Goal: Information Seeking & Learning: Learn about a topic

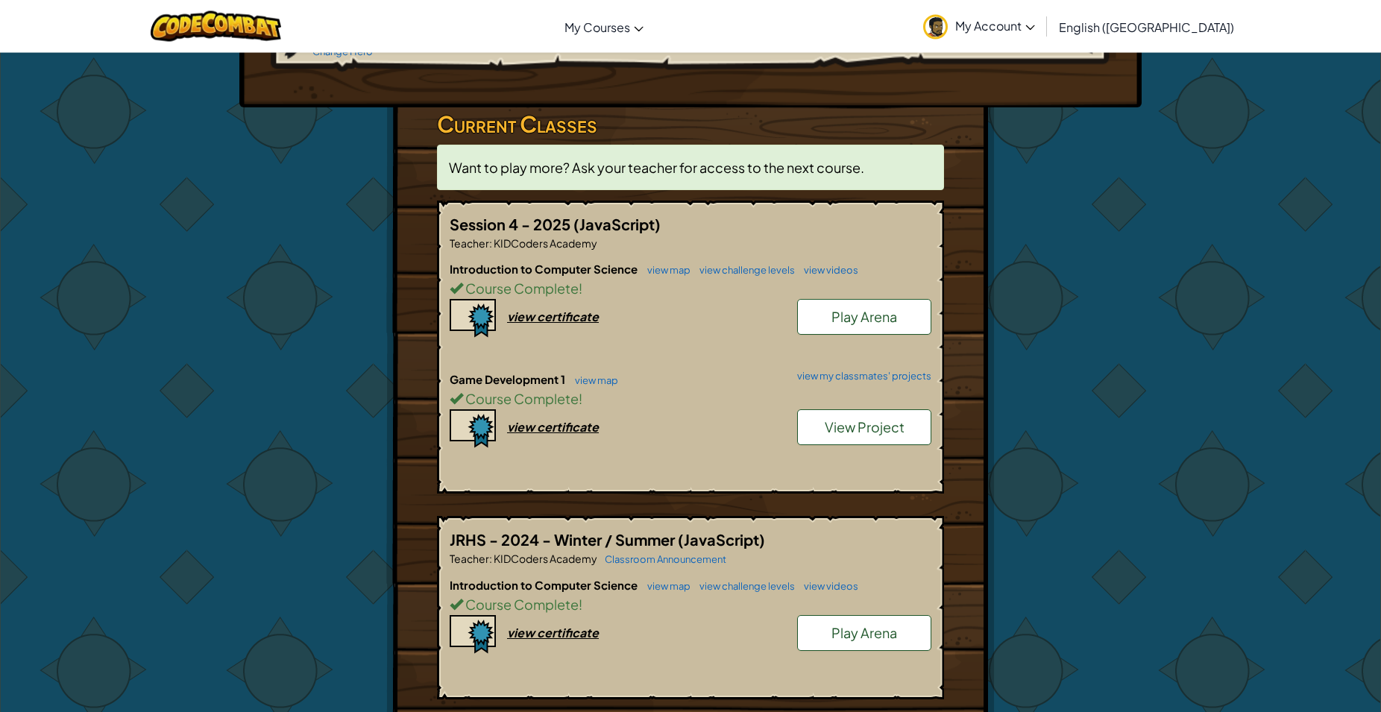
scroll to position [228, 0]
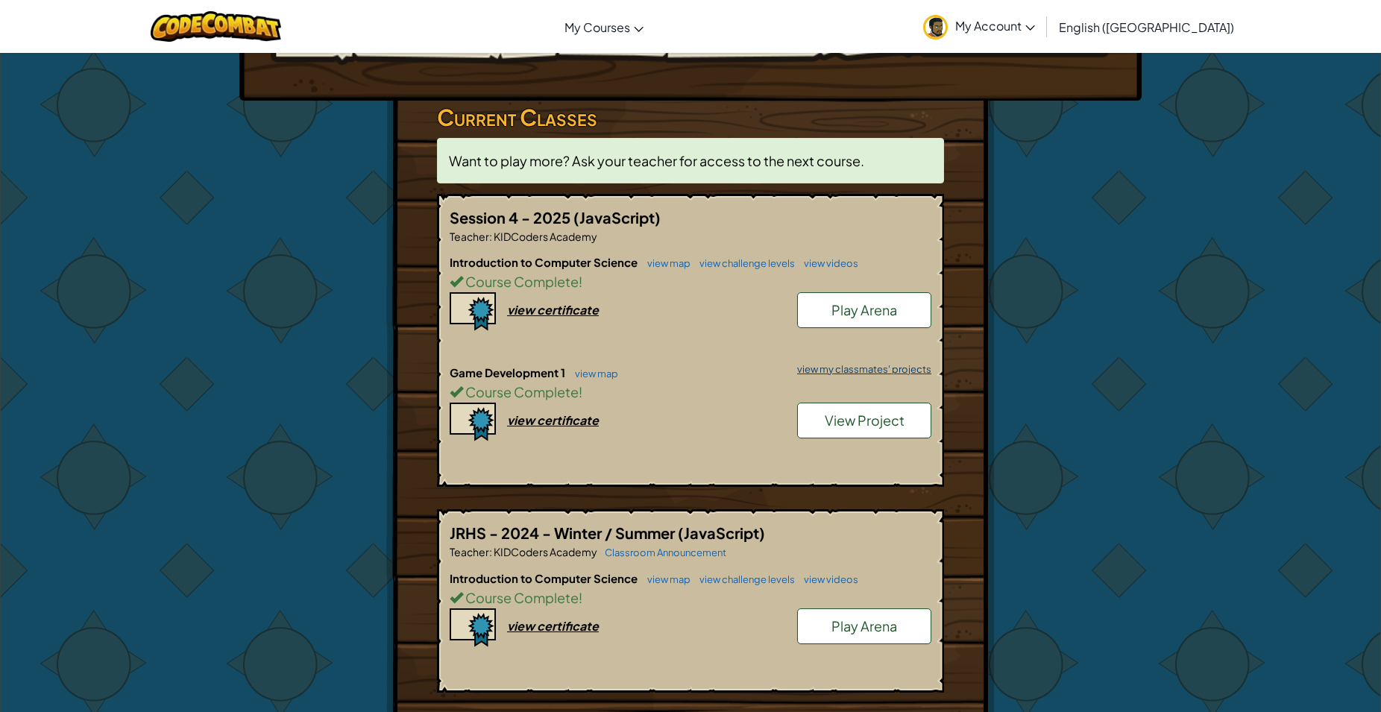
click at [906, 374] on link "view my classmates' projects" at bounding box center [860, 370] width 142 height 10
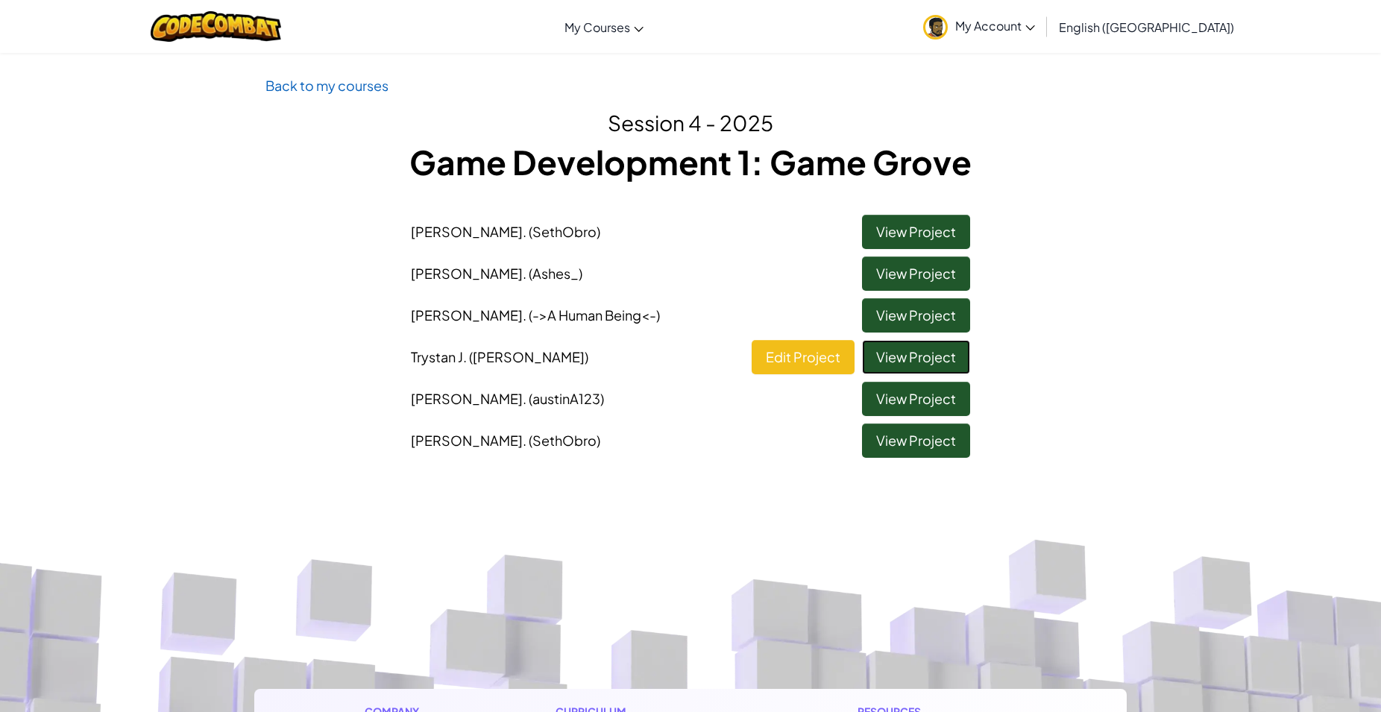
click at [901, 353] on link "View Project" at bounding box center [916, 357] width 108 height 34
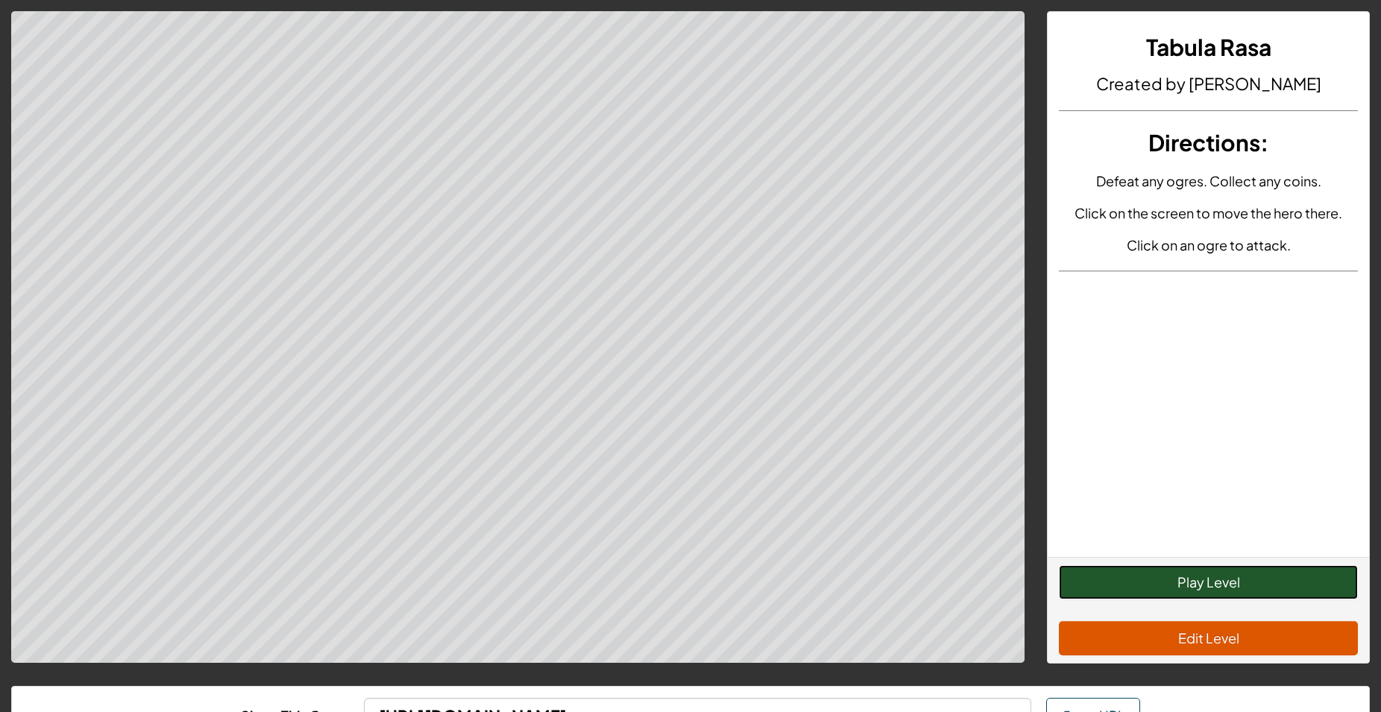
click at [1120, 577] on button "Play Level" at bounding box center [1208, 582] width 299 height 34
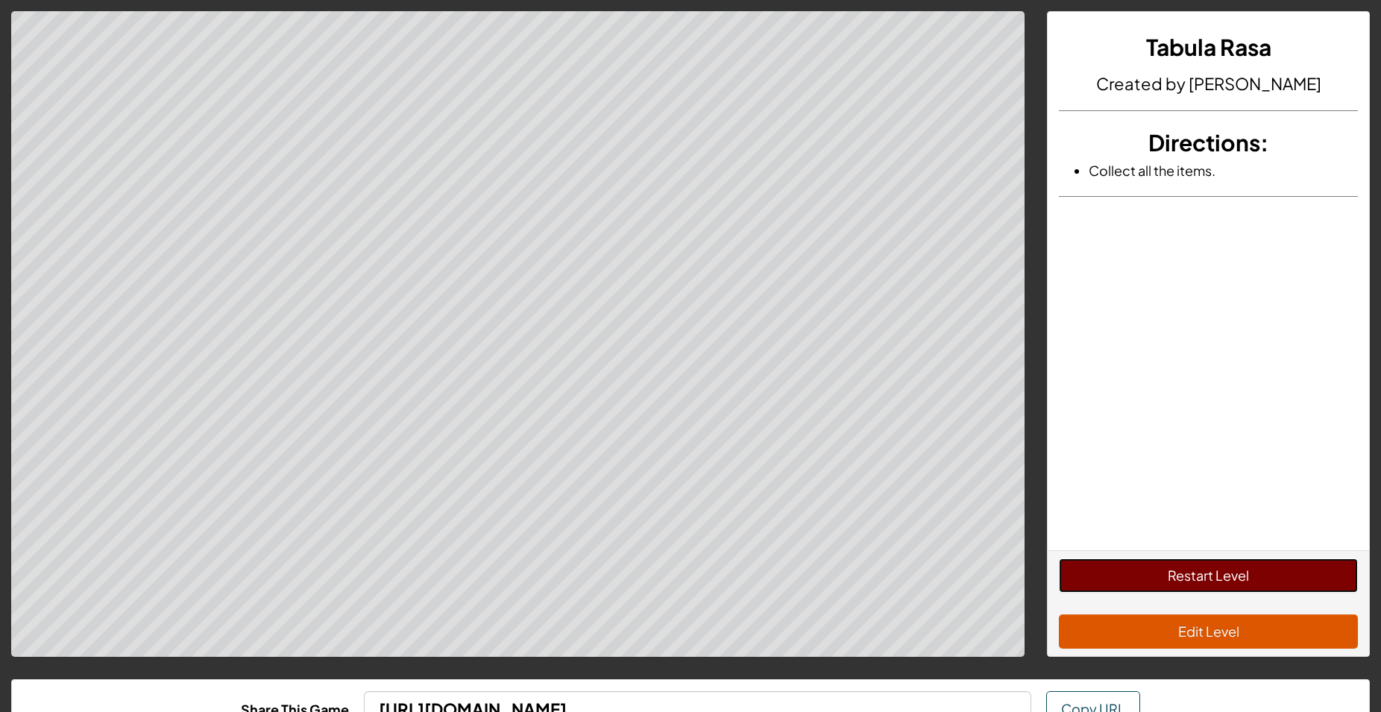
click at [1147, 580] on button "Restart Level" at bounding box center [1208, 575] width 299 height 34
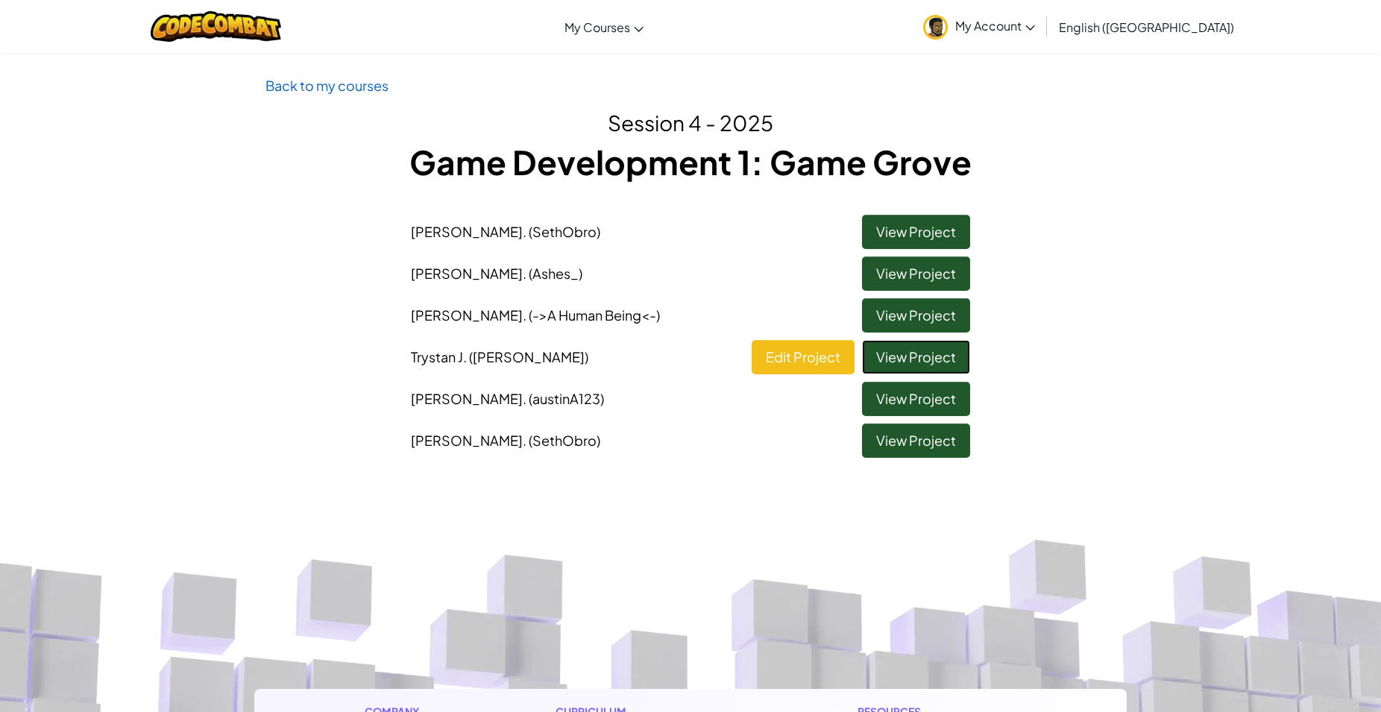
click at [951, 353] on link "View Project" at bounding box center [916, 357] width 108 height 34
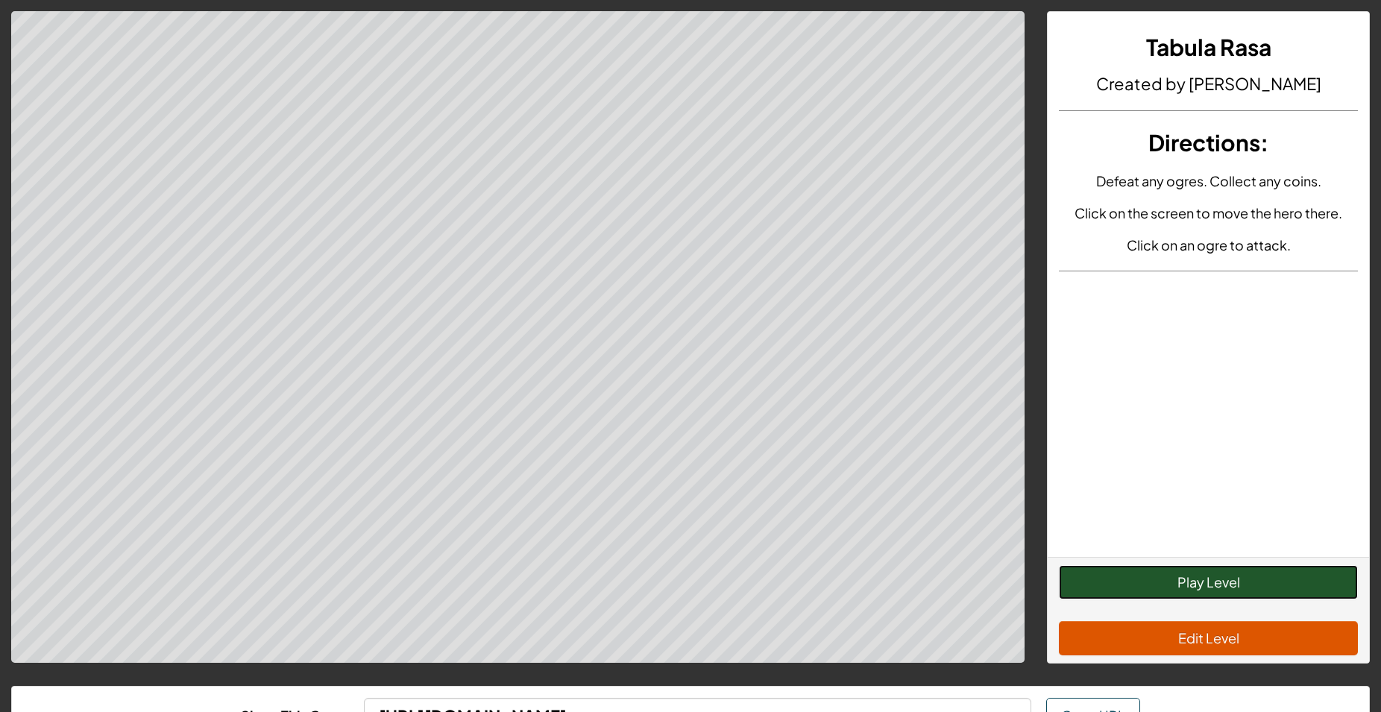
click at [1205, 584] on button "Play Level" at bounding box center [1208, 582] width 299 height 34
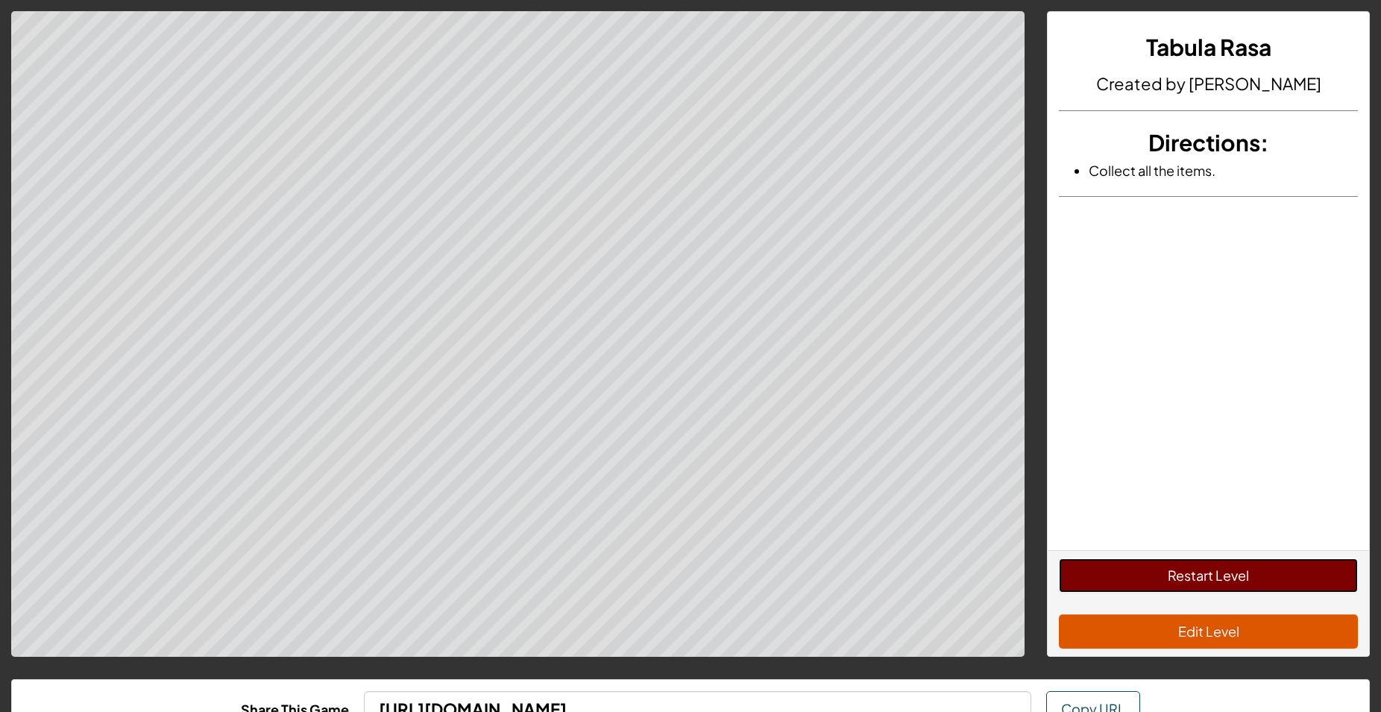
click at [1203, 579] on button "Restart Level" at bounding box center [1208, 575] width 299 height 34
click at [1193, 582] on button "Restart Level" at bounding box center [1208, 575] width 299 height 34
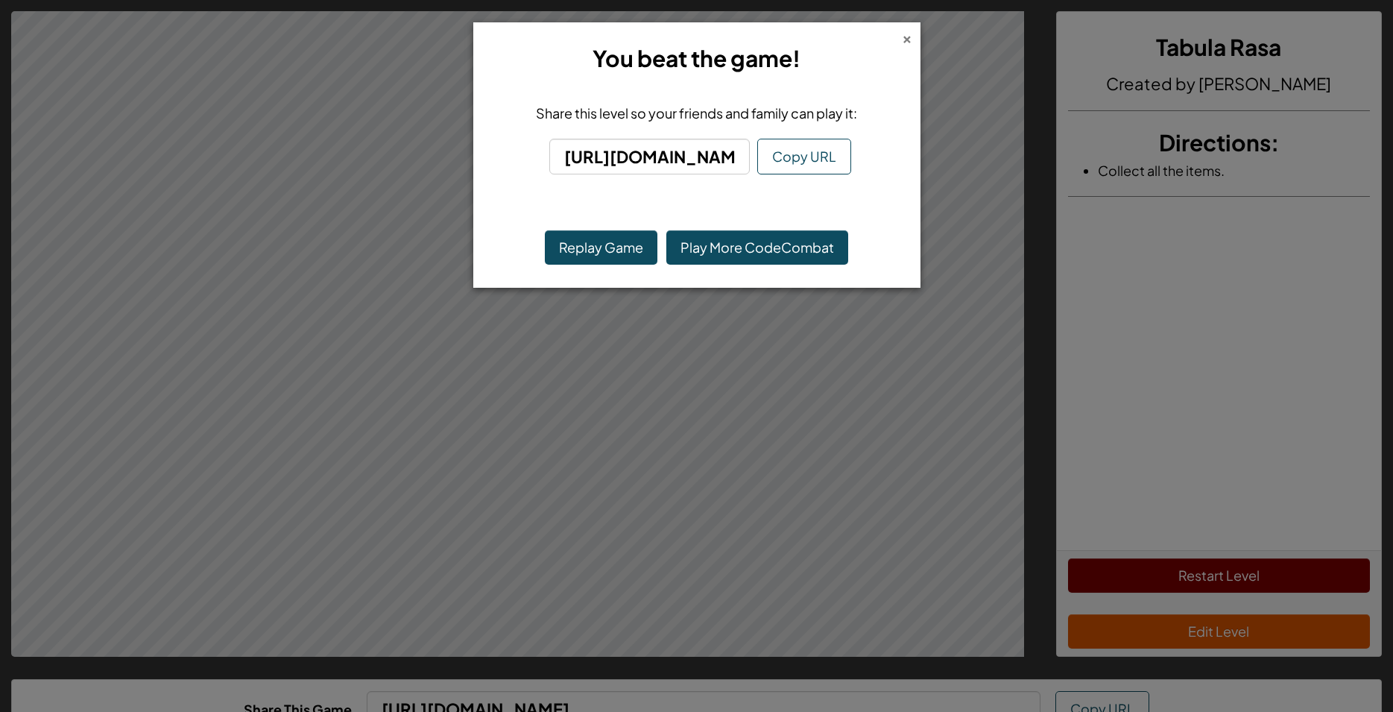
click at [904, 44] on div "×" at bounding box center [907, 37] width 10 height 16
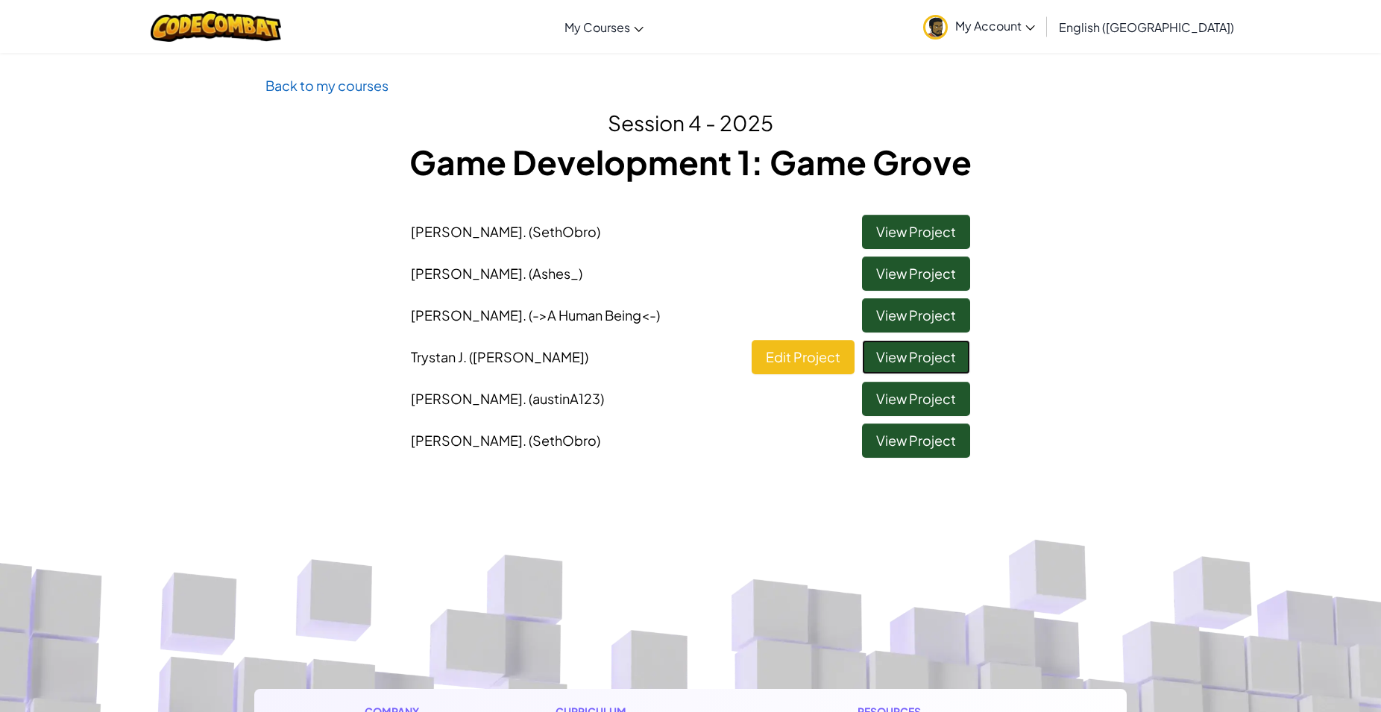
click at [934, 348] on link "View Project" at bounding box center [916, 357] width 108 height 34
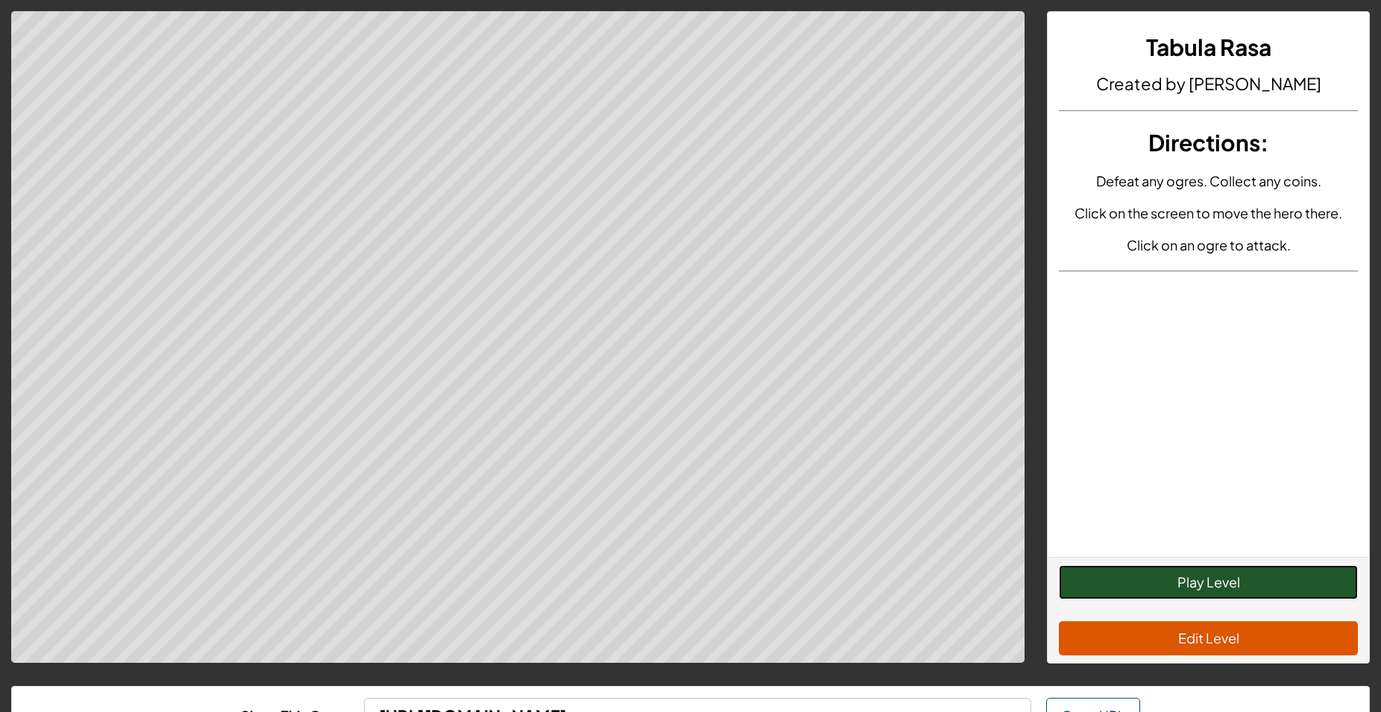
click at [1112, 588] on button "Play Level" at bounding box center [1208, 582] width 299 height 34
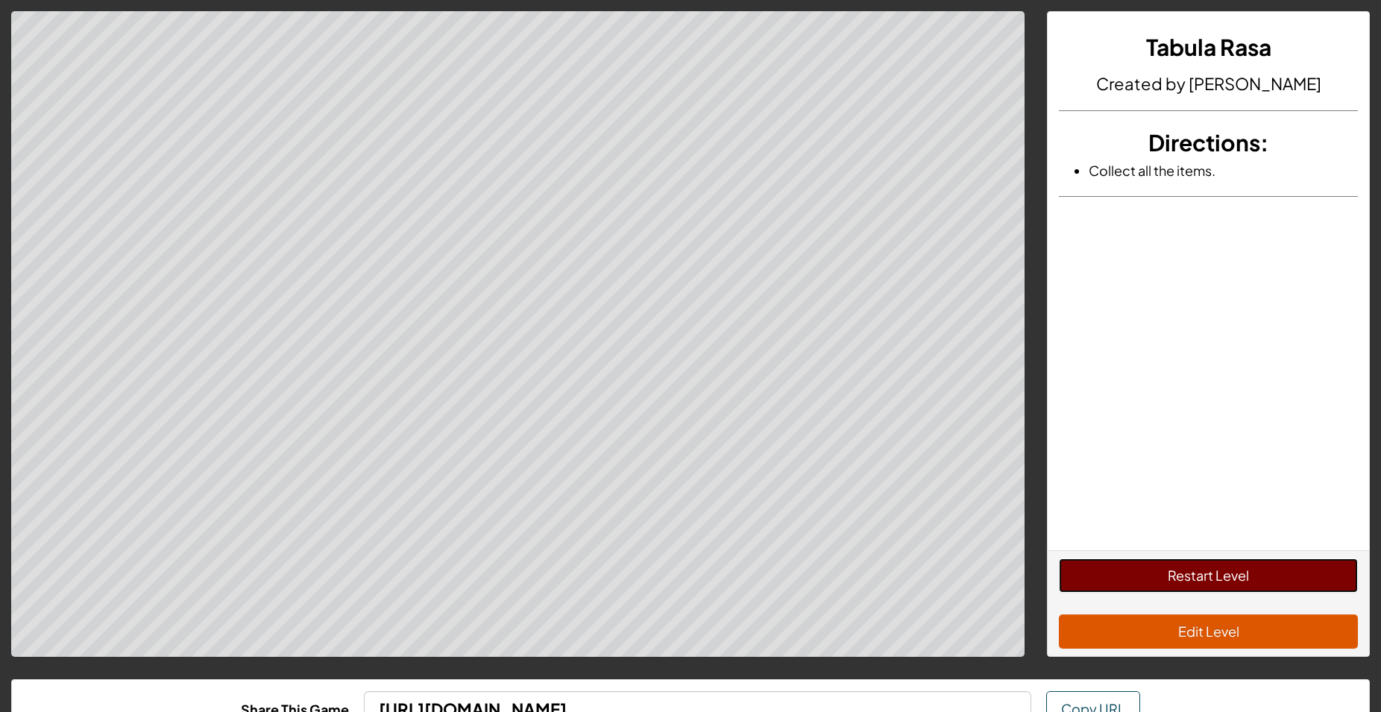
click at [1112, 588] on button "Restart Level" at bounding box center [1208, 575] width 299 height 34
click at [1103, 576] on button "Restart Level" at bounding box center [1208, 575] width 299 height 34
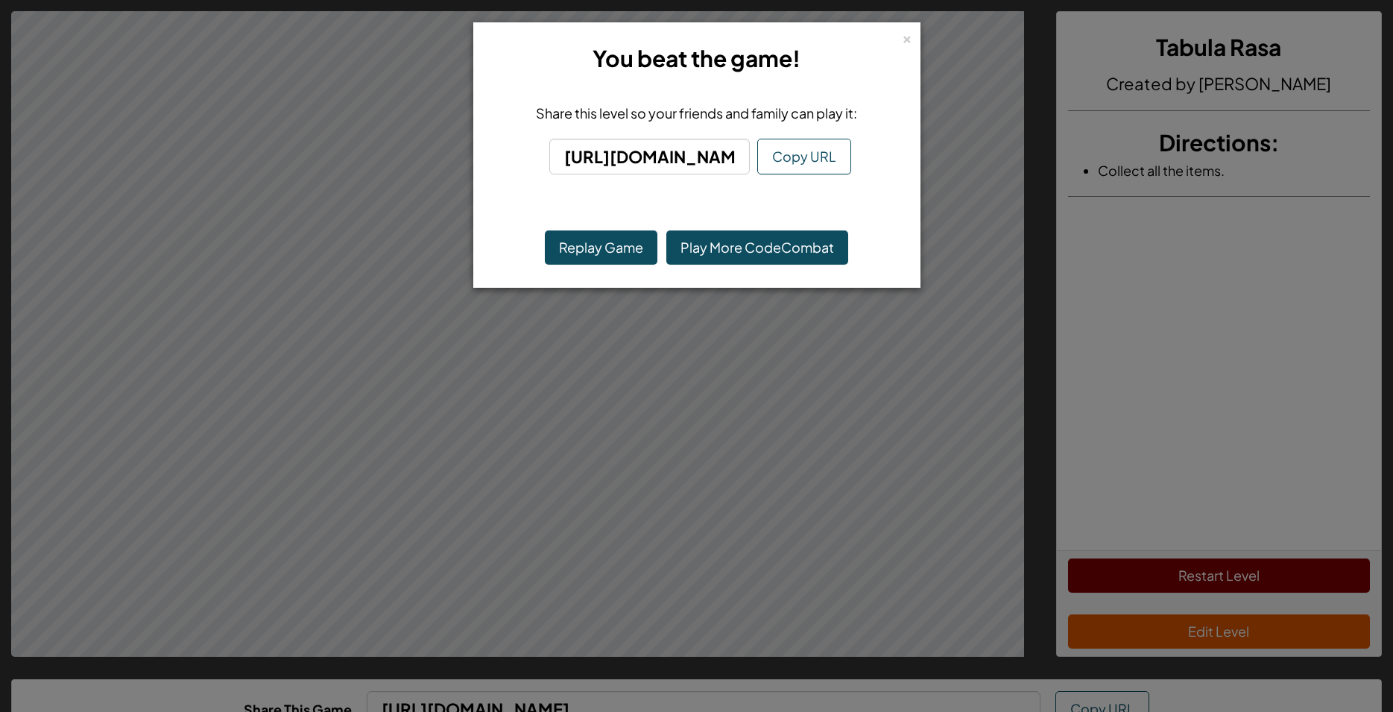
click at [945, 364] on div "× You beat the game! Share this level so your friends and family can play it: […" at bounding box center [696, 356] width 1393 height 712
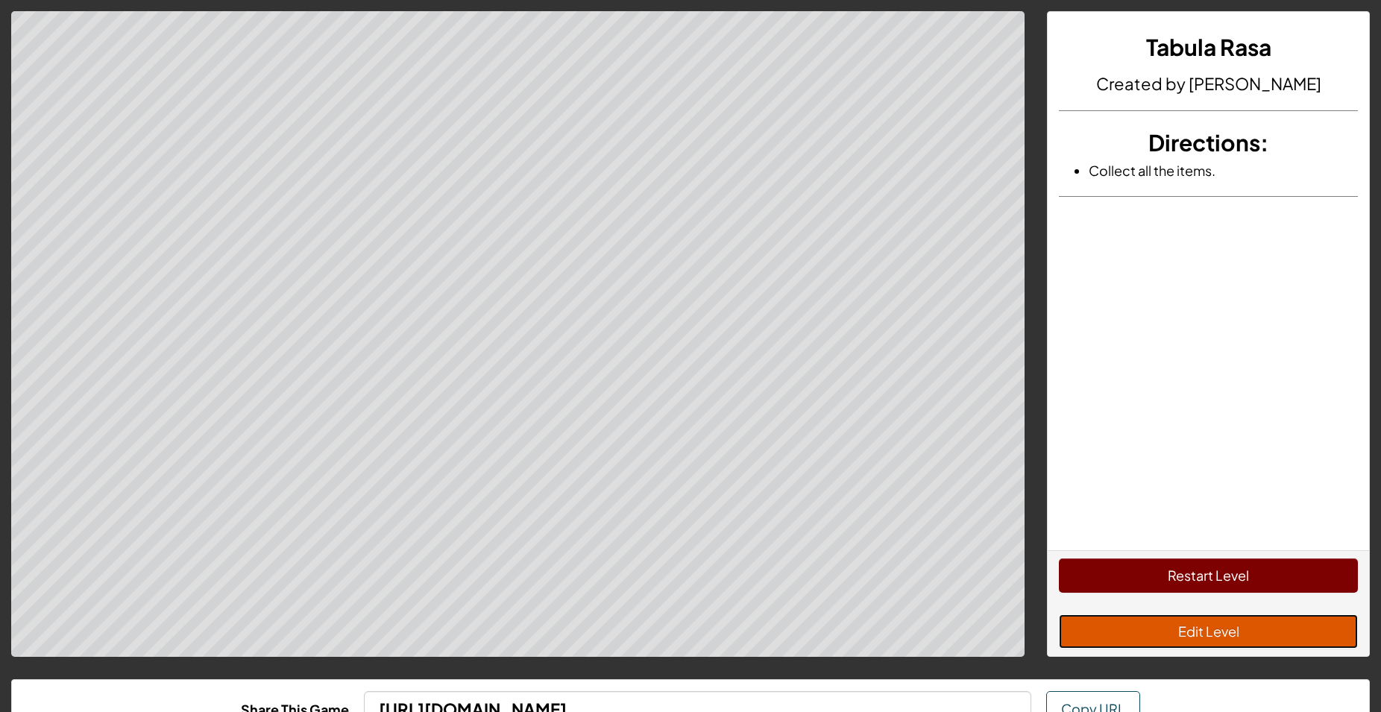
click at [1185, 633] on button "Edit Level" at bounding box center [1208, 631] width 299 height 34
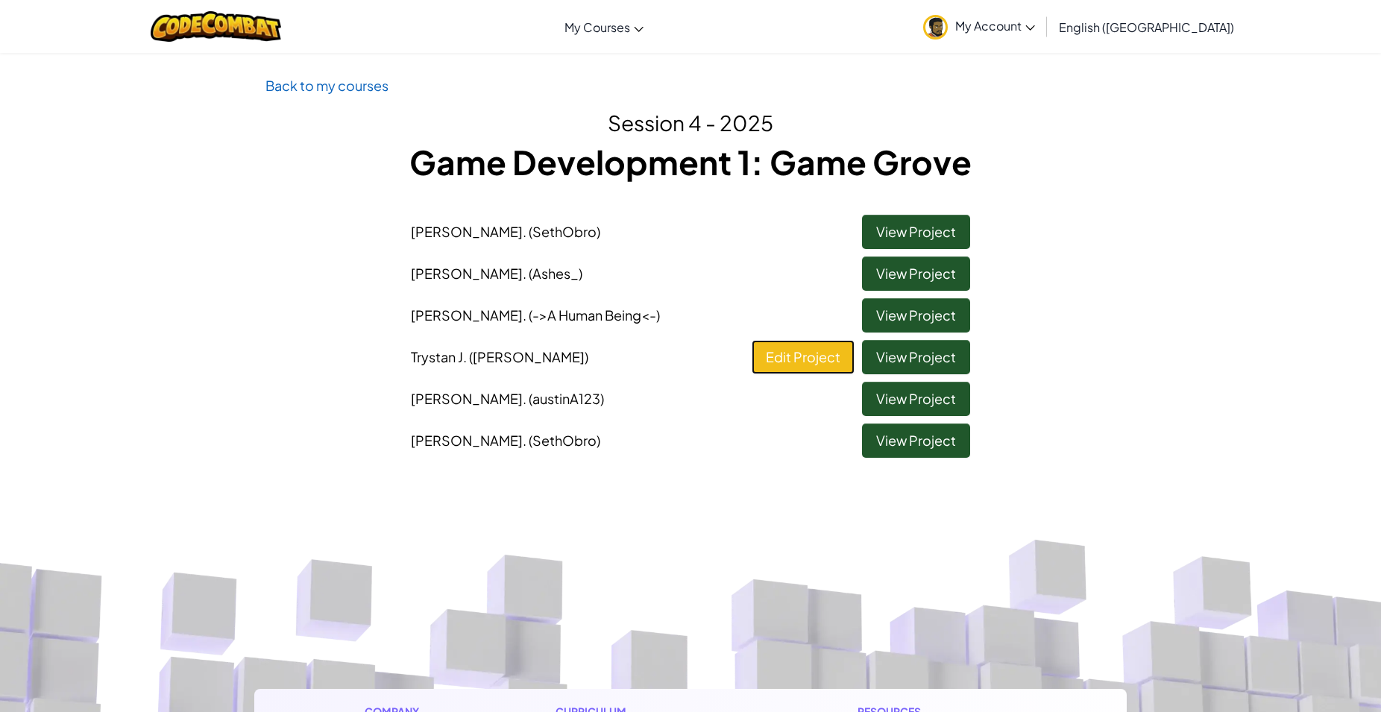
click at [803, 365] on link "Edit Project" at bounding box center [802, 357] width 103 height 34
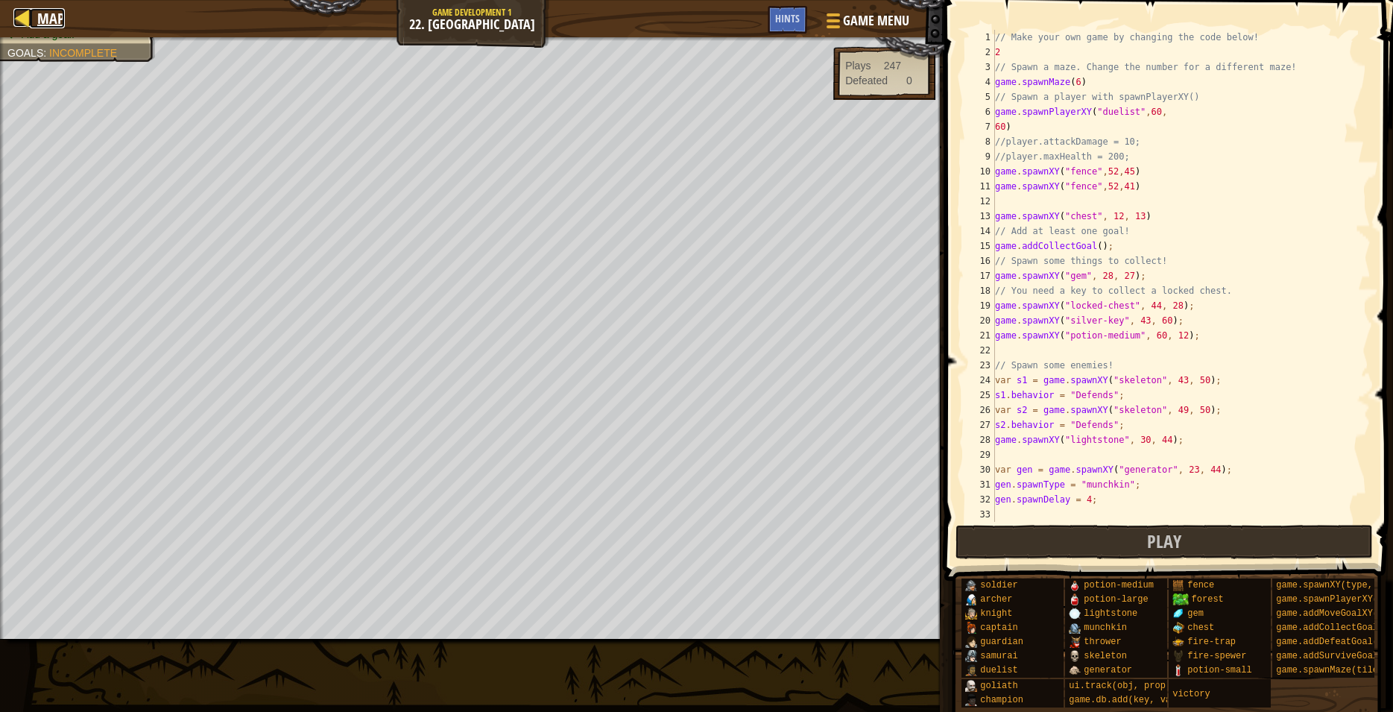
click at [37, 14] on span "Map" at bounding box center [51, 18] width 28 height 20
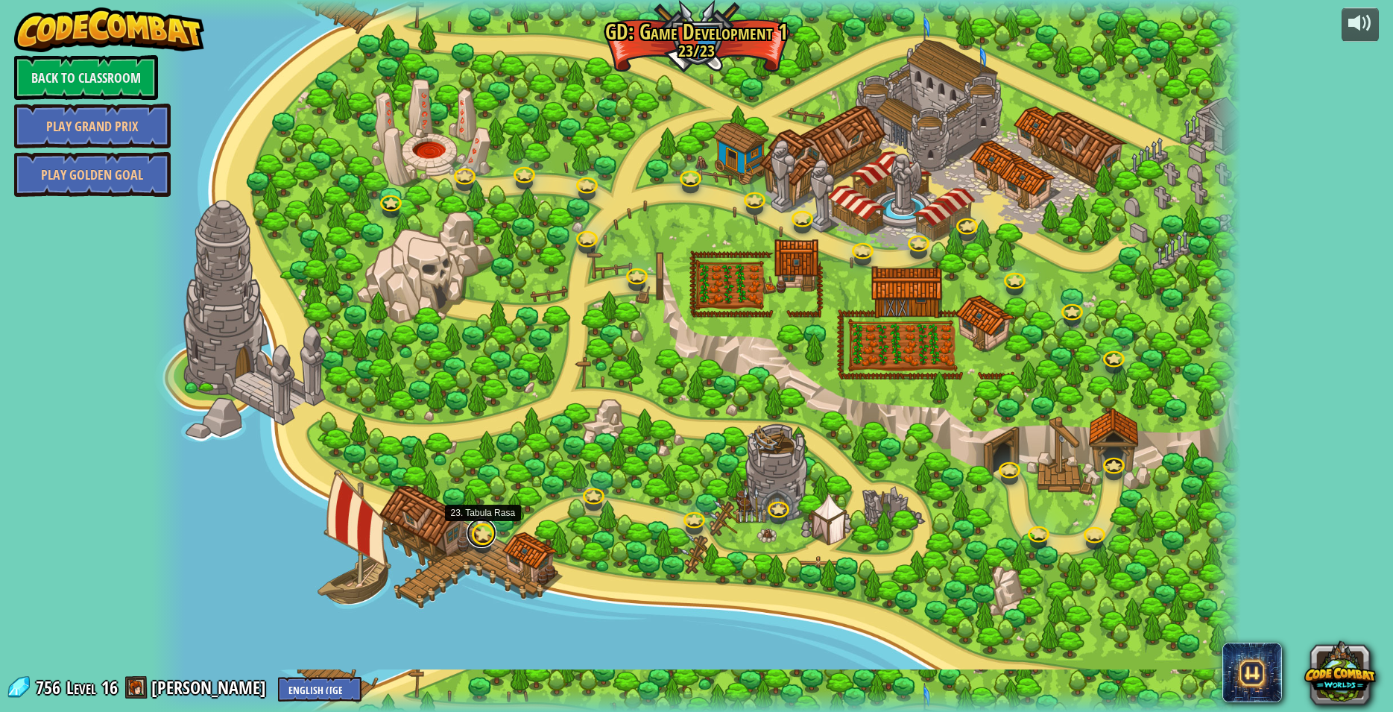
click at [487, 538] on link at bounding box center [482, 533] width 30 height 30
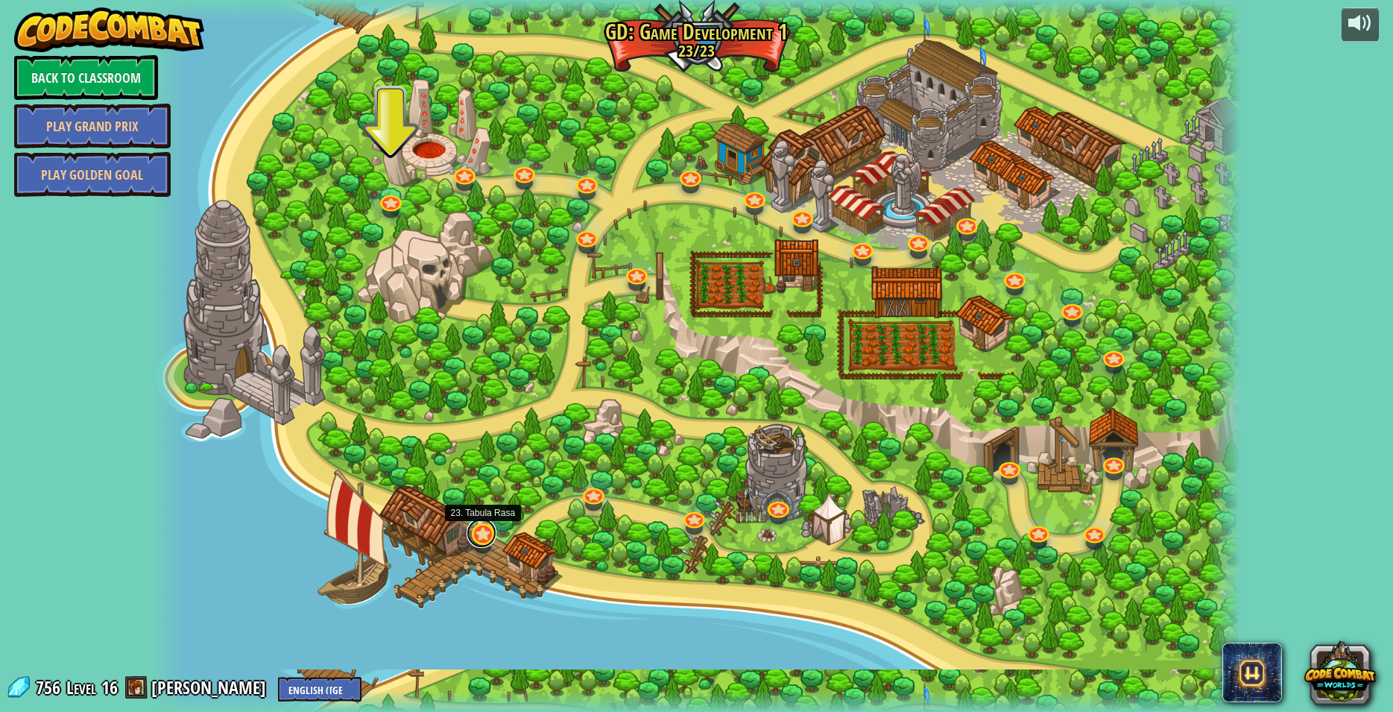
click at [478, 535] on link at bounding box center [482, 533] width 30 height 30
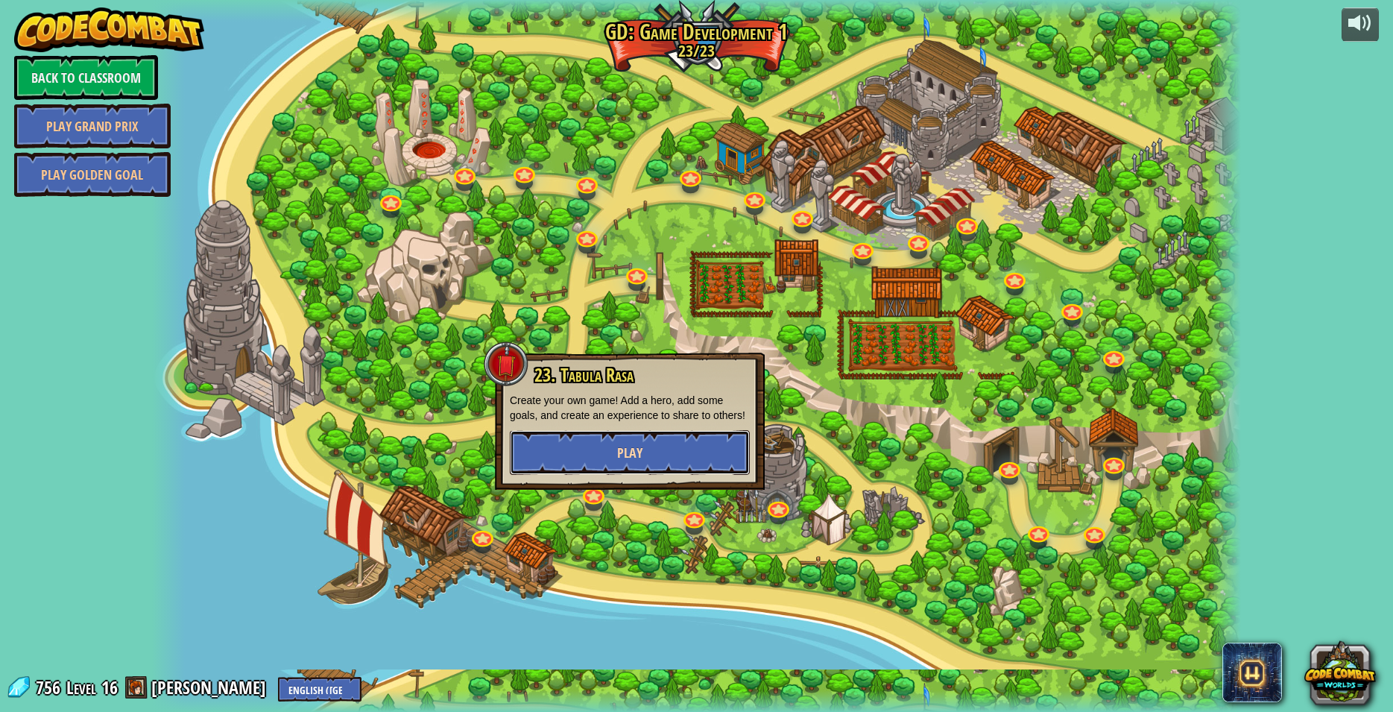
click at [620, 450] on span "Play" at bounding box center [629, 453] width 25 height 19
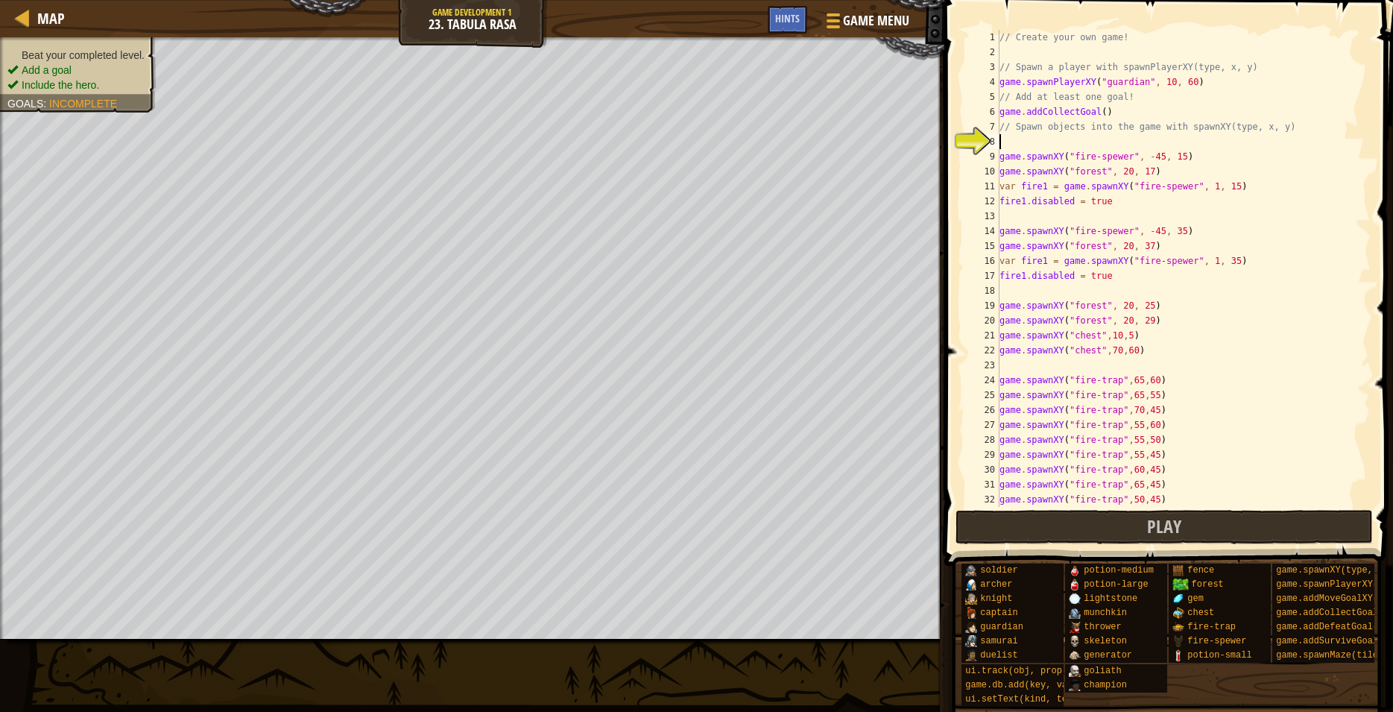
click at [999, 112] on div "6" at bounding box center [982, 111] width 34 height 15
click at [1004, 98] on div "// Create your own game! // Spawn a player with spawnPlayerXY(type, x, y) game …" at bounding box center [1178, 283] width 362 height 507
type textarea "// Add at least one goal!"
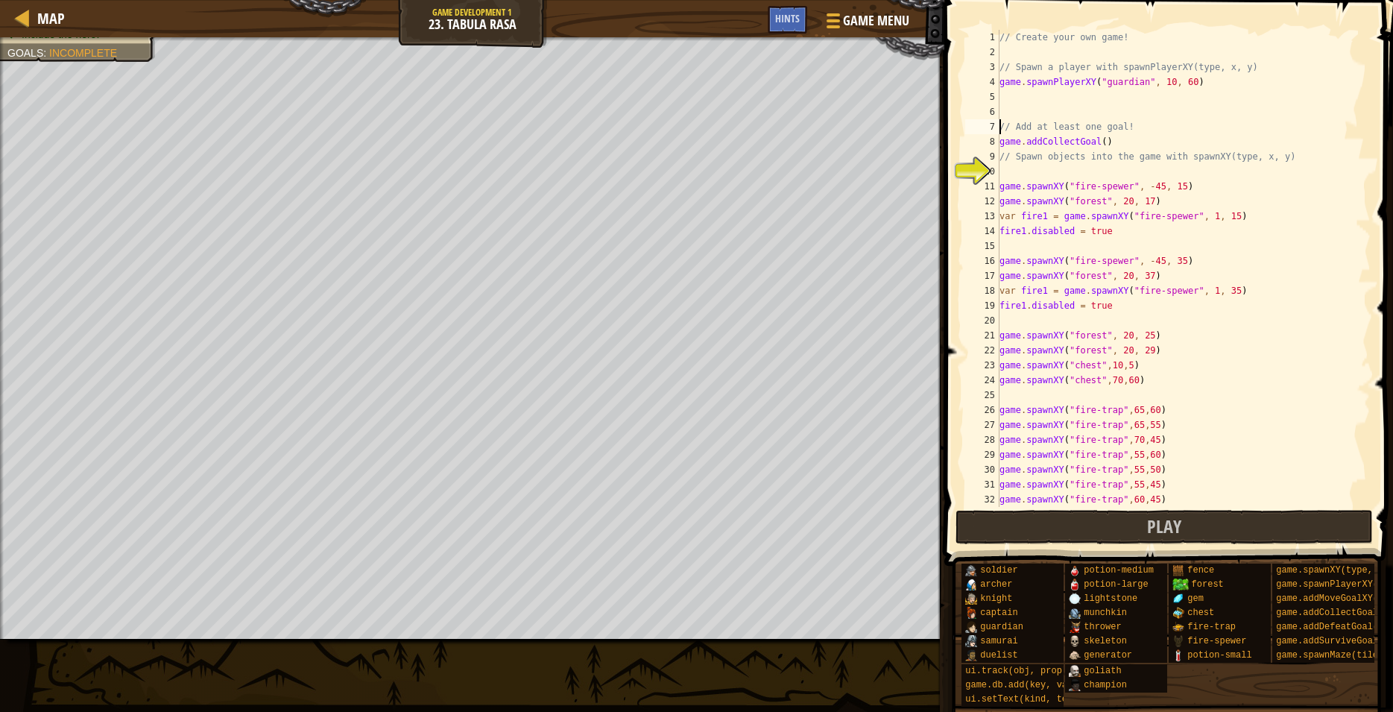
click at [1030, 96] on div "// Create your own game! // Spawn a player with spawnPlayerXY(type, x, y) game …" at bounding box center [1178, 283] width 362 height 507
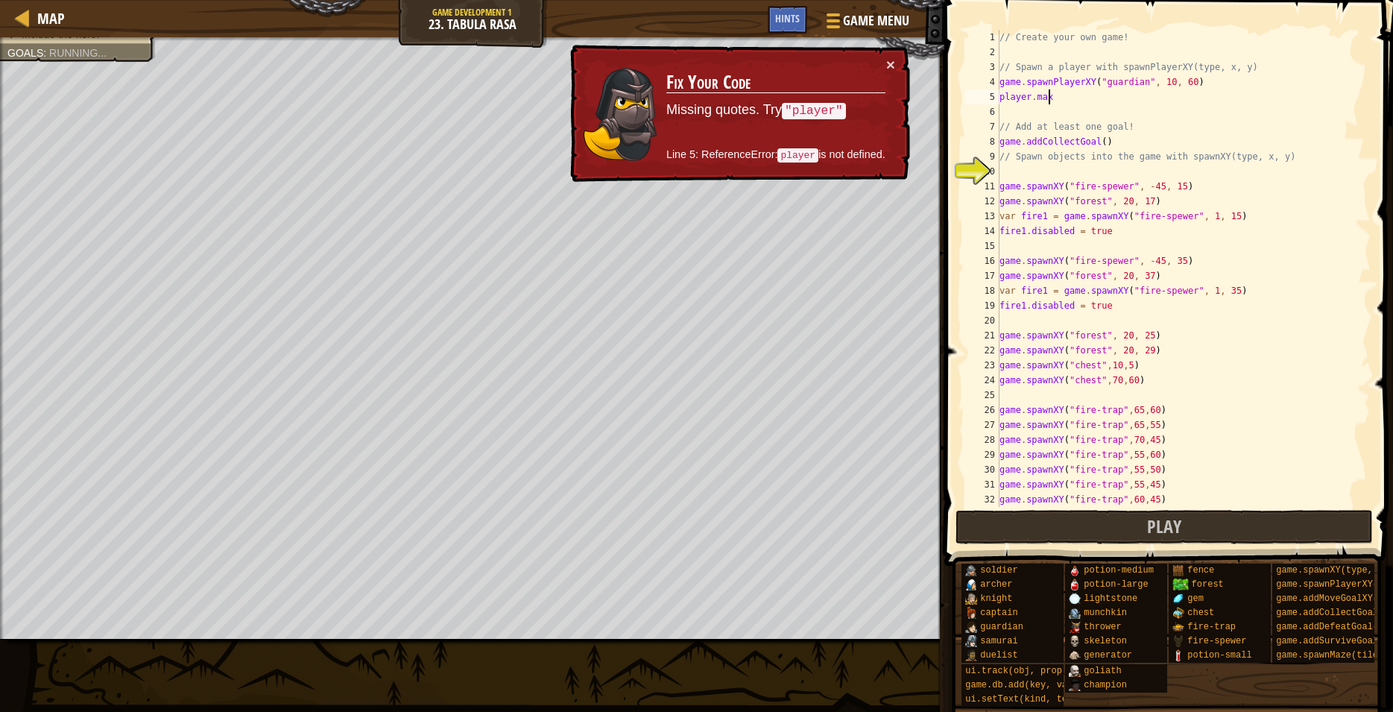
scroll to position [7, 4]
click at [1002, 101] on div "// Create your own game! // Spawn a player with spawnPlayerXY(type, x, y) game …" at bounding box center [1178, 283] width 362 height 507
click at [1009, 101] on div "// Create your own game! // Spawn a player with spawnPlayerXY(type, x, y) game …" at bounding box center [1178, 283] width 362 height 507
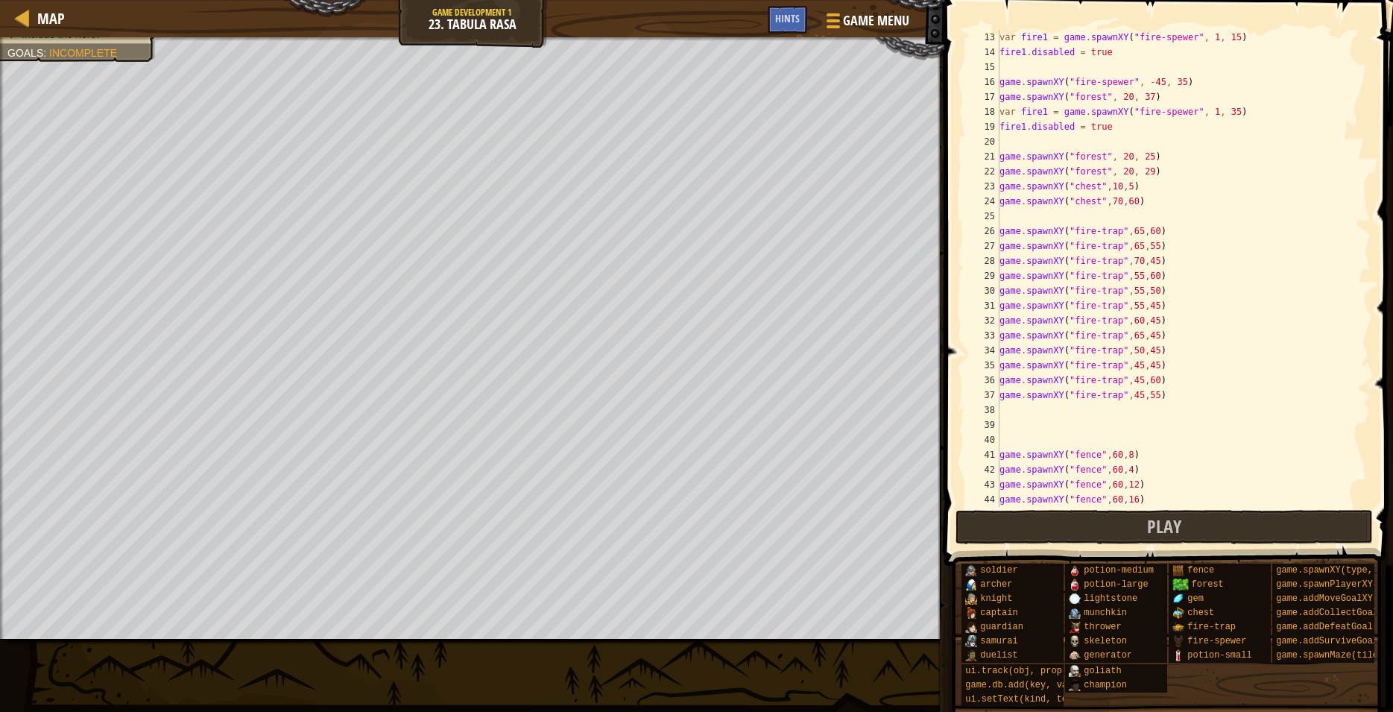
scroll to position [0, 0]
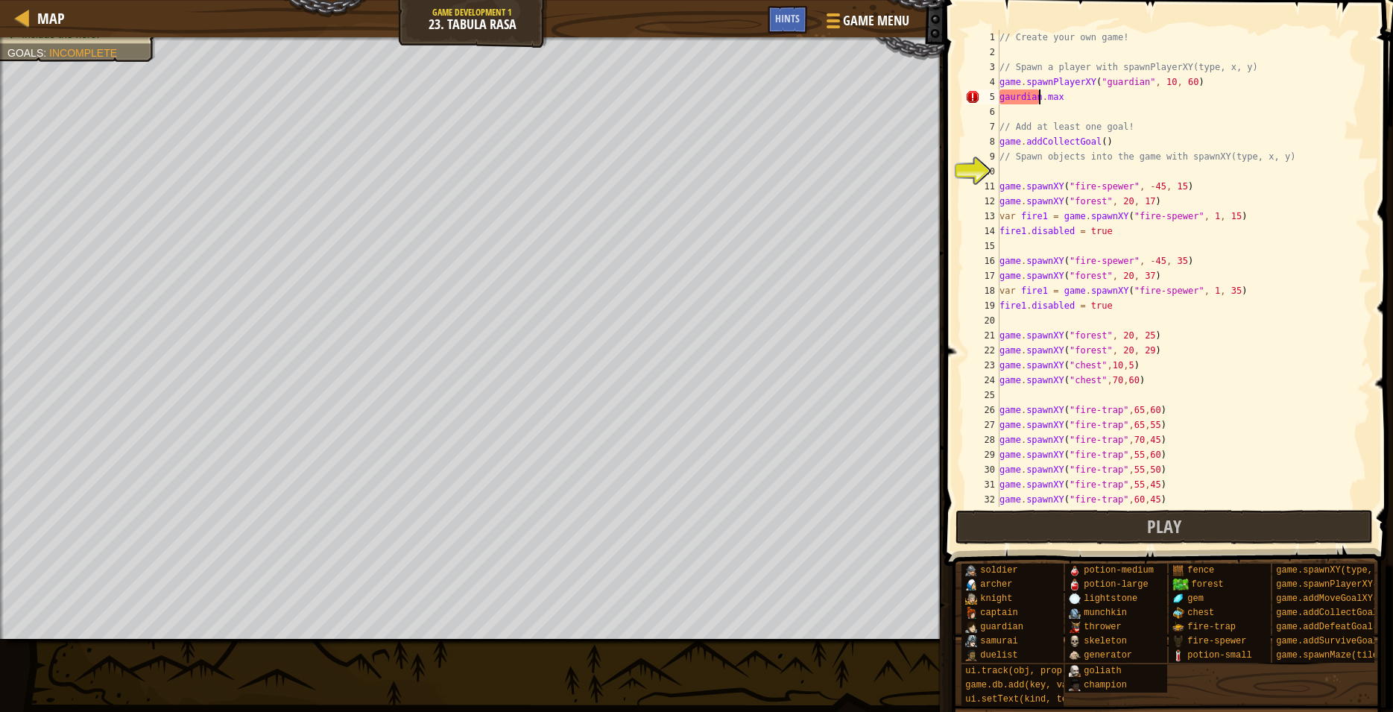
click at [1061, 97] on div "// Create your own game! // Spawn a player with spawnPlayerXY(type, x, y) game …" at bounding box center [1178, 283] width 362 height 507
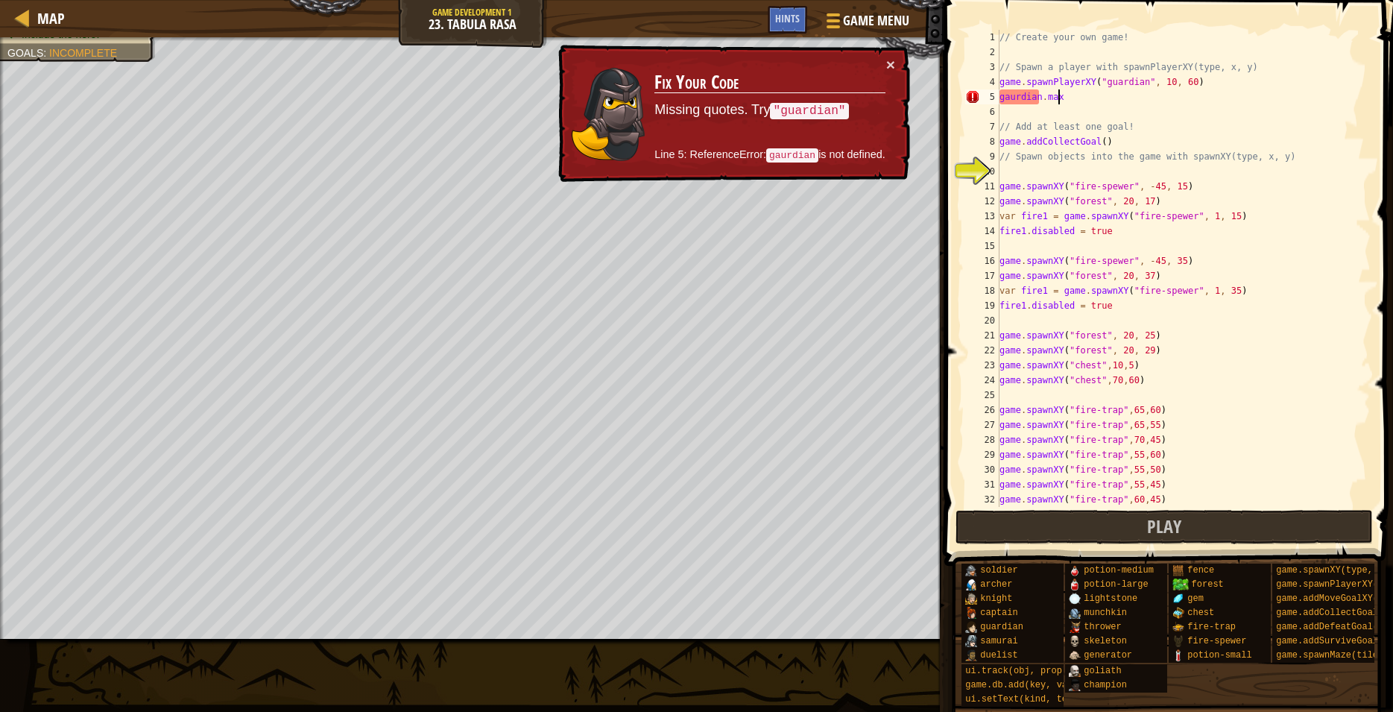
click at [1004, 98] on div "// Create your own game! // Spawn a player with spawnPlayerXY(type, x, y) game …" at bounding box center [1178, 283] width 362 height 507
click at [1021, 97] on div "// Create your own game! // Spawn a player with spawnPlayerXY(type, x, y) game …" at bounding box center [1178, 283] width 362 height 507
click at [1062, 95] on div "// Create your own game! // Spawn a player with spawnPlayerXY(type, x, y) game …" at bounding box center [1178, 283] width 362 height 507
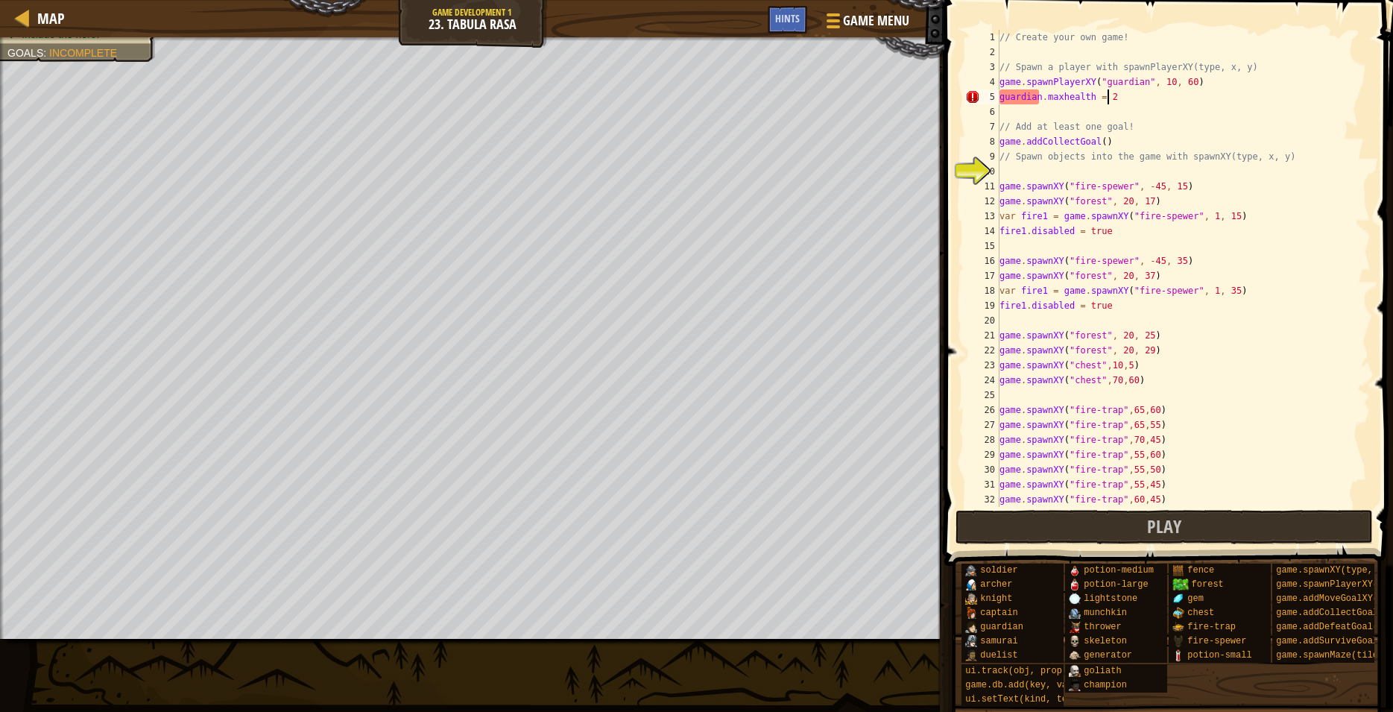
scroll to position [7, 9]
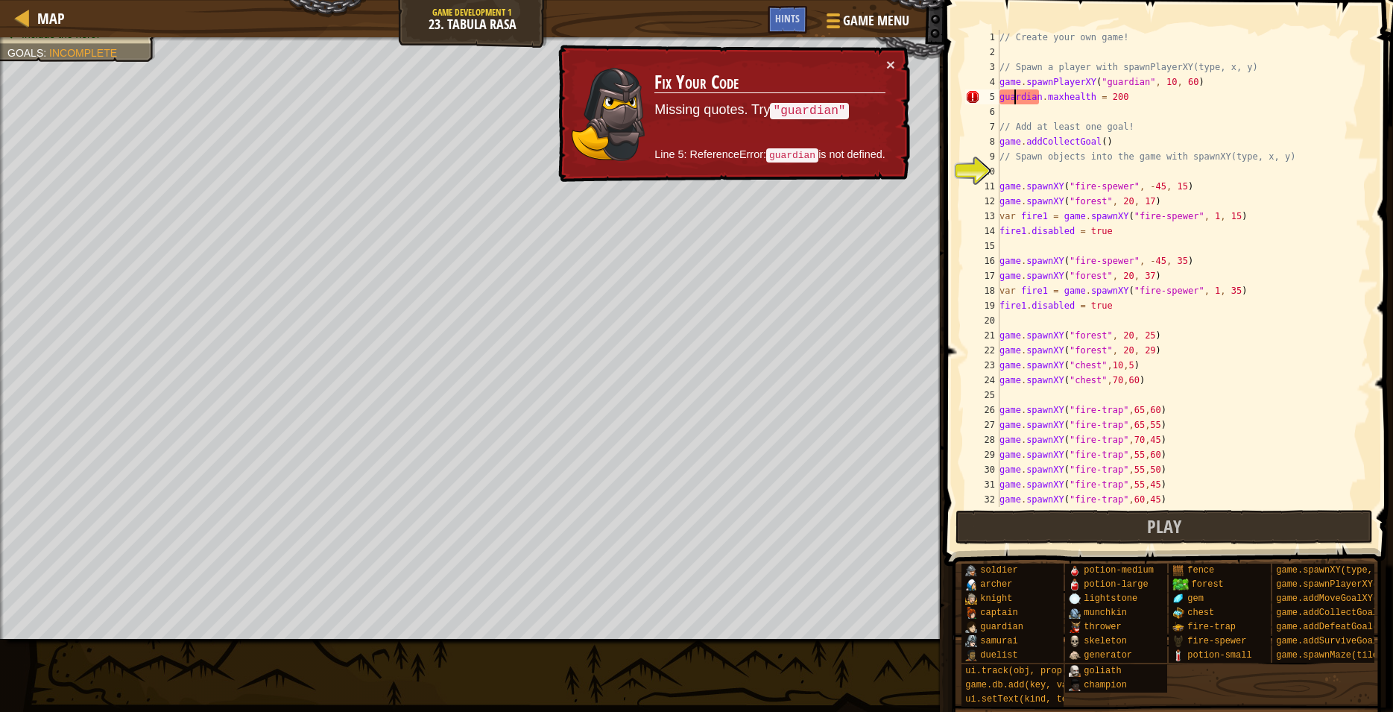
click at [1015, 97] on div "// Create your own game! // Spawn a player with spawnPlayerXY(type, x, y) game …" at bounding box center [1178, 283] width 362 height 507
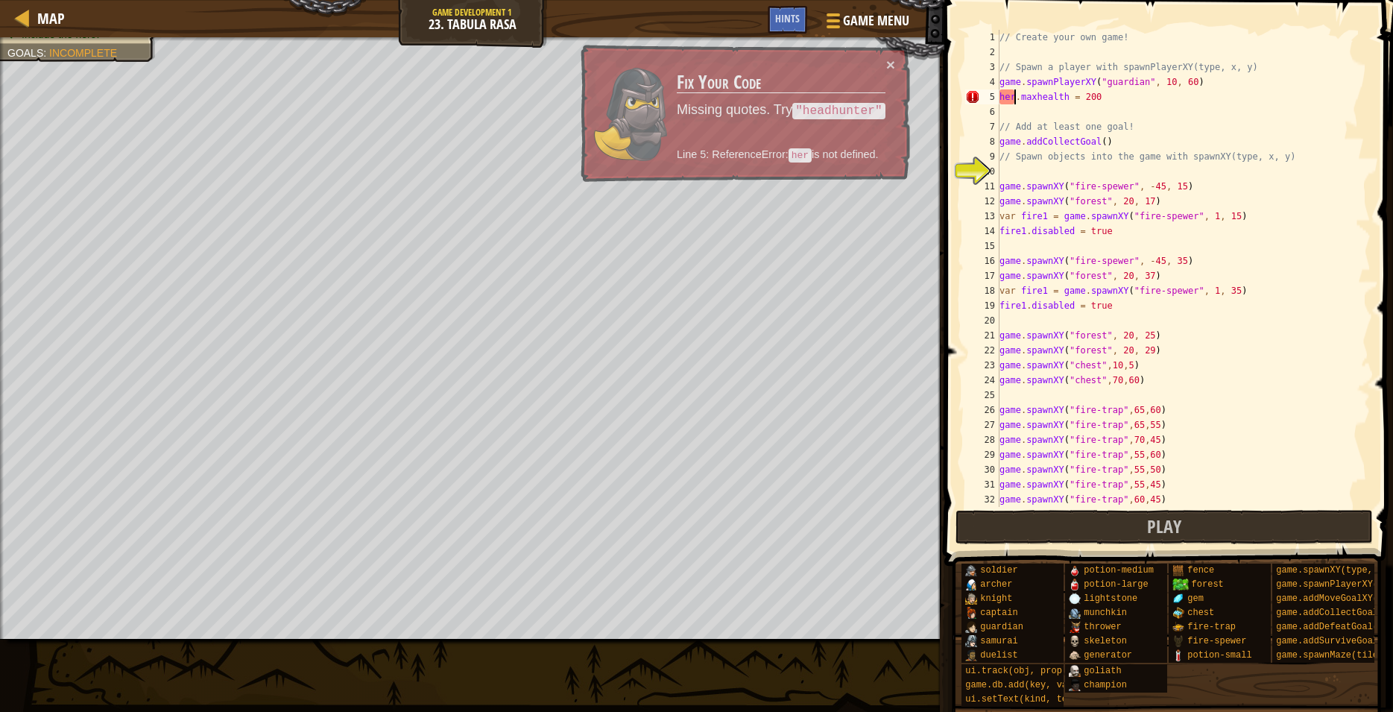
scroll to position [7, 1]
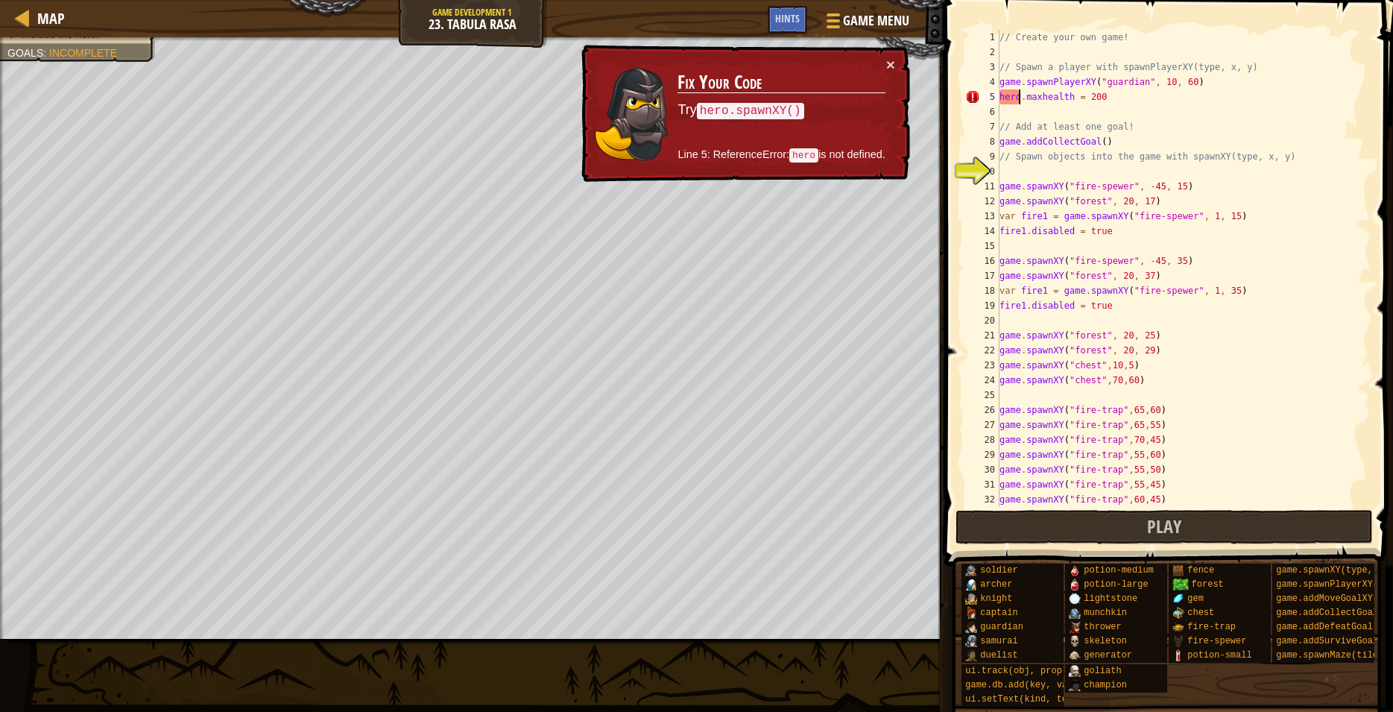
click at [1007, 99] on div "// Create your own game! // Spawn a player with spawnPlayerXY(type, x, y) game …" at bounding box center [1178, 283] width 362 height 507
drag, startPoint x: 1007, startPoint y: 99, endPoint x: 1015, endPoint y: 92, distance: 10.6
click at [1013, 94] on div "// Create your own game! // Spawn a player with spawnPlayerXY(type, x, y) game …" at bounding box center [1178, 283] width 362 height 507
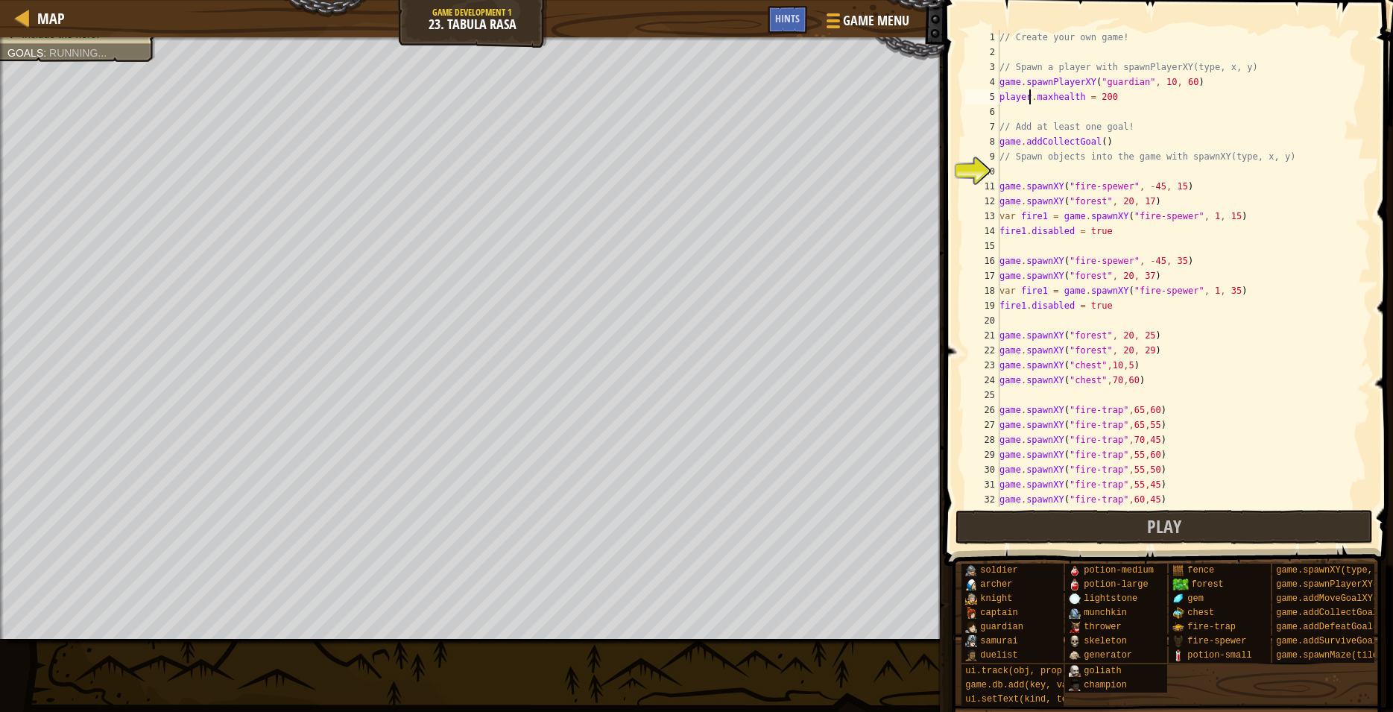
scroll to position [7, 2]
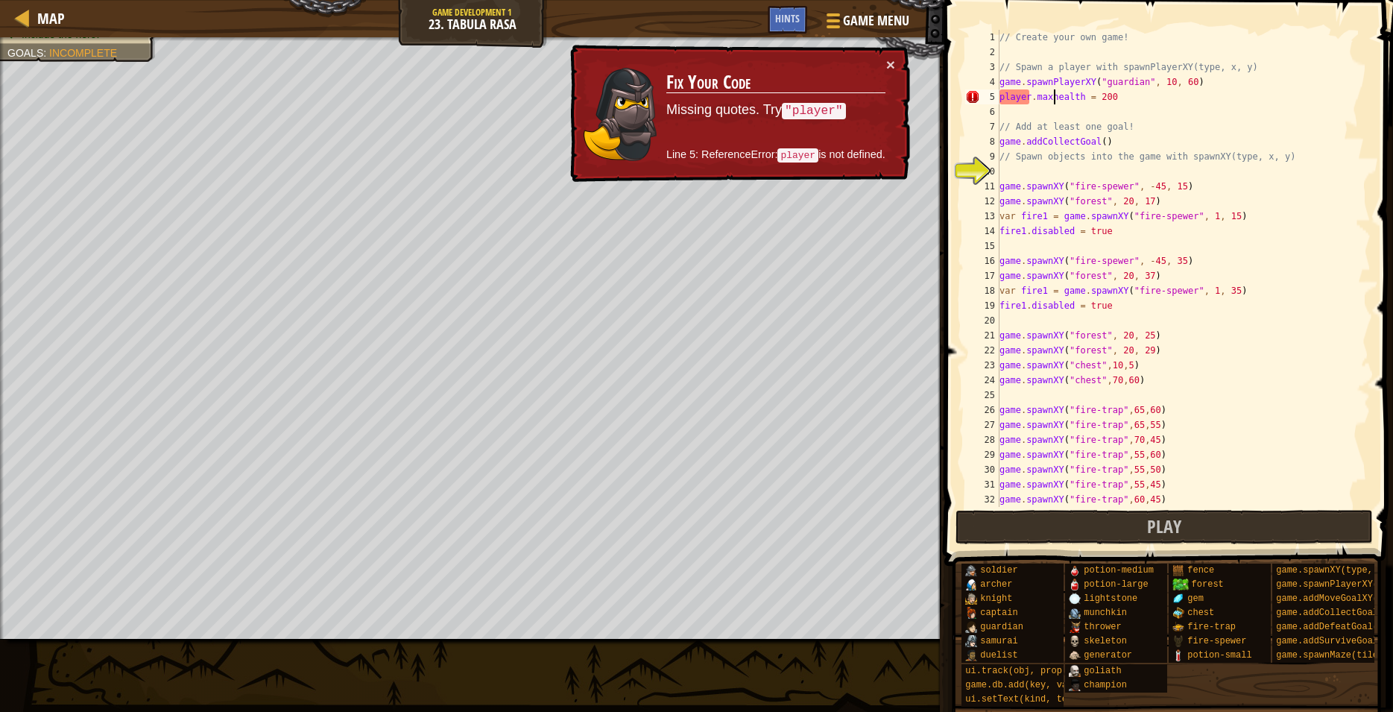
click at [1052, 101] on div "// Create your own game! // Spawn a player with spawnPlayerXY(type, x, y) game …" at bounding box center [1178, 283] width 362 height 507
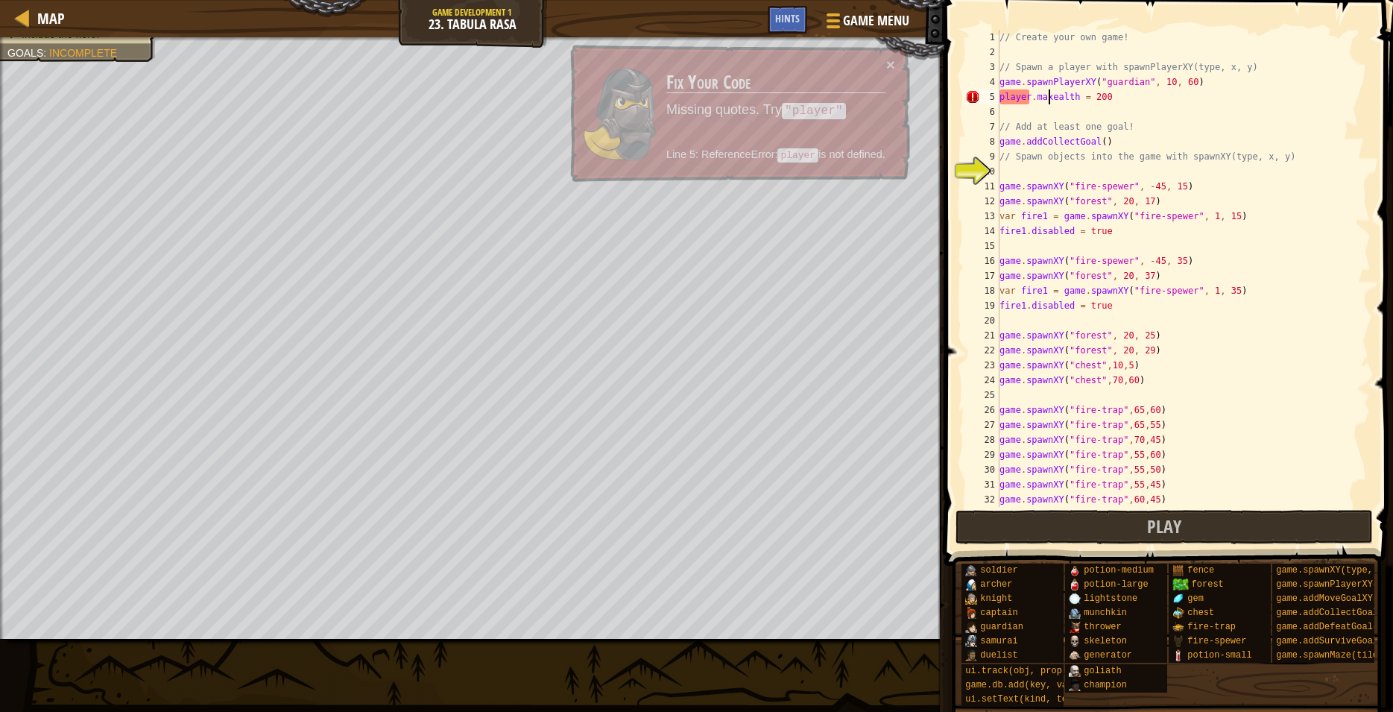
type textarea "player.maxHealth = 200"
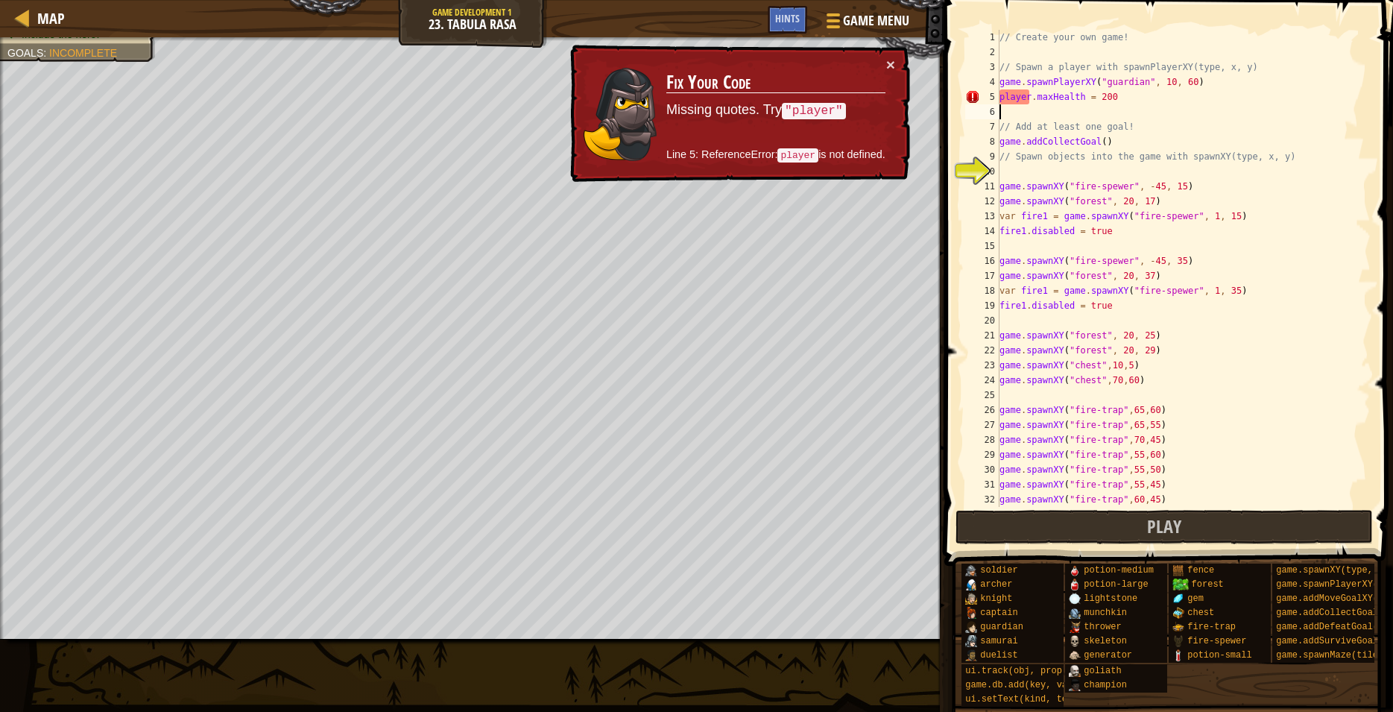
click at [1011, 110] on div "// Create your own game! // Spawn a player with spawnPlayerXY(type, x, y) game …" at bounding box center [1178, 283] width 362 height 507
click at [1010, 94] on div "// Create your own game! // Spawn a player with spawnPlayerXY(type, x, y) game …" at bounding box center [1178, 283] width 362 height 507
click at [1198, 65] on div "// Create your own game! // Spawn a player with spawnPlayerXY(type, x, y) game …" at bounding box center [1178, 283] width 362 height 507
click at [1225, 68] on div "// Create your own game! // Spawn a player with spawnPlayerXY(type, x, y) game …" at bounding box center [1178, 283] width 362 height 507
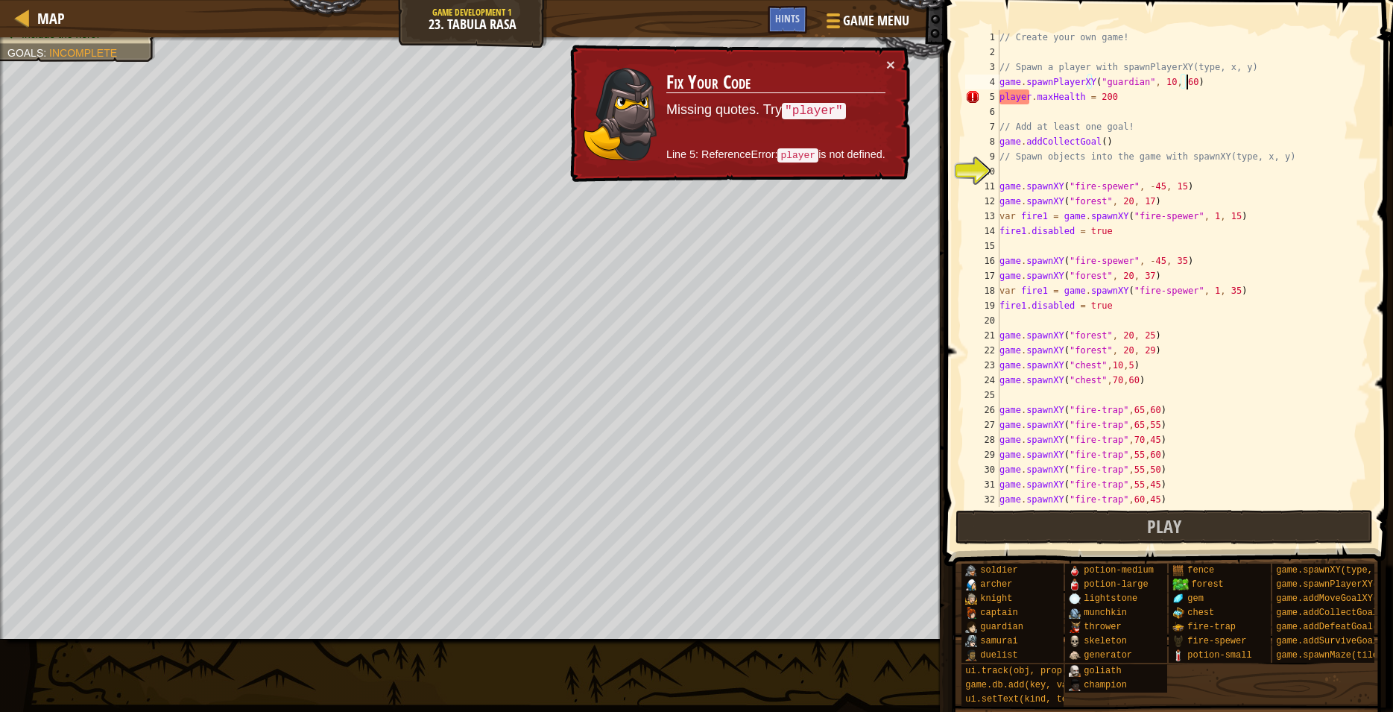
click at [1190, 82] on div "// Create your own game! // Spawn a player with spawnPlayerXY(type, x, y) game …" at bounding box center [1178, 283] width 362 height 507
click at [1139, 100] on div "// Create your own game! // Spawn a player with spawnPlayerXY(type, x, y) game …" at bounding box center [1178, 283] width 362 height 507
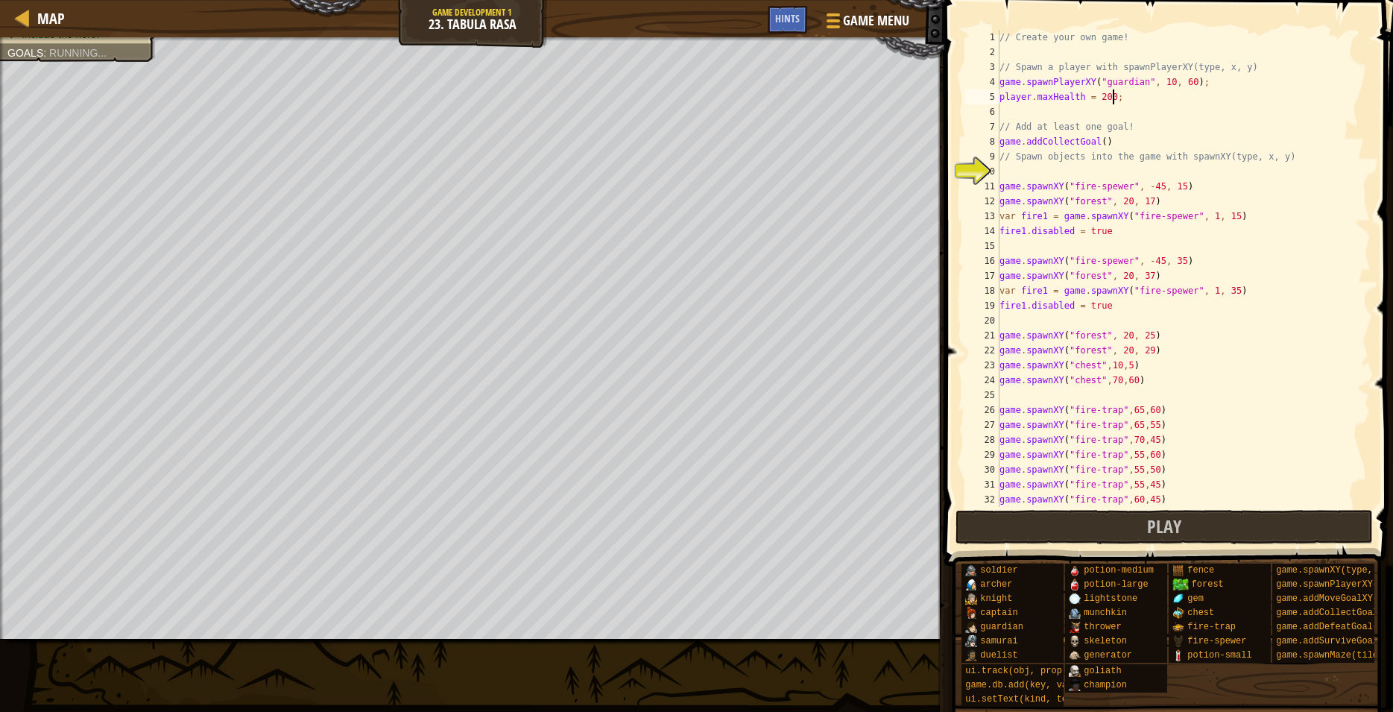
scroll to position [7, 9]
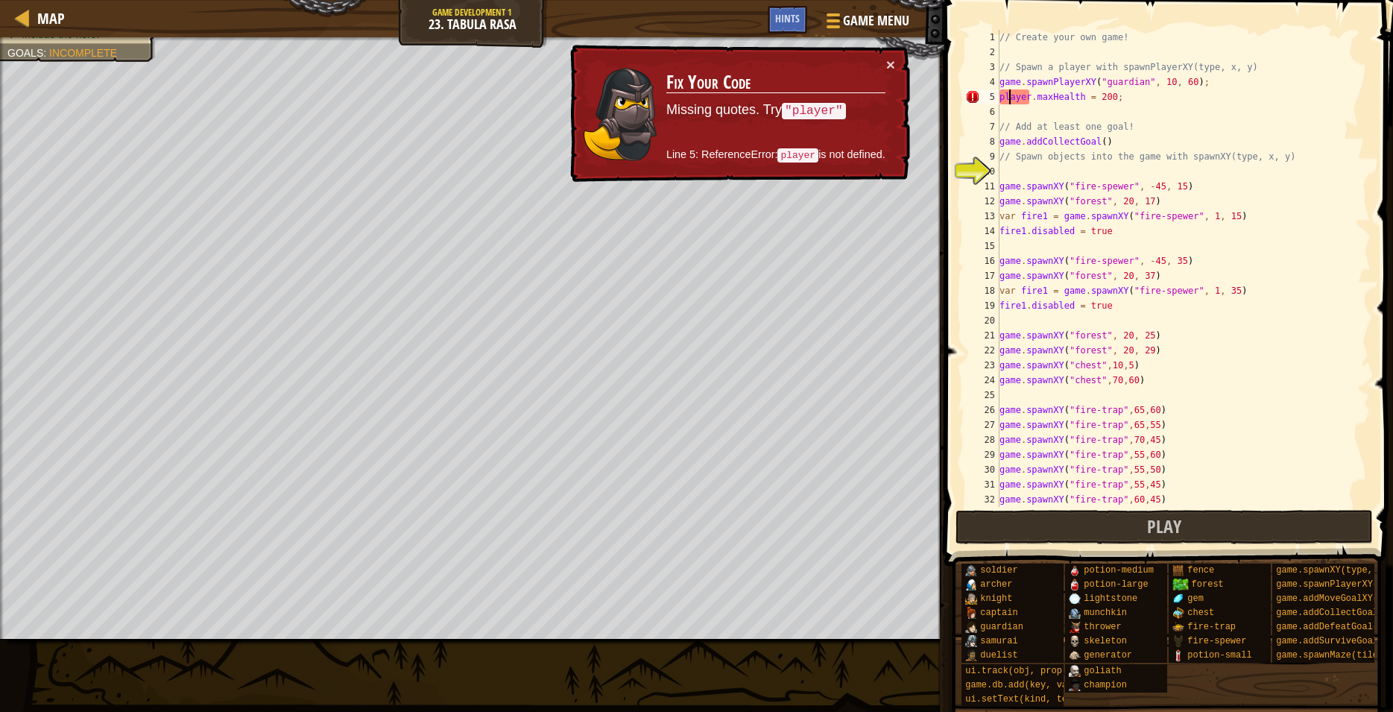
click at [1008, 98] on div "// Create your own game! // Spawn a player with spawnPlayerXY(type, x, y) game …" at bounding box center [1178, 283] width 362 height 507
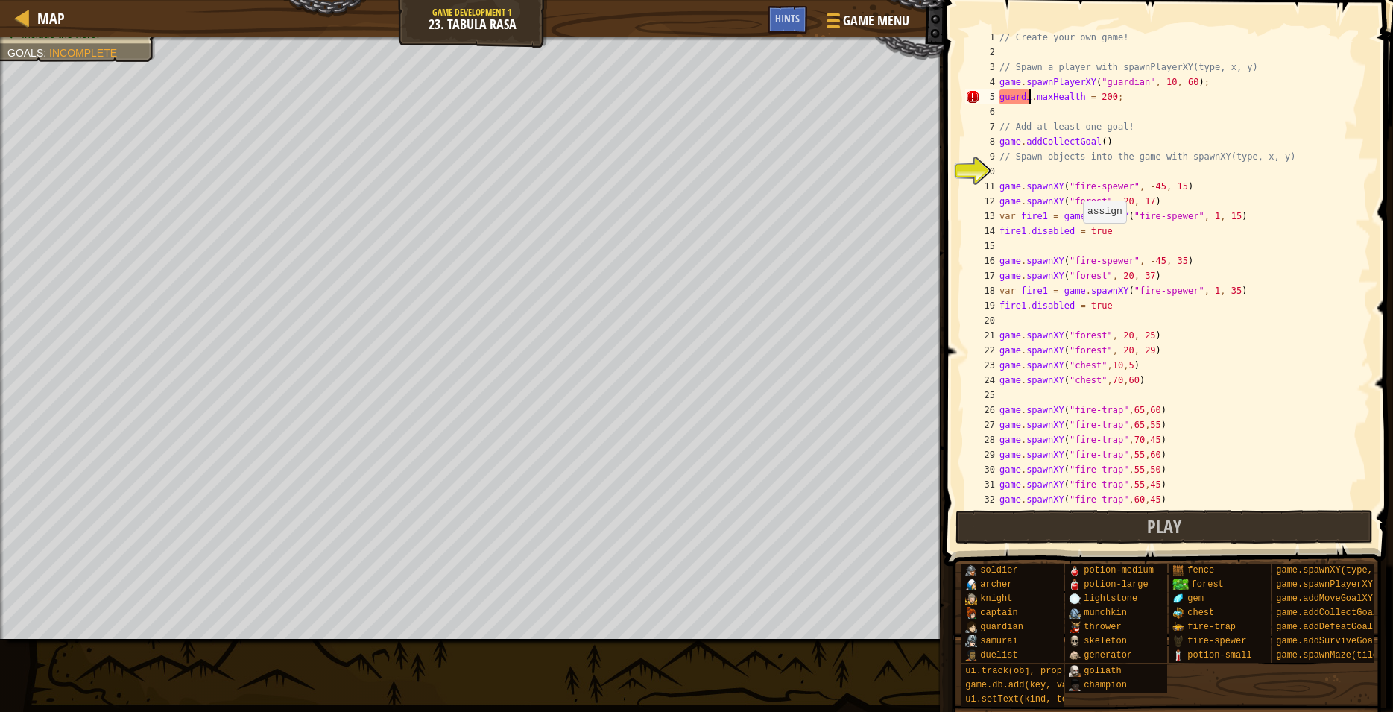
scroll to position [7, 3]
click at [1086, 236] on div "// Create your own game! // Spawn a player with spawnPlayerXY(type, x, y) game …" at bounding box center [1178, 283] width 362 height 507
click at [1059, 146] on div "// Create your own game! // Spawn a player with spawnPlayerXY(type, x, y) game …" at bounding box center [1178, 283] width 362 height 507
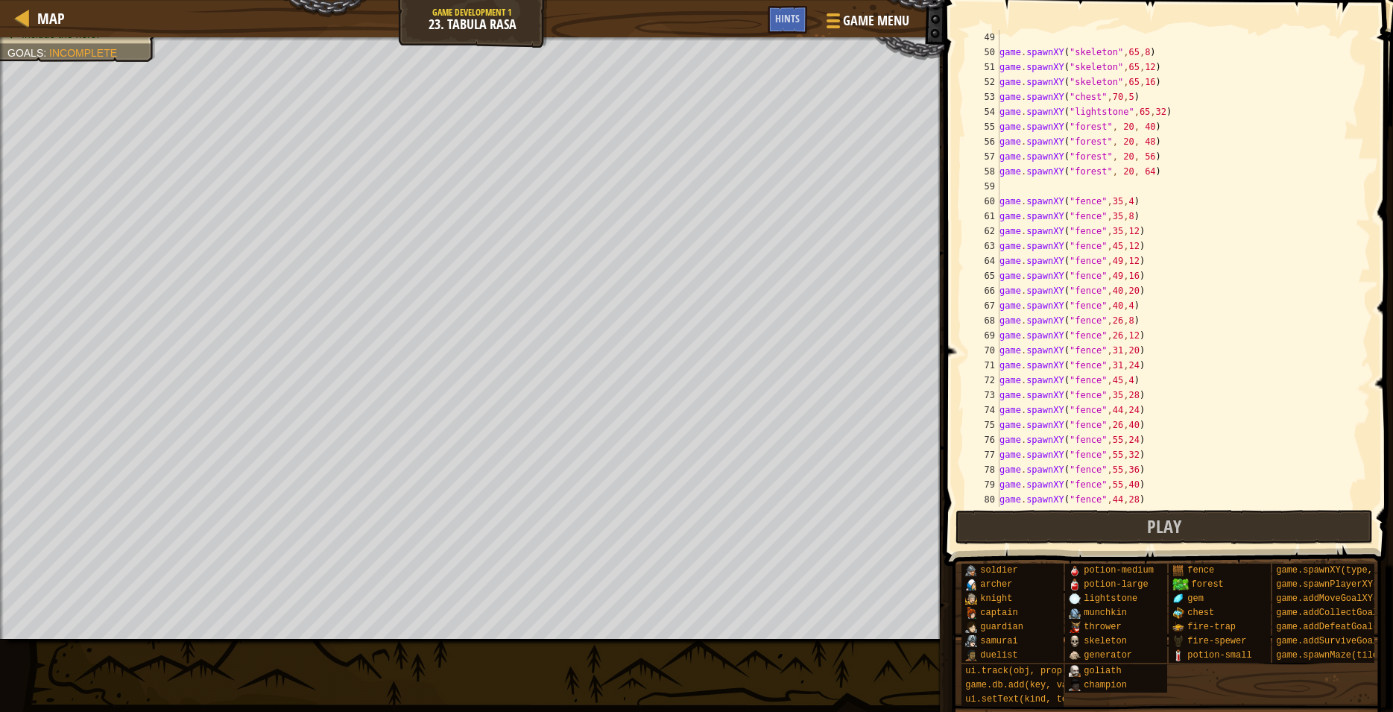
scroll to position [716, 0]
click at [1001, 125] on div "game . spawnXY ( "skeleton" , 65 , 8 ) game . spawnXY ( "skeleton" , 65 , 12 ) …" at bounding box center [1178, 283] width 362 height 507
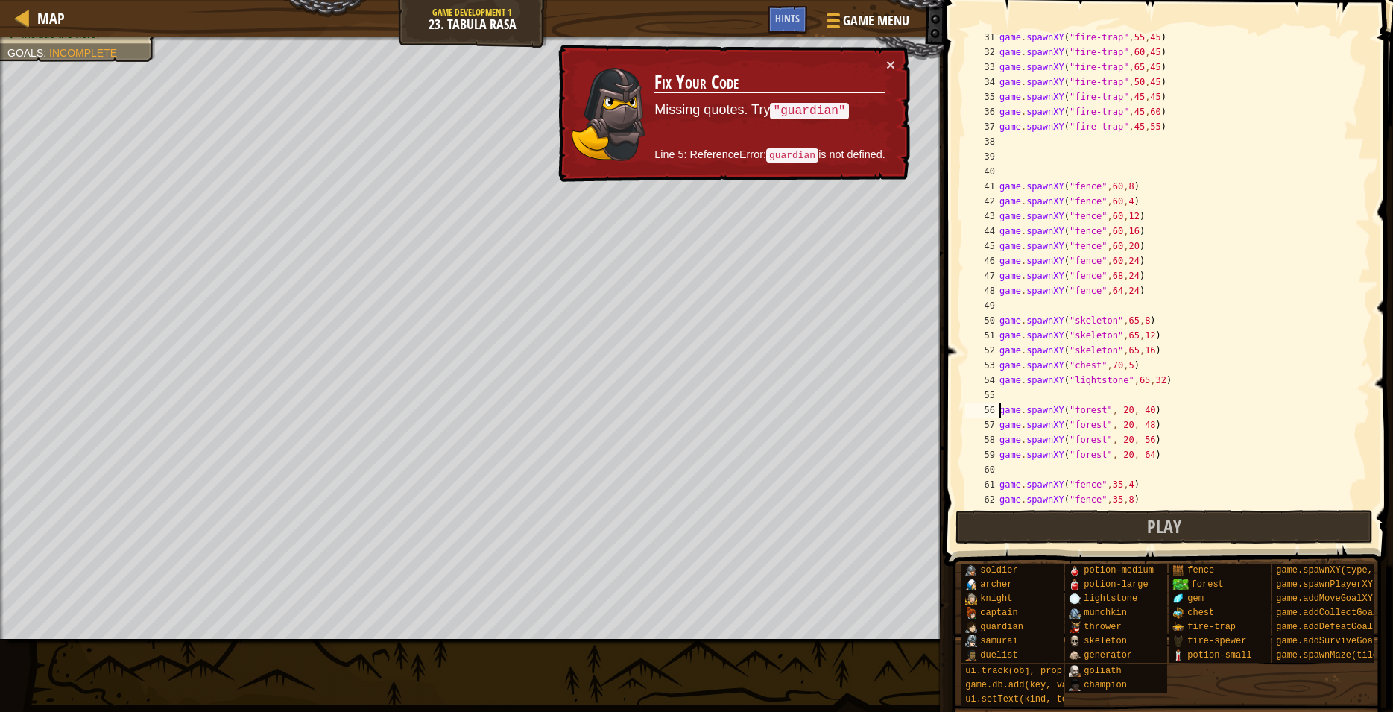
scroll to position [0, 0]
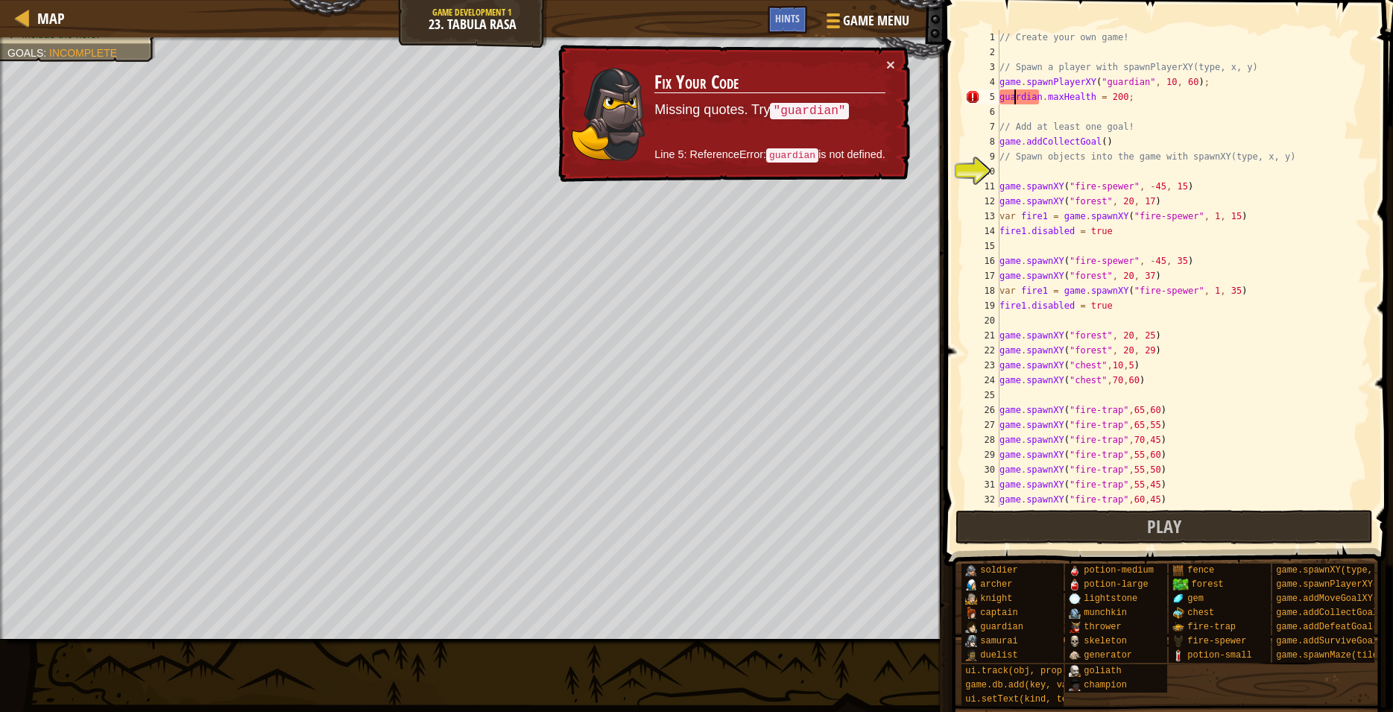
click at [1015, 98] on div "// Create your own game! // Spawn a player with spawnPlayerXY(type, x, y) game …" at bounding box center [1178, 283] width 362 height 507
type textarea "guardian.maxHealth = 200;"
click at [1015, 98] on div "// Create your own game! // Spawn a player with spawnPlayerXY(type, x, y) game …" at bounding box center [1178, 283] width 362 height 507
click at [1098, 118] on div "// Create your own game! // Spawn a player with spawnPlayerXY(type, x, y) game …" at bounding box center [1178, 283] width 362 height 507
click at [65, 14] on div "Map Game Development 1 23. Tabula Rasa Game Menu Done Hints" at bounding box center [472, 18] width 945 height 37
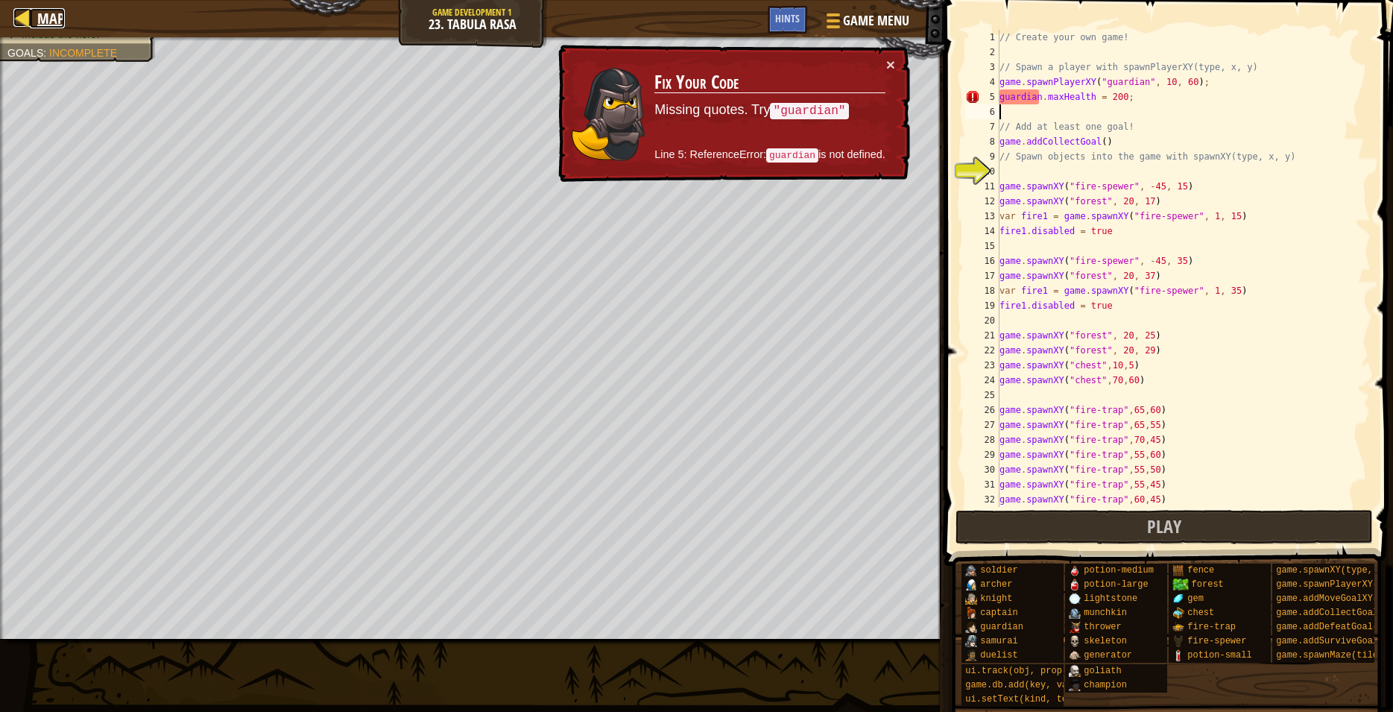
click at [54, 16] on span "Map" at bounding box center [51, 18] width 28 height 20
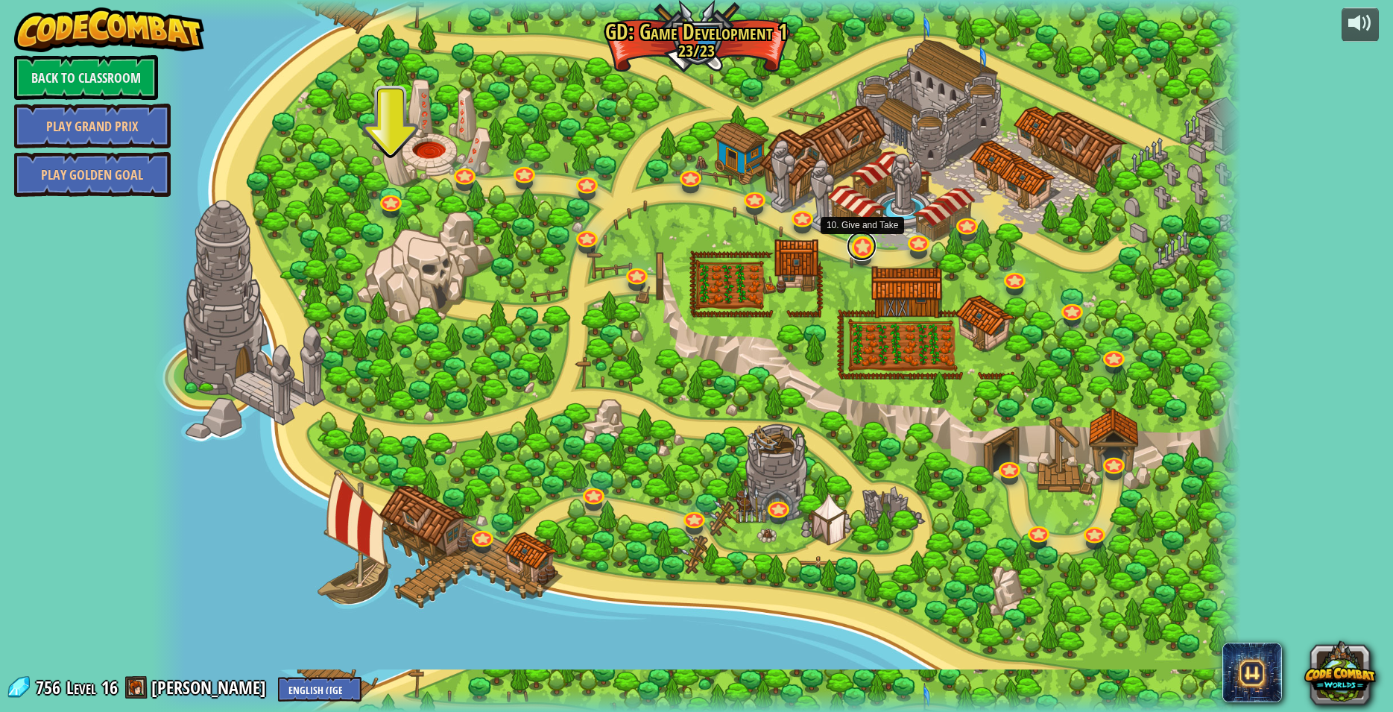
click at [860, 253] on link at bounding box center [862, 246] width 30 height 30
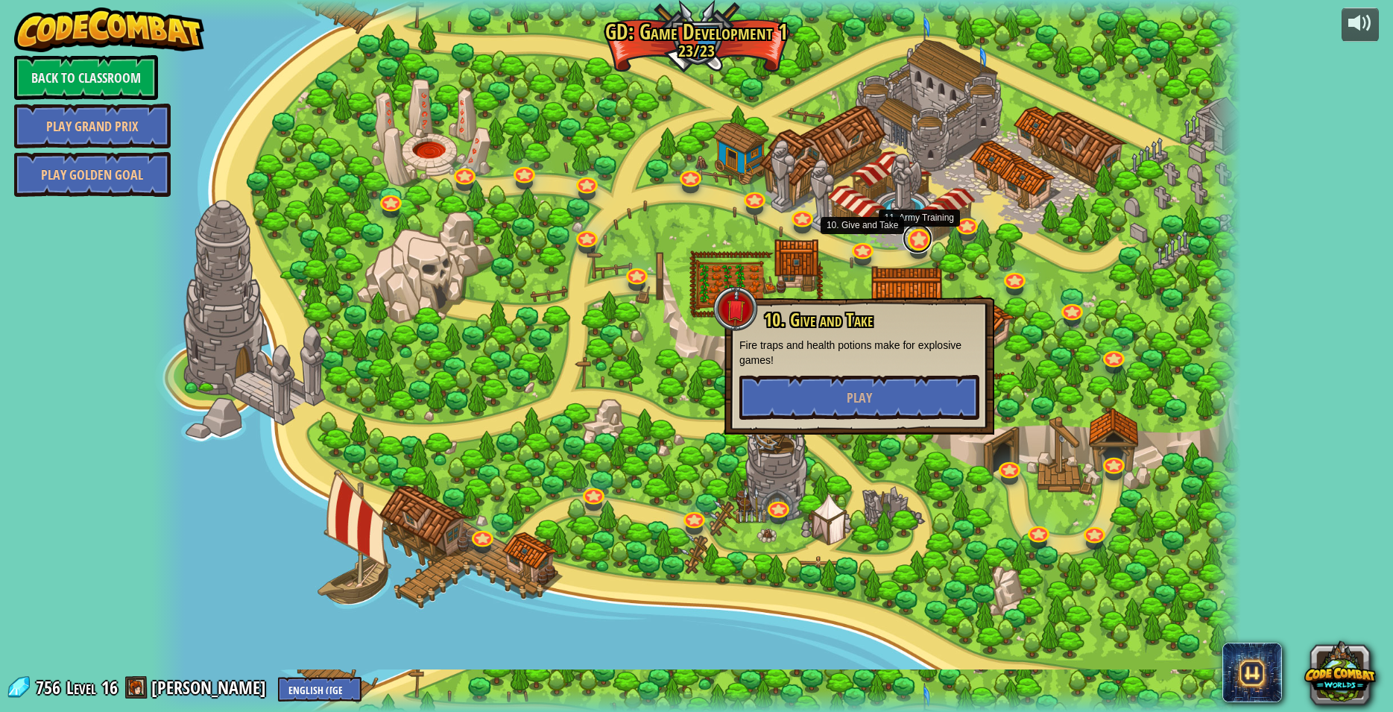
click at [919, 245] on link at bounding box center [918, 239] width 30 height 30
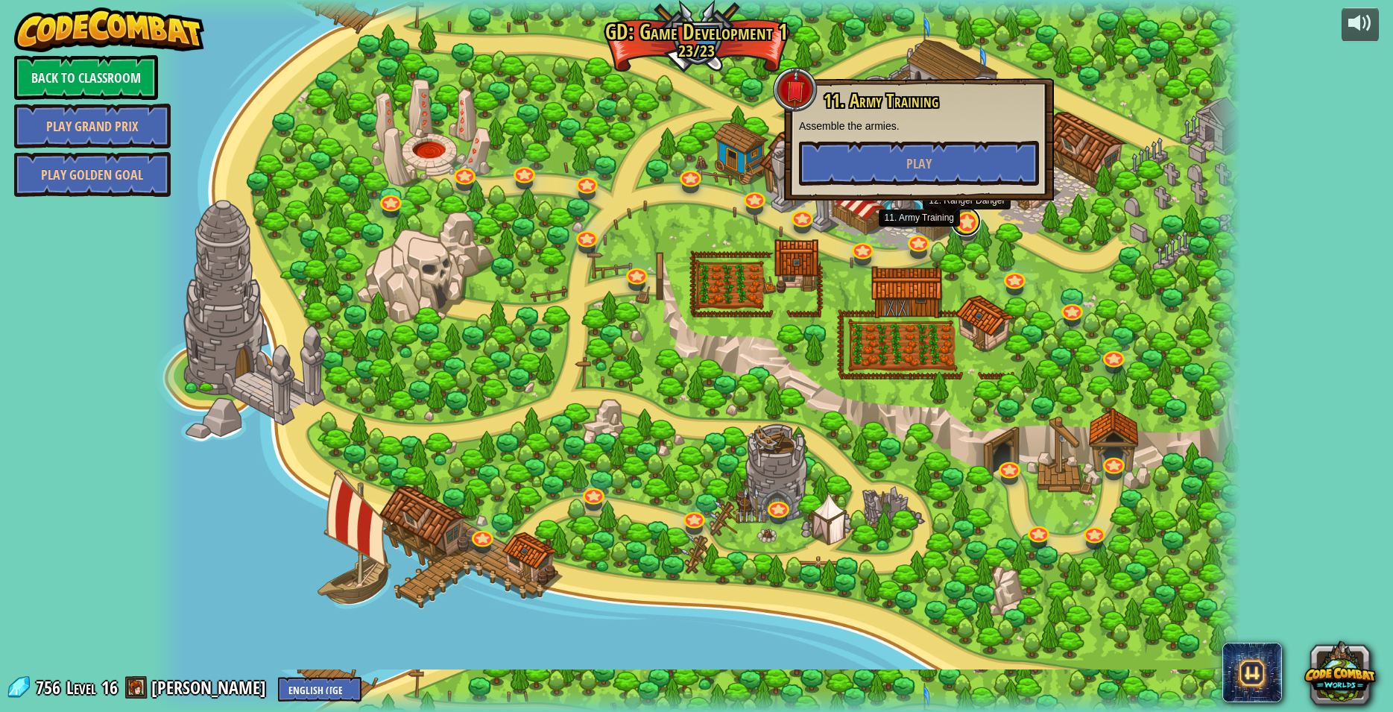
click at [966, 227] on link at bounding box center [966, 222] width 30 height 30
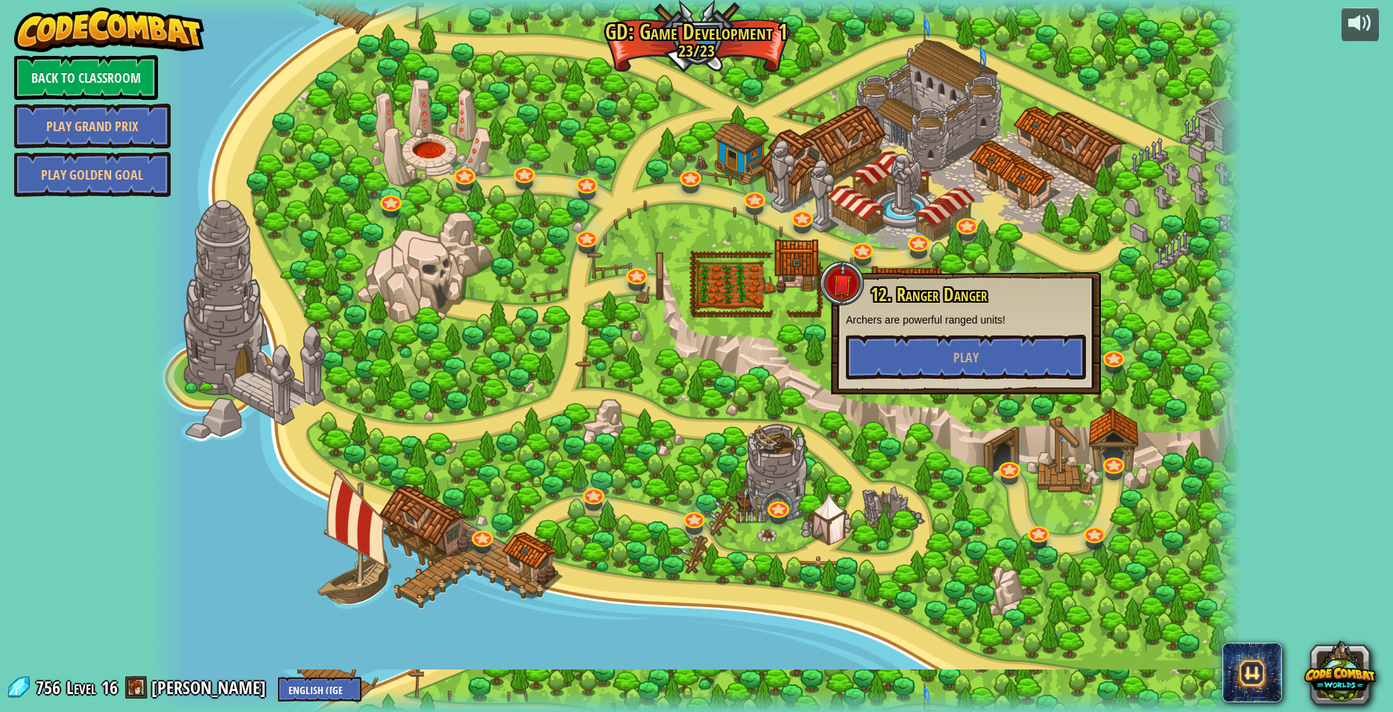
click at [1151, 263] on div at bounding box center [696, 356] width 1089 height 712
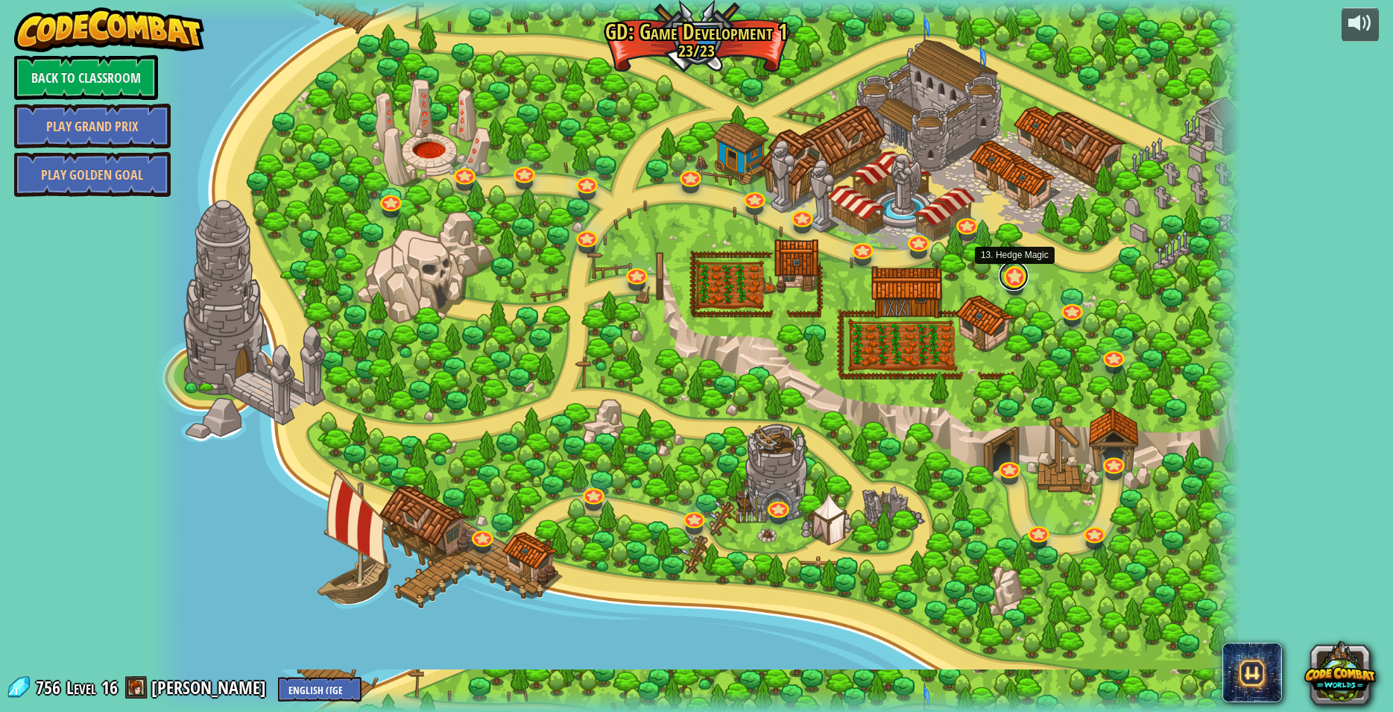
click at [1009, 286] on link at bounding box center [1014, 276] width 30 height 30
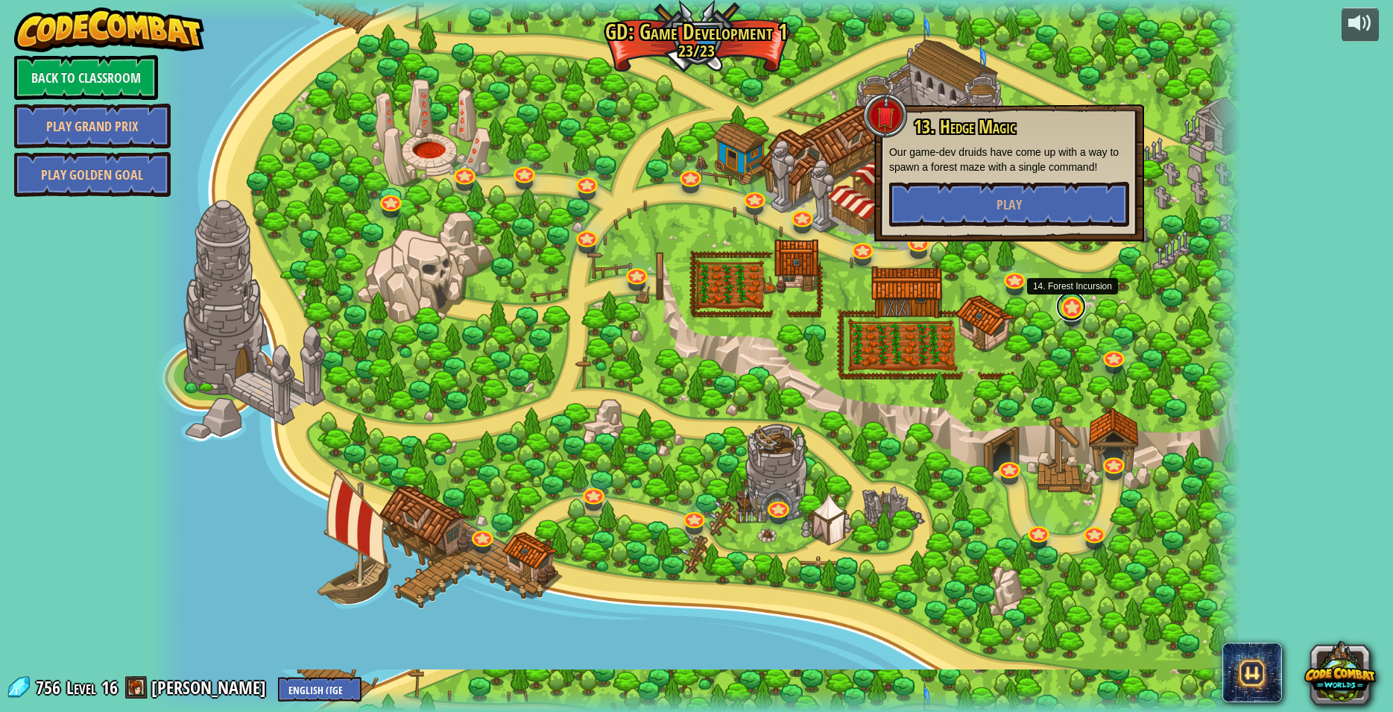
click at [1083, 306] on link at bounding box center [1071, 306] width 30 height 30
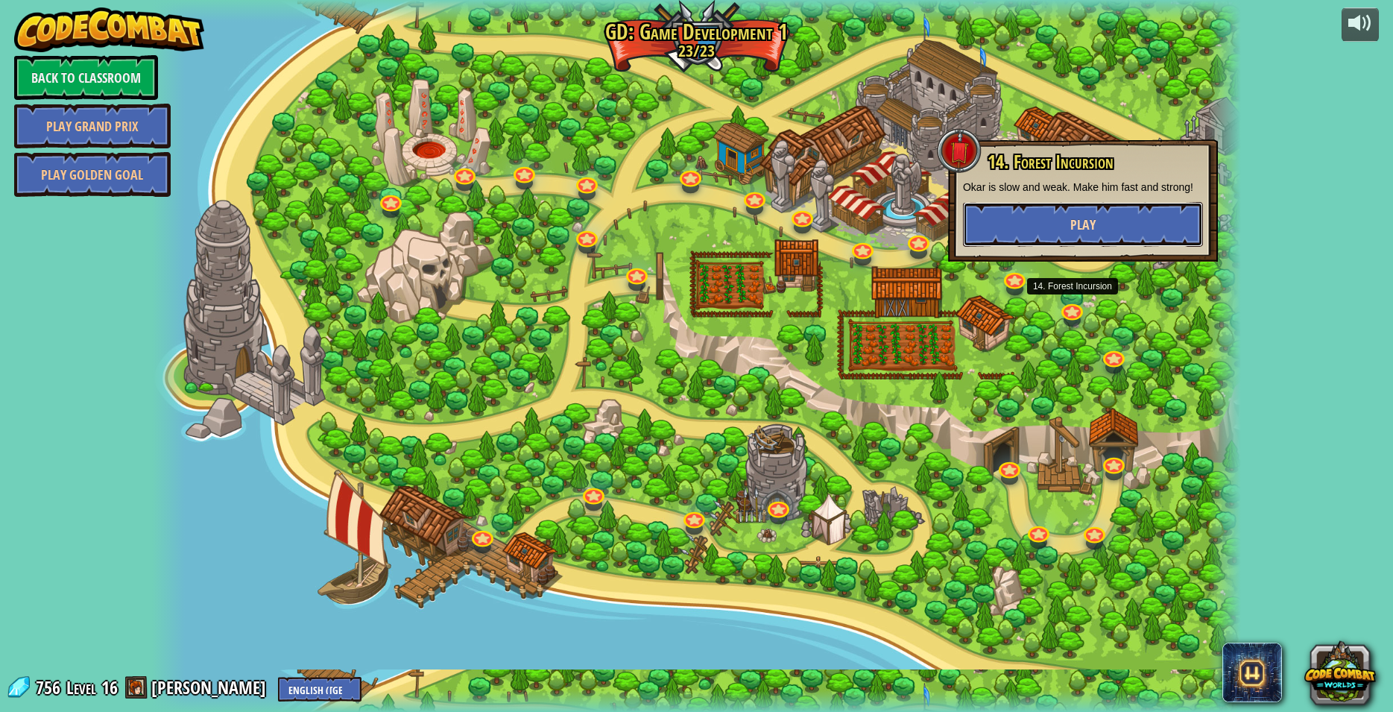
click at [1051, 224] on button "Play" at bounding box center [1083, 224] width 240 height 45
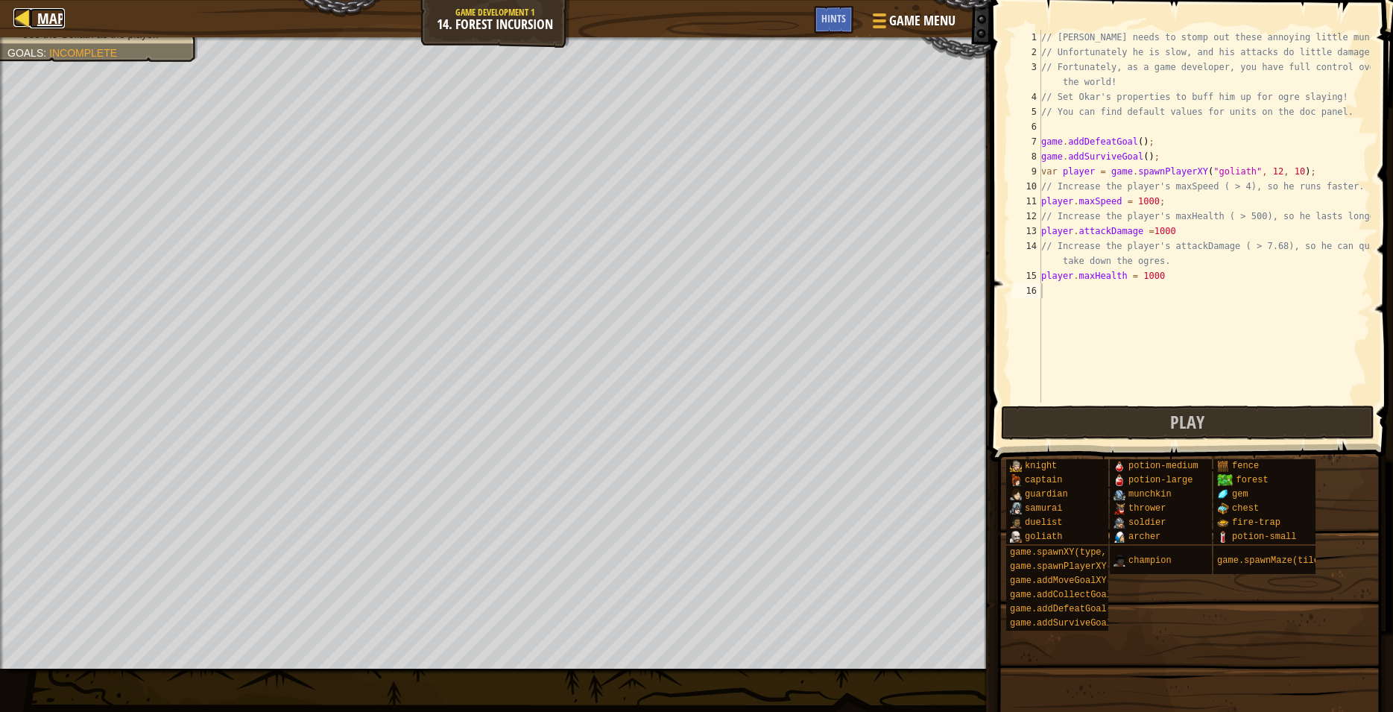
click at [18, 22] on div at bounding box center [22, 17] width 19 height 19
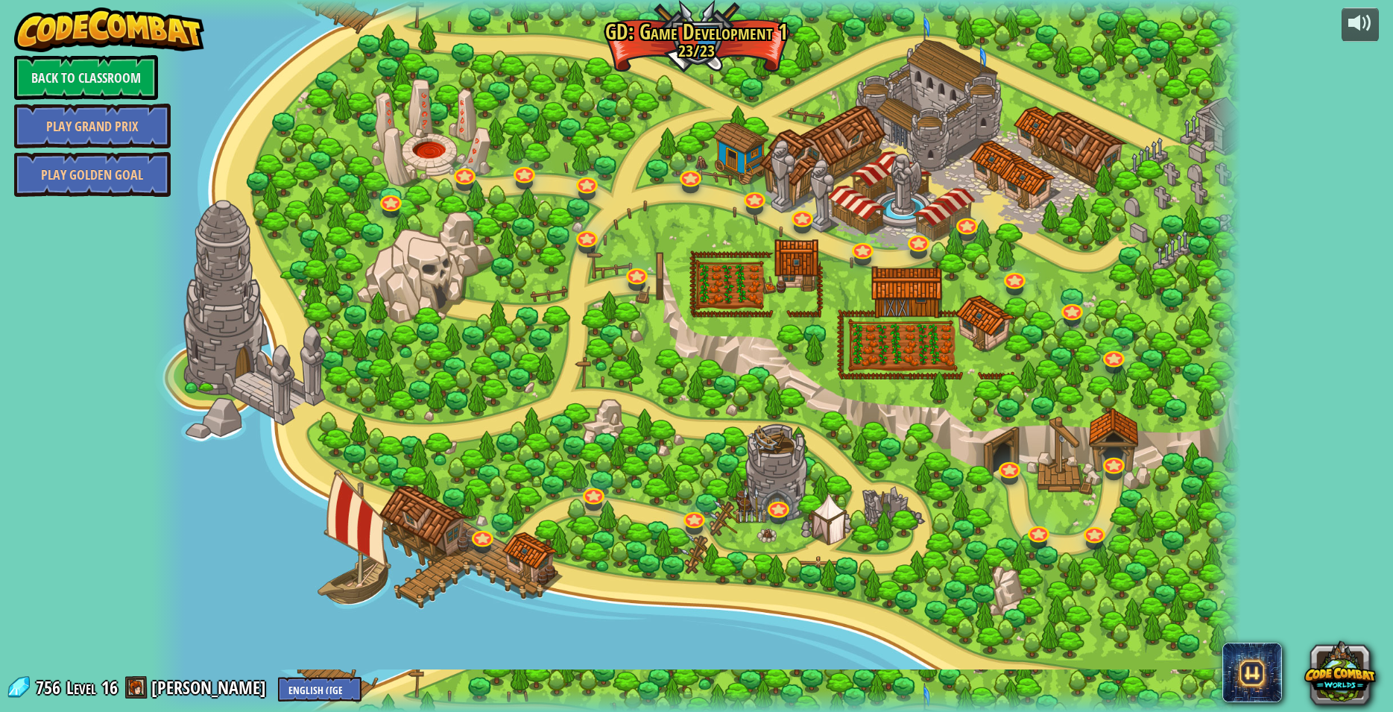
click at [493, 549] on div at bounding box center [696, 356] width 1089 height 712
drag, startPoint x: 487, startPoint y: 543, endPoint x: 491, endPoint y: 535, distance: 9.0
click at [487, 542] on link at bounding box center [482, 533] width 30 height 30
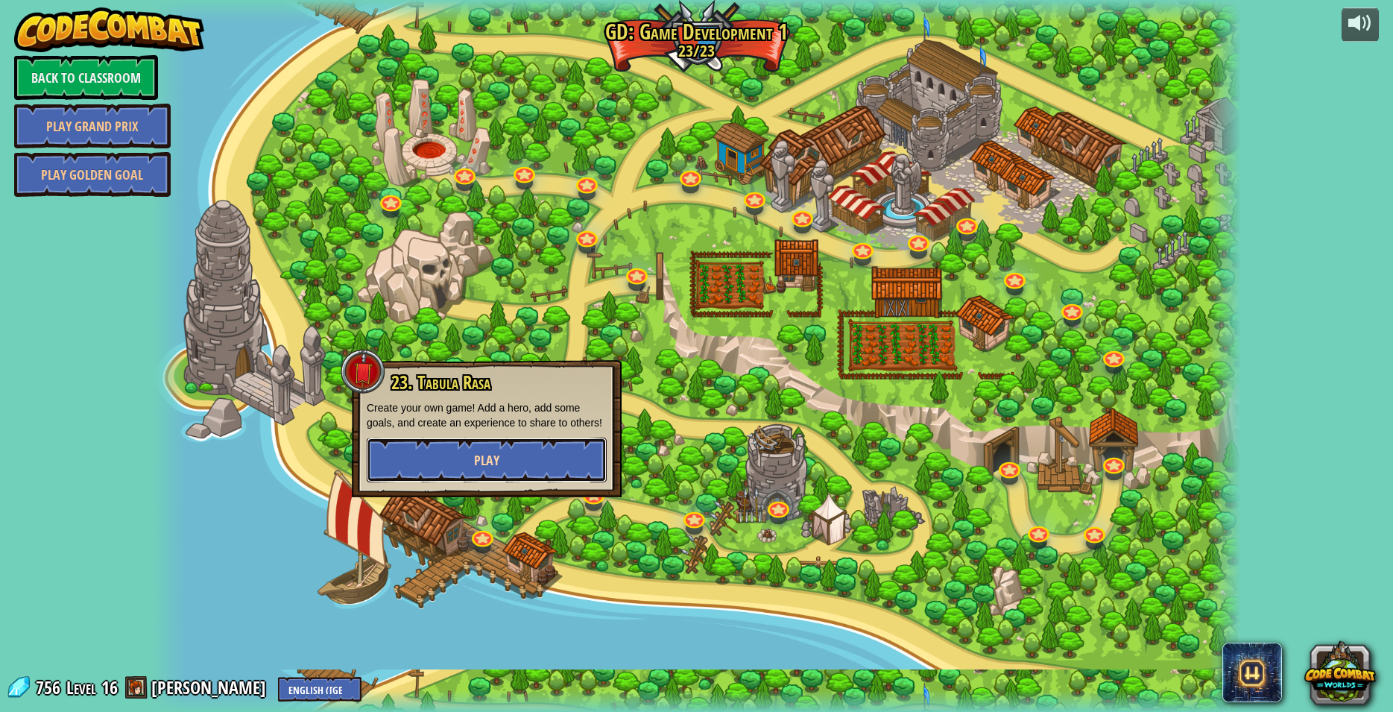
click at [478, 458] on span "Play" at bounding box center [486, 460] width 25 height 19
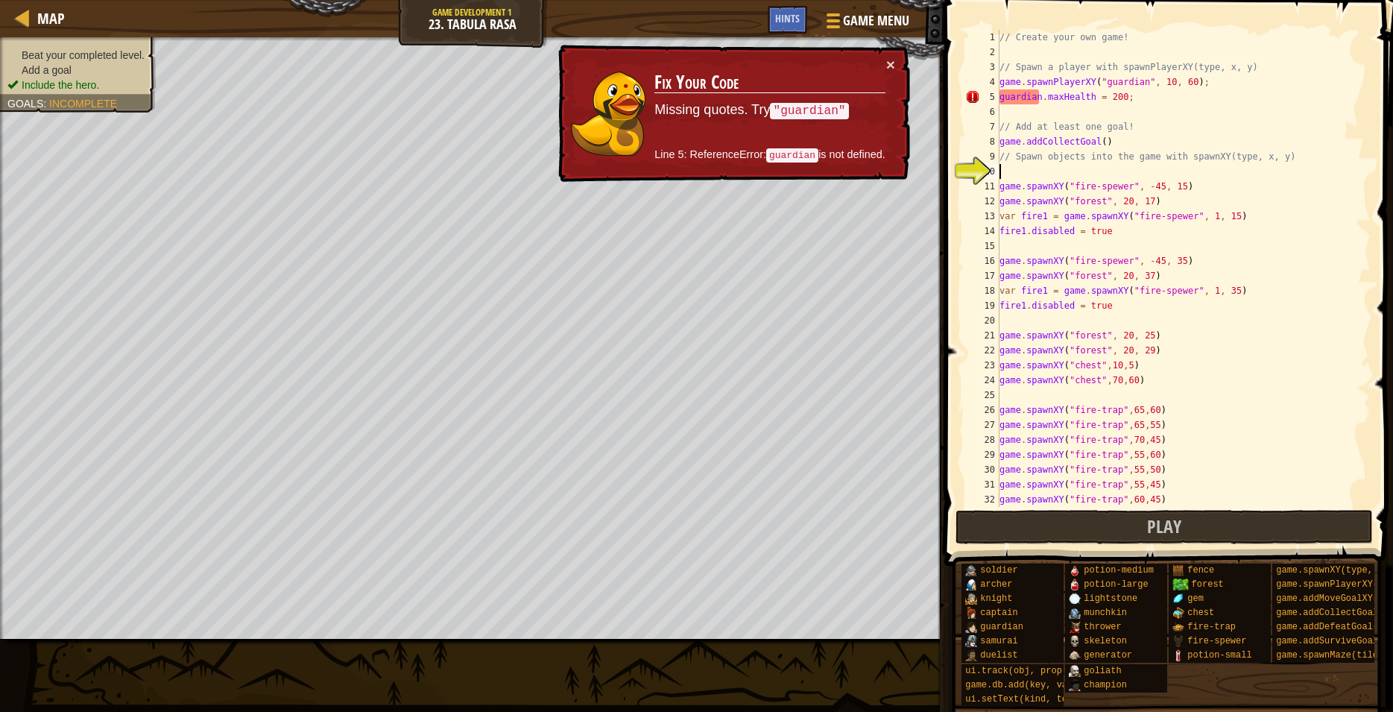
click at [1006, 98] on div "// Create your own game! // Spawn a player with spawnPlayerXY(type, x, y) game …" at bounding box center [1178, 283] width 362 height 507
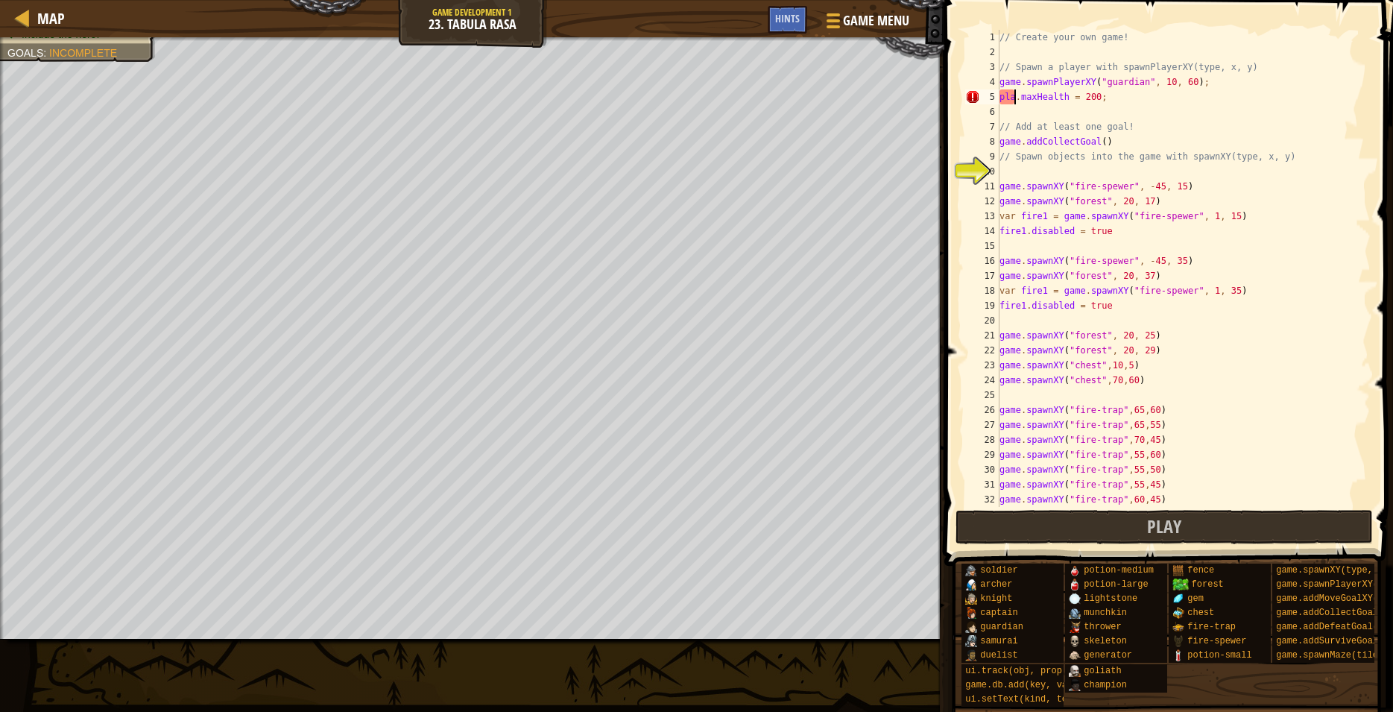
scroll to position [7, 2]
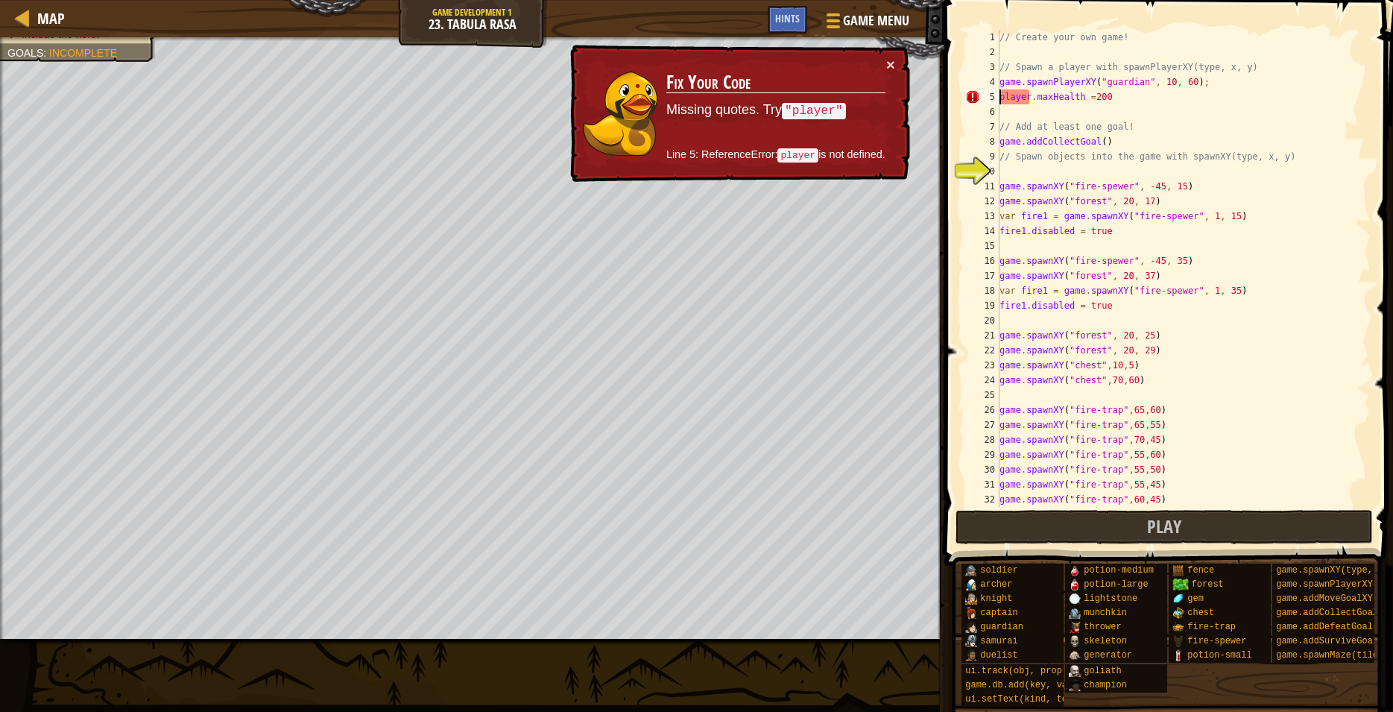
click at [1002, 96] on div "// Create your own game! // Spawn a player with spawnPlayerXY(type, x, y) game …" at bounding box center [1178, 283] width 362 height 507
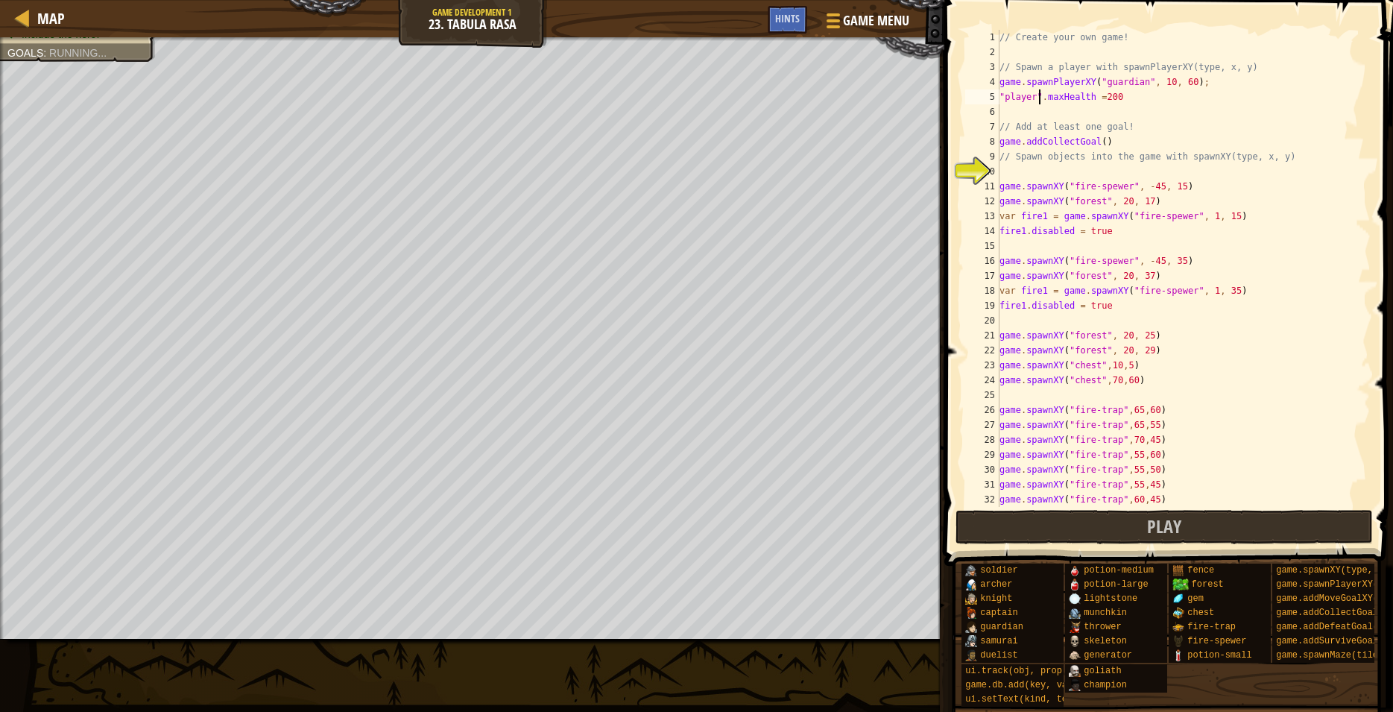
scroll to position [7, 3]
type textarea ""player".maxHealth =200"
click at [1062, 526] on button "Play" at bounding box center [1165, 527] width 418 height 34
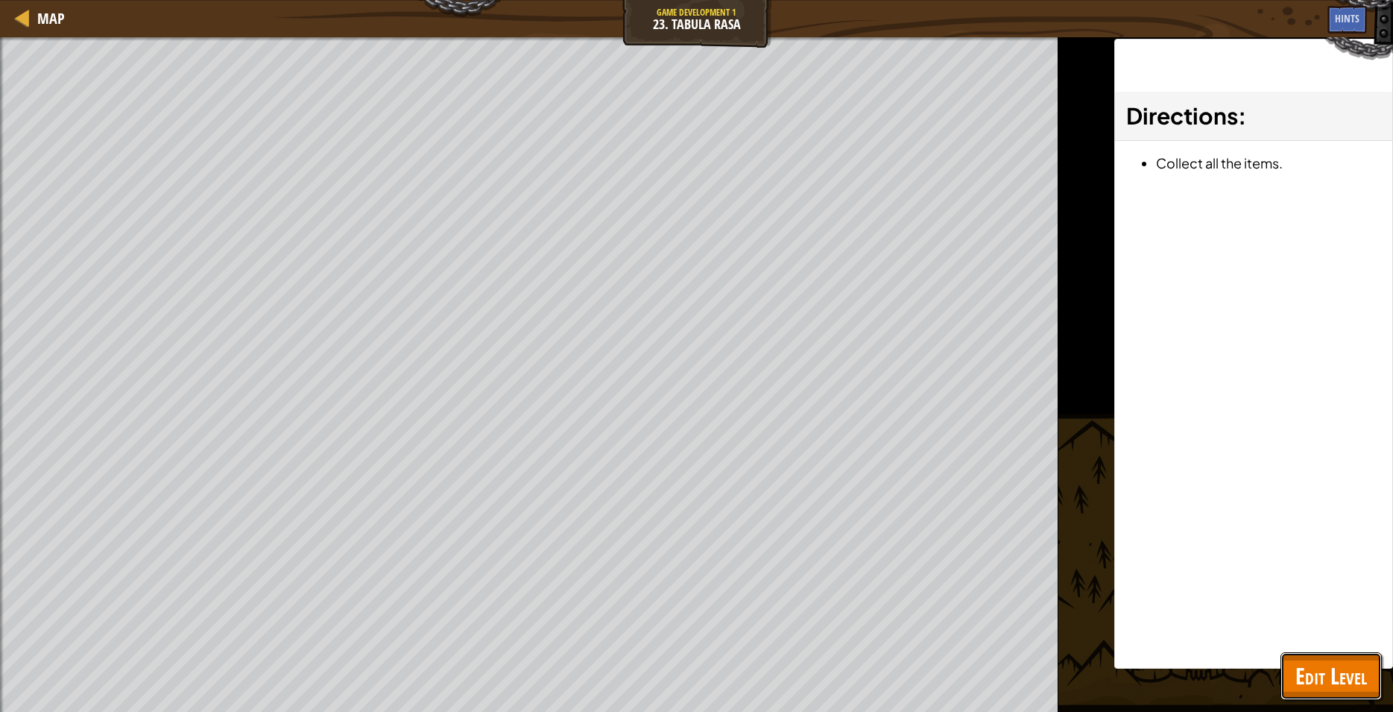
click at [1372, 677] on button "Edit Level" at bounding box center [1331, 676] width 101 height 48
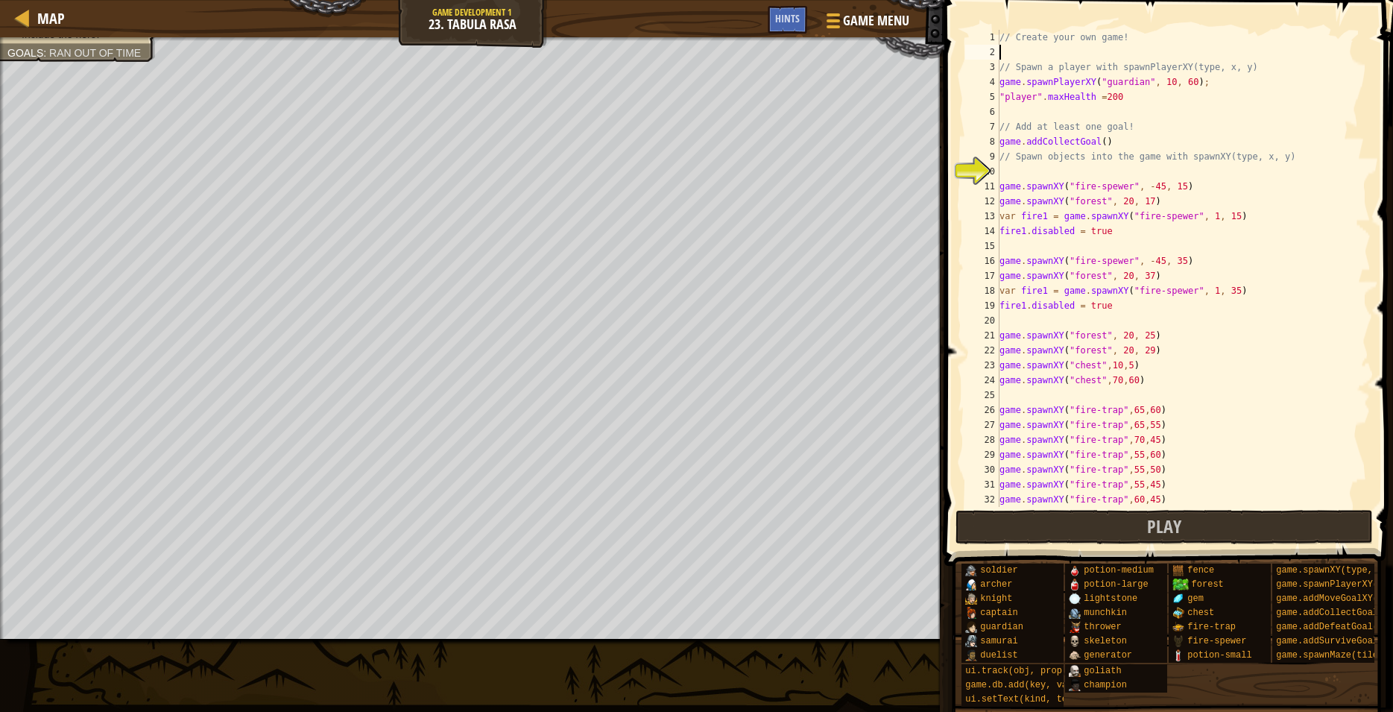
click at [1136, 56] on div "// Create your own game! // Spawn a player with spawnPlayerXY(type, x, y) game …" at bounding box center [1178, 283] width 362 height 507
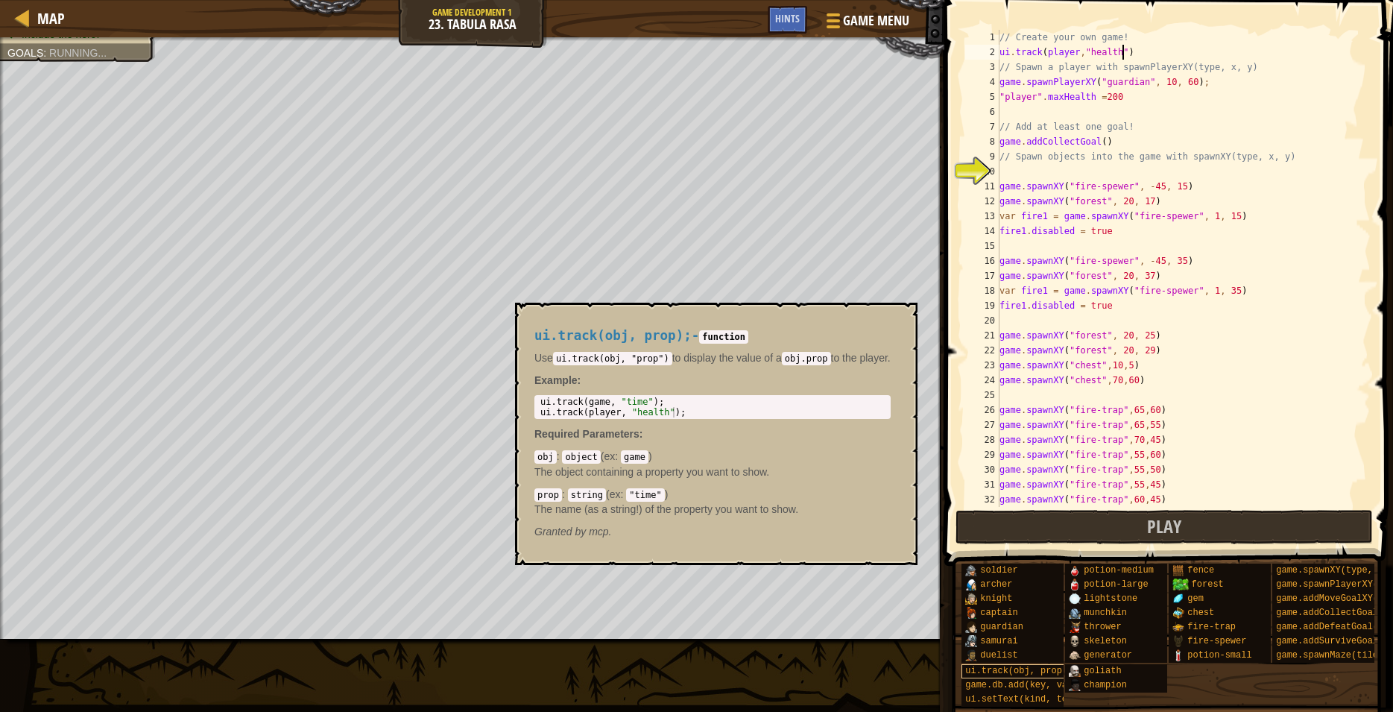
scroll to position [7, 10]
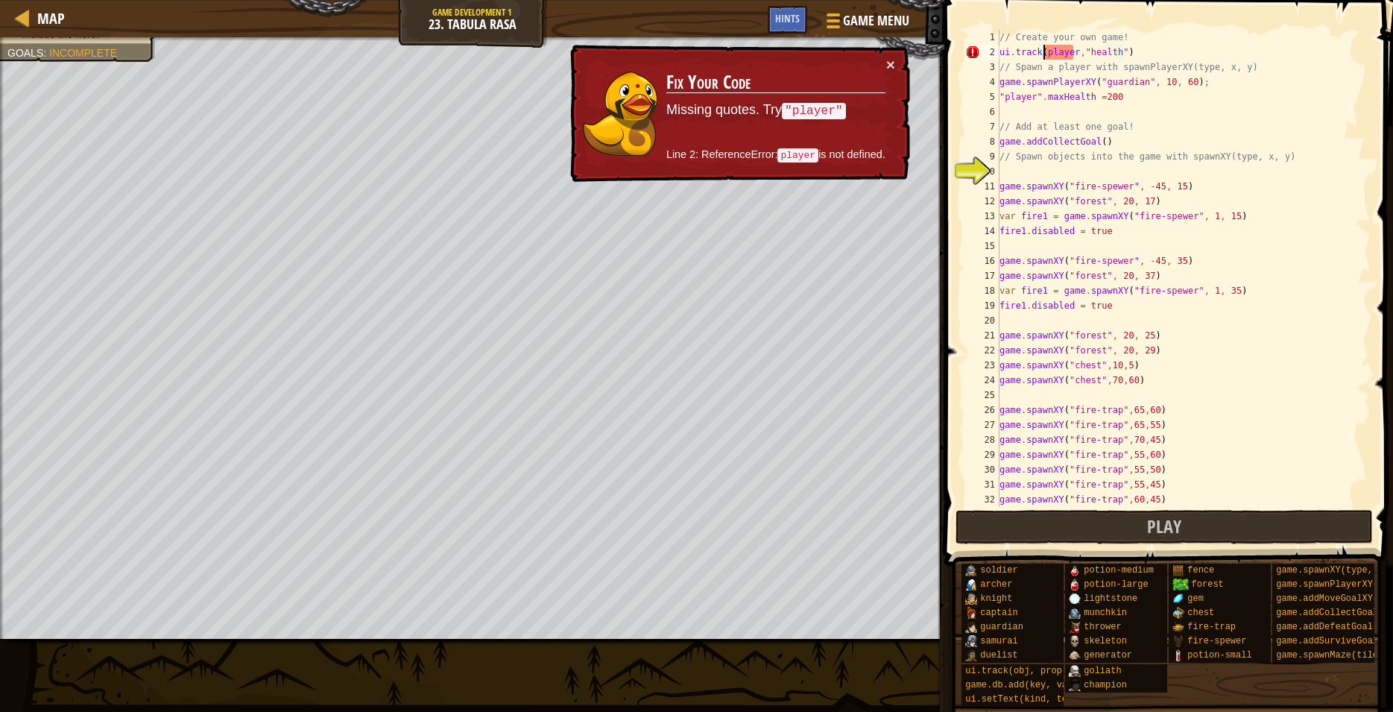
click at [1044, 47] on div "// Create your own game! ui . track ( player , "health" ) // Spawn a player wit…" at bounding box center [1178, 283] width 362 height 507
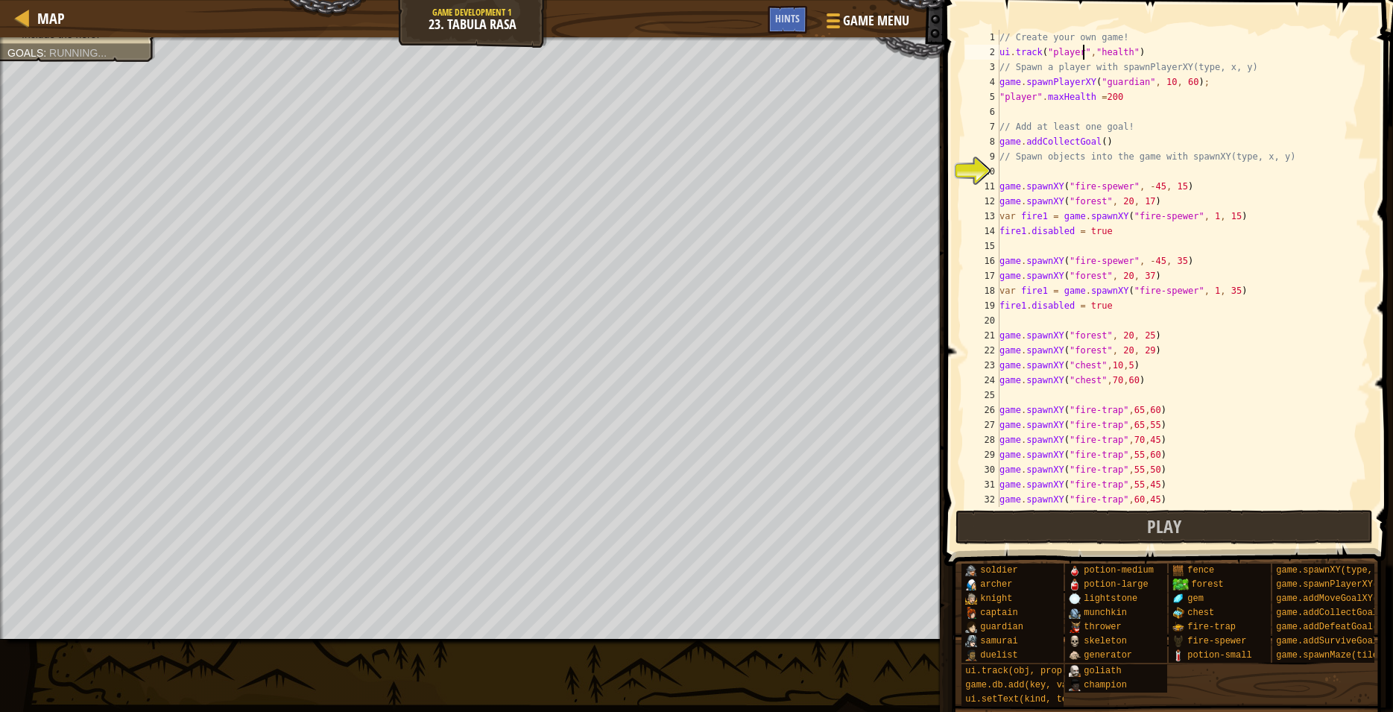
scroll to position [7, 7]
click at [1195, 521] on button "Play" at bounding box center [1165, 527] width 418 height 34
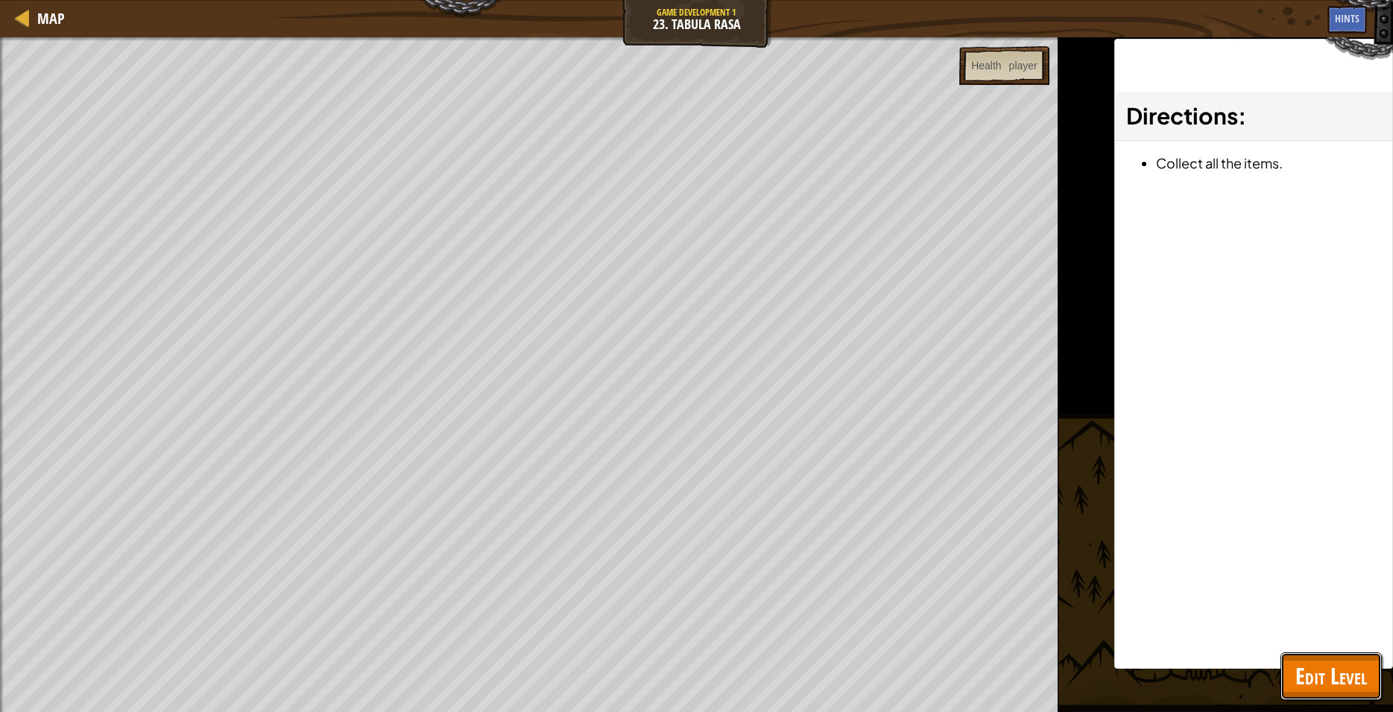
click at [1281, 666] on button "Edit Level" at bounding box center [1331, 676] width 101 height 48
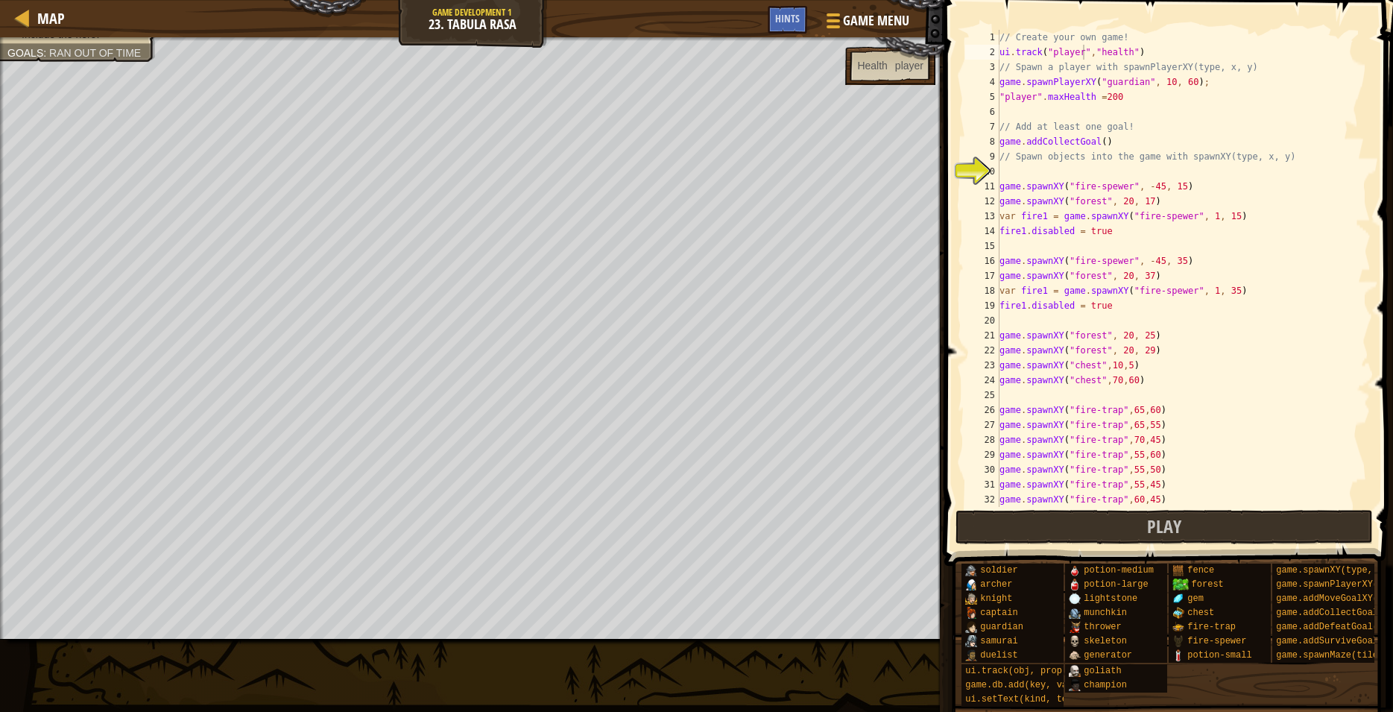
click at [1139, 40] on div "// Create your own game! ui . track ( "player" , "health" ) // Spawn a player w…" at bounding box center [1178, 283] width 362 height 507
click at [1050, 47] on div "// Create your own game! ui . track ( "player" , "health" ) // Spawn a player w…" at bounding box center [1178, 283] width 362 height 507
click at [1076, 48] on div "// Create your own game! ui . track ( player "," health ") // Spawn a player wi…" at bounding box center [1178, 283] width 362 height 507
click at [1054, 54] on div "// Create your own game! ui . track ( player , "health" ) // Spawn a player wit…" at bounding box center [1178, 283] width 362 height 507
click at [1052, 54] on div "// Create your own game! ui . track ( player , "health" ) // Spawn a player wit…" at bounding box center [1178, 283] width 362 height 507
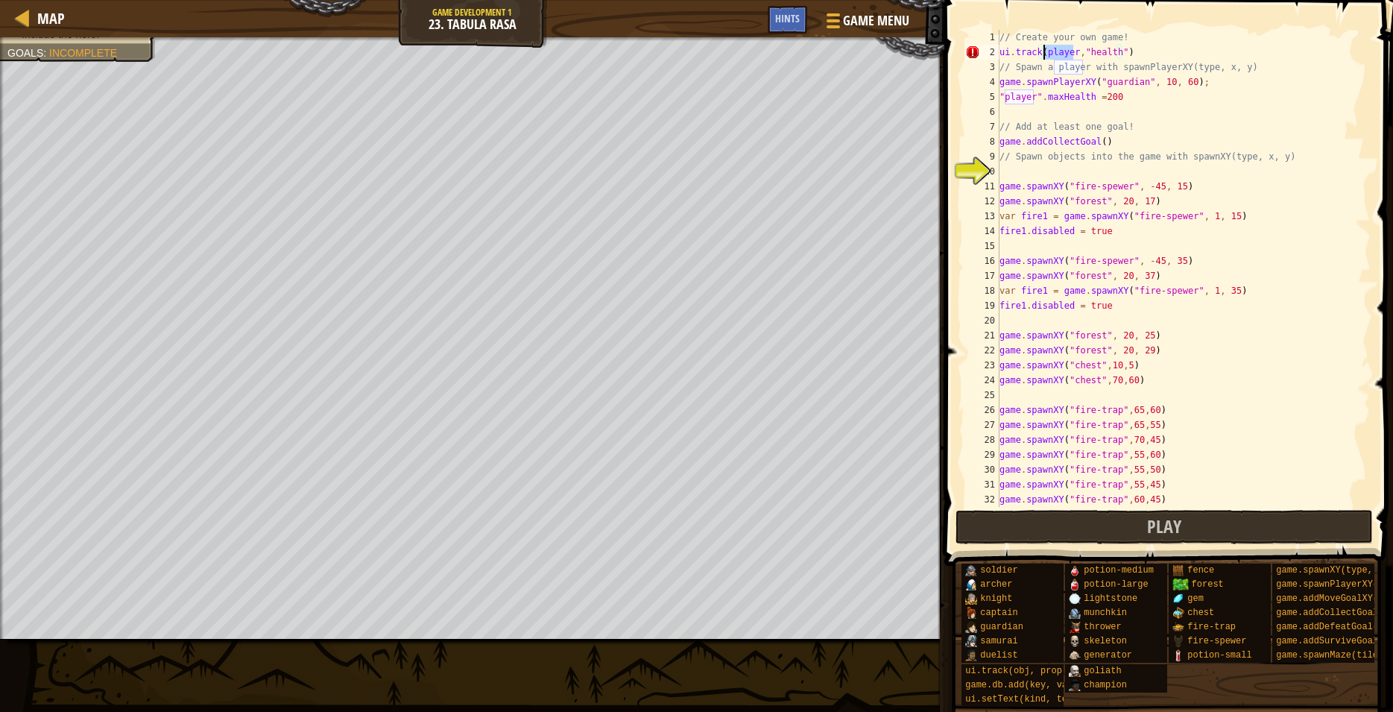
click at [1047, 53] on div "// Create your own game! ui . track ( player , "health" ) // Spawn a player wit…" at bounding box center [1178, 268] width 362 height 477
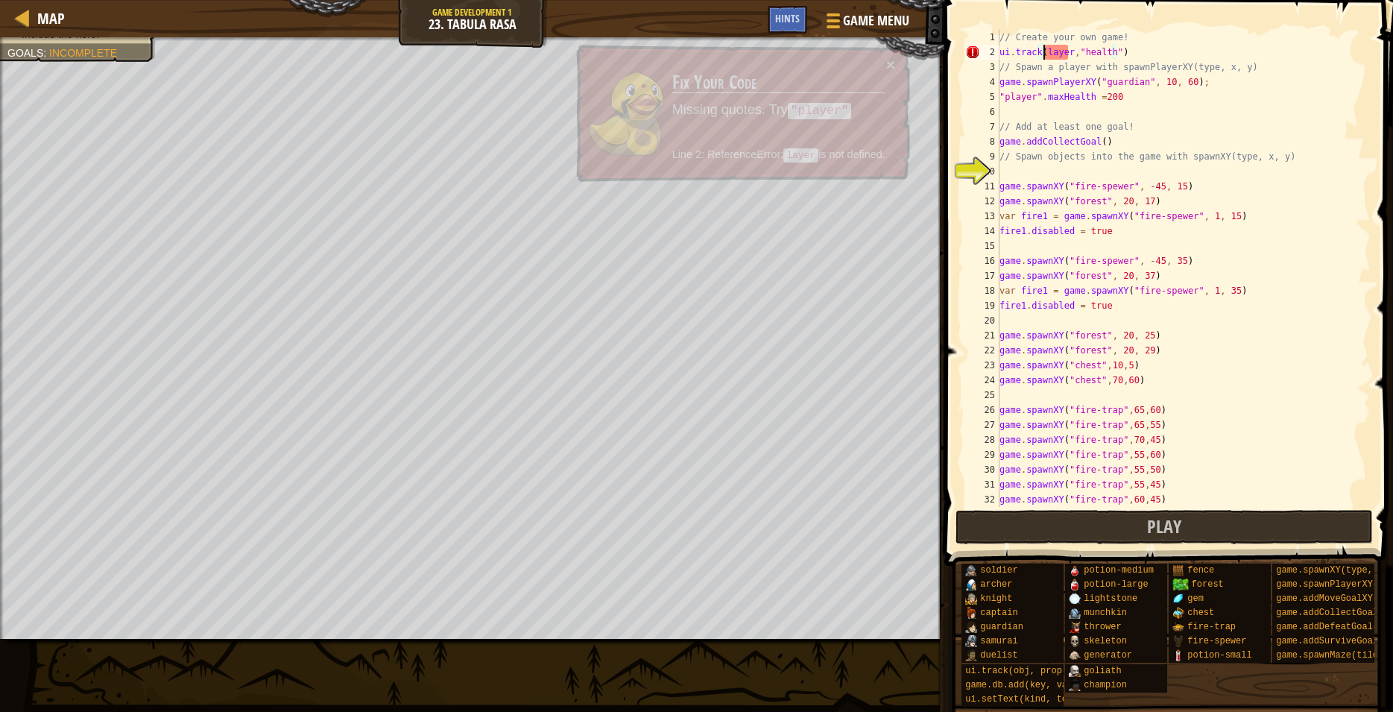
scroll to position [7, 4]
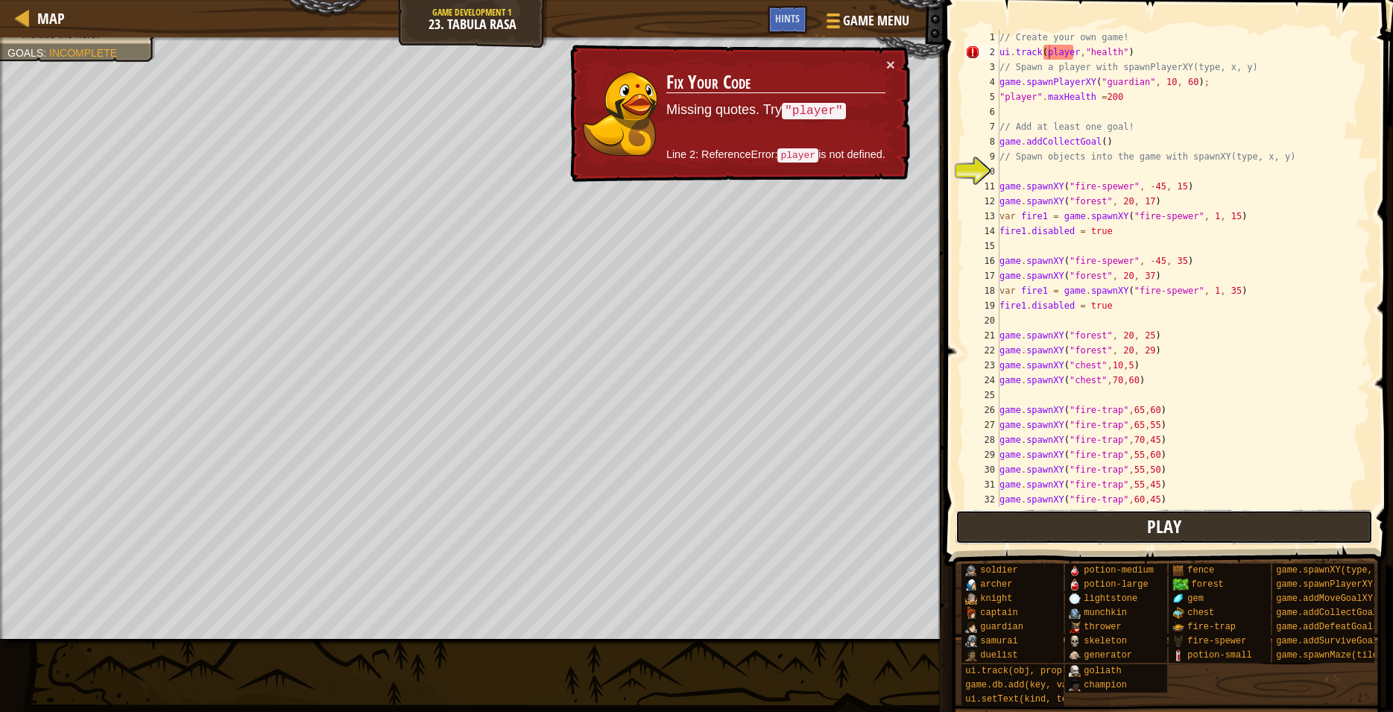
click at [1282, 526] on button "Play" at bounding box center [1165, 527] width 418 height 34
click at [1045, 45] on div "// Create your own game! ui . track ( player , "health" ) // Spawn a player wit…" at bounding box center [1178, 283] width 362 height 507
click at [1054, 47] on div "// Create your own game! ui . track ( player , "health" ) // Spawn a player wit…" at bounding box center [1178, 283] width 362 height 507
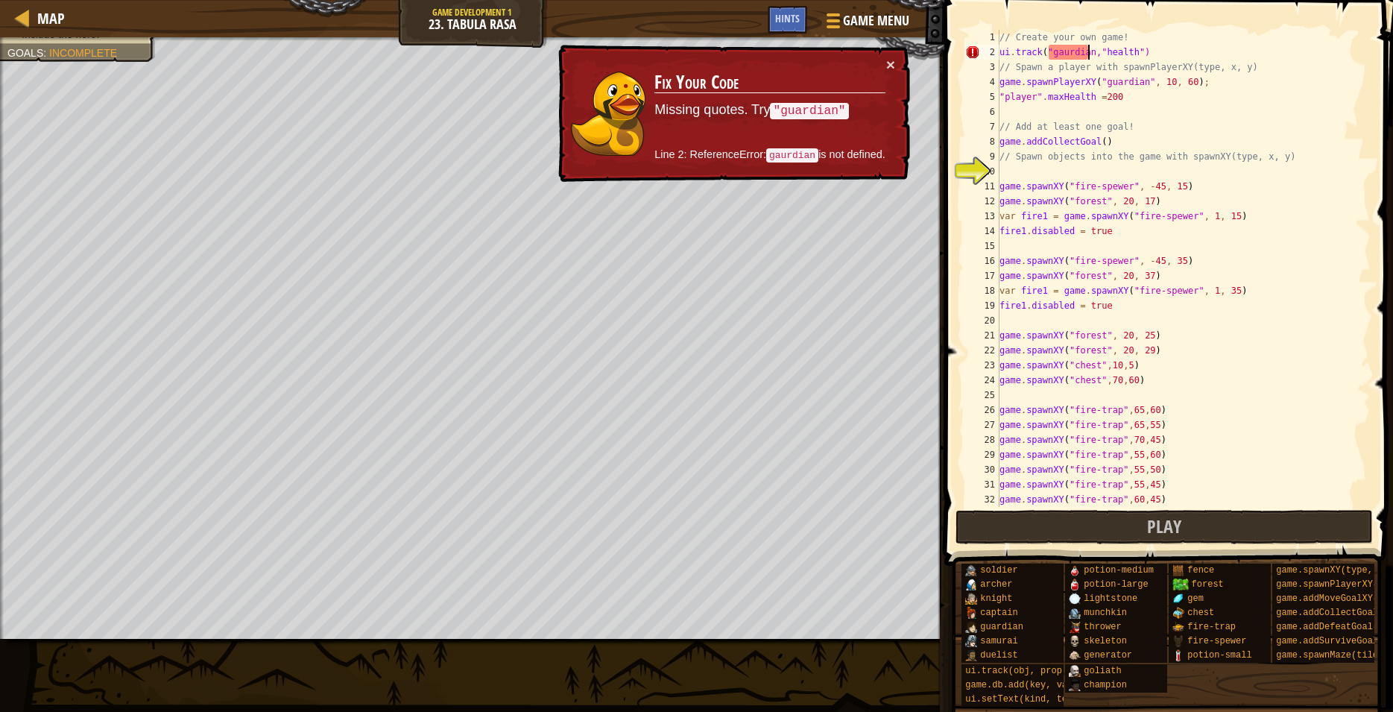
scroll to position [7, 7]
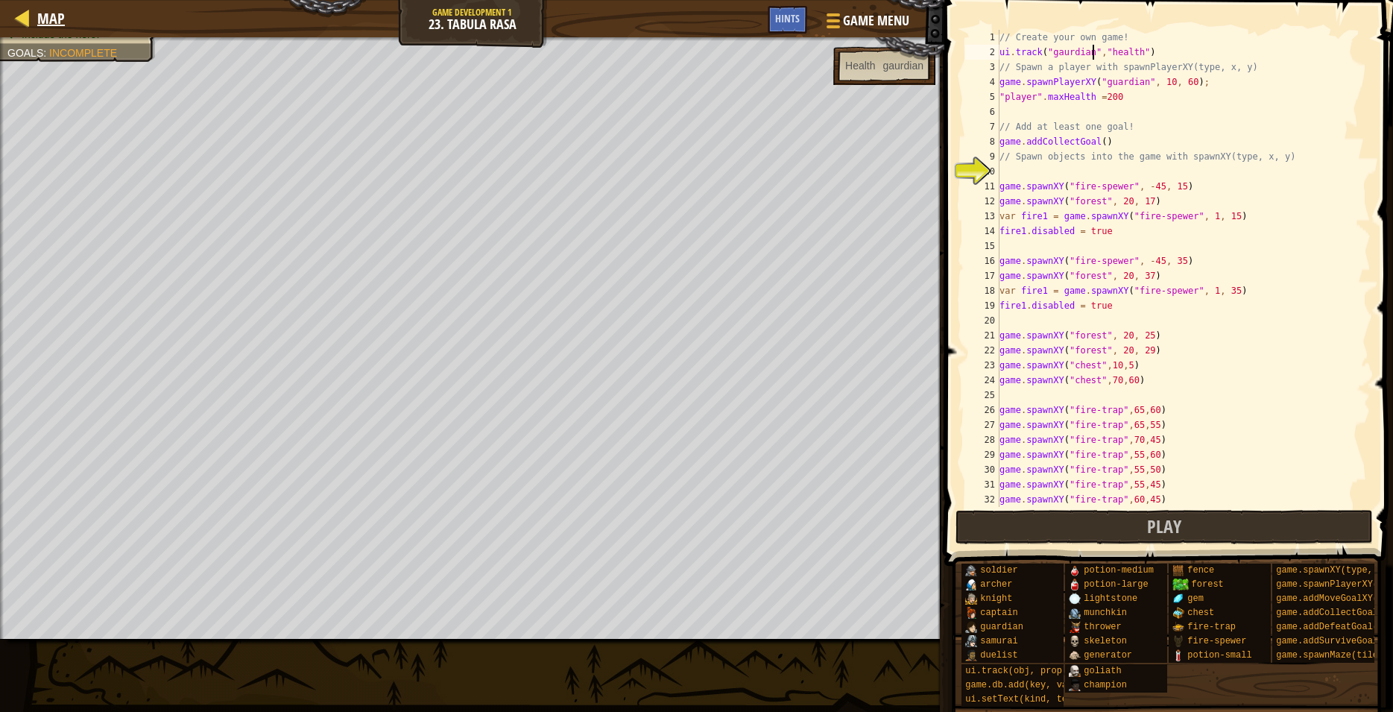
type textarea "ui.track("gaurdian","health")"
click at [30, 9] on div at bounding box center [22, 17] width 19 height 19
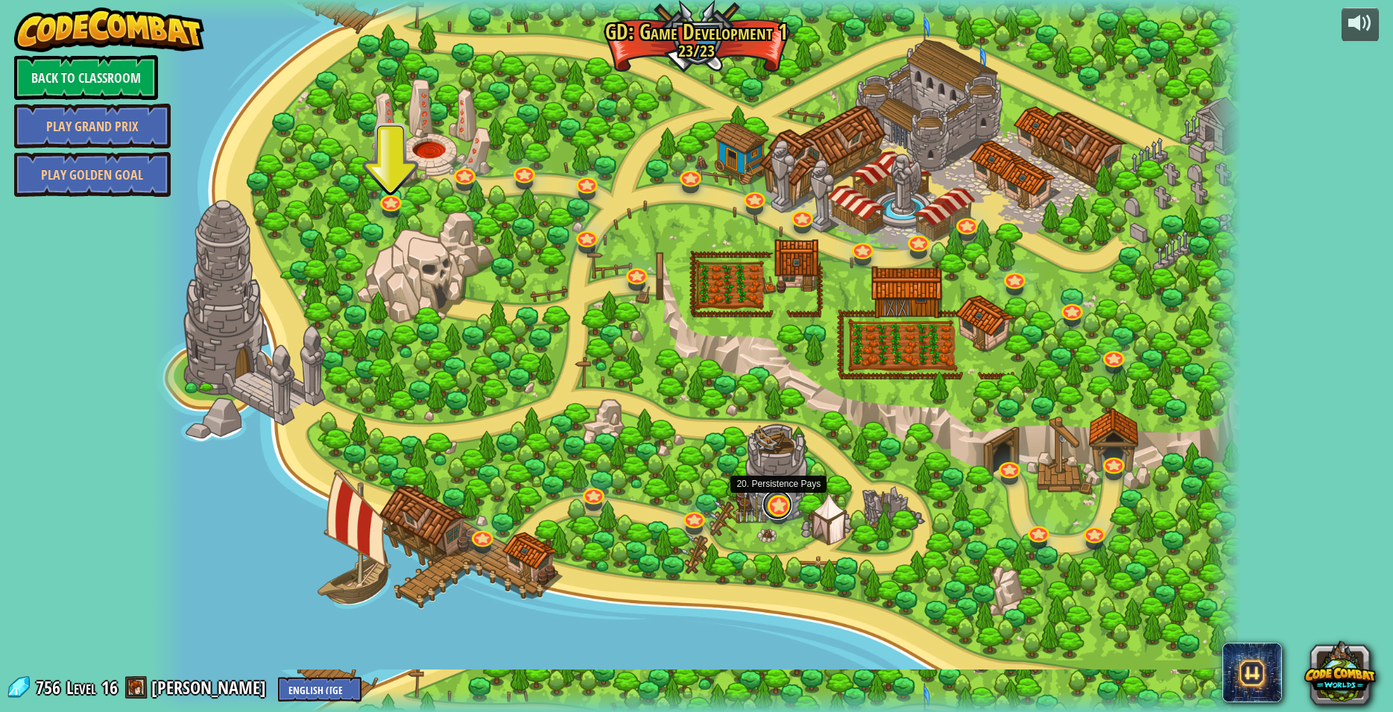
click at [781, 508] on link at bounding box center [778, 505] width 30 height 30
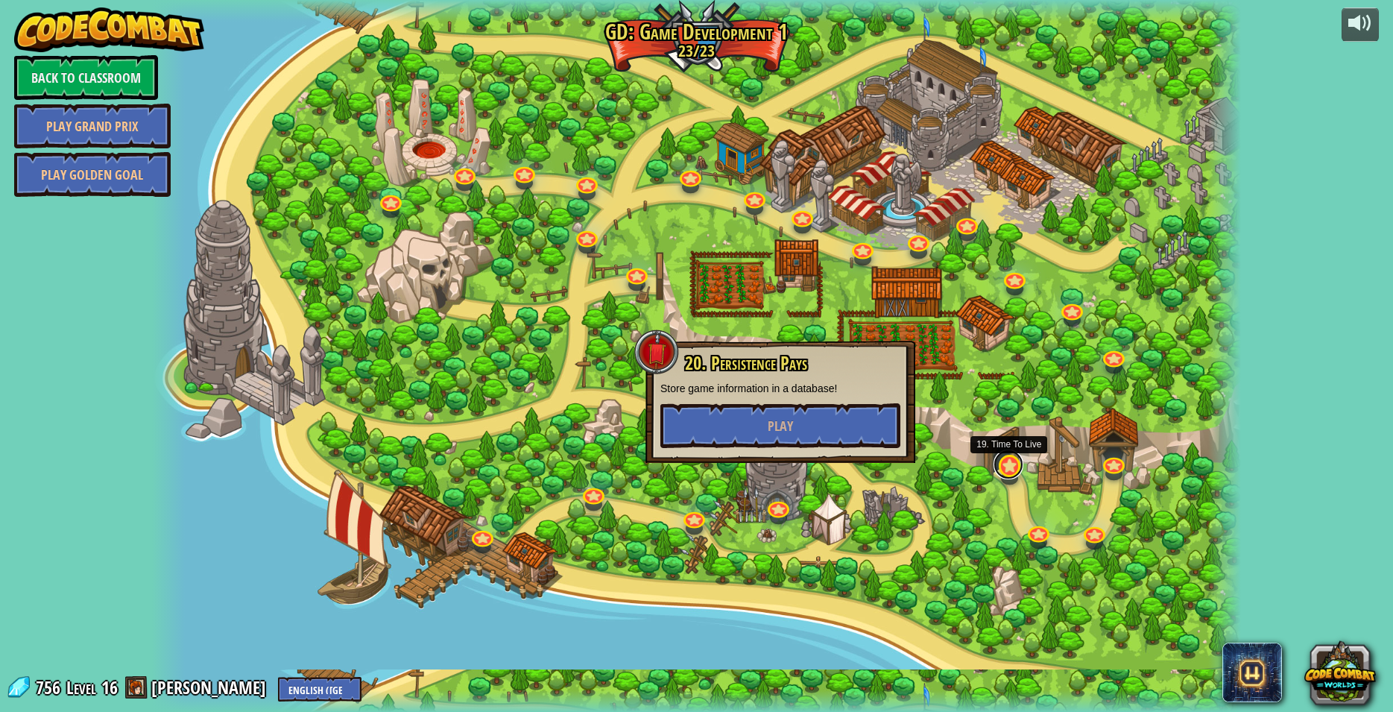
click at [1012, 462] on link at bounding box center [1009, 465] width 30 height 30
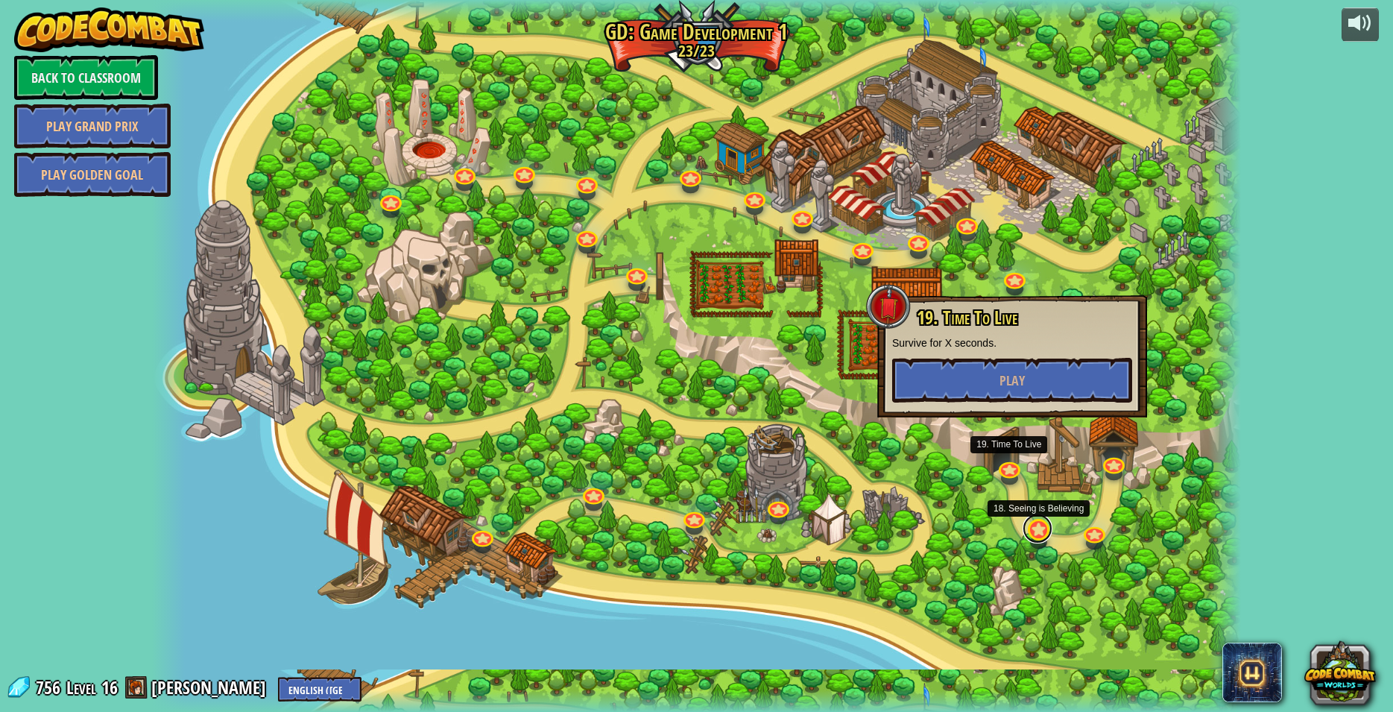
click at [1037, 538] on link at bounding box center [1038, 529] width 30 height 30
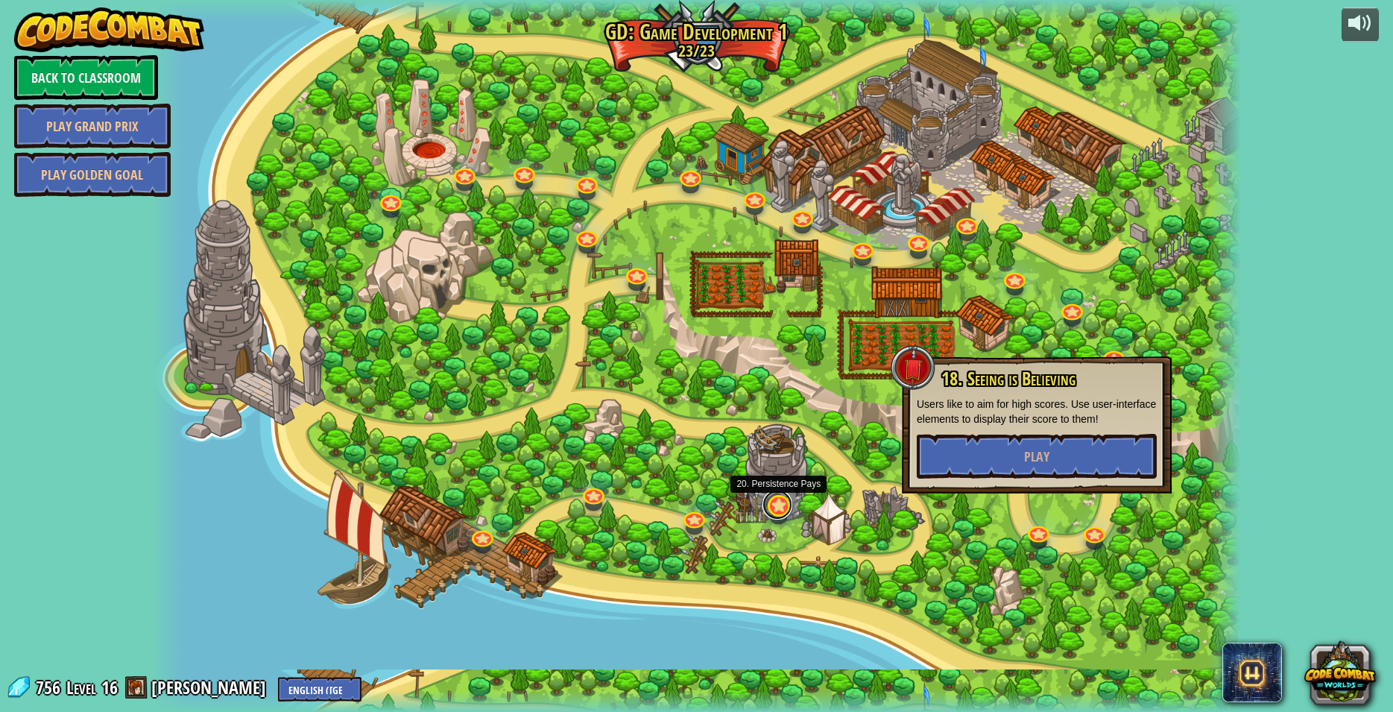
click at [771, 502] on link at bounding box center [778, 505] width 30 height 30
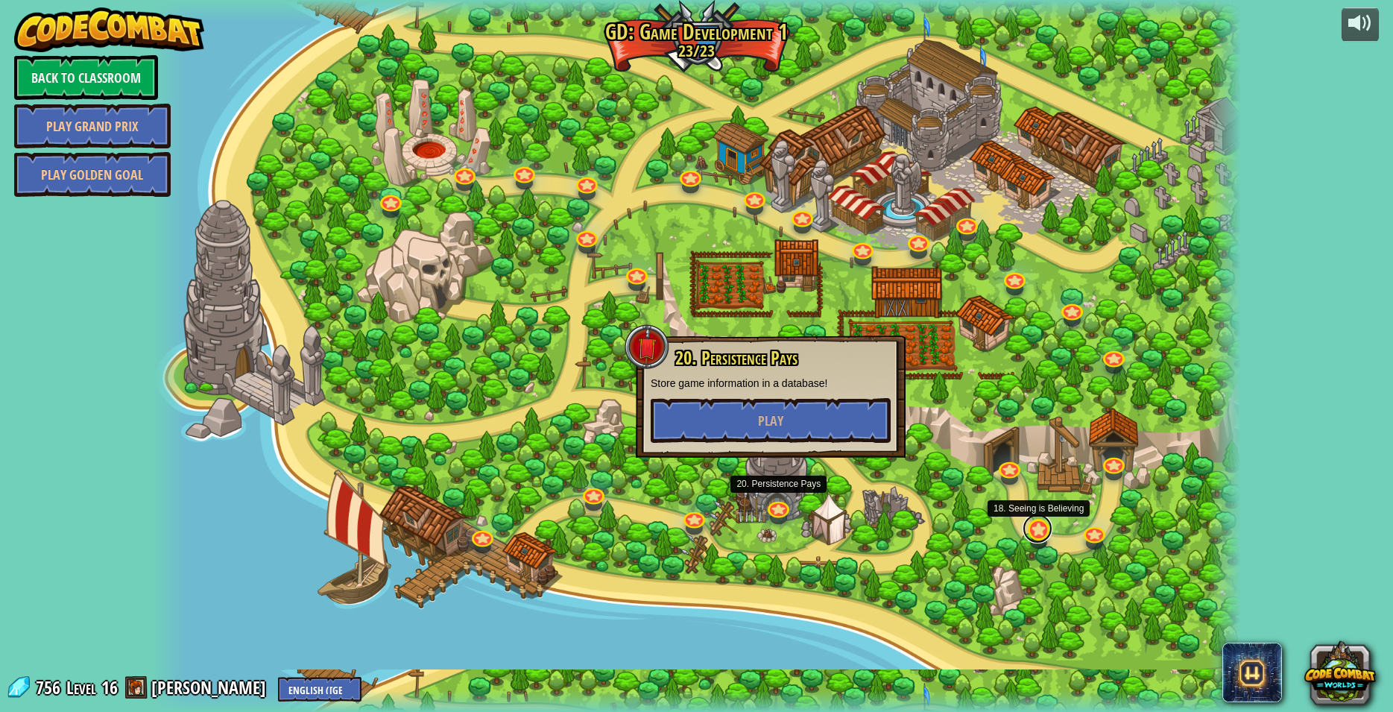
click at [1030, 527] on link at bounding box center [1038, 529] width 30 height 30
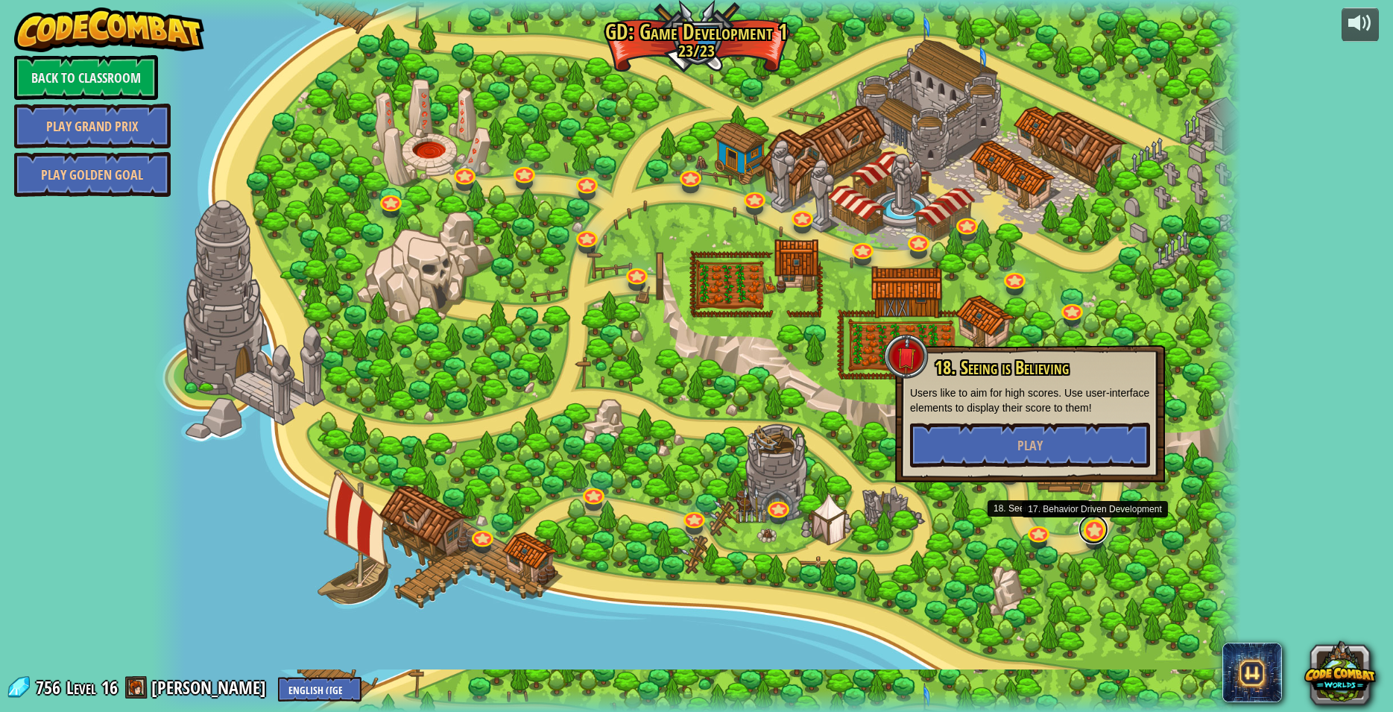
click at [1100, 532] on link at bounding box center [1094, 529] width 30 height 30
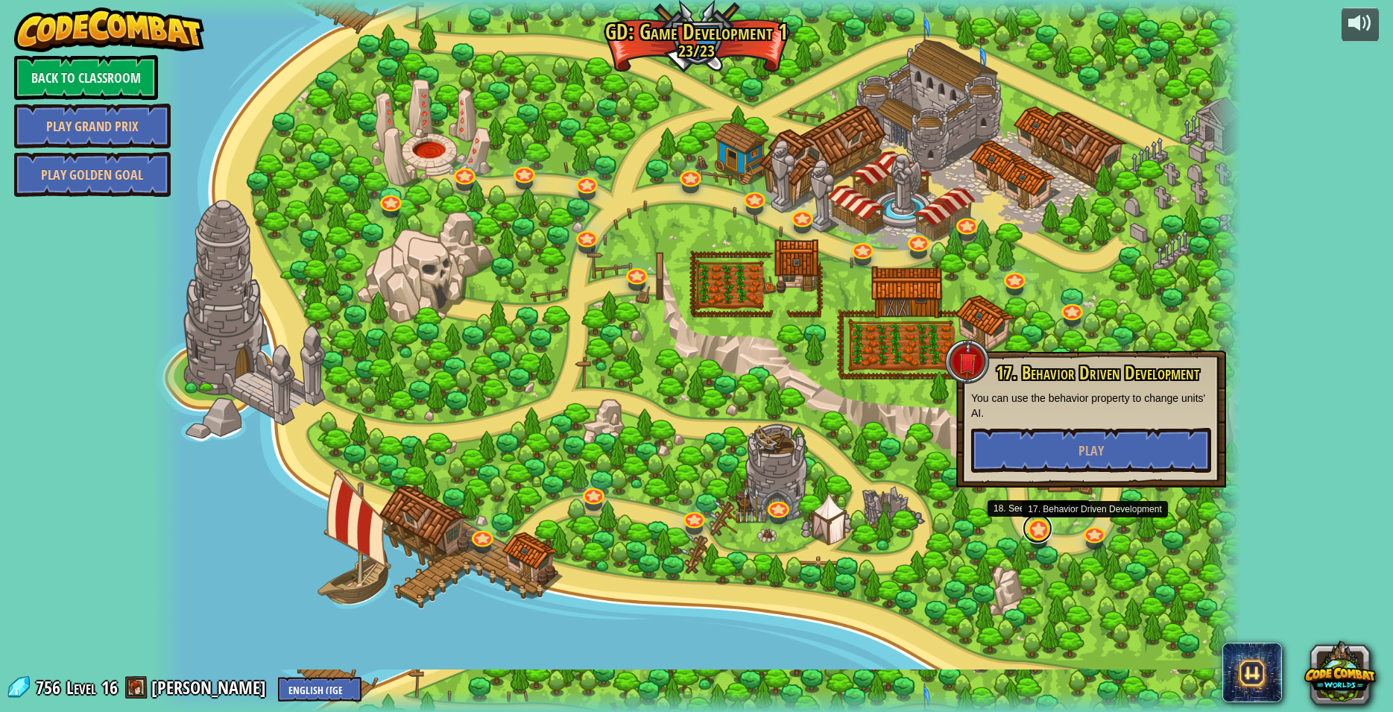
click at [1038, 535] on link at bounding box center [1038, 529] width 30 height 30
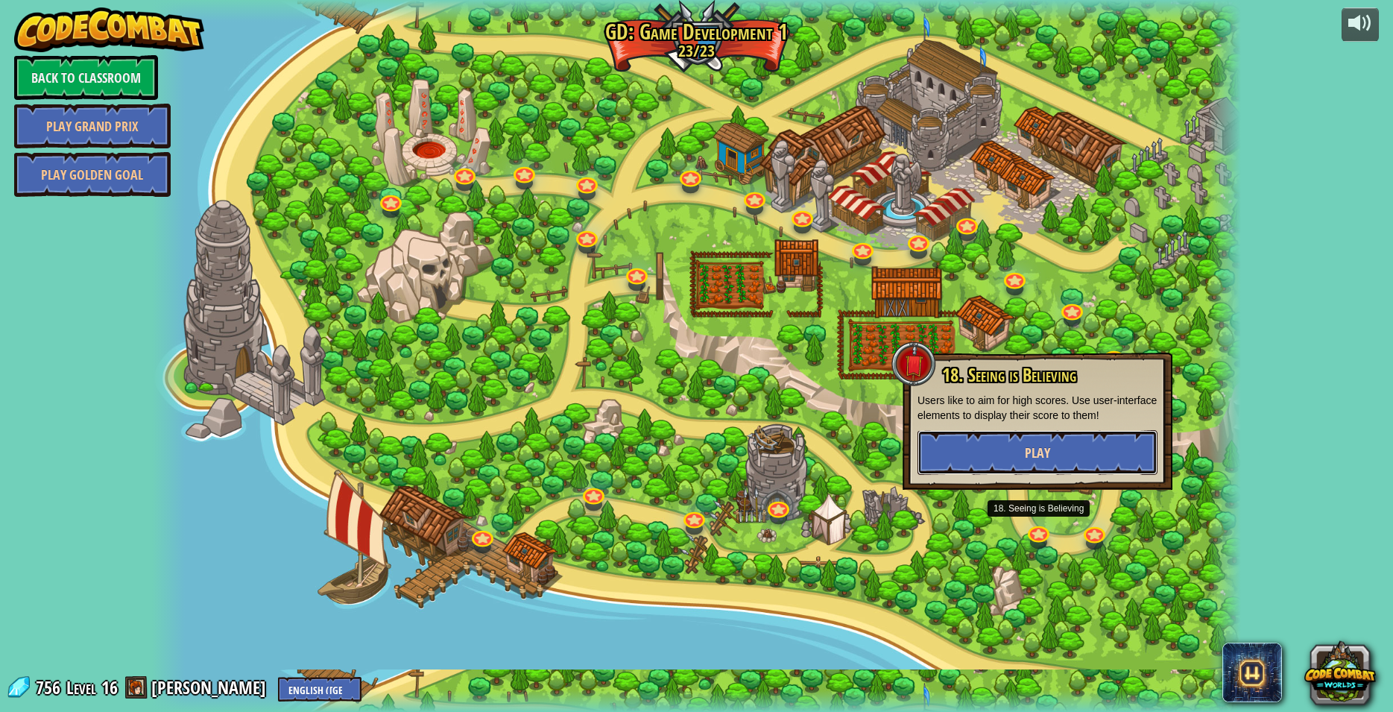
click at [1024, 456] on button "Play" at bounding box center [1038, 452] width 240 height 45
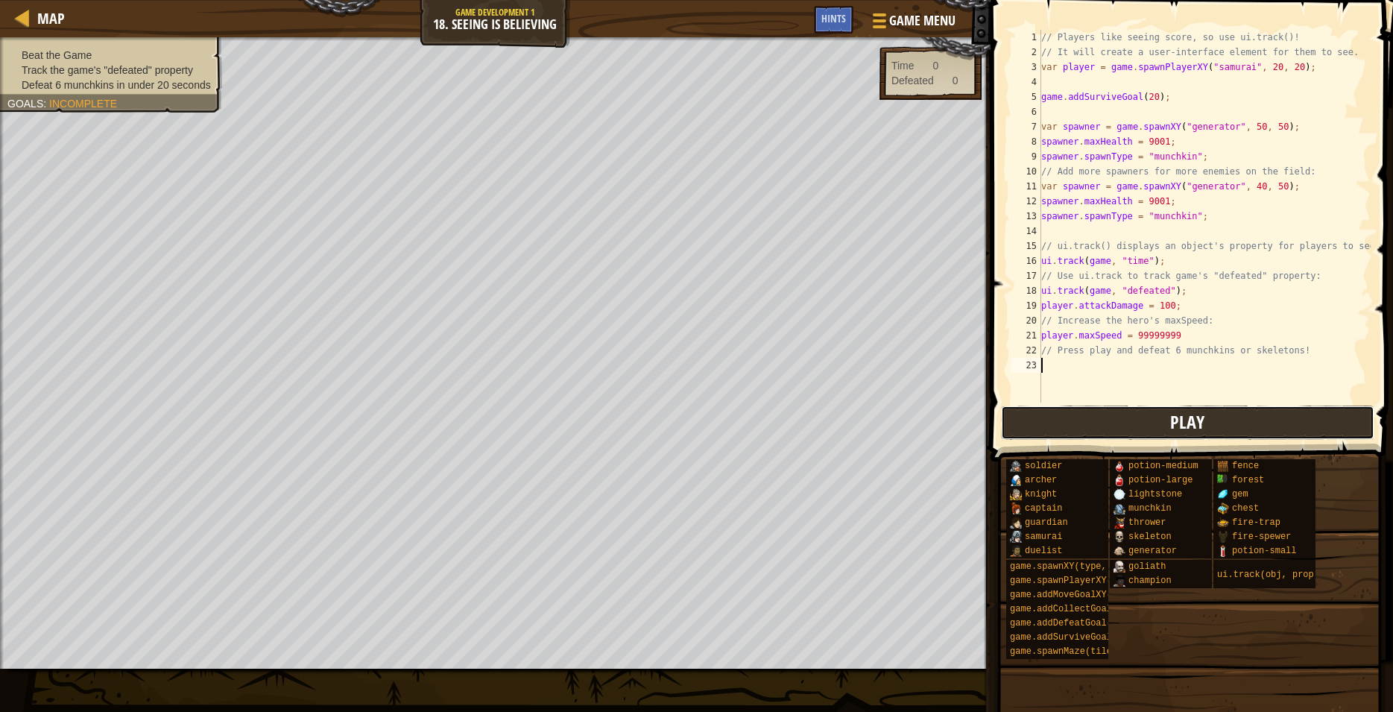
click at [1154, 424] on button "Play" at bounding box center [1187, 423] width 373 height 34
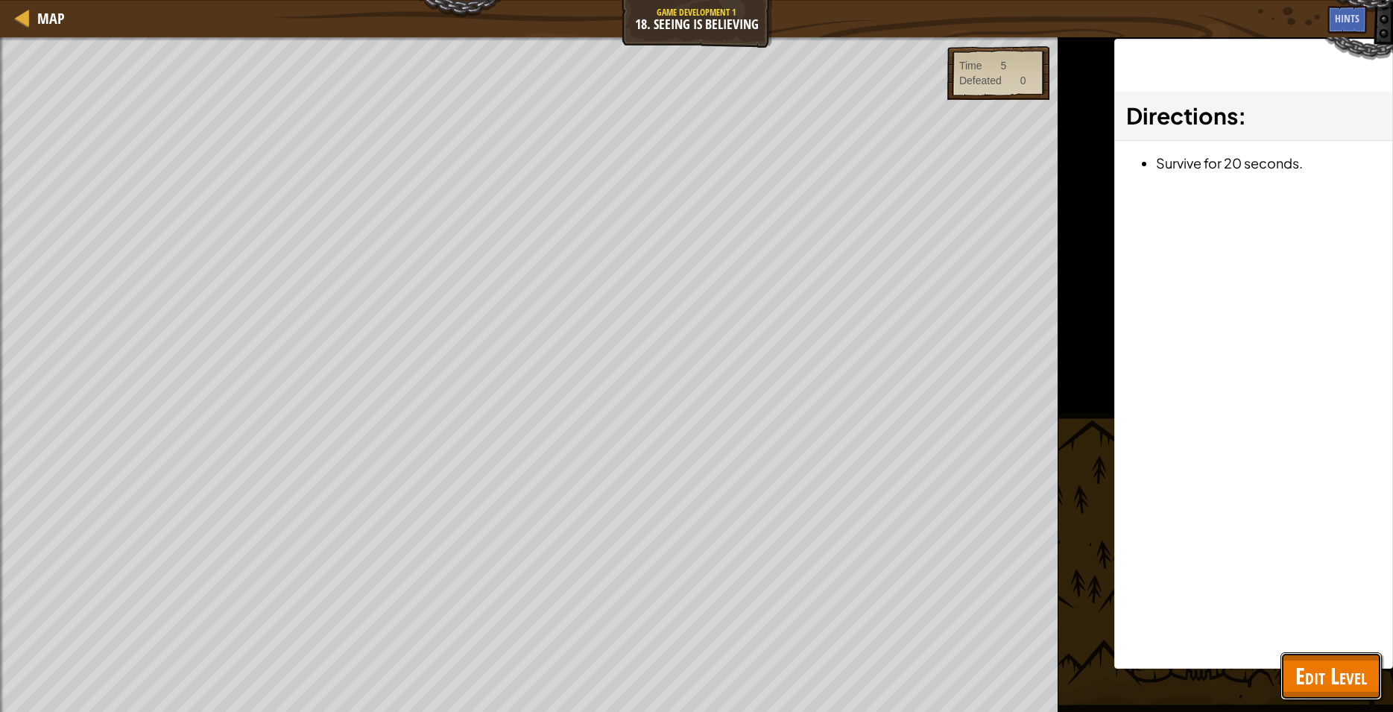
click at [1287, 665] on button "Edit Level" at bounding box center [1331, 676] width 101 height 48
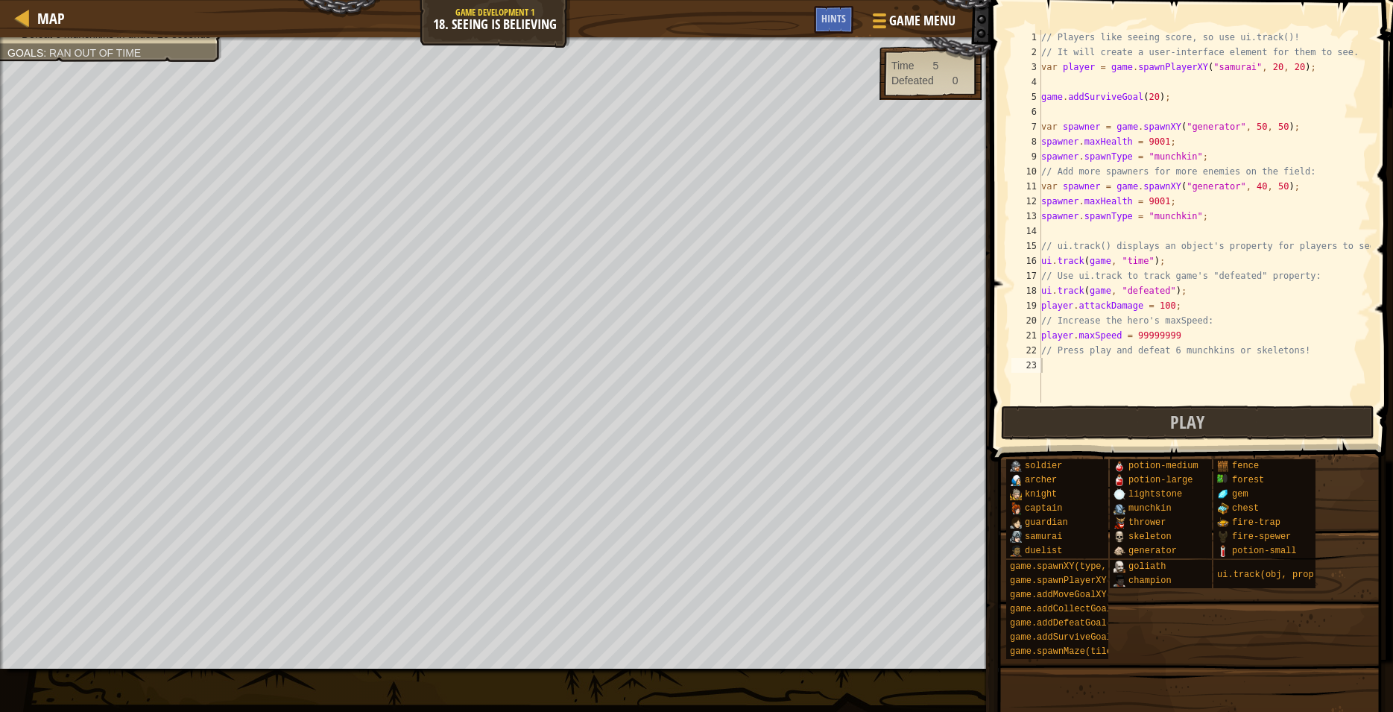
click at [1146, 333] on div "// Players like seeing score, so use ui.track()! // It will create a user-inter…" at bounding box center [1204, 231] width 332 height 403
type textarea "player.maxSpeed = 100"
click at [1259, 412] on button "Play" at bounding box center [1187, 423] width 373 height 34
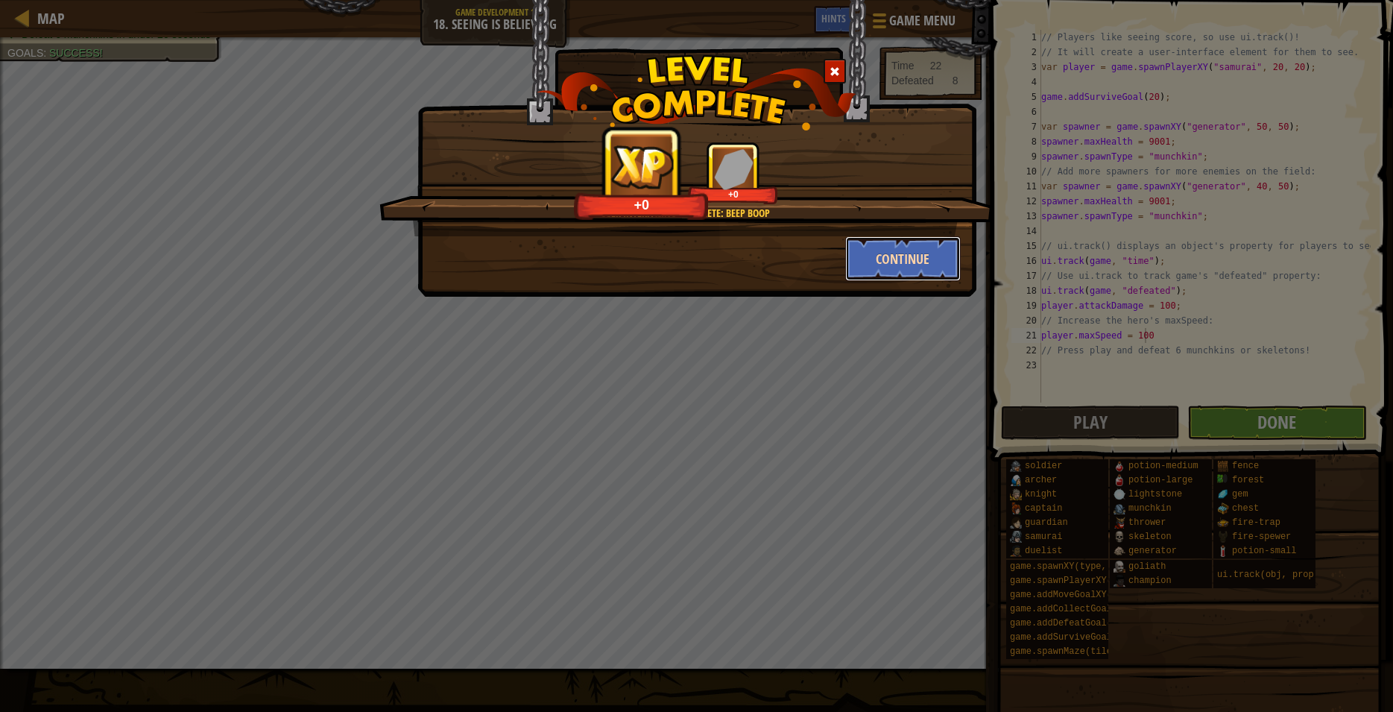
click at [890, 274] on button "Continue" at bounding box center [903, 258] width 116 height 45
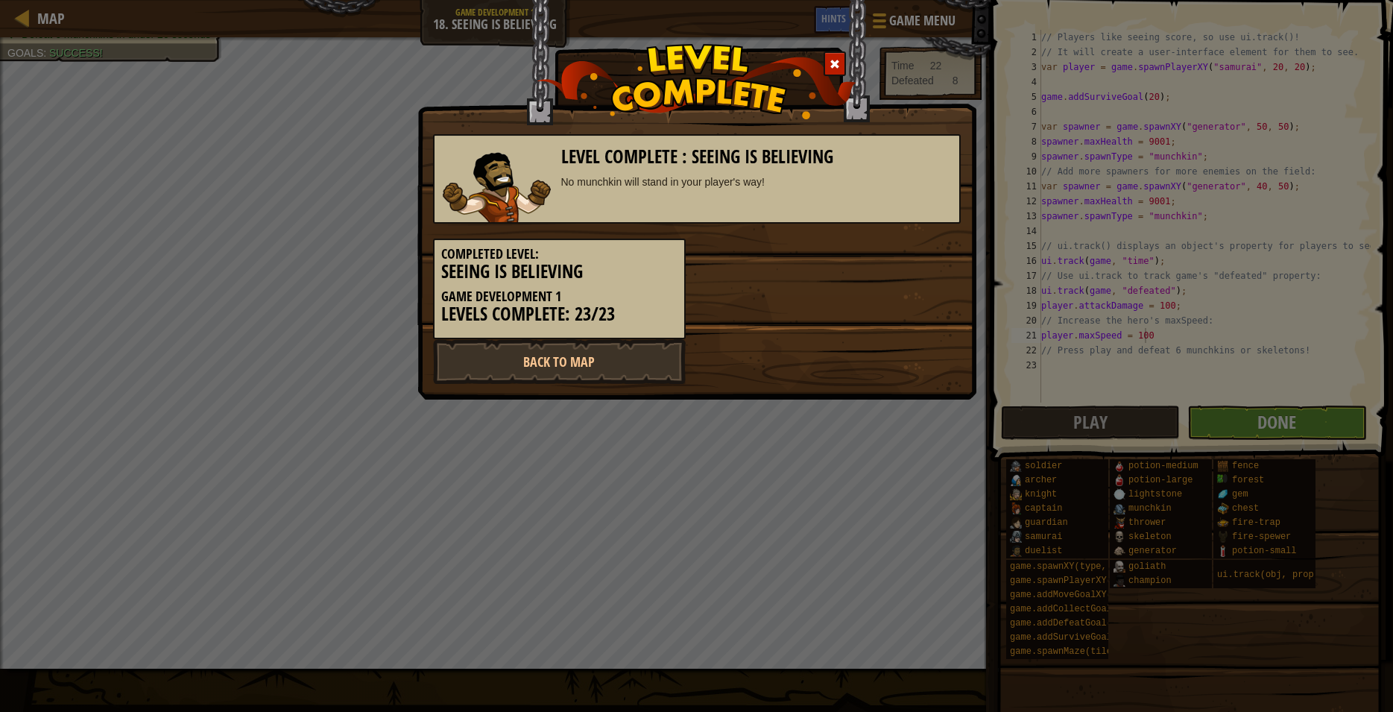
click at [25, 17] on div "Level Complete : Seeing is Believing No munchkin will stand in your player's wa…" at bounding box center [696, 356] width 1393 height 712
click at [468, 362] on link "Back to Map" at bounding box center [559, 361] width 253 height 45
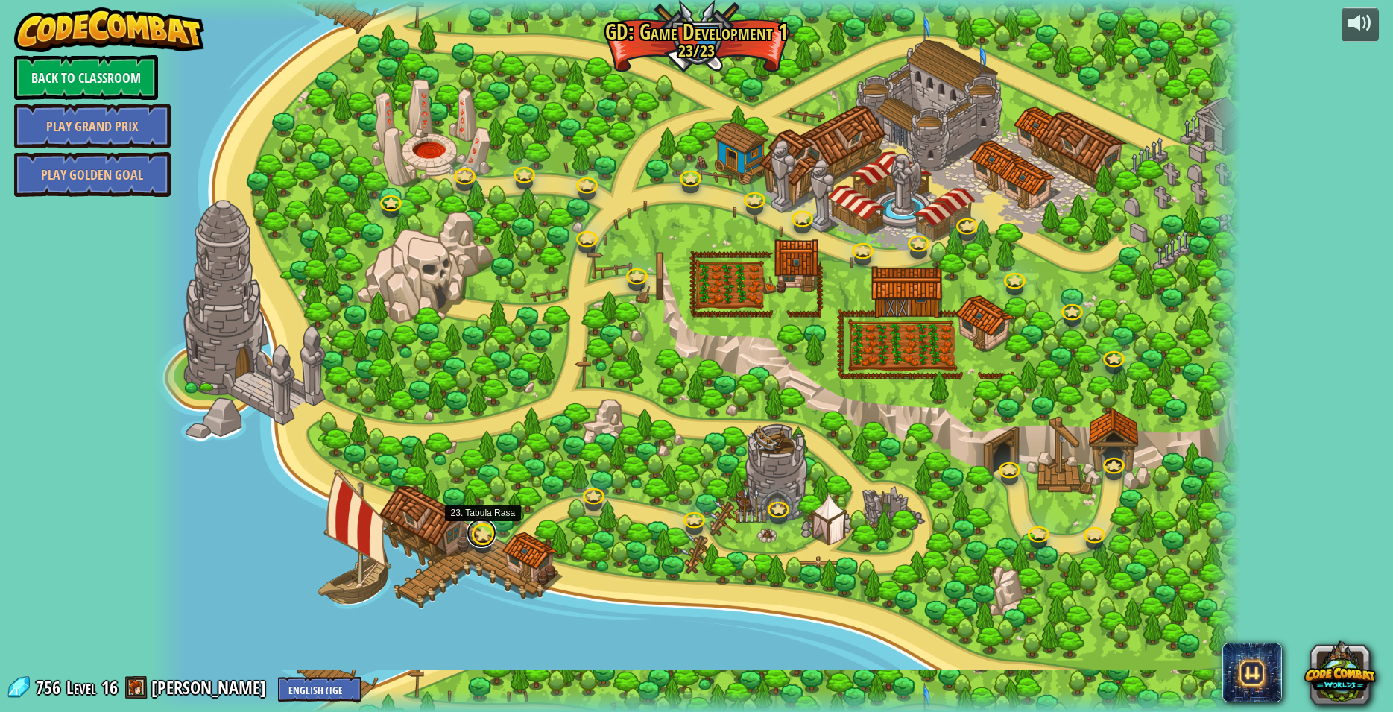
click at [476, 542] on link at bounding box center [482, 533] width 30 height 30
drag, startPoint x: 470, startPoint y: 538, endPoint x: 478, endPoint y: 535, distance: 8.5
click at [471, 538] on link at bounding box center [482, 533] width 30 height 30
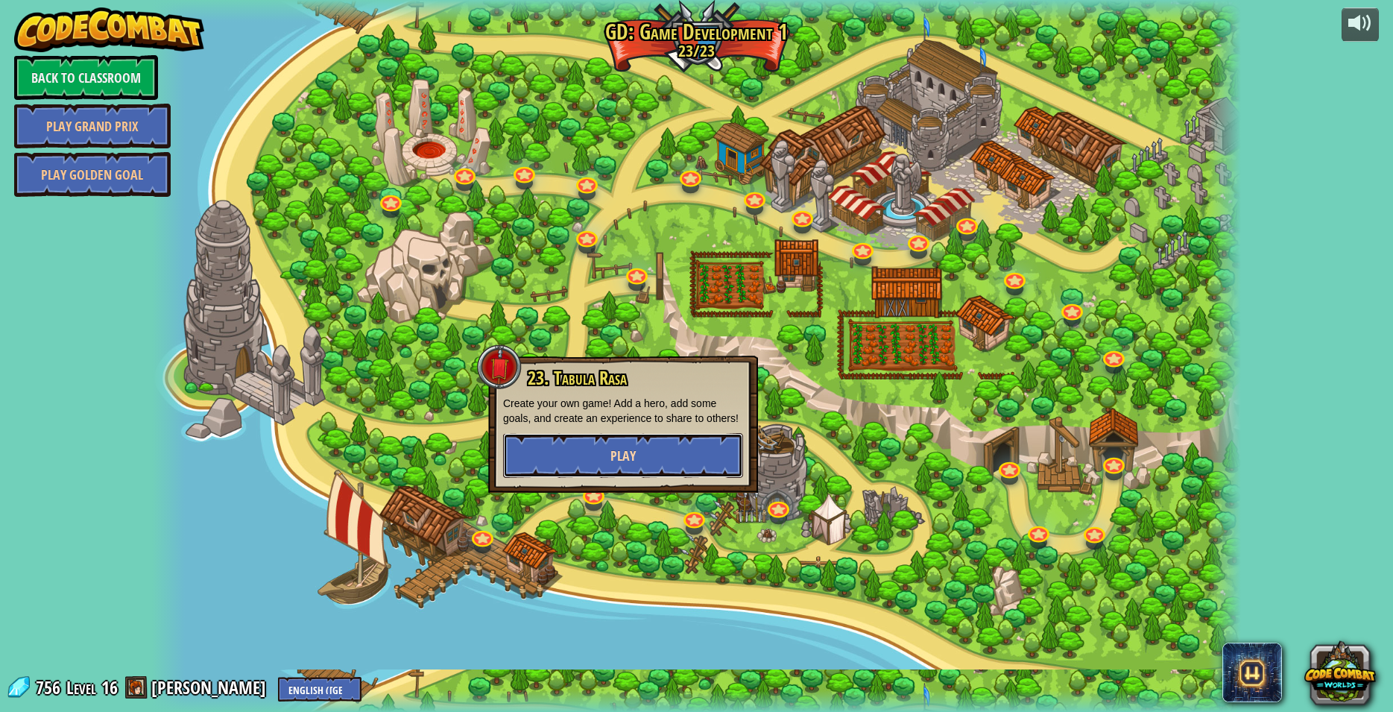
click at [531, 461] on button "Play" at bounding box center [623, 455] width 240 height 45
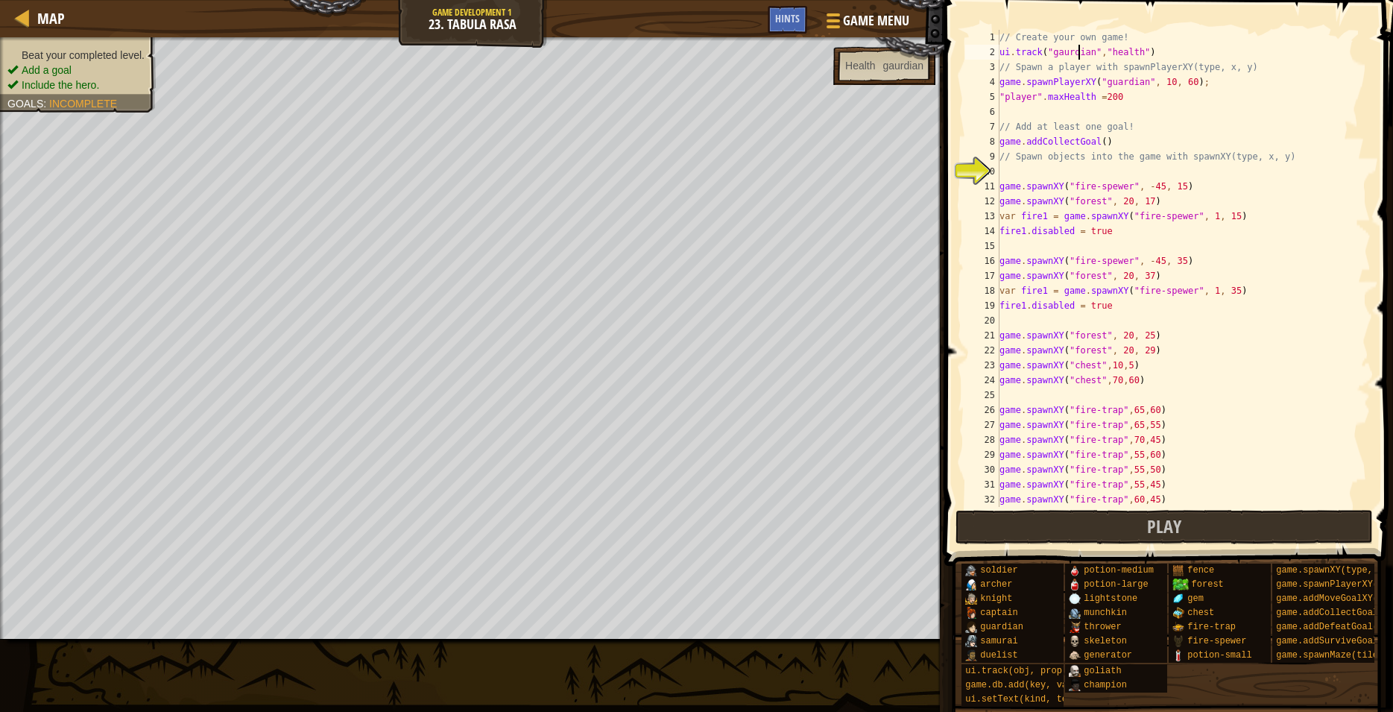
click at [1077, 55] on div "// Create your own game! ui . track ( "gaurdian" , "health" ) // Spawn a player…" at bounding box center [1178, 283] width 362 height 507
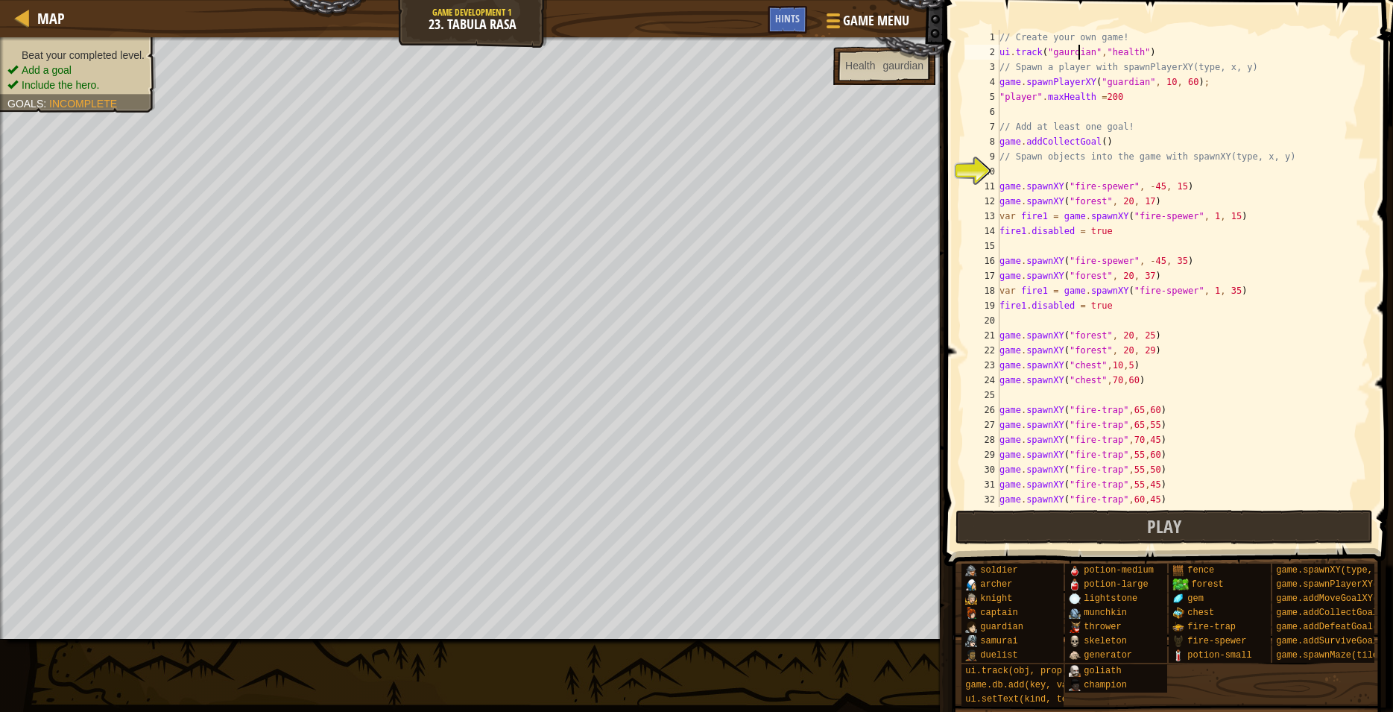
click at [1077, 55] on div "// Create your own game! ui . track ( "gaurdian" , "health" ) // Spawn a player…" at bounding box center [1178, 283] width 362 height 507
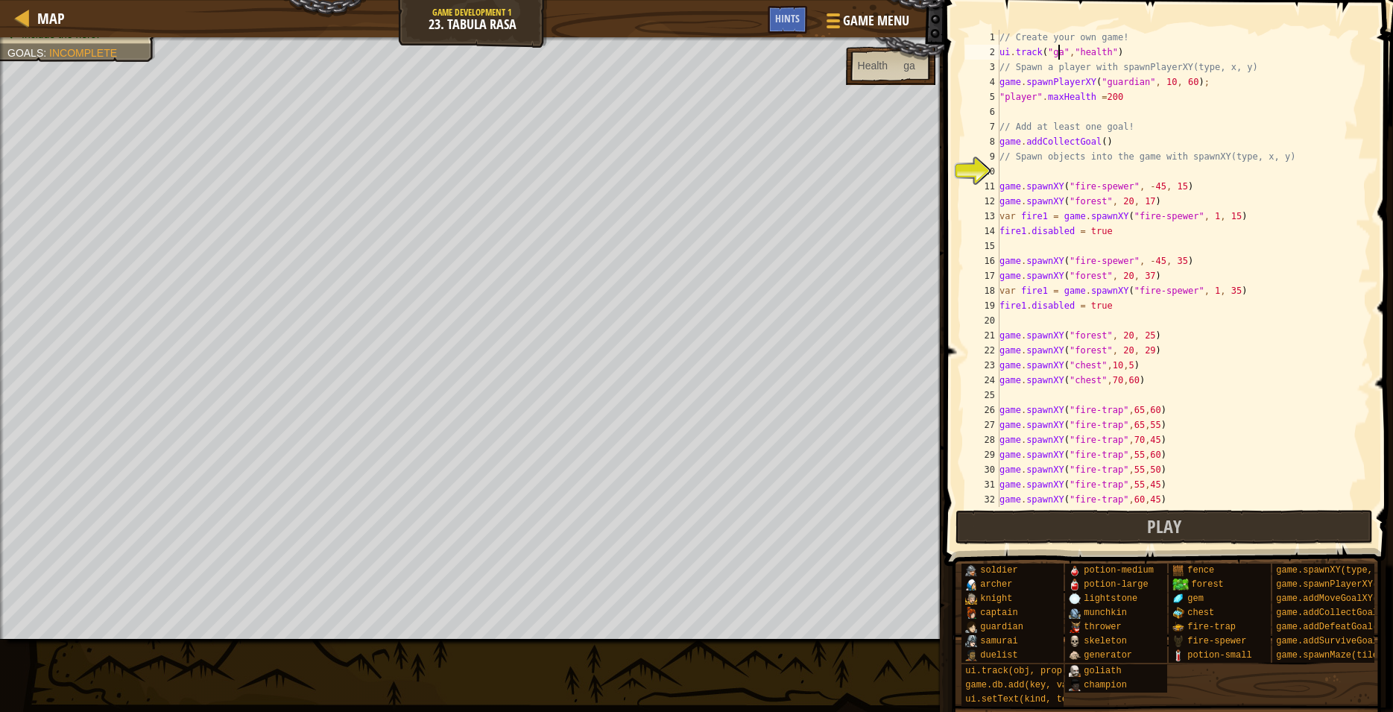
scroll to position [7, 5]
click at [1172, 538] on button "Play" at bounding box center [1165, 527] width 418 height 34
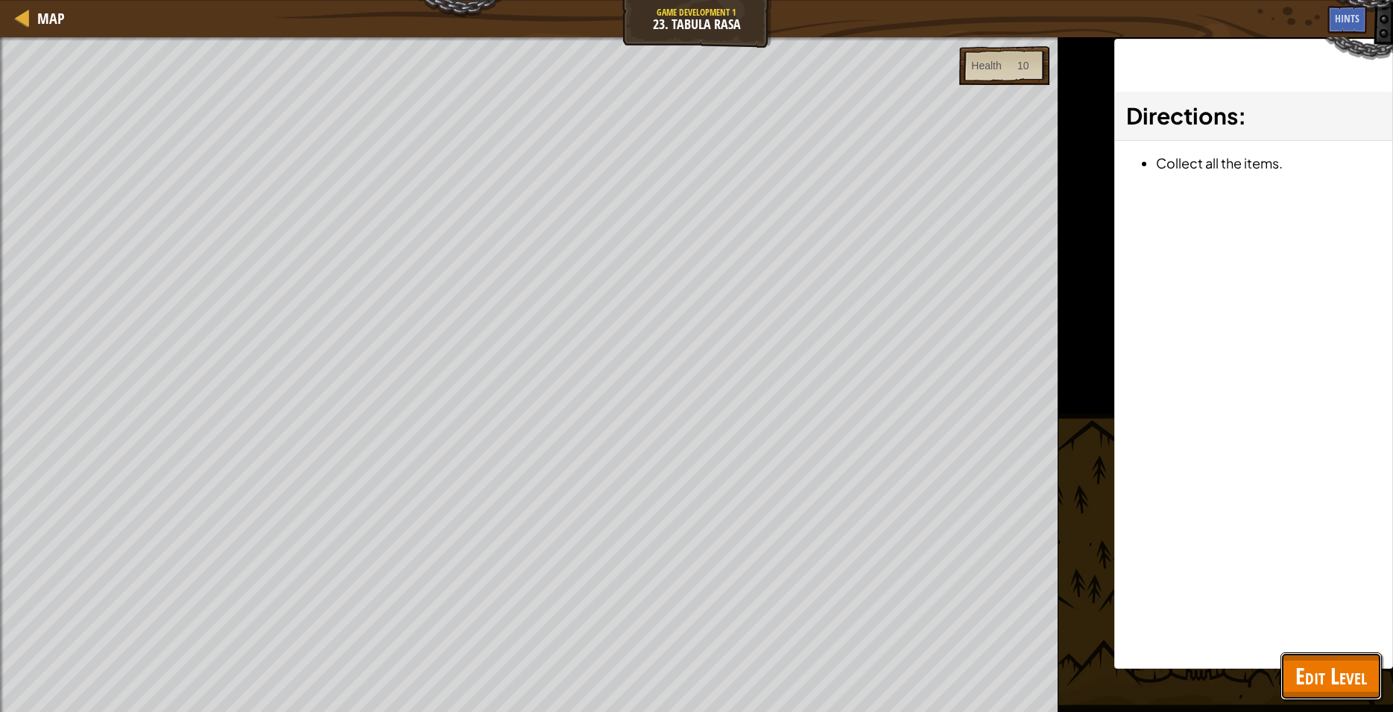
click at [1334, 695] on button "Edit Level" at bounding box center [1331, 676] width 101 height 48
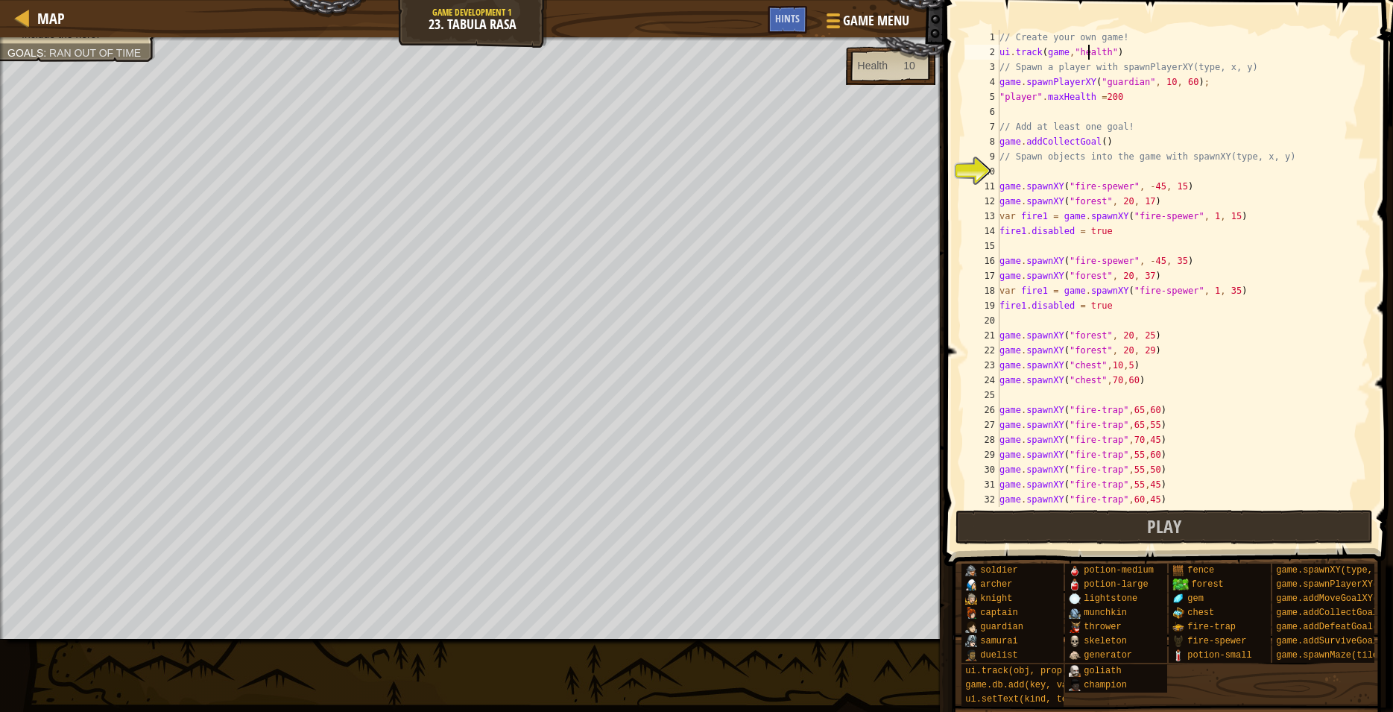
click at [1087, 52] on div "// Create your own game! ui . track ( game , "health" ) // Spawn a player with …" at bounding box center [1178, 283] width 362 height 507
type textarea "ui.track(game,"time")"
click at [1285, 517] on button "Play" at bounding box center [1165, 527] width 418 height 34
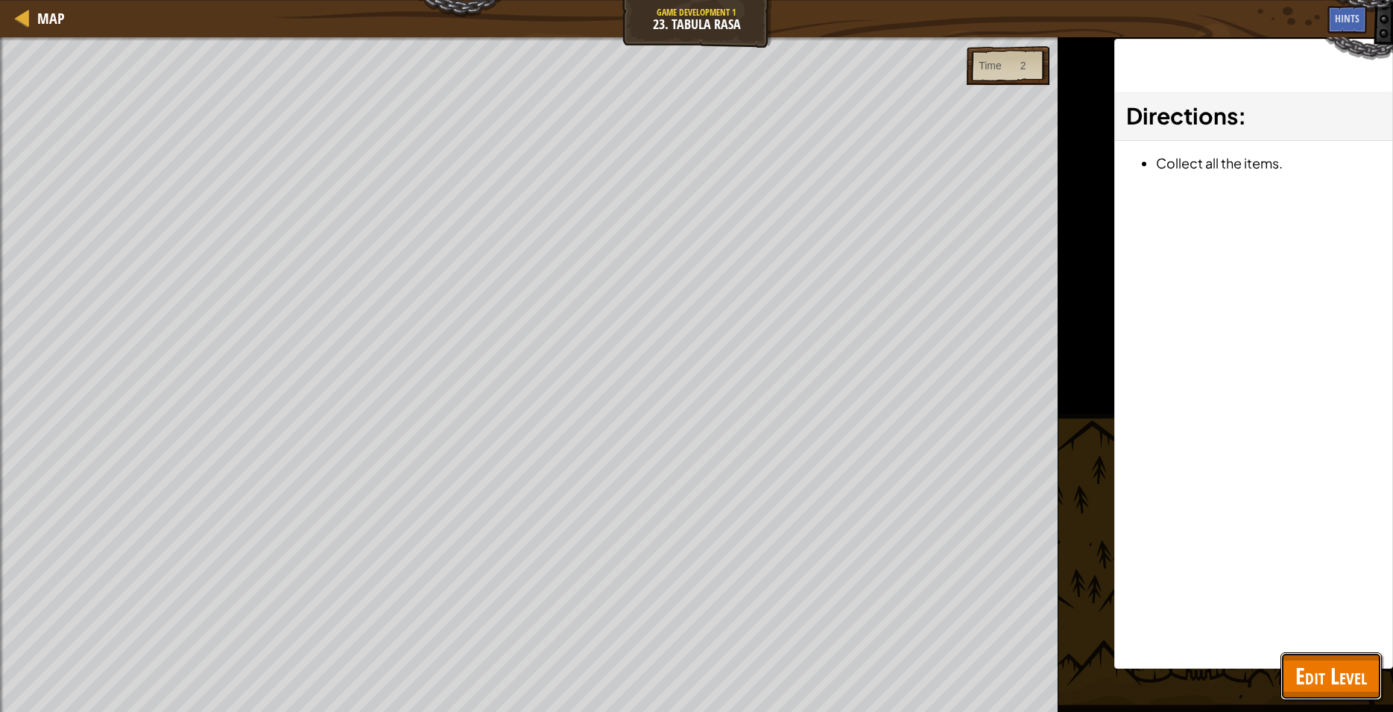
click at [1364, 683] on span "Edit Level" at bounding box center [1332, 676] width 72 height 31
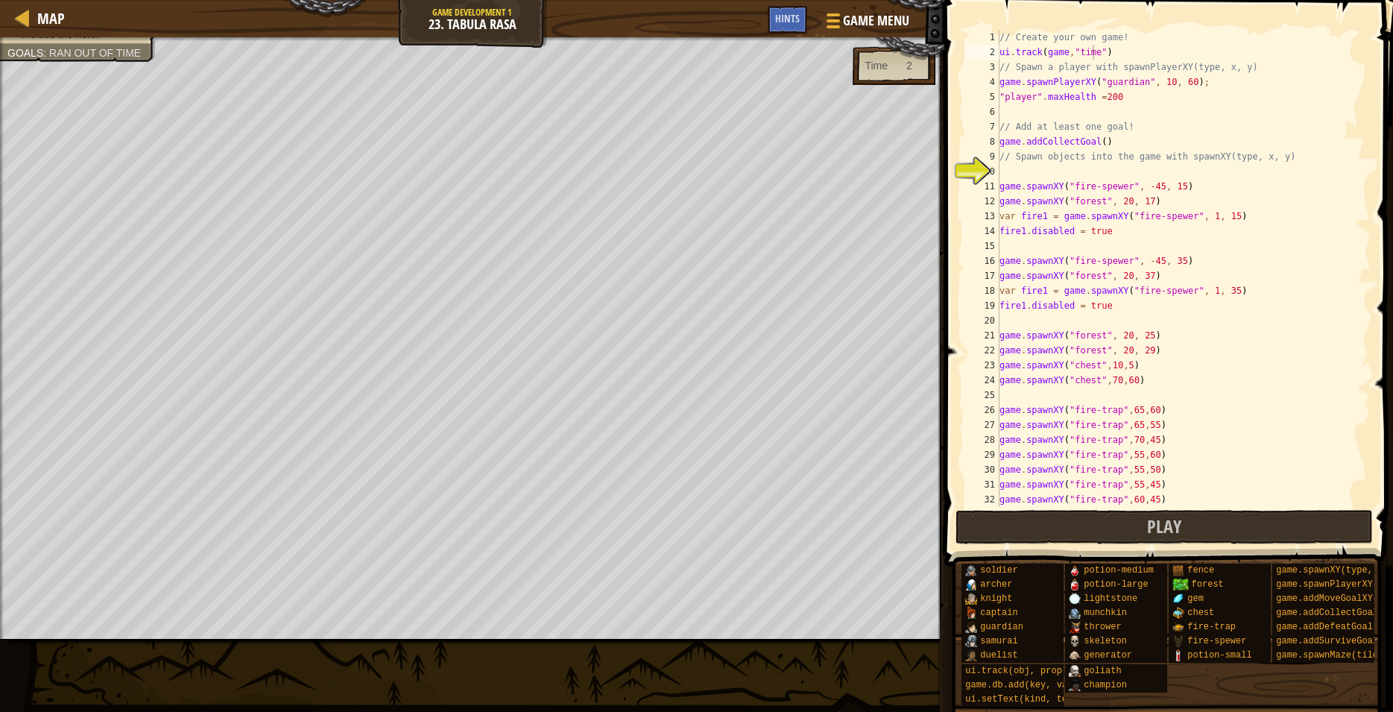
click at [1114, 54] on div "// Create your own game! ui . track ( game , "time" ) // Spawn a player with sp…" at bounding box center [1178, 283] width 362 height 507
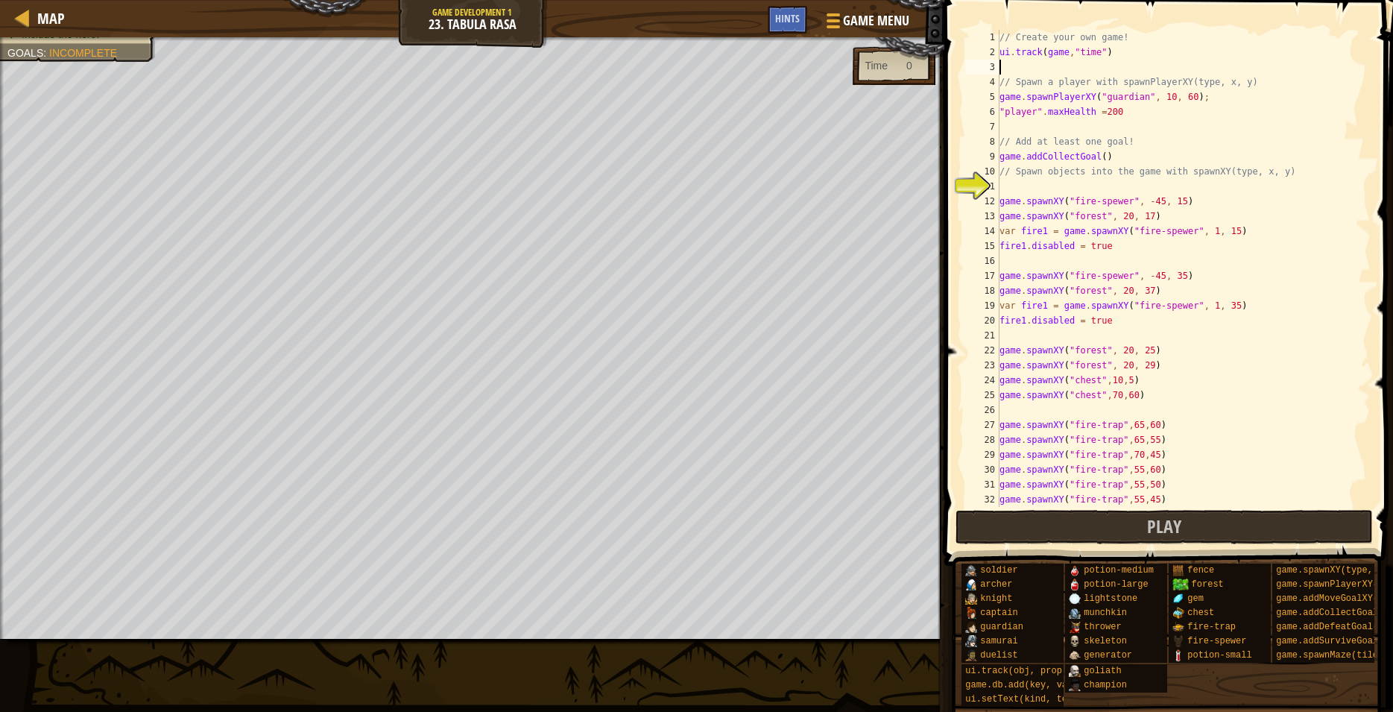
click at [1063, 54] on div "// Create your own game! ui . track ( game , "time" ) // Spawn a player with sp…" at bounding box center [1178, 283] width 362 height 507
type textarea "ui.track(game,"time")"
click at [1094, 69] on div "// Create your own game! ui . track ( game , "time" ) // Spawn a player with sp…" at bounding box center [1178, 283] width 362 height 507
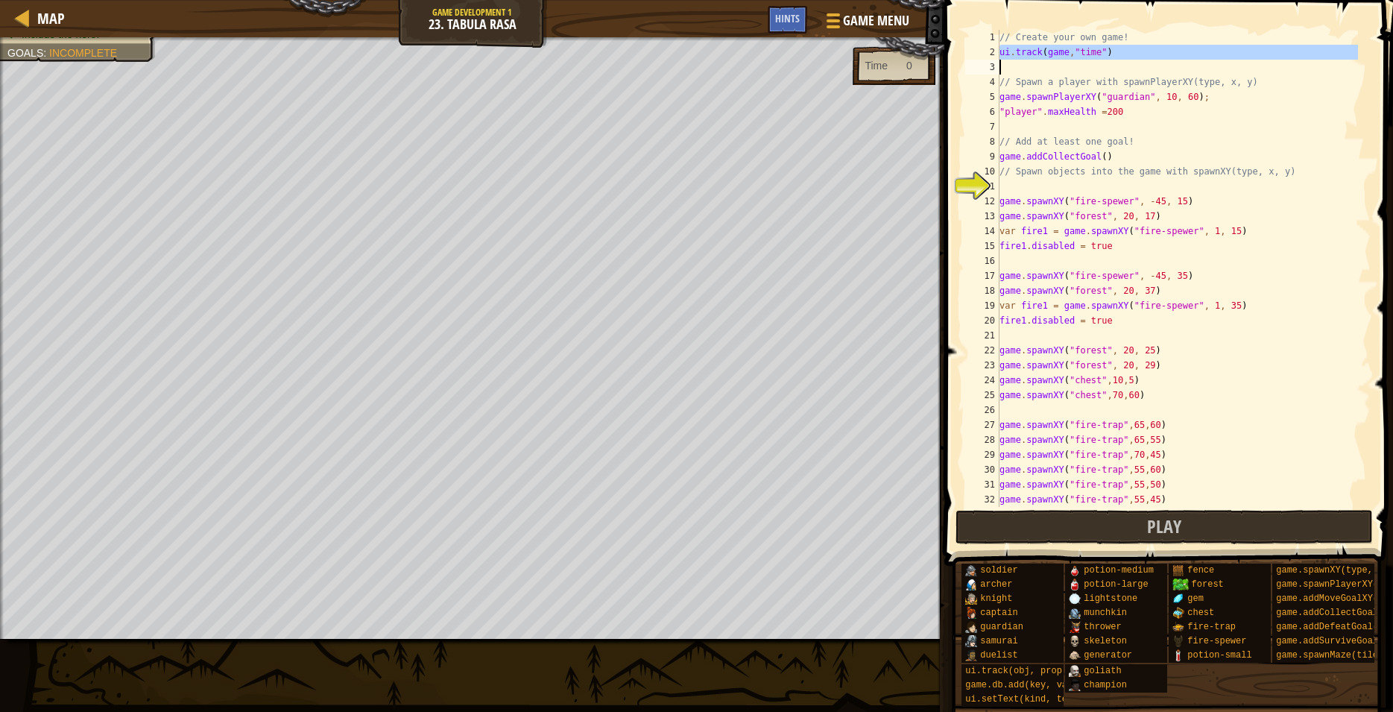
click at [1094, 69] on div "// Create your own game! ui . track ( game , "time" ) // Spawn a player with sp…" at bounding box center [1178, 268] width 362 height 477
paste textarea "ui.track(game,"time")"
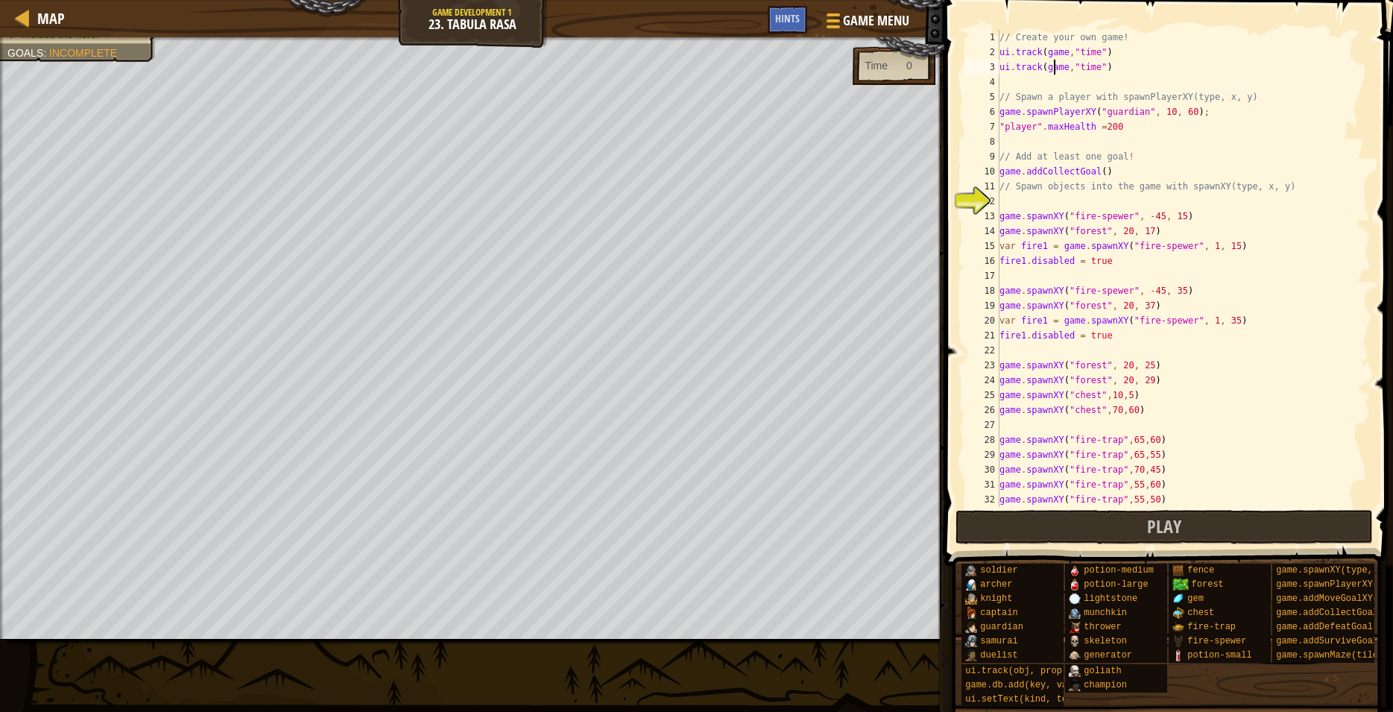
click at [1053, 66] on div "// Create your own game! ui . track ( game , "time" ) ui . track ( game , "time…" at bounding box center [1178, 283] width 362 height 507
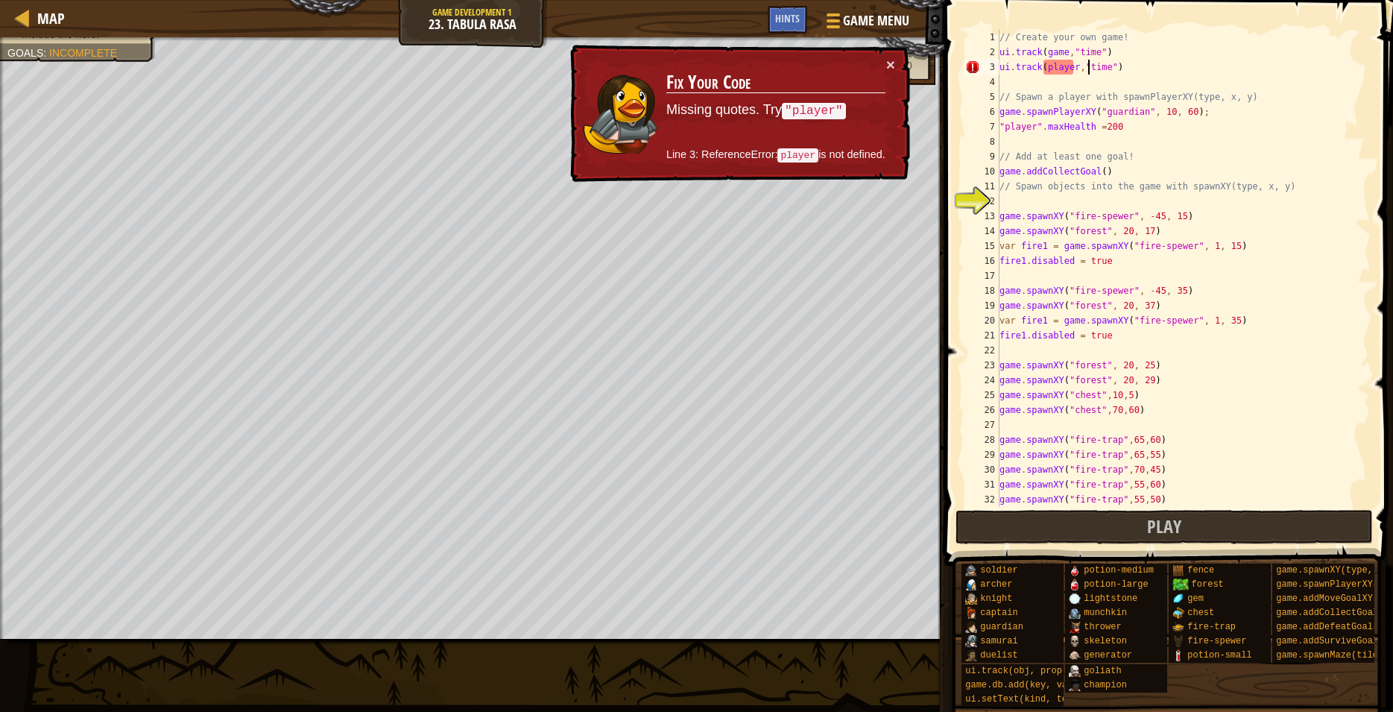
click at [1090, 63] on div "// Create your own game! ui . track ( game , "time" ) ui . track ( player , "ti…" at bounding box center [1178, 283] width 362 height 507
click at [1094, 64] on div "// Create your own game! ui . track ( game , "time" ) ui . track ( player , "ti…" at bounding box center [1178, 283] width 362 height 507
drag, startPoint x: 1046, startPoint y: 66, endPoint x: 1094, endPoint y: 63, distance: 47.8
click at [1049, 64] on div "// Create your own game! ui . track ( game , "time" ) ui . track ( player , "ti…" at bounding box center [1178, 283] width 362 height 507
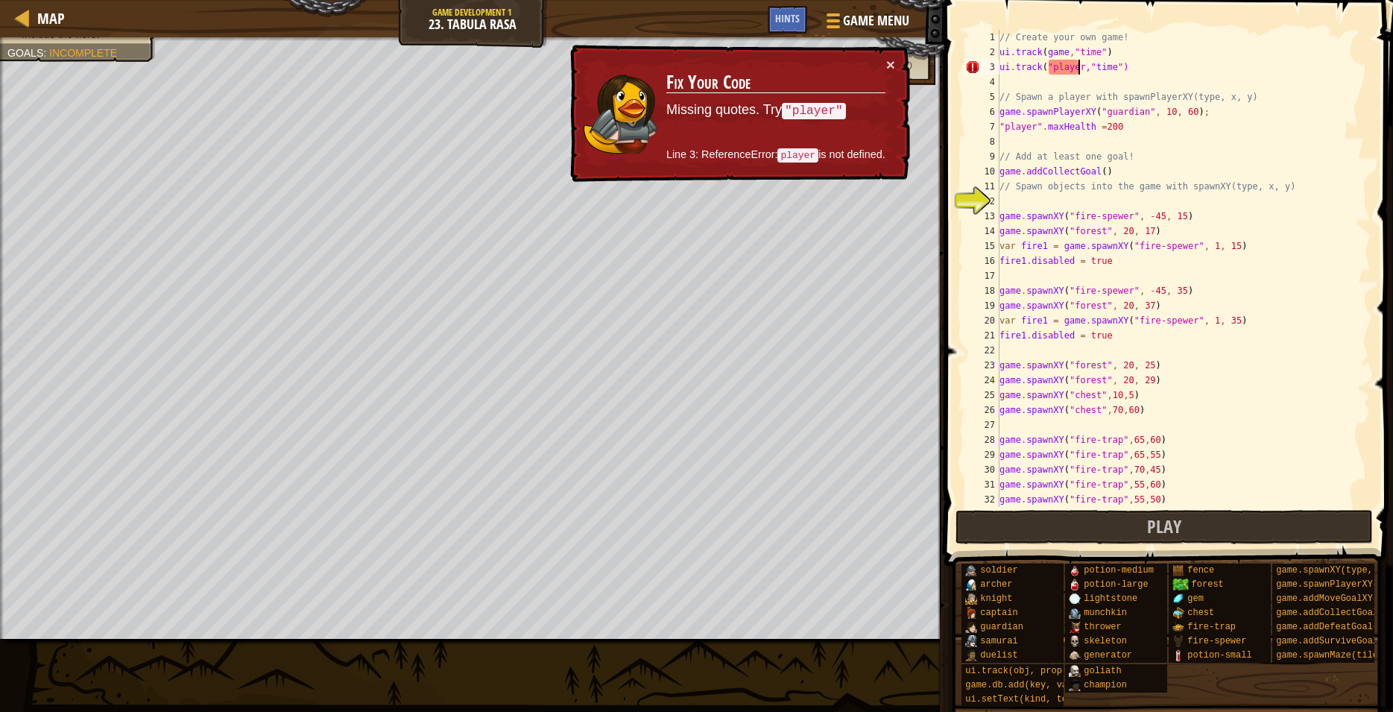
scroll to position [7, 7]
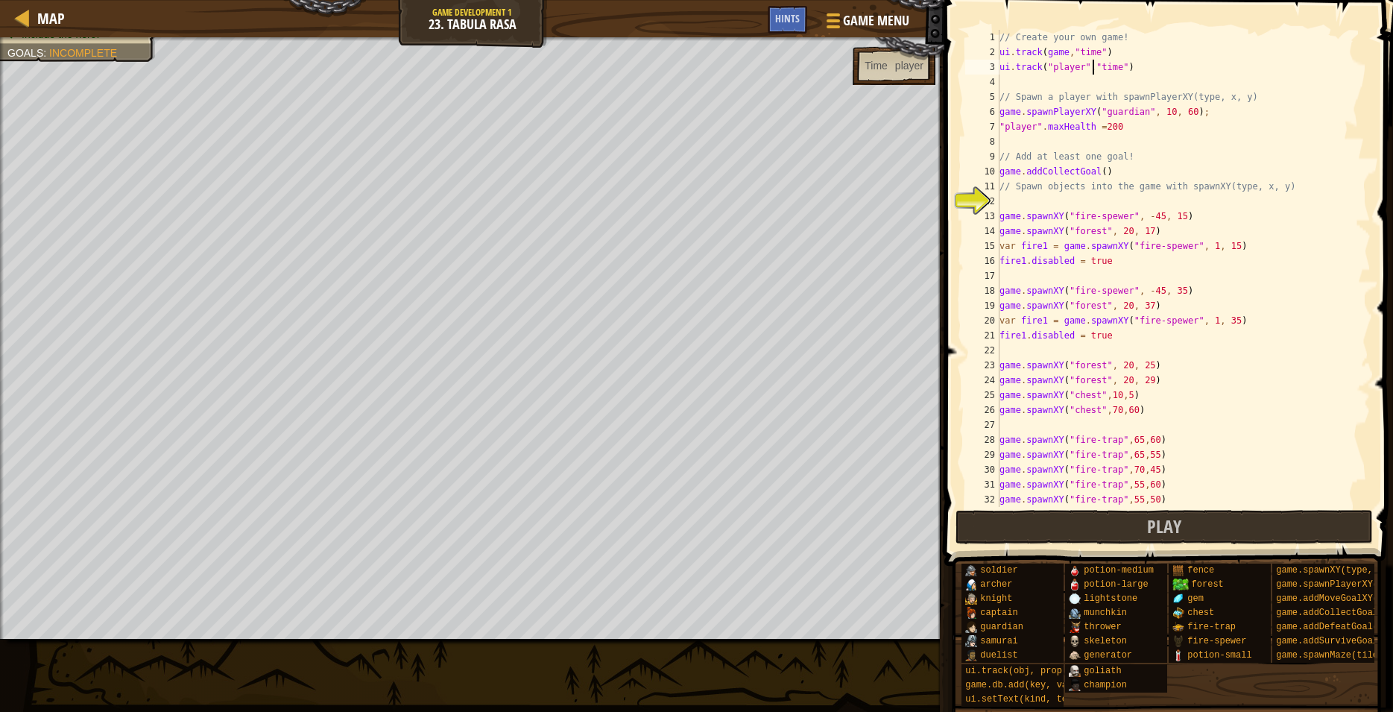
click at [1103, 66] on div "// Create your own game! ui . track ( game , "time" ) ui . track ( "player" , "…" at bounding box center [1178, 283] width 362 height 507
click at [1068, 68] on div "// Create your own game! ui . track ( game , "time" ) ui . track ( "player" , "…" at bounding box center [1178, 283] width 362 height 507
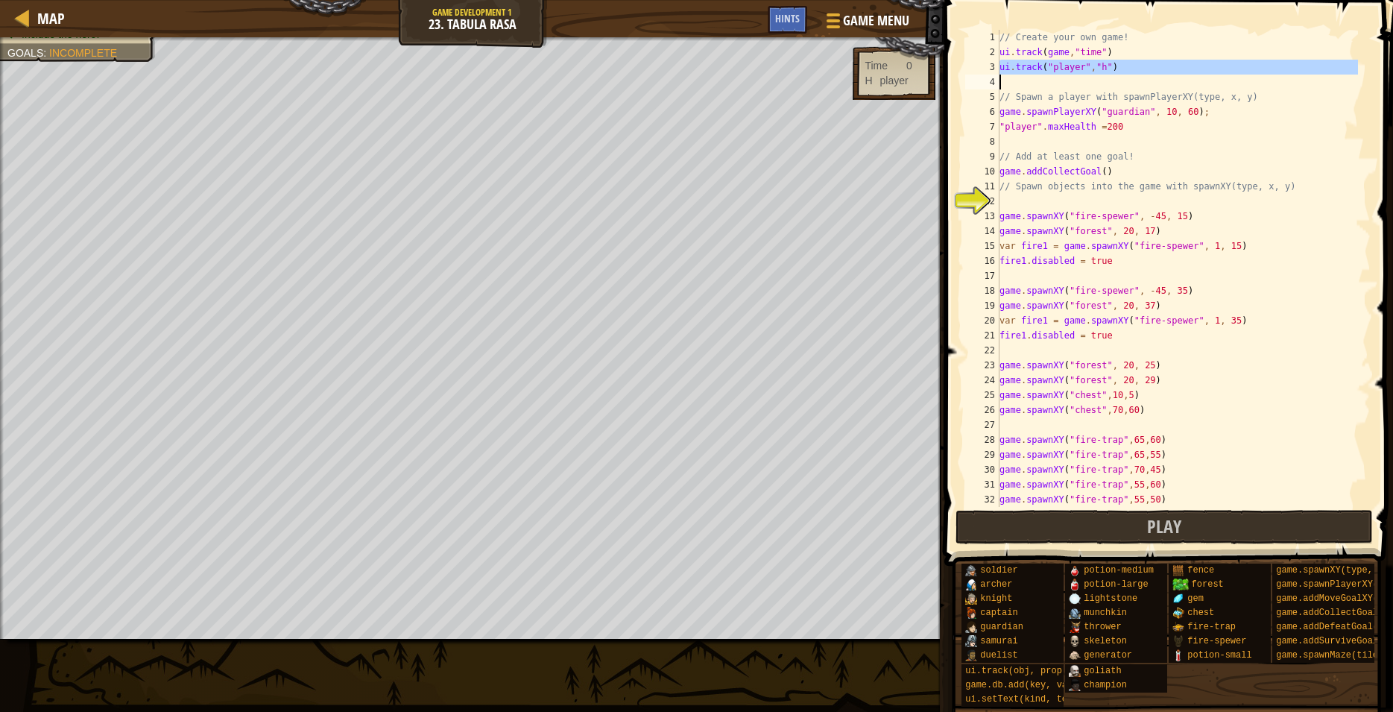
click at [1068, 68] on div "// Create your own game! ui . track ( game , "time" ) ui . track ( "player" , "…" at bounding box center [1178, 283] width 362 height 507
type textarea "ui.track("player","h")"
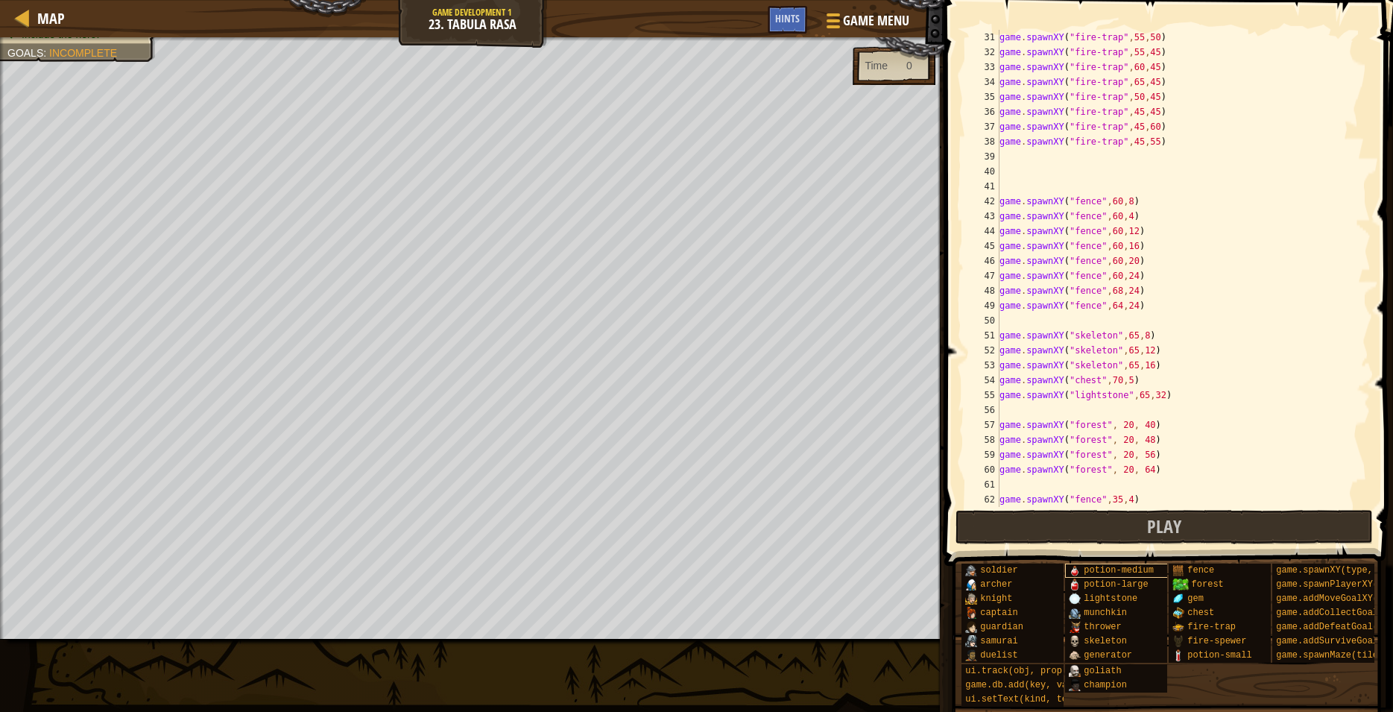
scroll to position [716, 0]
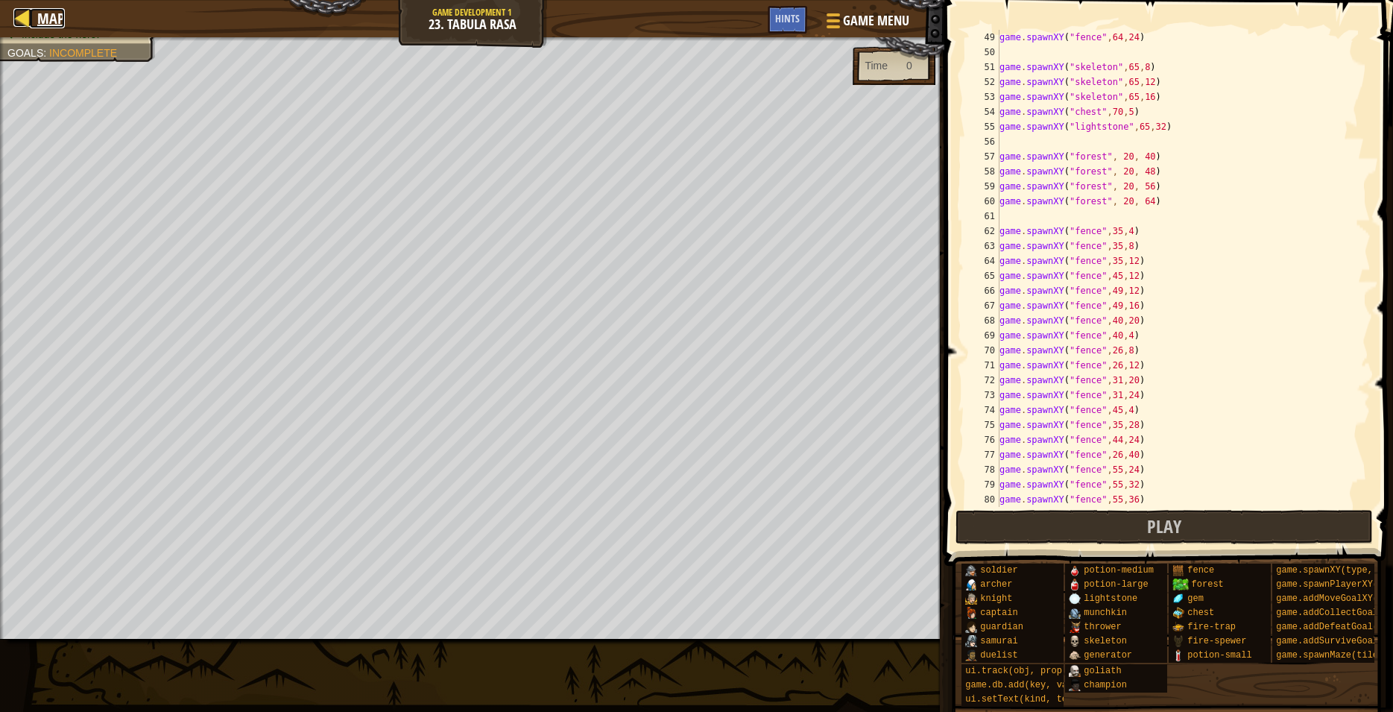
click at [42, 23] on span "Map" at bounding box center [51, 18] width 28 height 20
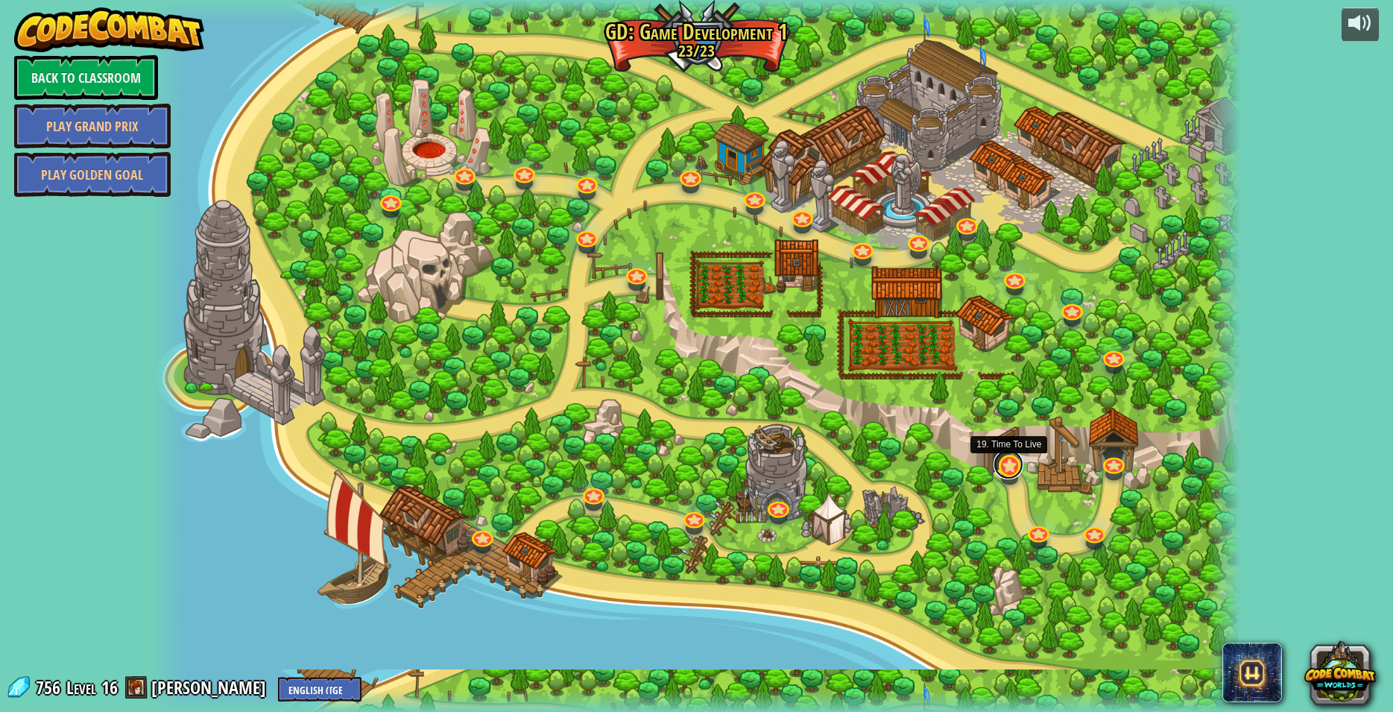
click at [1011, 474] on link at bounding box center [1009, 465] width 30 height 30
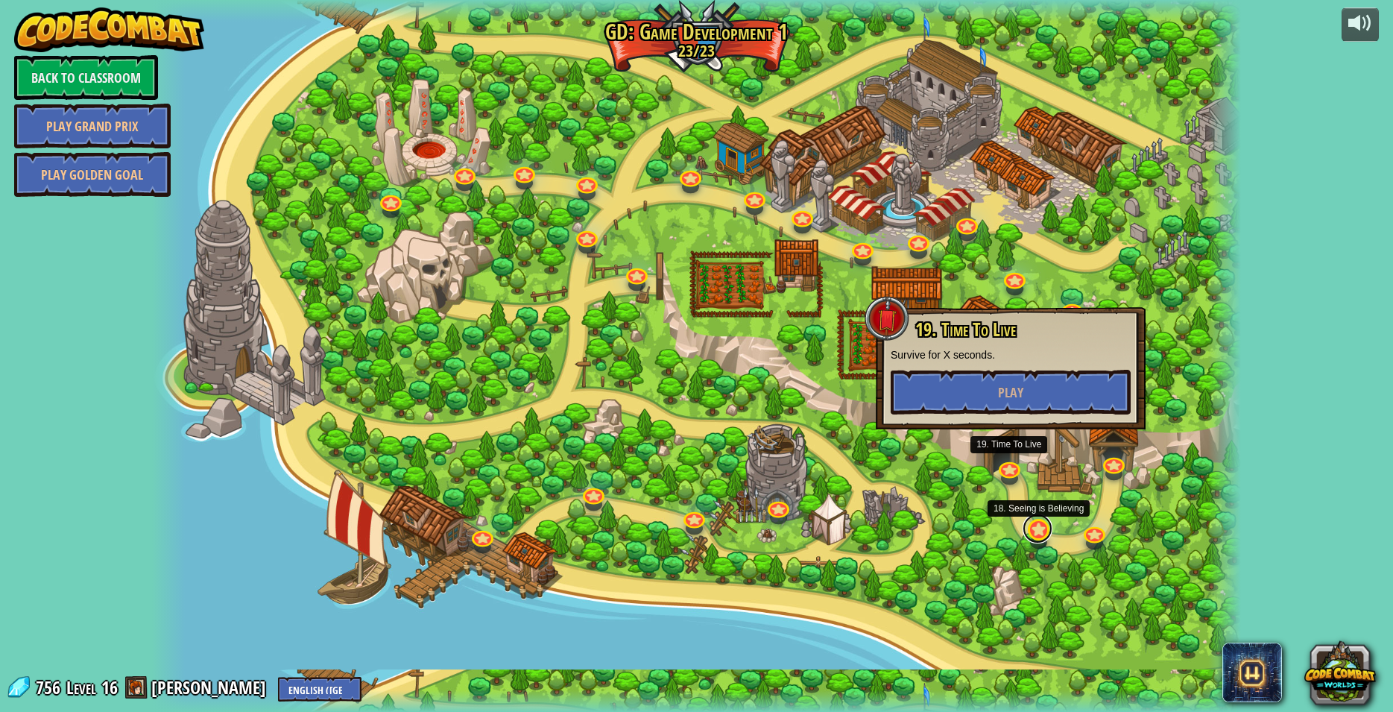
click at [1041, 538] on link at bounding box center [1038, 529] width 30 height 30
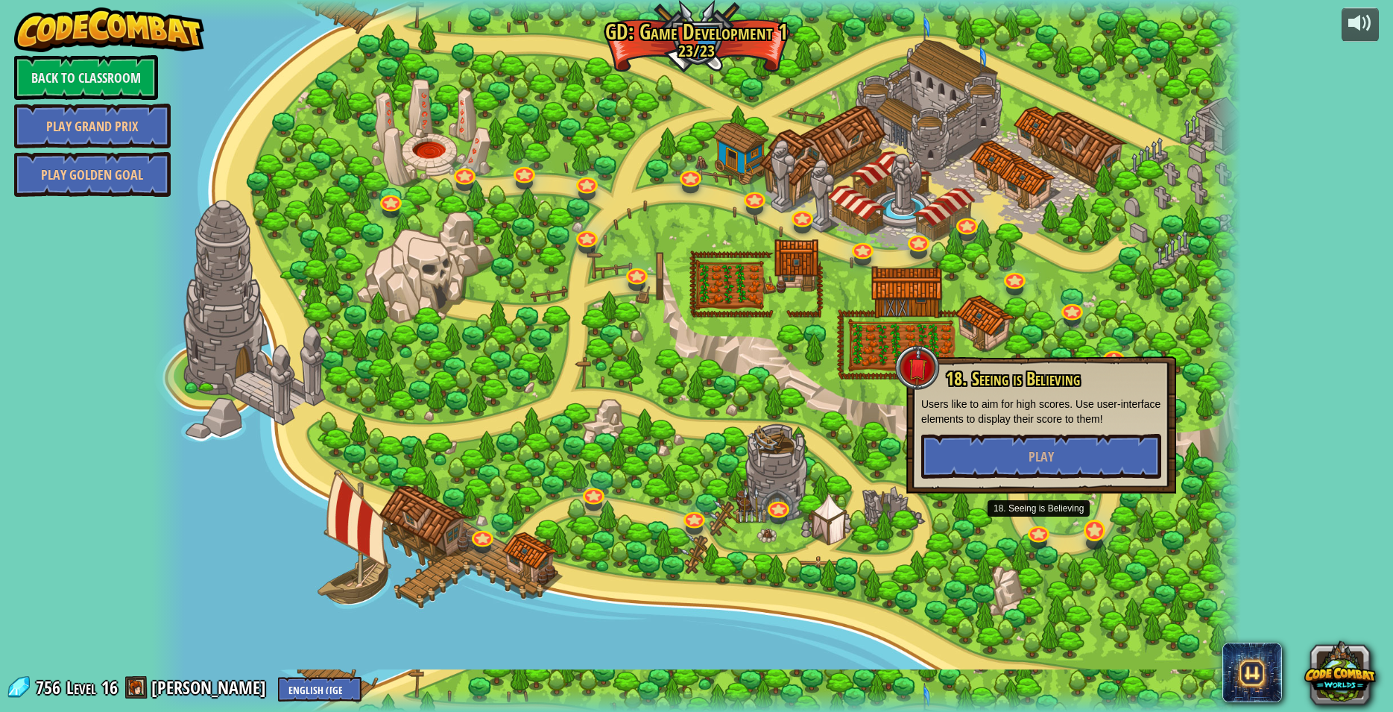
click at [1082, 526] on div at bounding box center [696, 356] width 1089 height 712
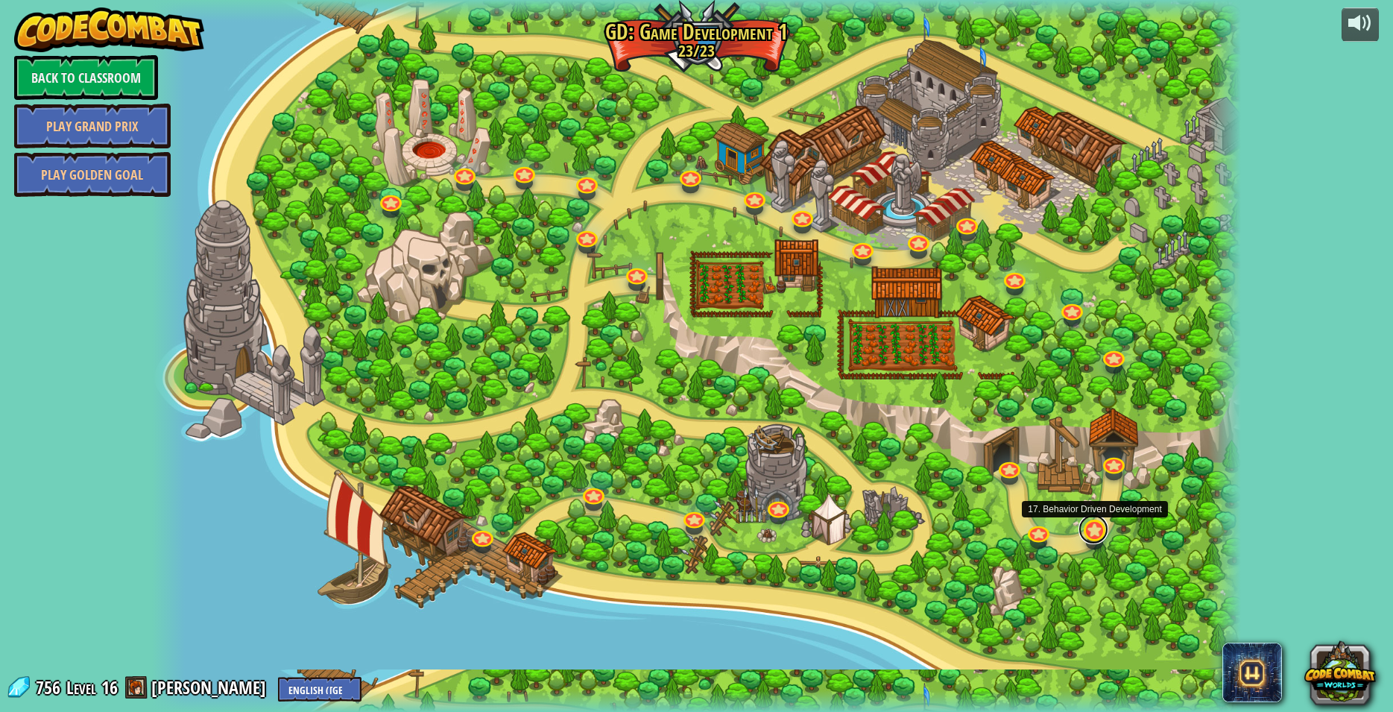
click at [1097, 538] on link at bounding box center [1094, 529] width 30 height 30
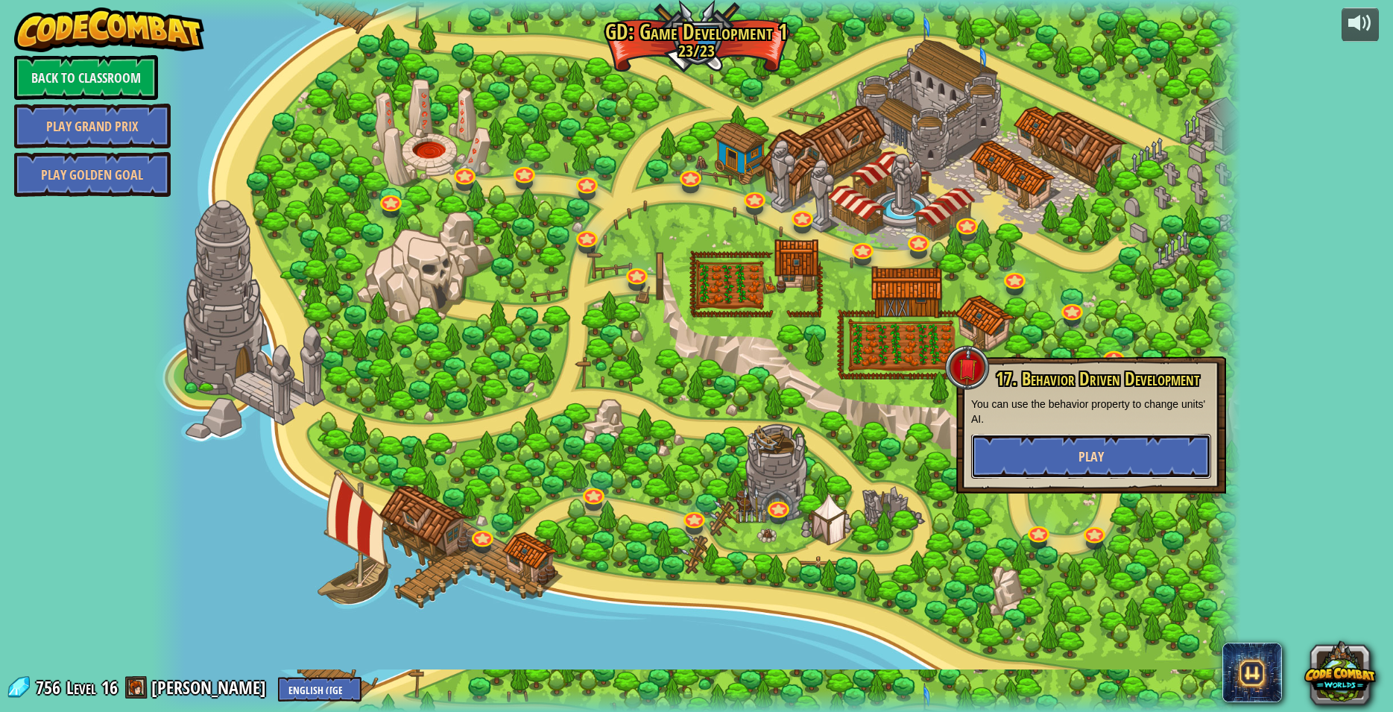
click at [1098, 464] on span "Play" at bounding box center [1091, 456] width 25 height 19
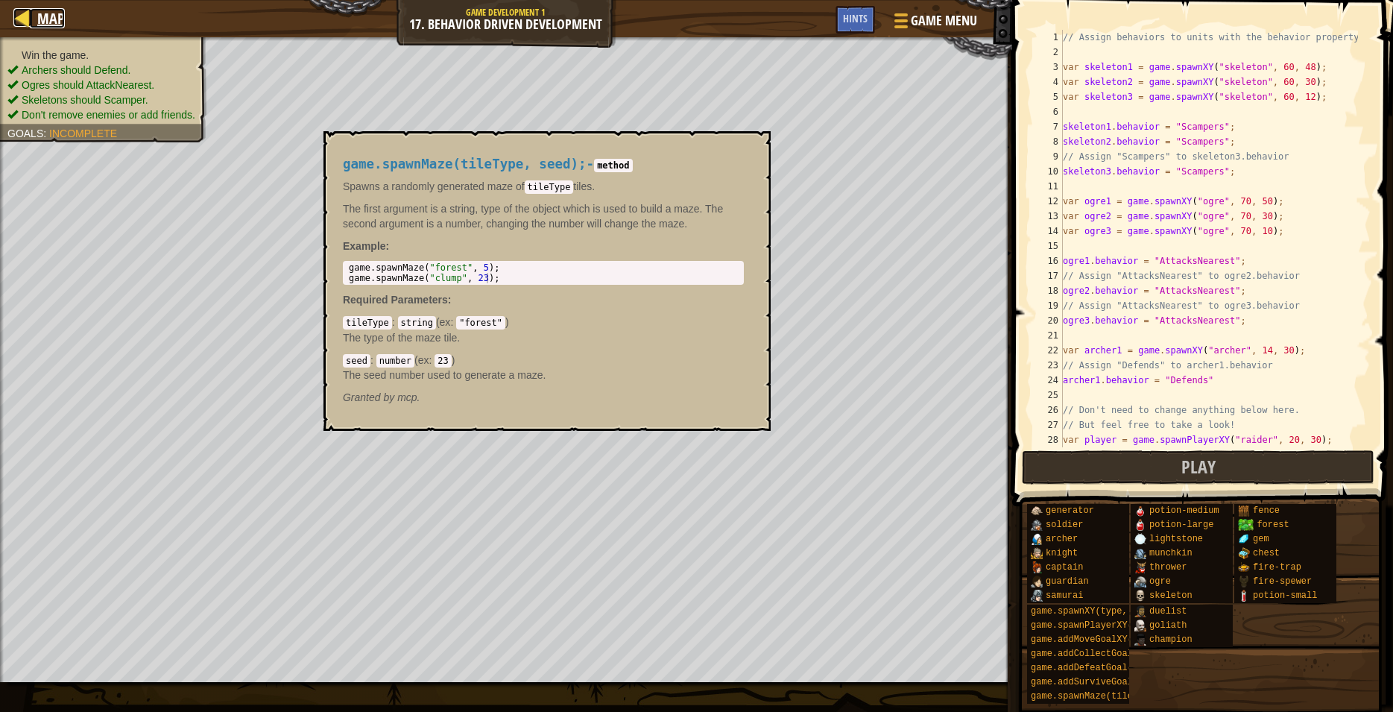
click at [50, 11] on span "Map" at bounding box center [51, 18] width 28 height 20
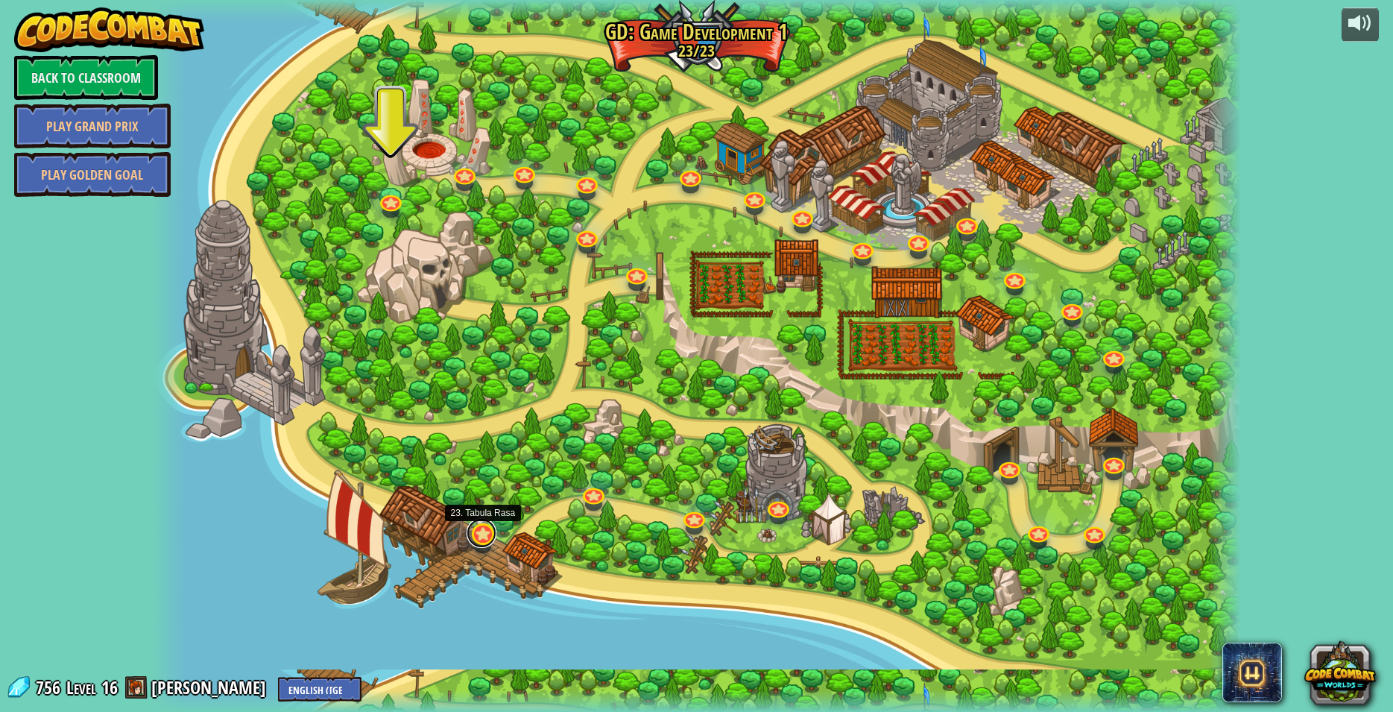
click at [470, 543] on link at bounding box center [482, 533] width 30 height 30
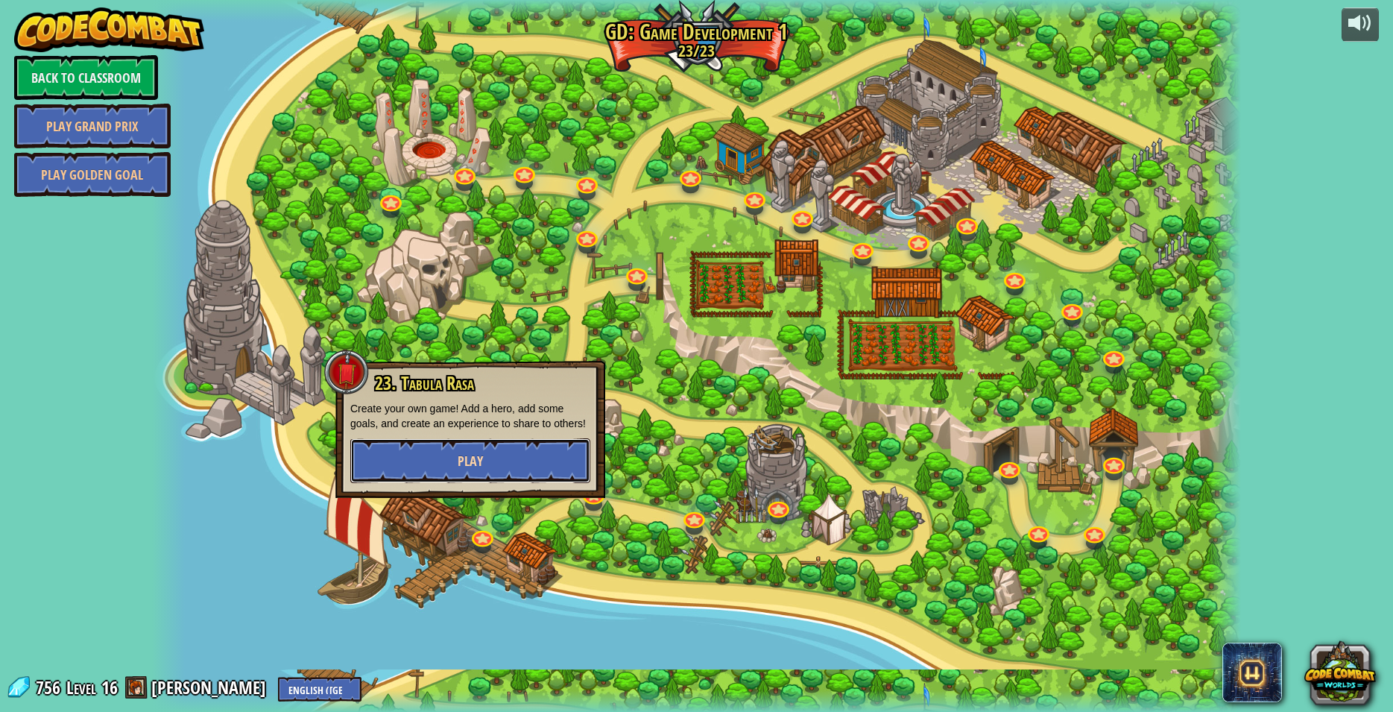
click at [526, 469] on button "Play" at bounding box center [470, 460] width 240 height 45
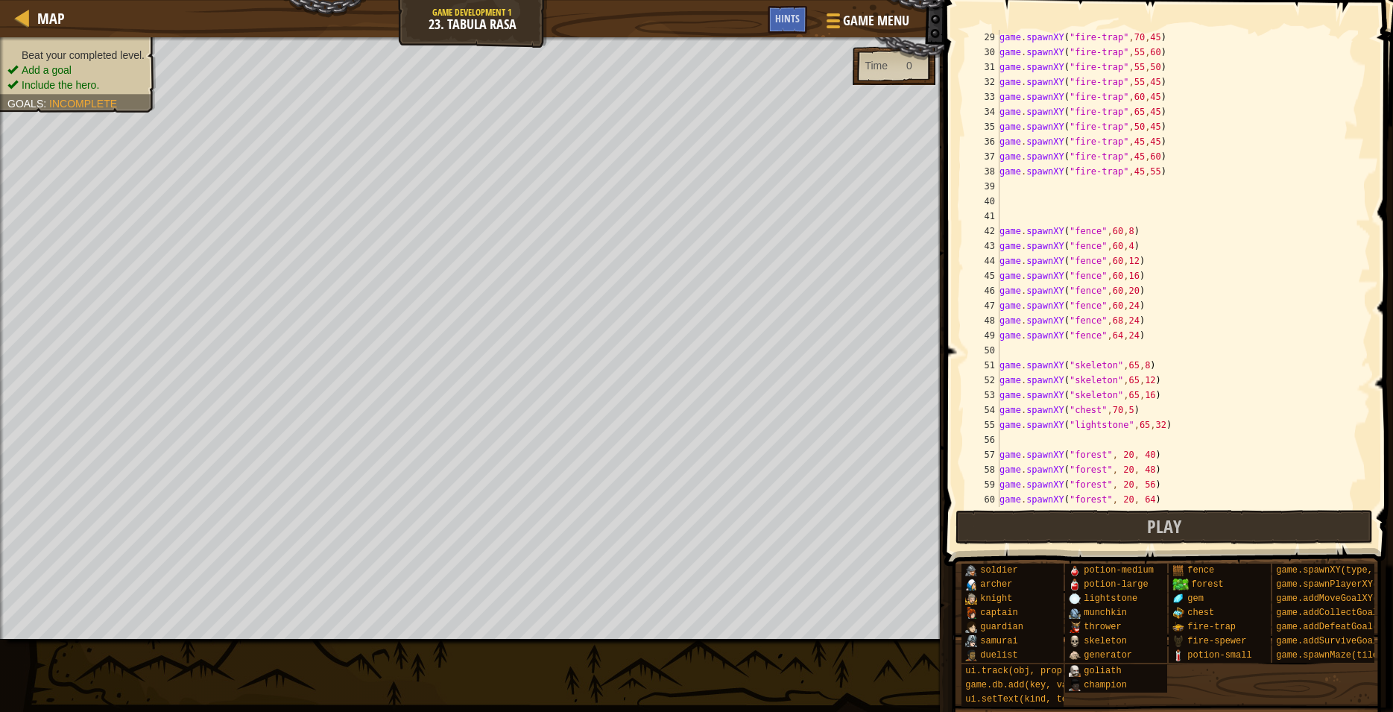
scroll to position [686, 0]
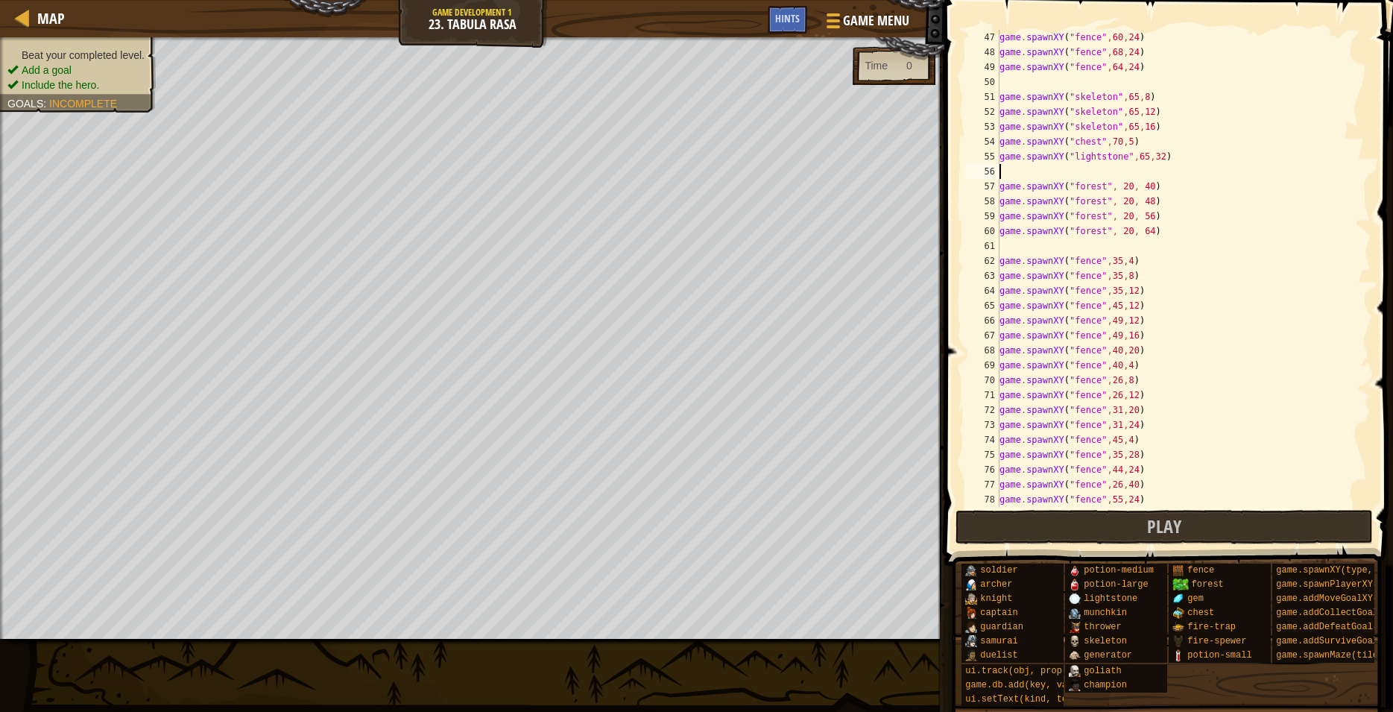
click at [1015, 172] on div "game . spawnXY ( "fence" , 60 , 24 ) game . spawnXY ( "fence" , 68 , 24 ) game …" at bounding box center [1178, 283] width 362 height 507
click at [1000, 139] on div "game . spawnXY ( "fence" , 60 , 24 ) game . spawnXY ( "fence" , 68 , 24 ) game …" at bounding box center [1178, 283] width 362 height 507
type textarea "game.spawnXY("chest",70,5)"
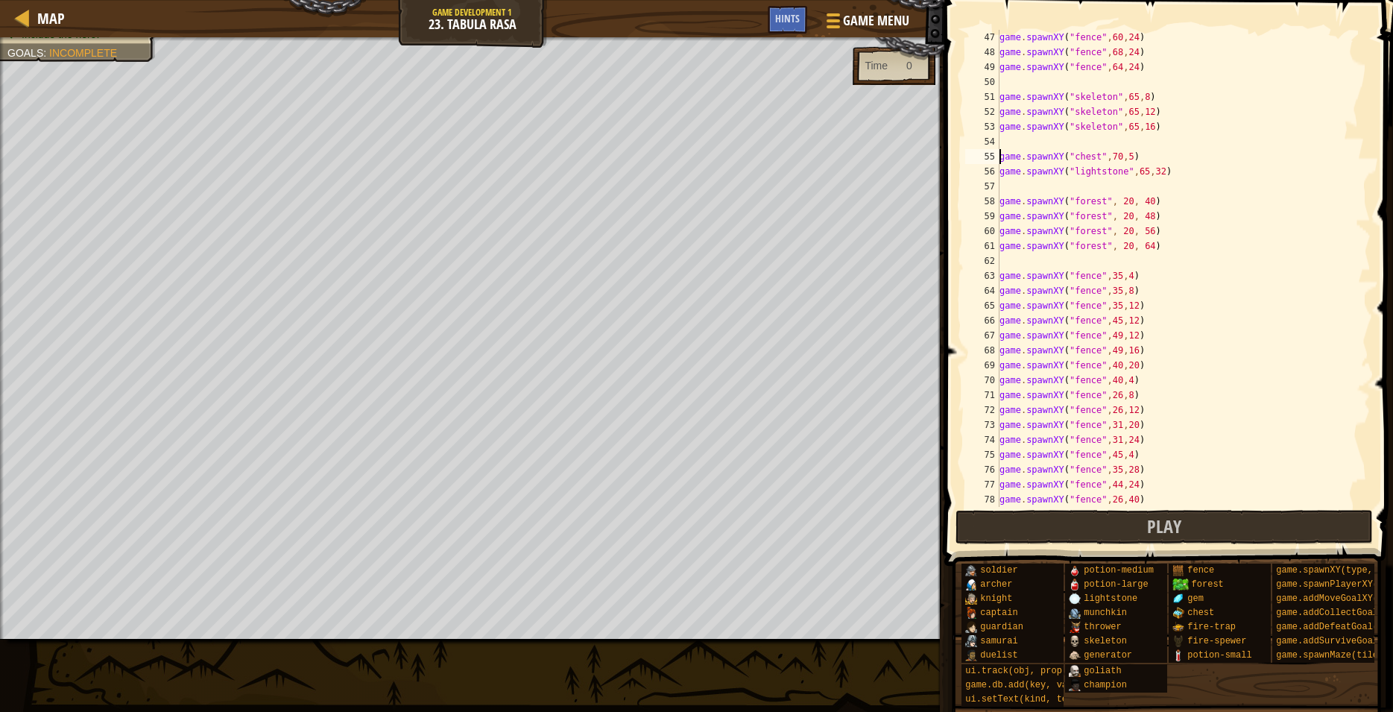
click at [1031, 145] on div "game . spawnXY ( "fence" , 60 , 24 ) game . spawnXY ( "fence" , 68 , 24 ) game …" at bounding box center [1178, 283] width 362 height 507
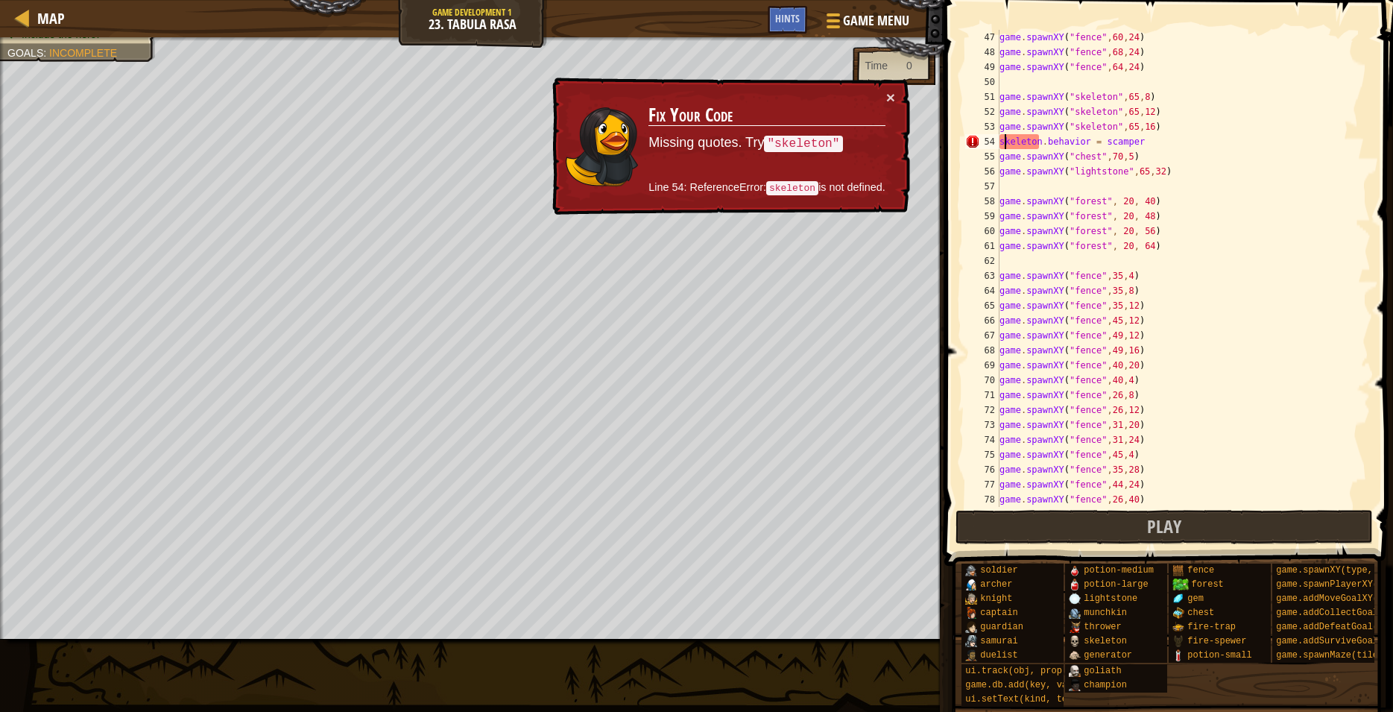
click at [1003, 142] on div "game . spawnXY ( "fence" , 60 , 24 ) game . spawnXY ( "fence" , 68 , 24 ) game …" at bounding box center [1178, 283] width 362 height 507
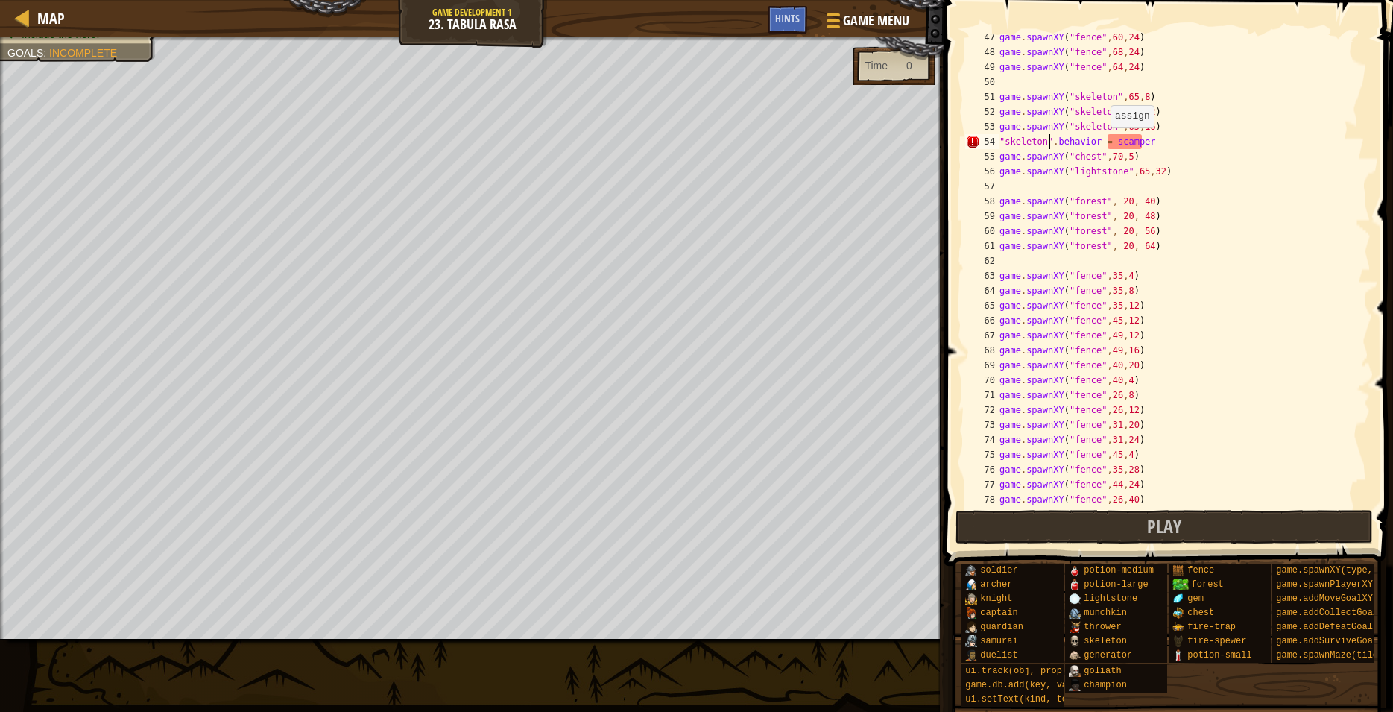
click at [1109, 142] on div "game . spawnXY ( "fence" , 60 , 24 ) game . spawnXY ( "fence" , 68 , 24 ) game …" at bounding box center [1178, 283] width 362 height 507
type textarea ""skeleton".behavior = "scamper""
click at [1157, 512] on button "Play" at bounding box center [1165, 527] width 418 height 34
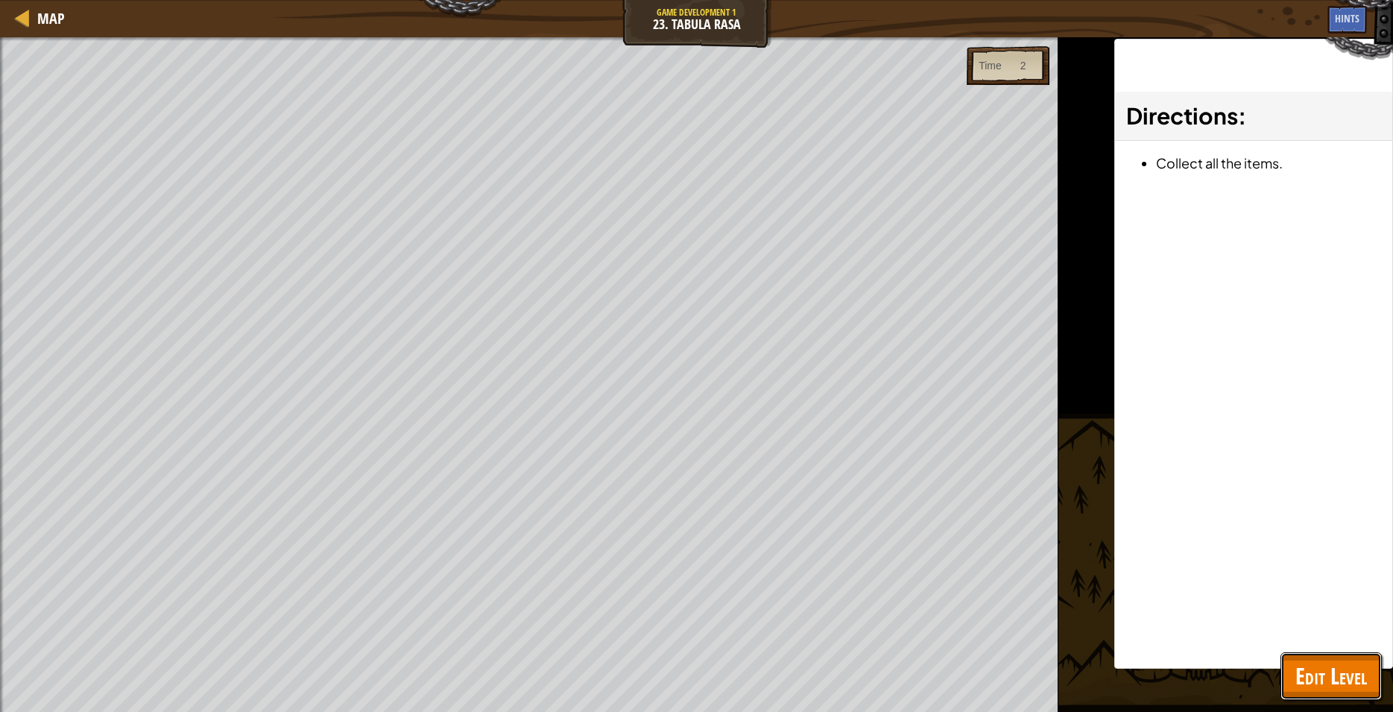
click at [1318, 662] on span "Edit Level" at bounding box center [1332, 676] width 72 height 31
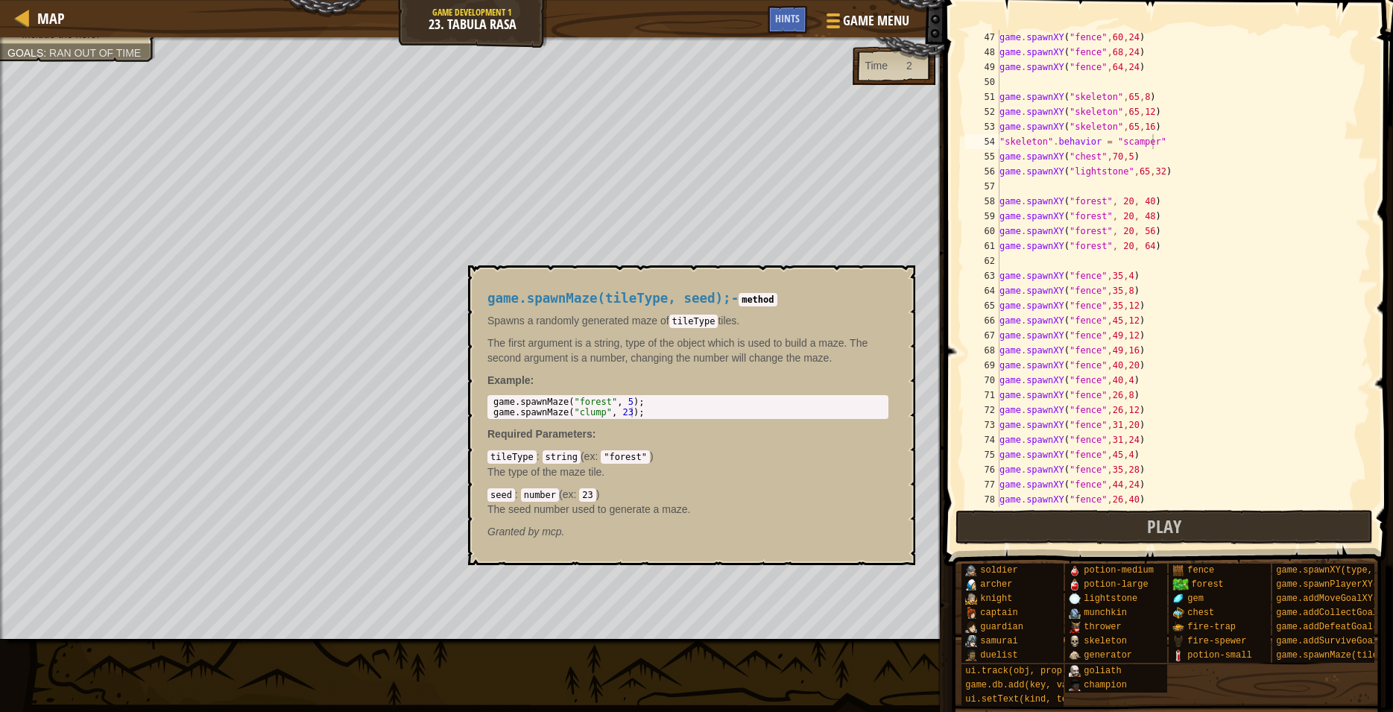
scroll to position [686, 0]
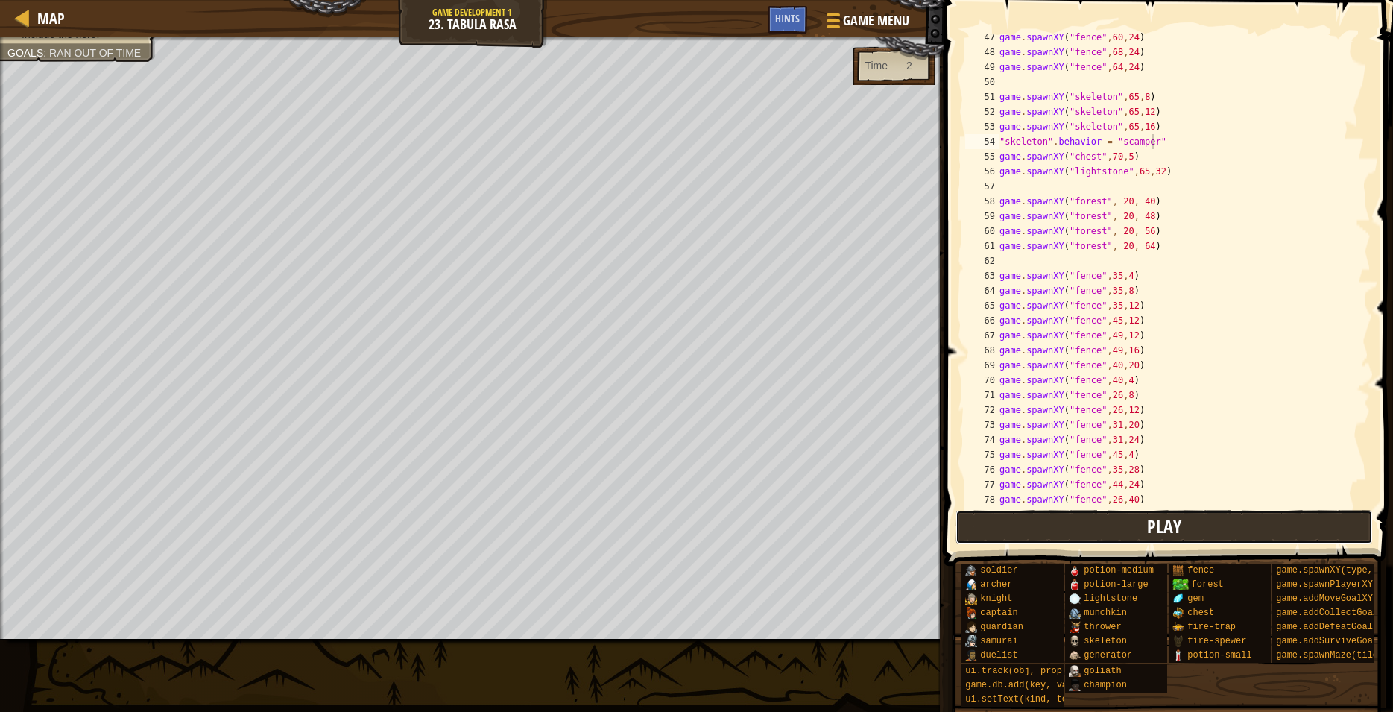
click at [1122, 540] on button "Play" at bounding box center [1165, 527] width 418 height 34
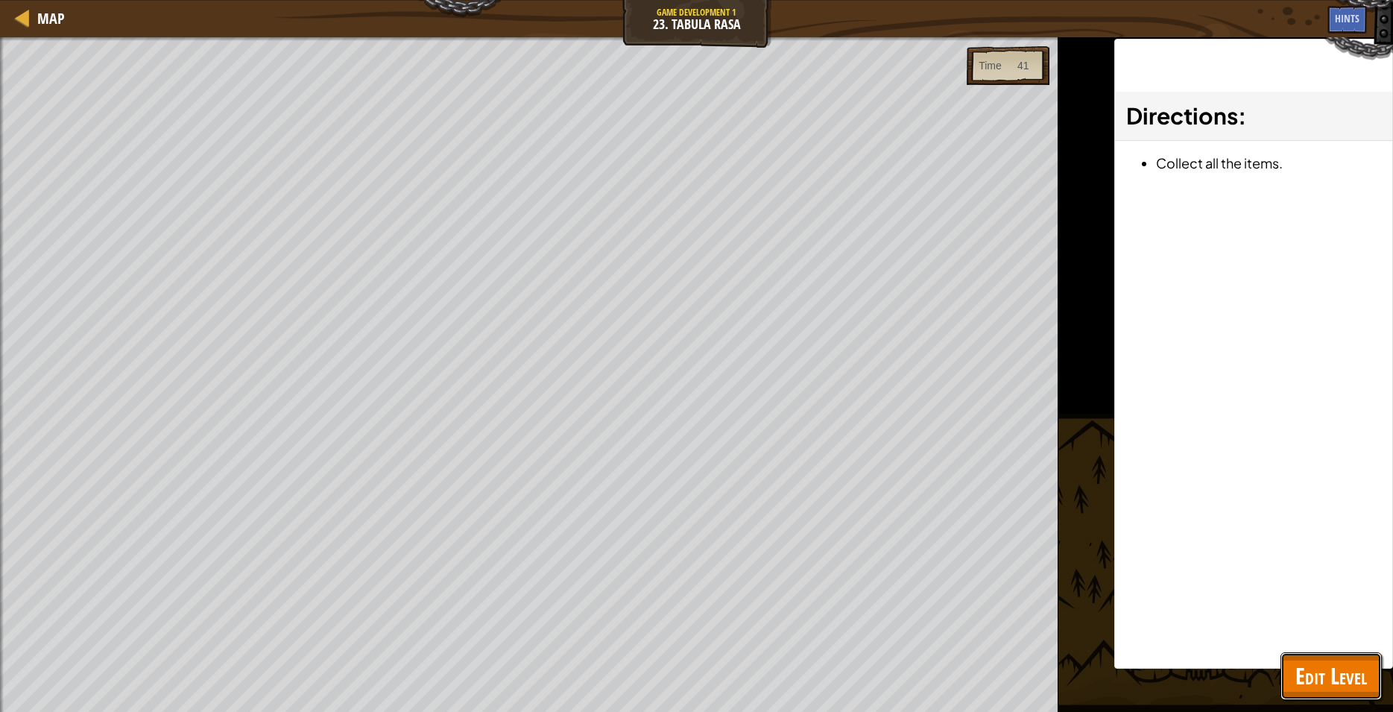
click at [1355, 677] on span "Edit Level" at bounding box center [1332, 676] width 72 height 31
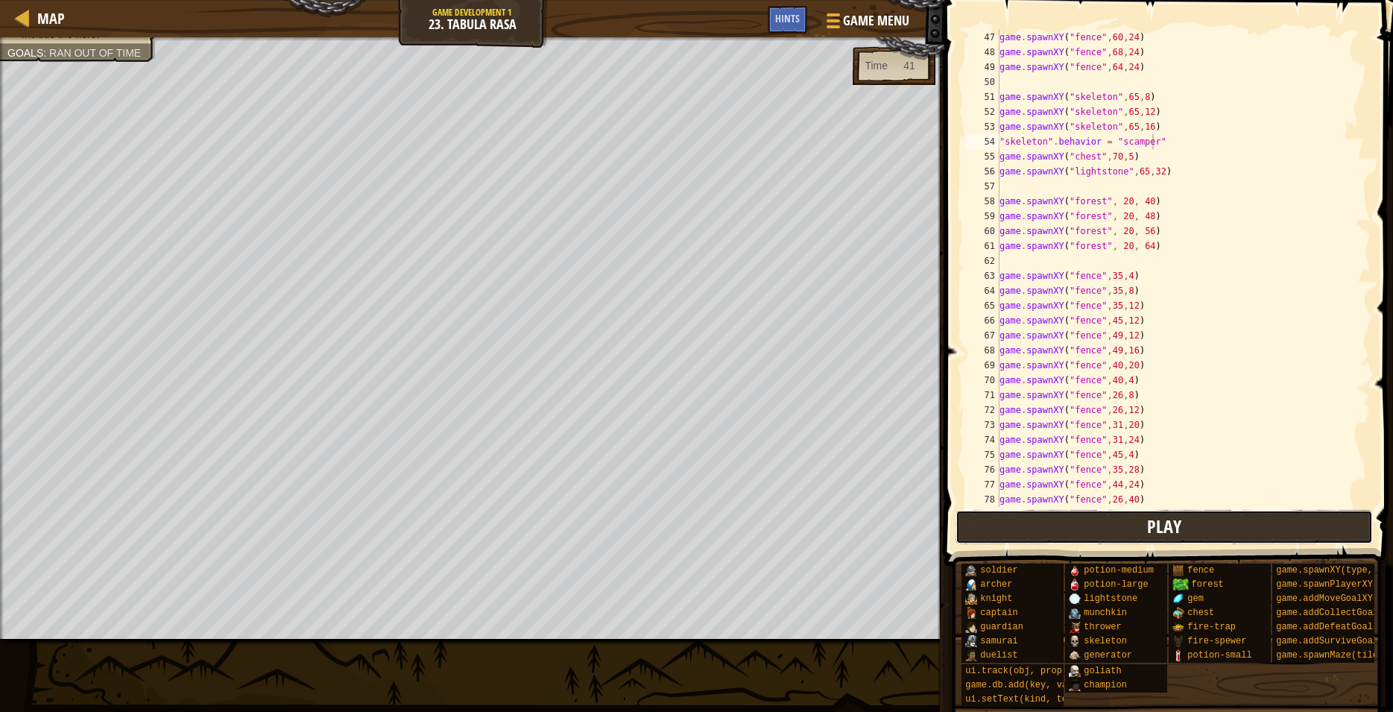
click at [1159, 536] on span "Play" at bounding box center [1164, 526] width 34 height 24
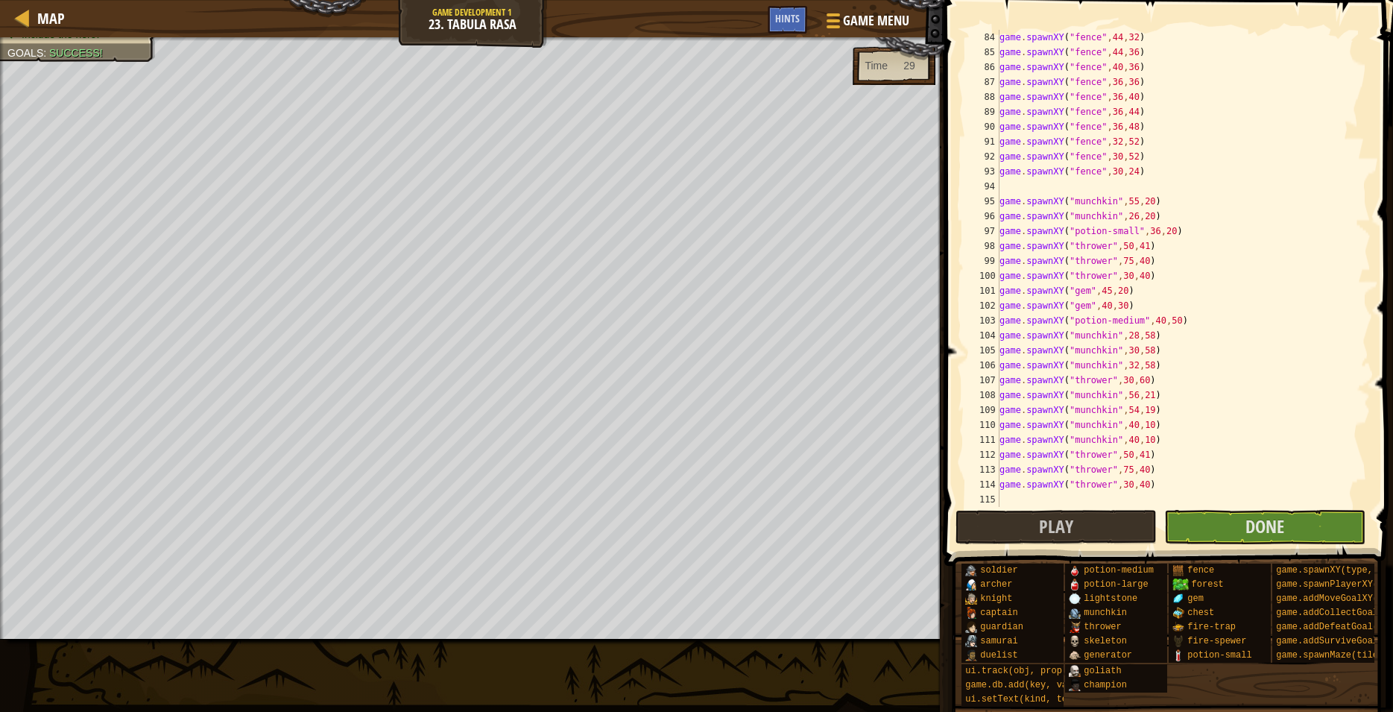
scroll to position [0, 0]
click at [42, 12] on span "Map" at bounding box center [51, 18] width 28 height 20
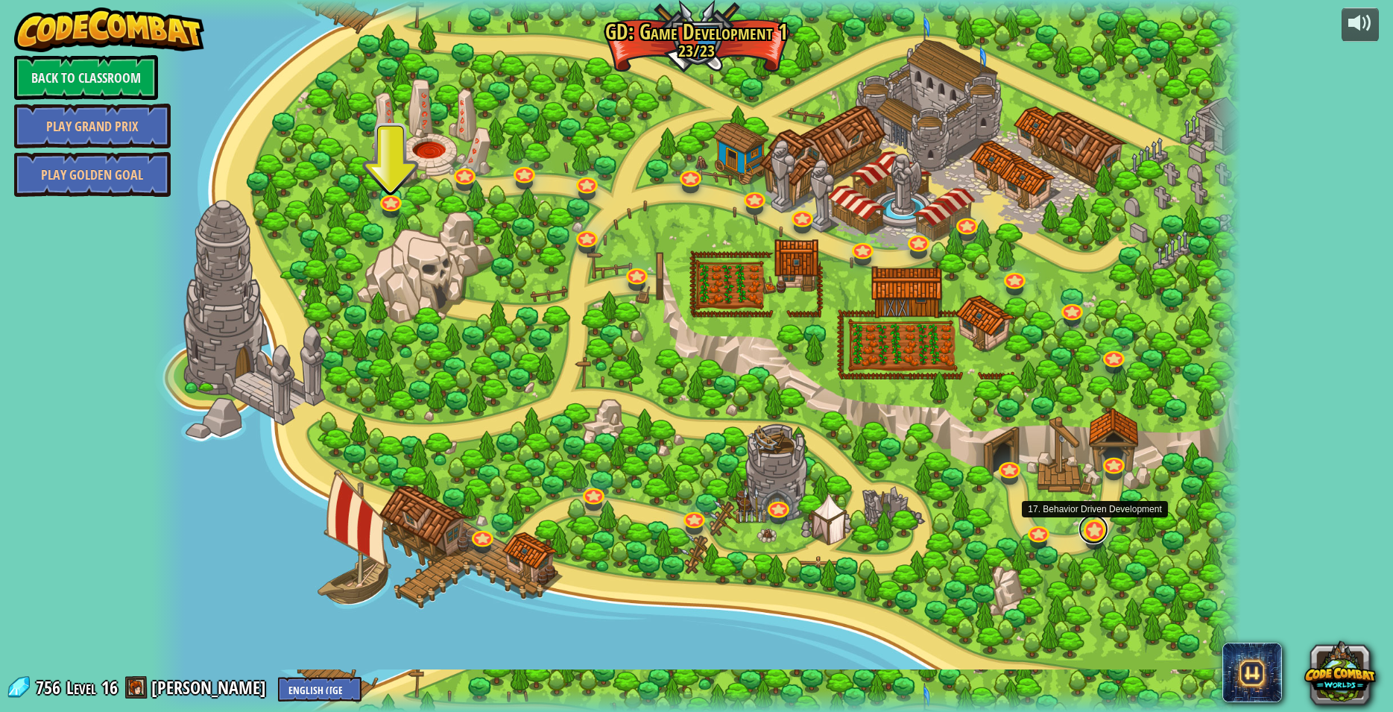
click at [1096, 536] on link at bounding box center [1094, 529] width 30 height 30
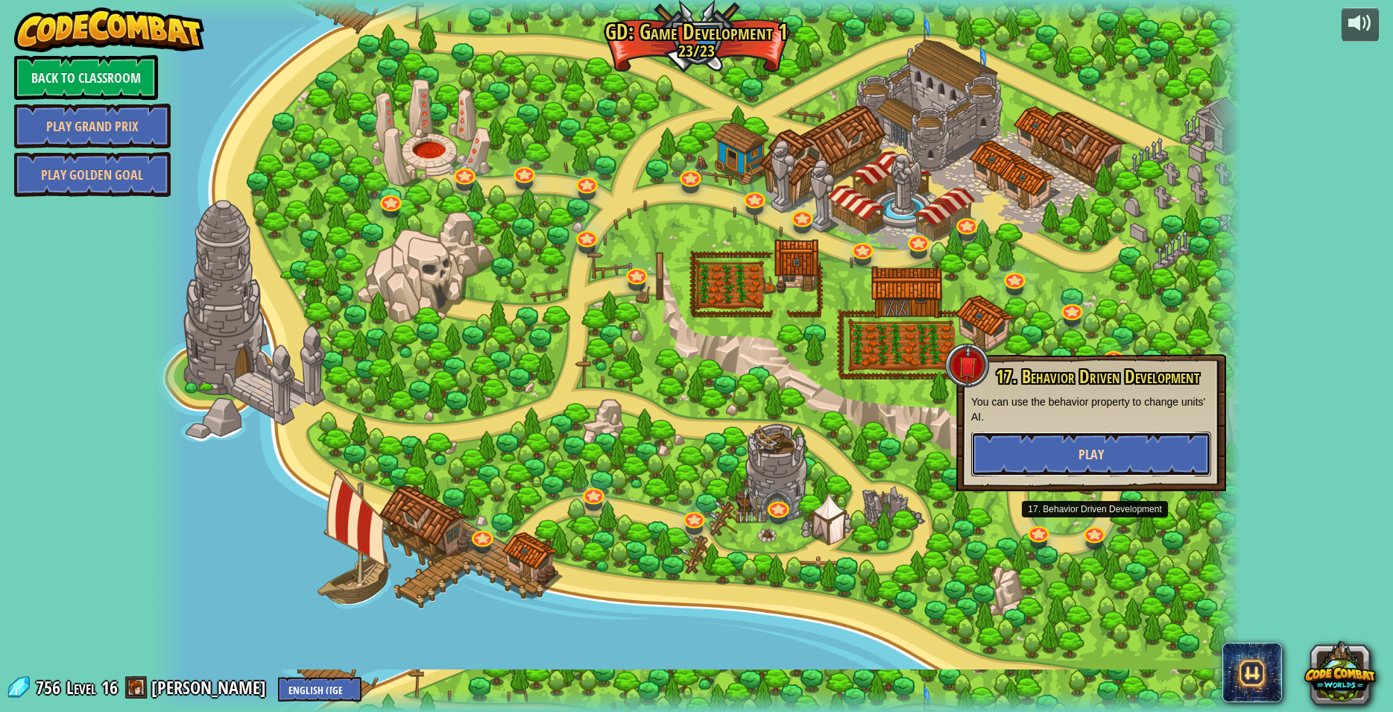
click at [1073, 462] on button "Play" at bounding box center [1091, 454] width 240 height 45
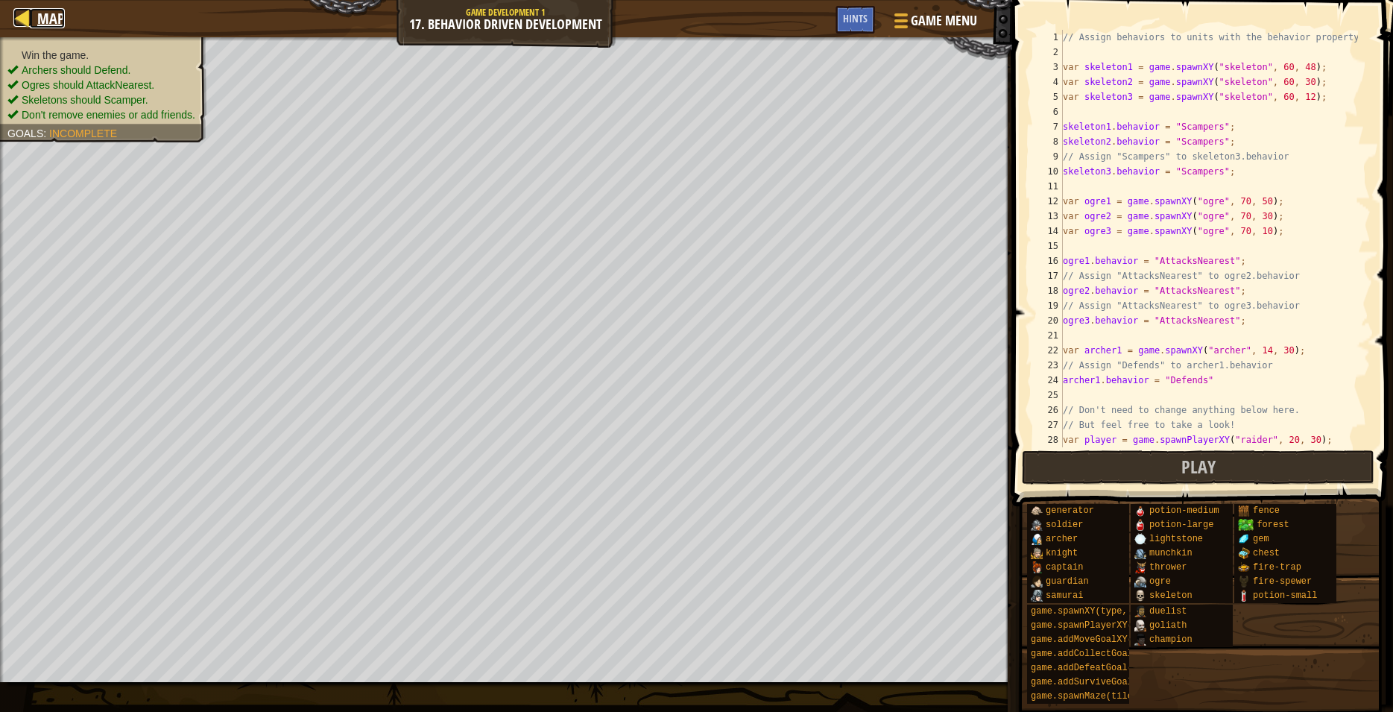
click at [27, 11] on div at bounding box center [22, 17] width 19 height 19
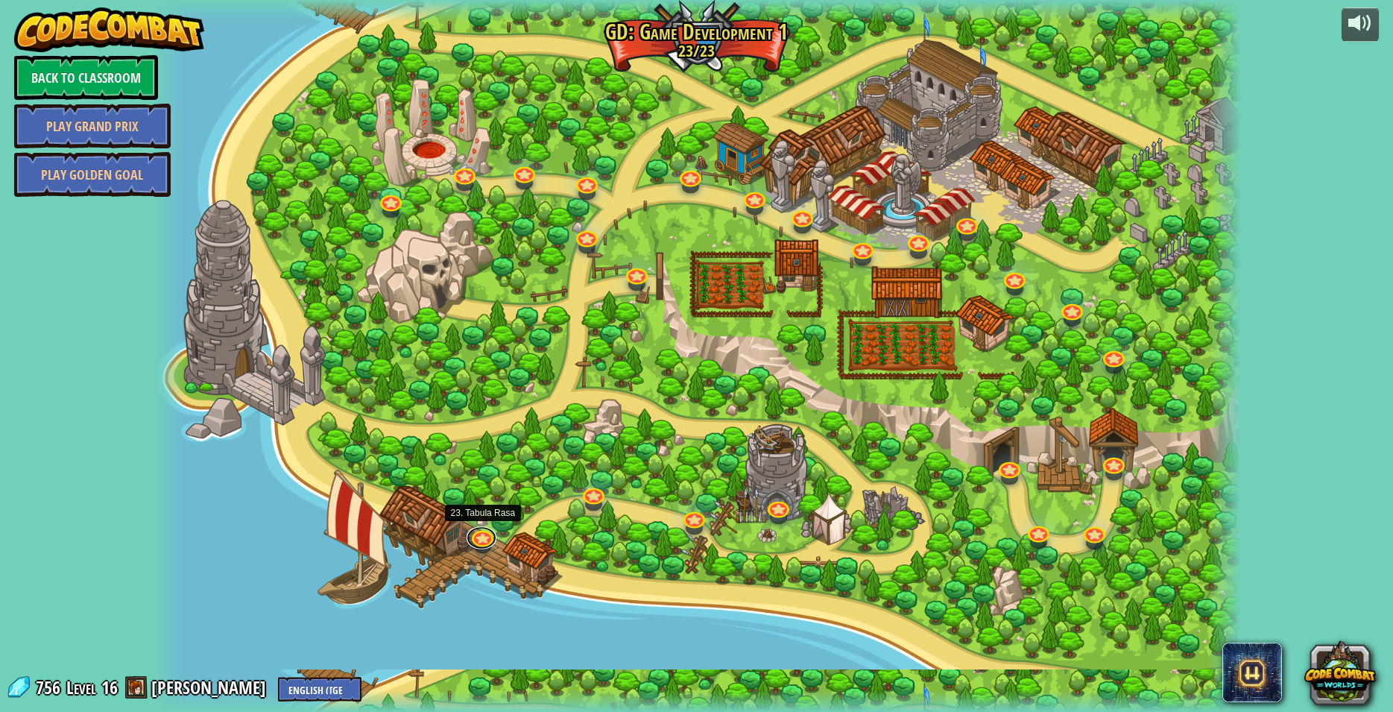
click at [483, 546] on link at bounding box center [482, 537] width 30 height 22
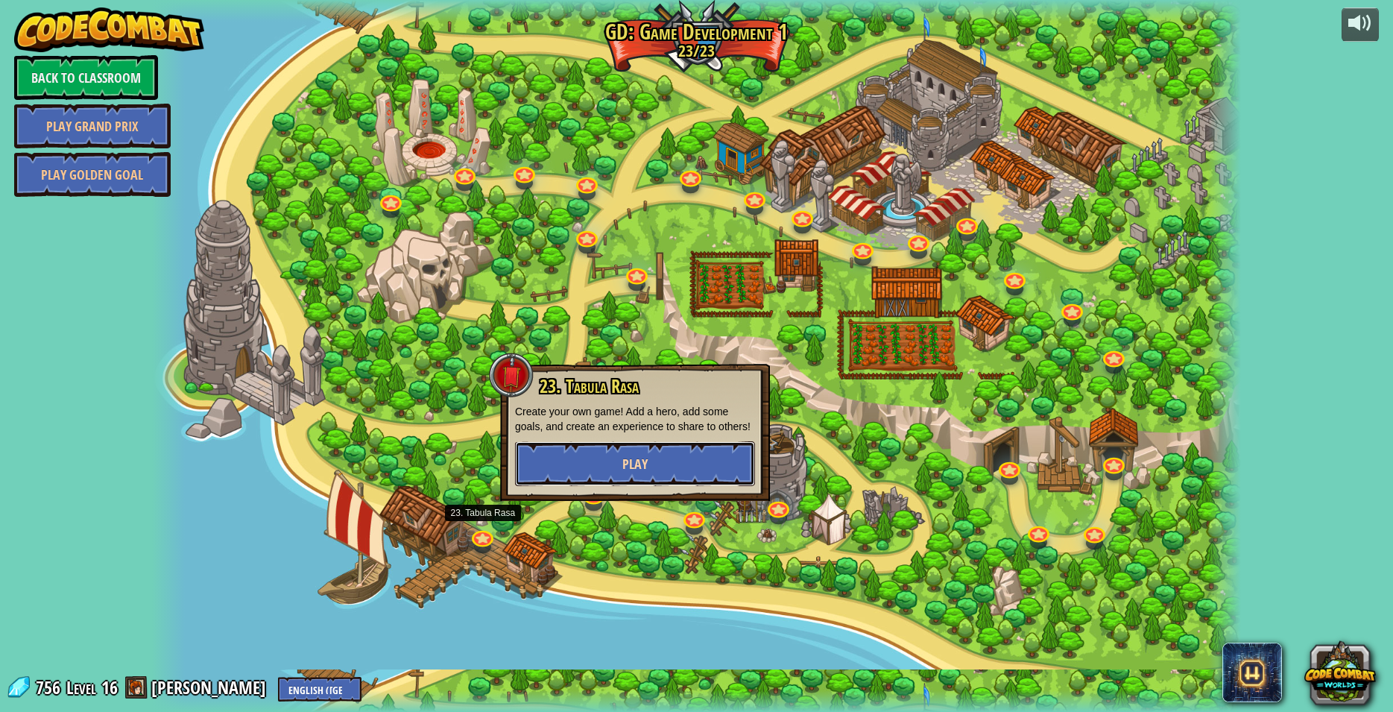
click at [598, 471] on button "Play" at bounding box center [635, 463] width 240 height 45
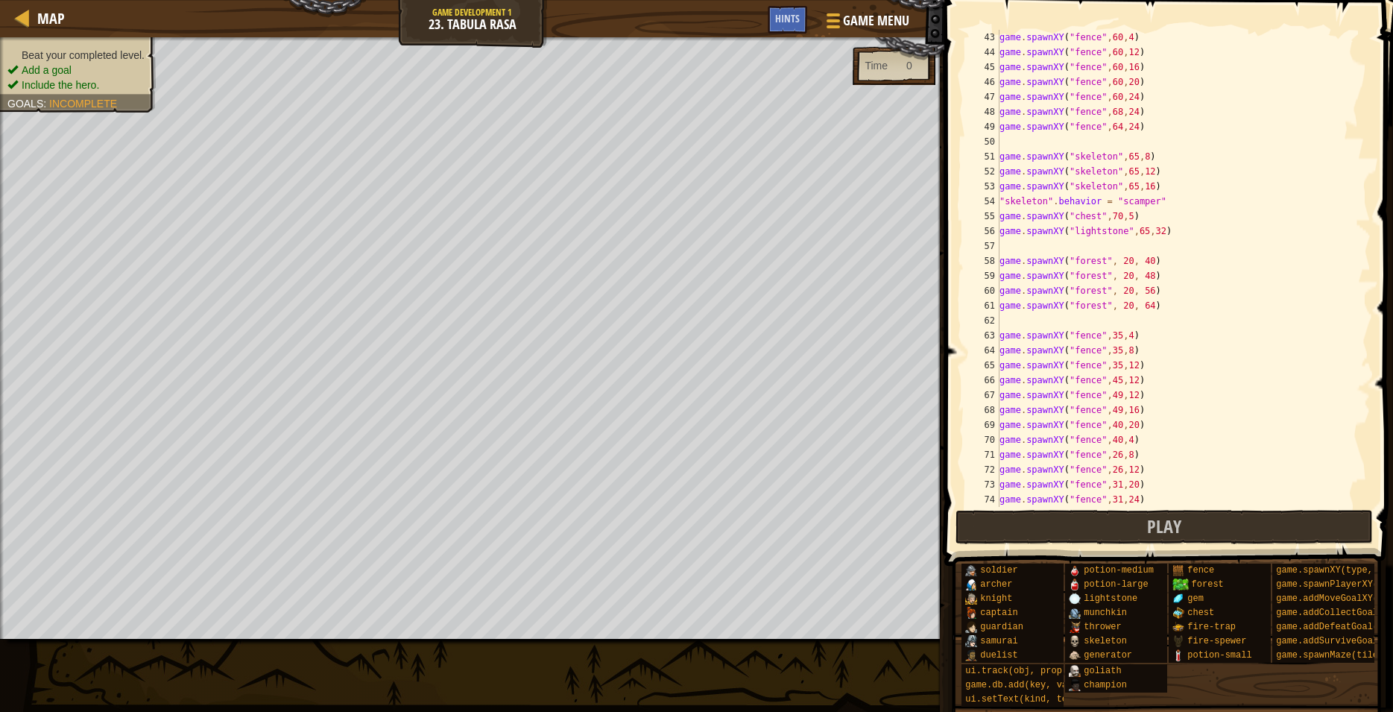
scroll to position [626, 0]
click at [998, 157] on div "51" at bounding box center [982, 156] width 34 height 15
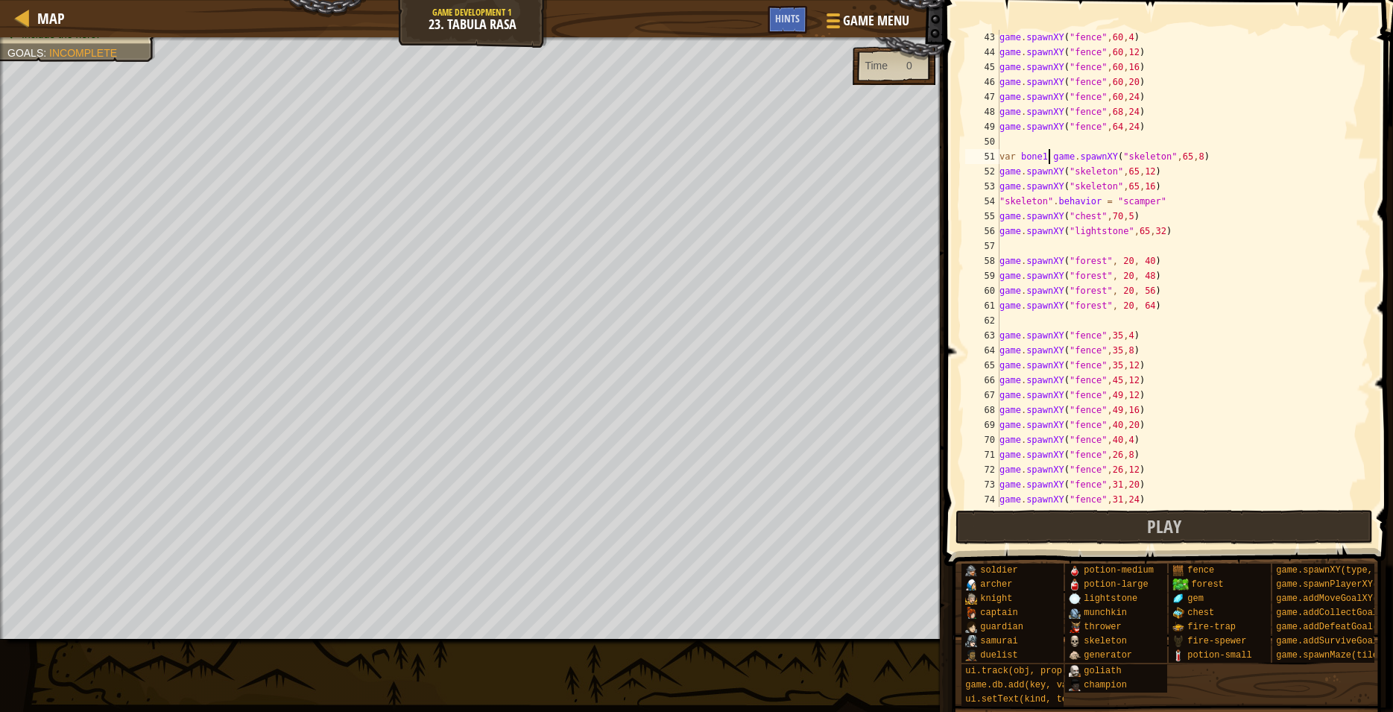
scroll to position [7, 4]
click at [1002, 170] on div "game . spawnXY ( "fence" , 60 , 4 ) game . spawnXY ( "fence" , 60 , 12 ) game .…" at bounding box center [1178, 283] width 362 height 507
click at [1004, 187] on div "game . spawnXY ( "fence" , 60 , 4 ) game . spawnXY ( "fence" , 60 , 12 ) game .…" at bounding box center [1178, 283] width 362 height 507
click at [1014, 202] on div "game . spawnXY ( "fence" , 60 , 4 ) game . spawnXY ( "fence" , 60 , 12 ) game .…" at bounding box center [1178, 283] width 362 height 507
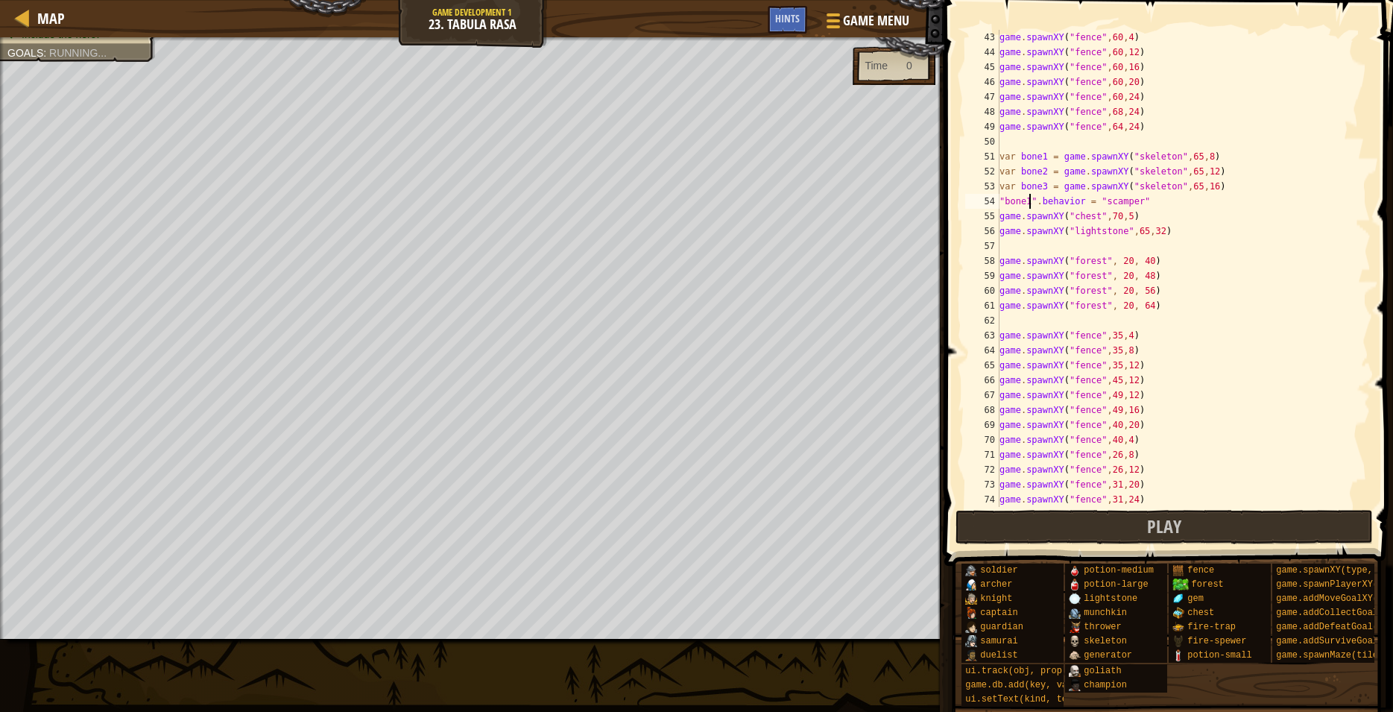
scroll to position [7, 2]
click at [1010, 200] on div "game . spawnXY ( "fence" , 60 , 4 ) game . spawnXY ( "fence" , 60 , 12 ) game .…" at bounding box center [1178, 283] width 362 height 507
click at [1006, 200] on div "game . spawnXY ( "fence" , 60 , 4 ) game . spawnXY ( "fence" , 60 , 12 ) game .…" at bounding box center [1178, 283] width 362 height 507
click at [1027, 201] on div "game . spawnXY ( "fence" , 60 , 4 ) game . spawnXY ( "fence" , 60 , 12 ) game .…" at bounding box center [1178, 283] width 362 height 507
click at [1087, 205] on div "game . spawnXY ( "fence" , 60 , 4 ) game . spawnXY ( "fence" , 60 , 12 ) game .…" at bounding box center [1178, 283] width 362 height 507
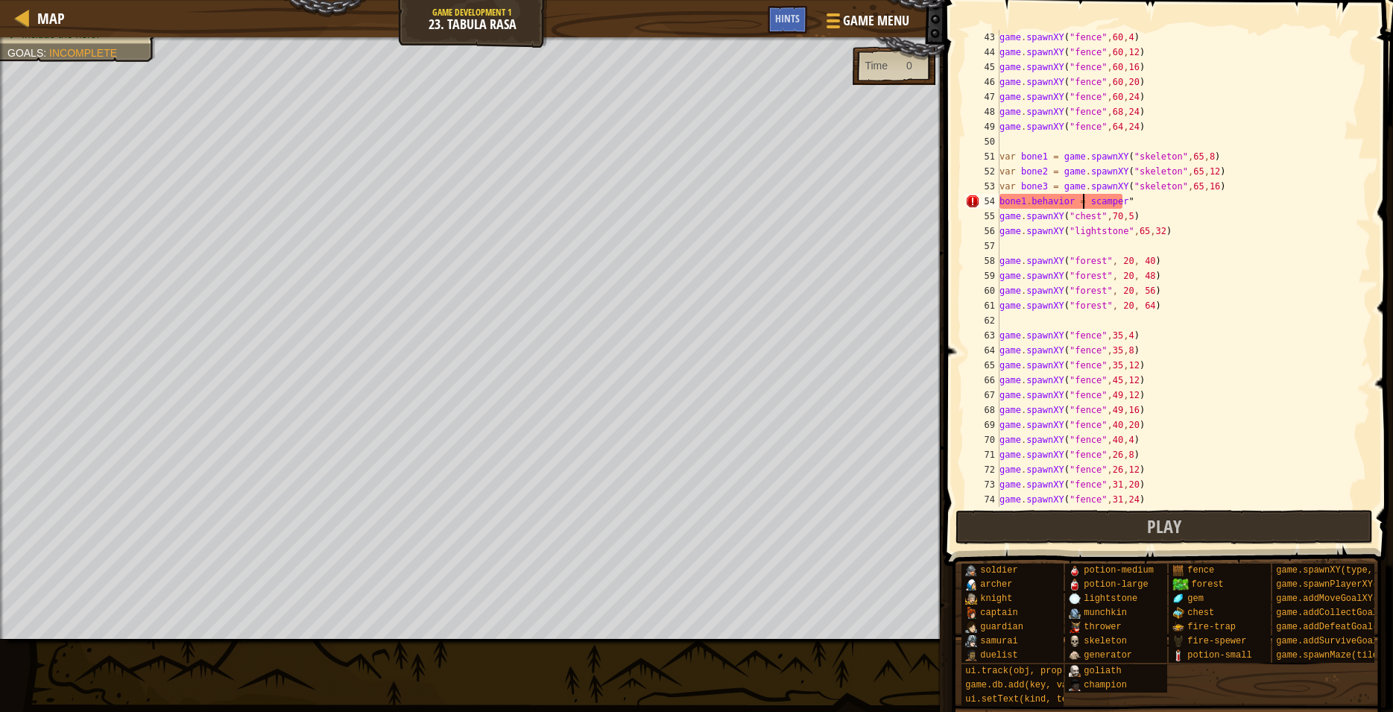
click at [1123, 198] on div "game . spawnXY ( "fence" , 60 , 4 ) game . spawnXY ( "fence" , 60 , 12 ) game .…" at bounding box center [1178, 283] width 362 height 507
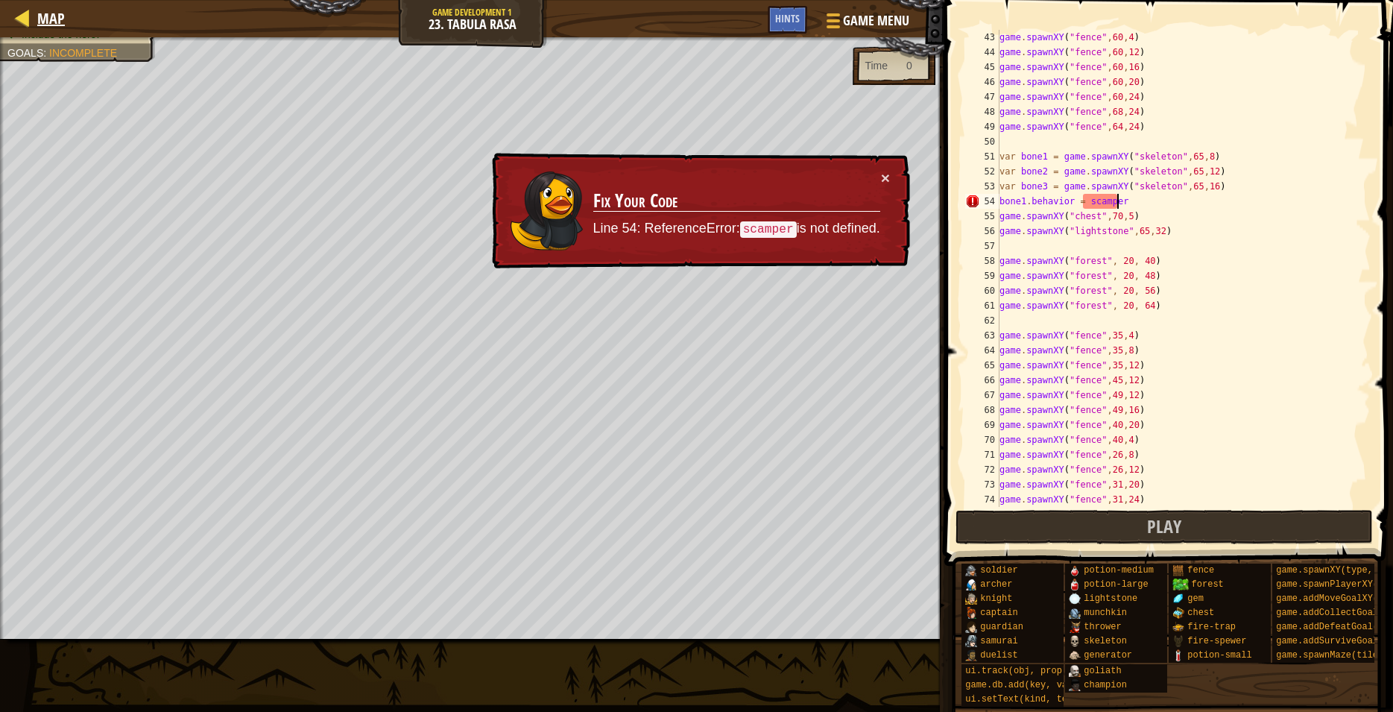
type textarea "bone1.behavior = scamper"
click at [47, 21] on span "Map" at bounding box center [51, 18] width 28 height 20
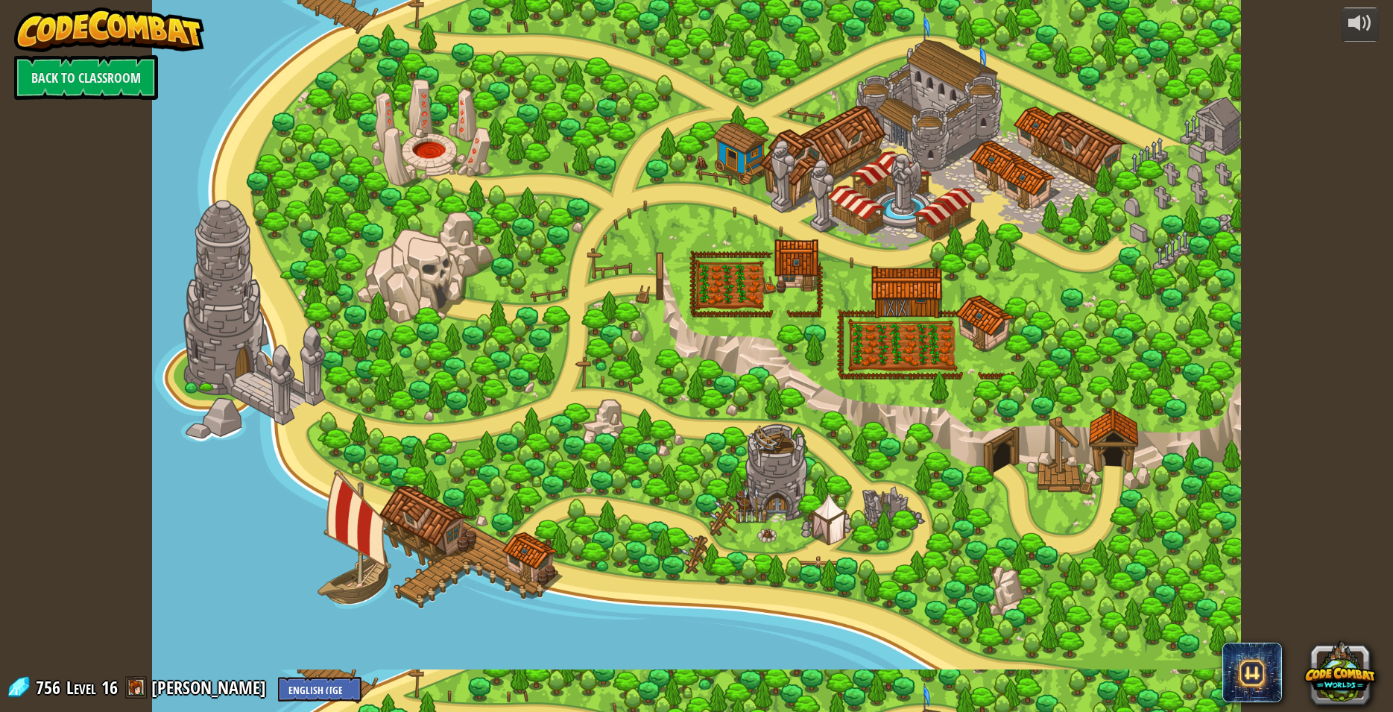
click at [1091, 536] on div at bounding box center [696, 356] width 1089 height 712
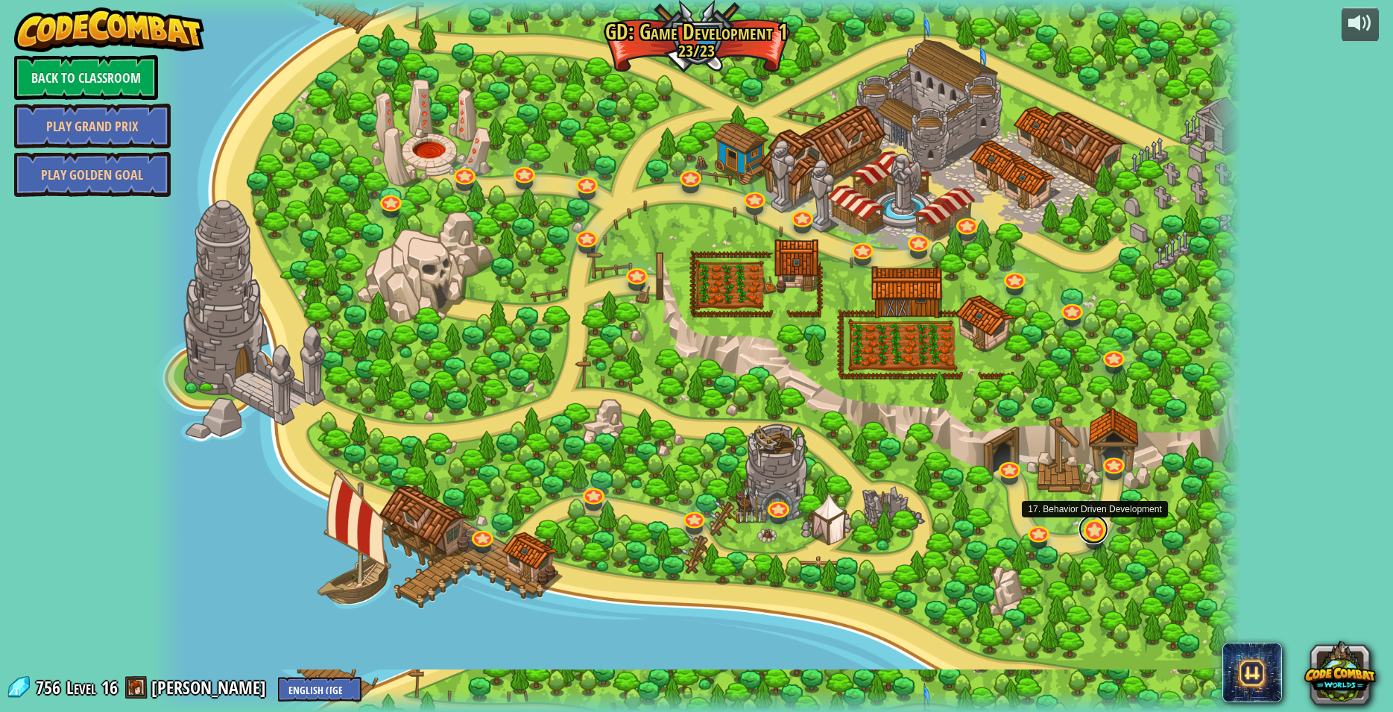
click at [1097, 532] on link at bounding box center [1094, 529] width 30 height 30
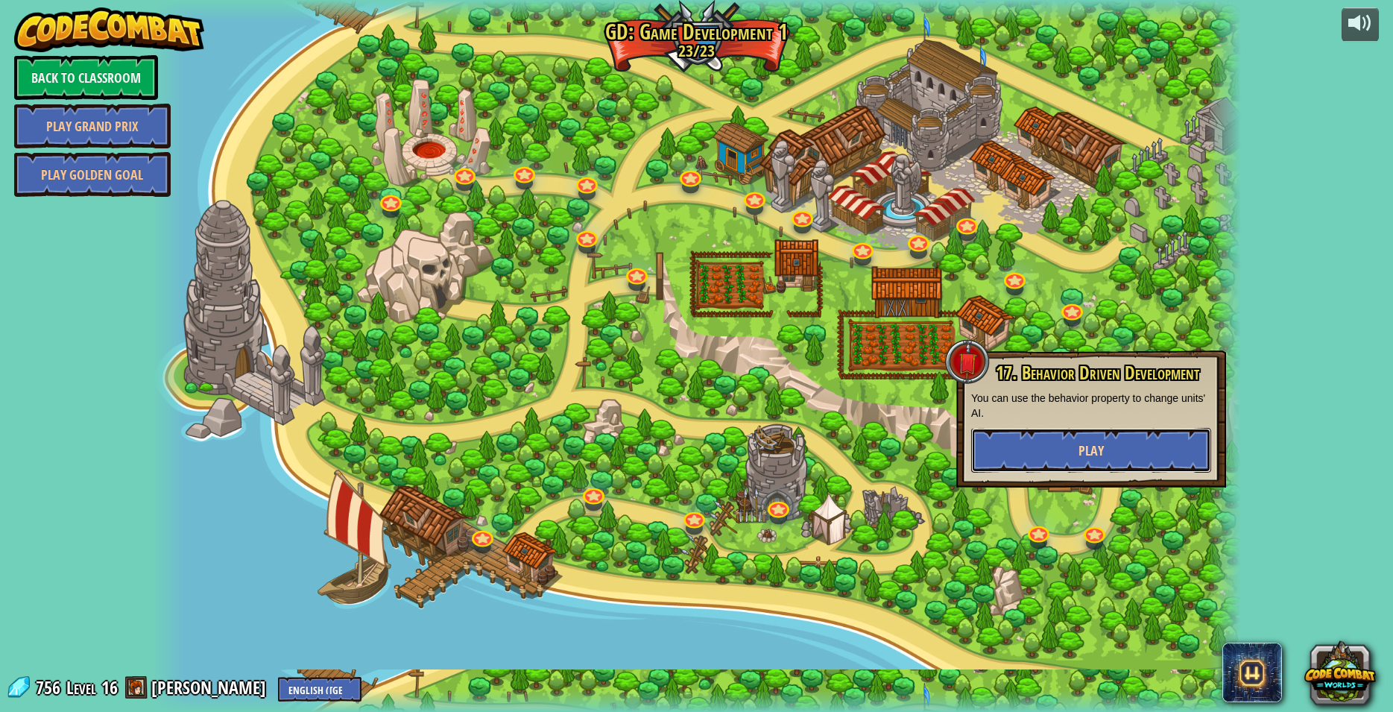
click at [1063, 453] on button "Play" at bounding box center [1091, 450] width 240 height 45
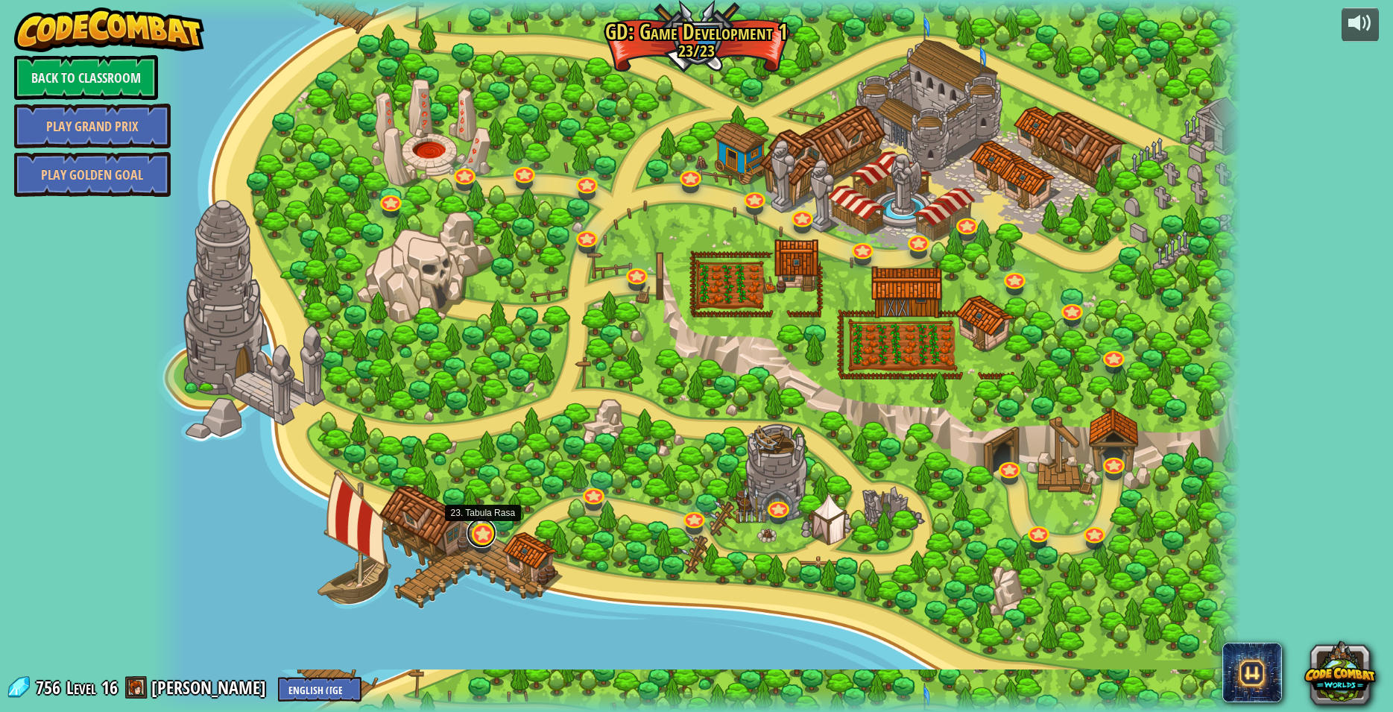
click at [475, 532] on link at bounding box center [482, 533] width 30 height 30
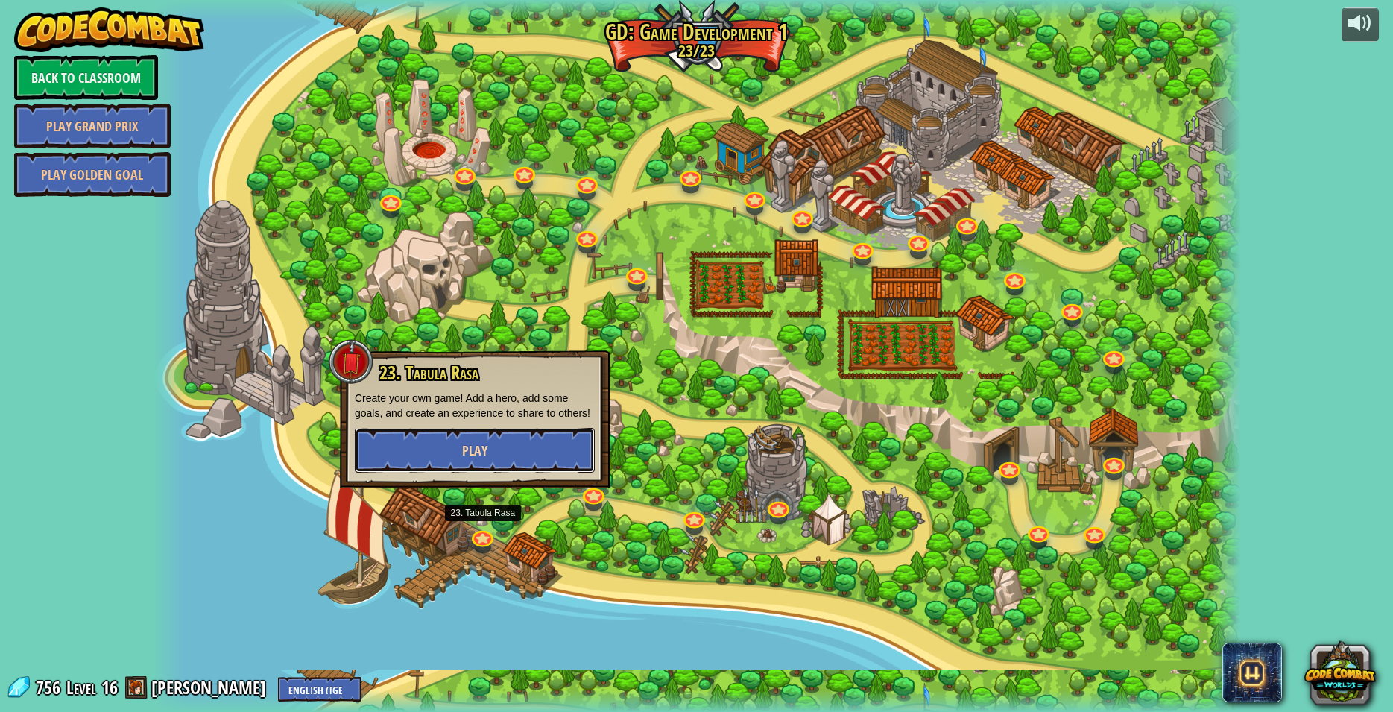
click at [420, 458] on button "Play" at bounding box center [475, 450] width 240 height 45
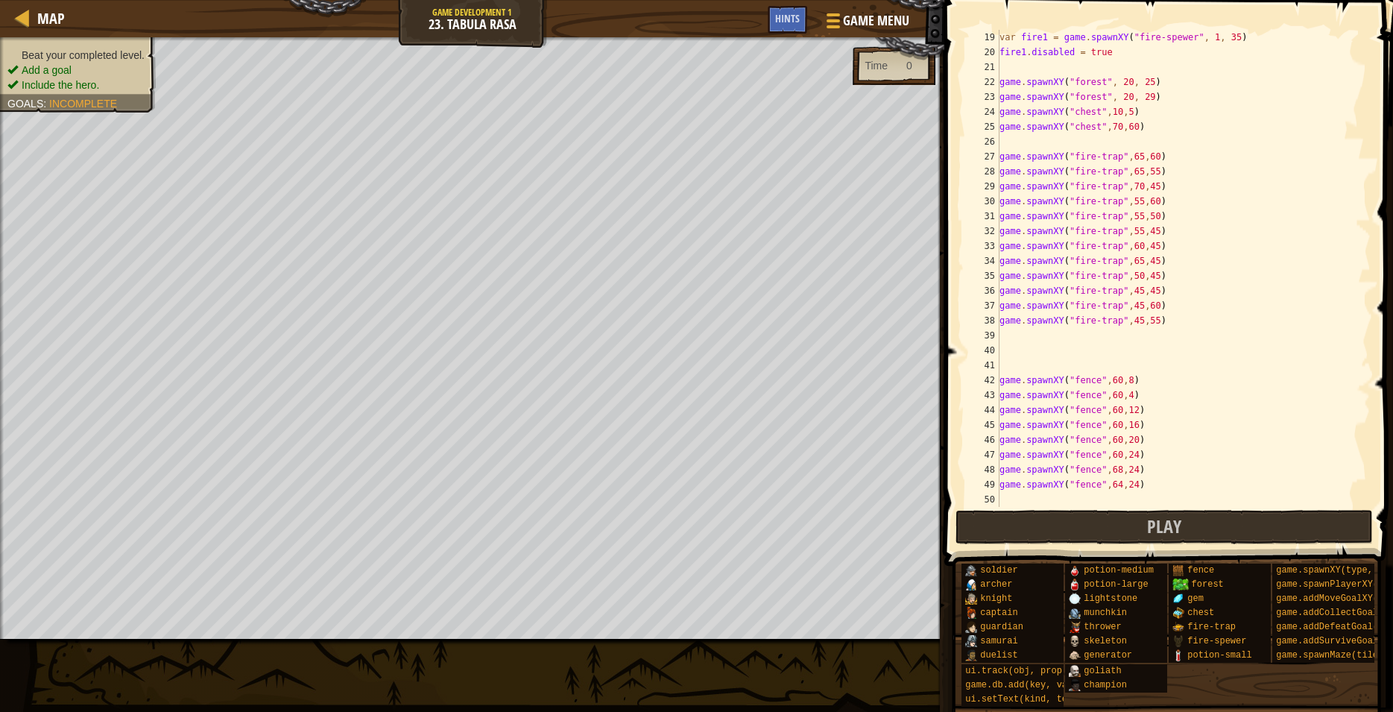
scroll to position [537, 0]
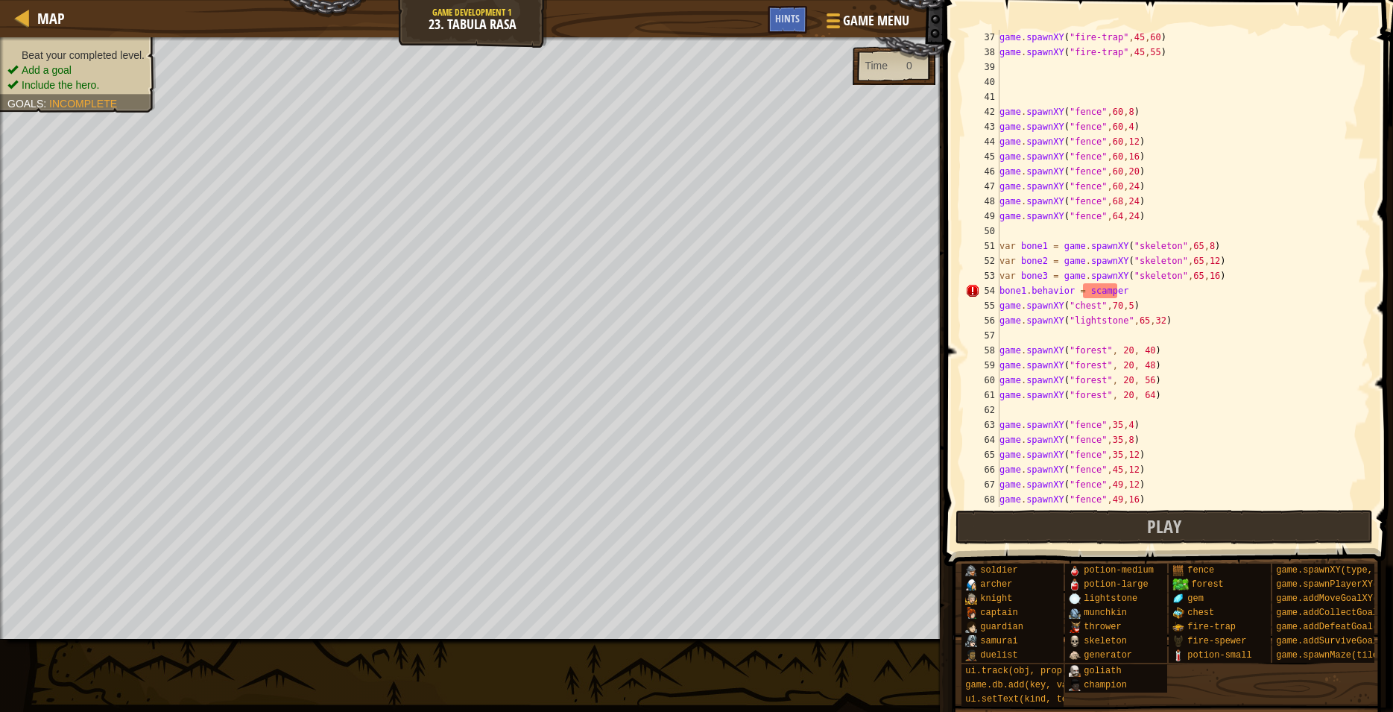
click at [1045, 291] on div "game . spawnXY ( "fire-trap" , 45 , 60 ) game . spawnXY ( "fire-trap" , 45 , 55…" at bounding box center [1178, 283] width 362 height 507
click at [1082, 295] on div "game . spawnXY ( "fire-trap" , 45 , 60 ) game . spawnXY ( "fire-trap" , 45 , 55…" at bounding box center [1178, 283] width 362 height 507
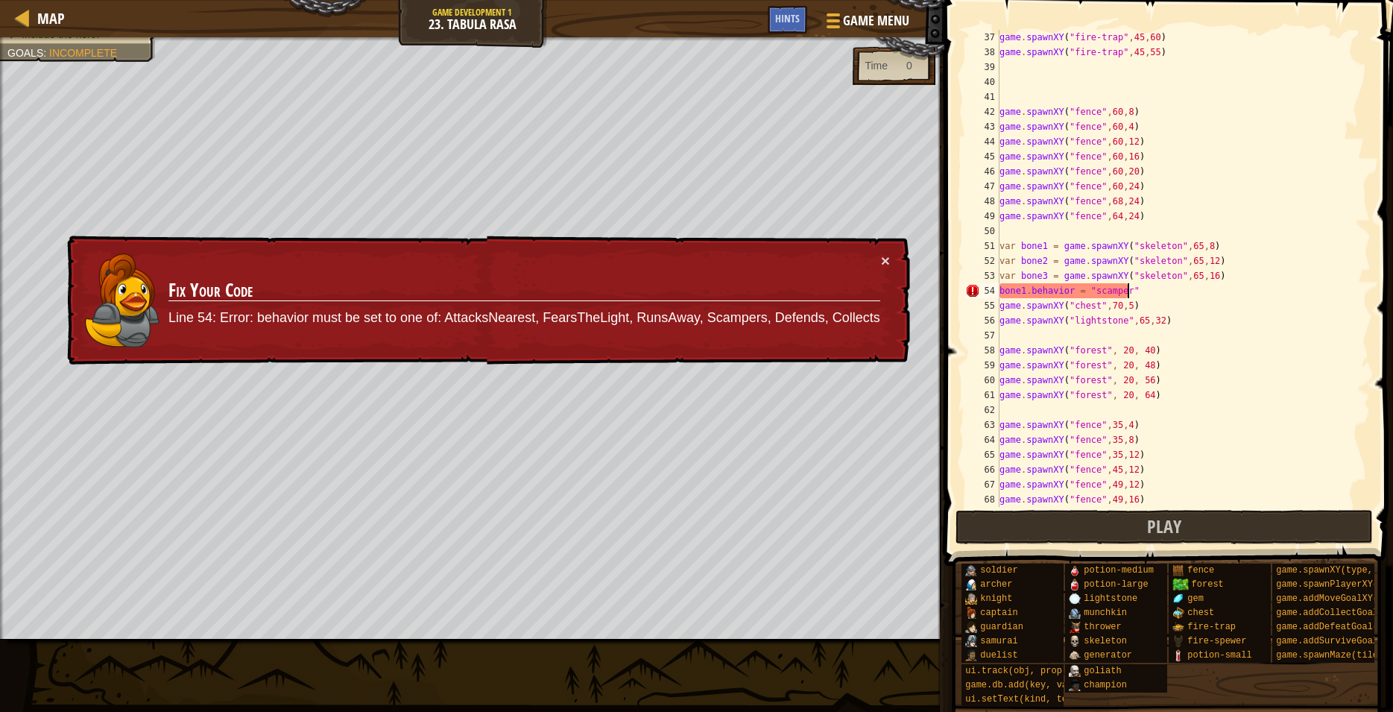
click at [1120, 294] on div "game . spawnXY ( "fire-trap" , 45 , 60 ) game . spawnXY ( "fire-trap" , 45 , 55…" at bounding box center [1178, 283] width 362 height 507
click at [1106, 292] on div "game . spawnXY ( "fire-trap" , 45 , 60 ) game . spawnXY ( "fire-trap" , 45 , 55…" at bounding box center [1178, 283] width 362 height 507
click at [1105, 292] on div "game . spawnXY ( "fire-trap" , 45 , 60 ) game . spawnXY ( "fire-trap" , 45 , 55…" at bounding box center [1178, 283] width 362 height 507
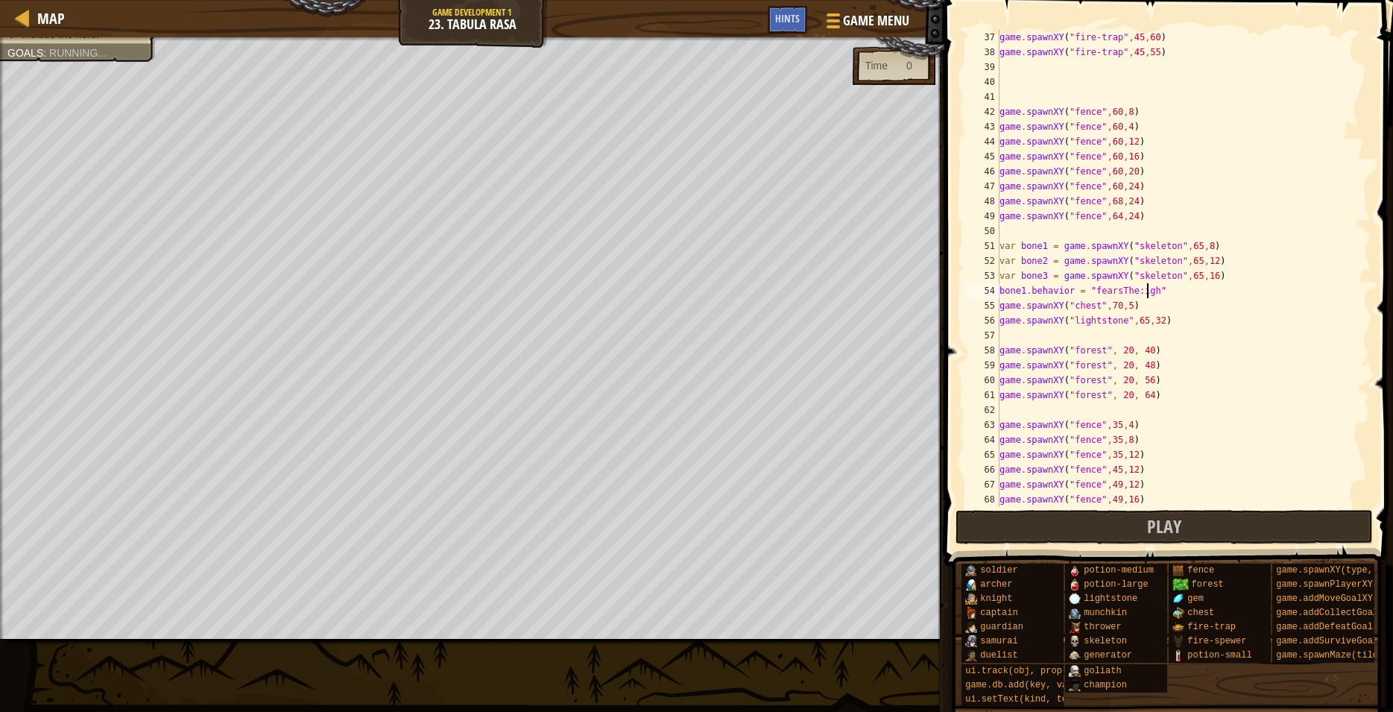
scroll to position [7, 13]
drag, startPoint x: 1132, startPoint y: 292, endPoint x: 1140, endPoint y: 291, distance: 7.6
click at [1134, 292] on div "game . spawnXY ( "fire-trap" , 45 , 60 ) game . spawnXY ( "fire-trap" , 45 , 55…" at bounding box center [1178, 283] width 362 height 507
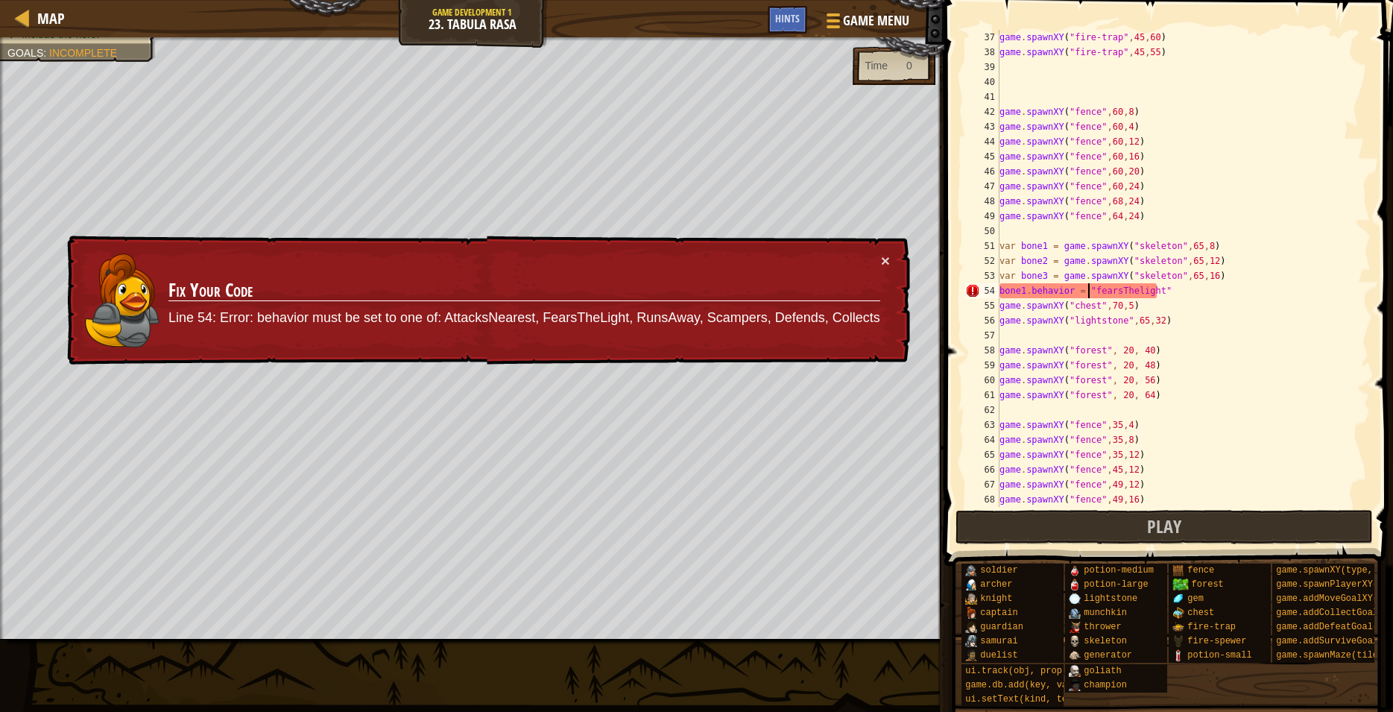
click at [1086, 293] on div "game . spawnXY ( "fire-trap" , 45 , 60 ) game . spawnXY ( "fire-trap" , 45 , 55…" at bounding box center [1178, 283] width 362 height 507
click at [1199, 286] on div "game . spawnXY ( "fire-trap" , 45 , 60 ) game . spawnXY ( "fire-trap" , 45 , 55…" at bounding box center [1178, 283] width 362 height 507
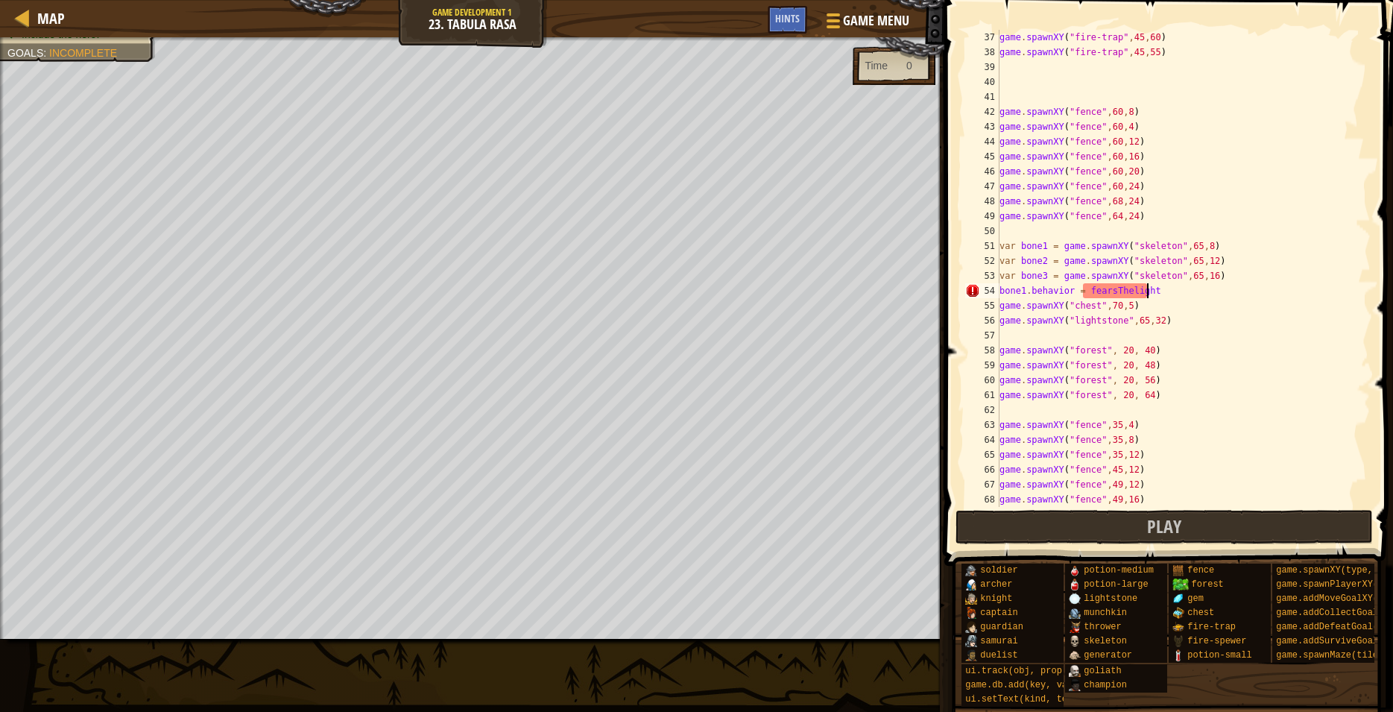
click at [1106, 286] on div "game . spawnXY ( "fire-trap" , 45 , 60 ) game . spawnXY ( "fire-trap" , 45 , 55…" at bounding box center [1178, 283] width 362 height 507
click at [1082, 286] on div "game . spawnXY ( "fire-trap" , 45 , 60 ) game . spawnXY ( "fire-trap" , 45 , 55…" at bounding box center [1178, 283] width 362 height 507
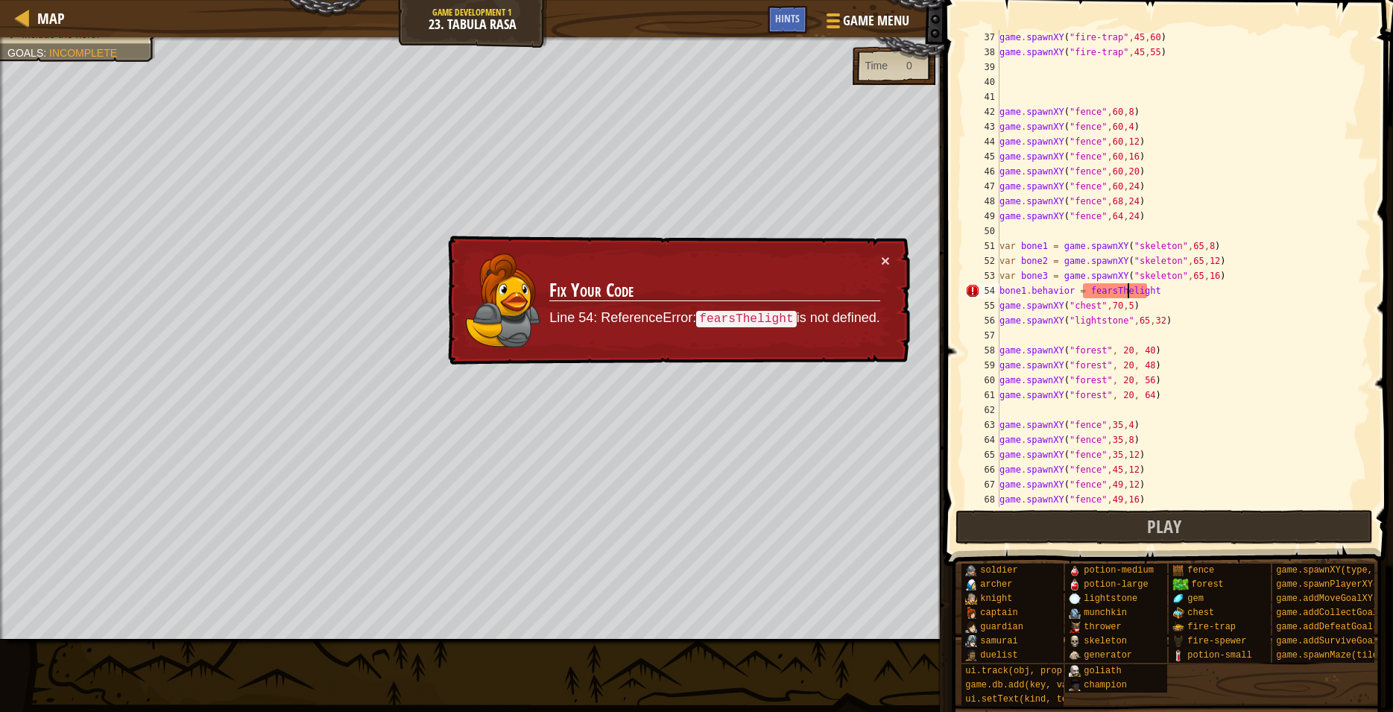
click at [1126, 288] on div "game . spawnXY ( "fire-trap" , 45 , 60 ) game . spawnXY ( "fire-trap" , 45 , 55…" at bounding box center [1178, 283] width 362 height 507
click at [1082, 293] on div "game . spawnXY ( "fire-trap" , 45 , 60 ) game . spawnXY ( "fire-trap" , 45 , 55…" at bounding box center [1178, 283] width 362 height 507
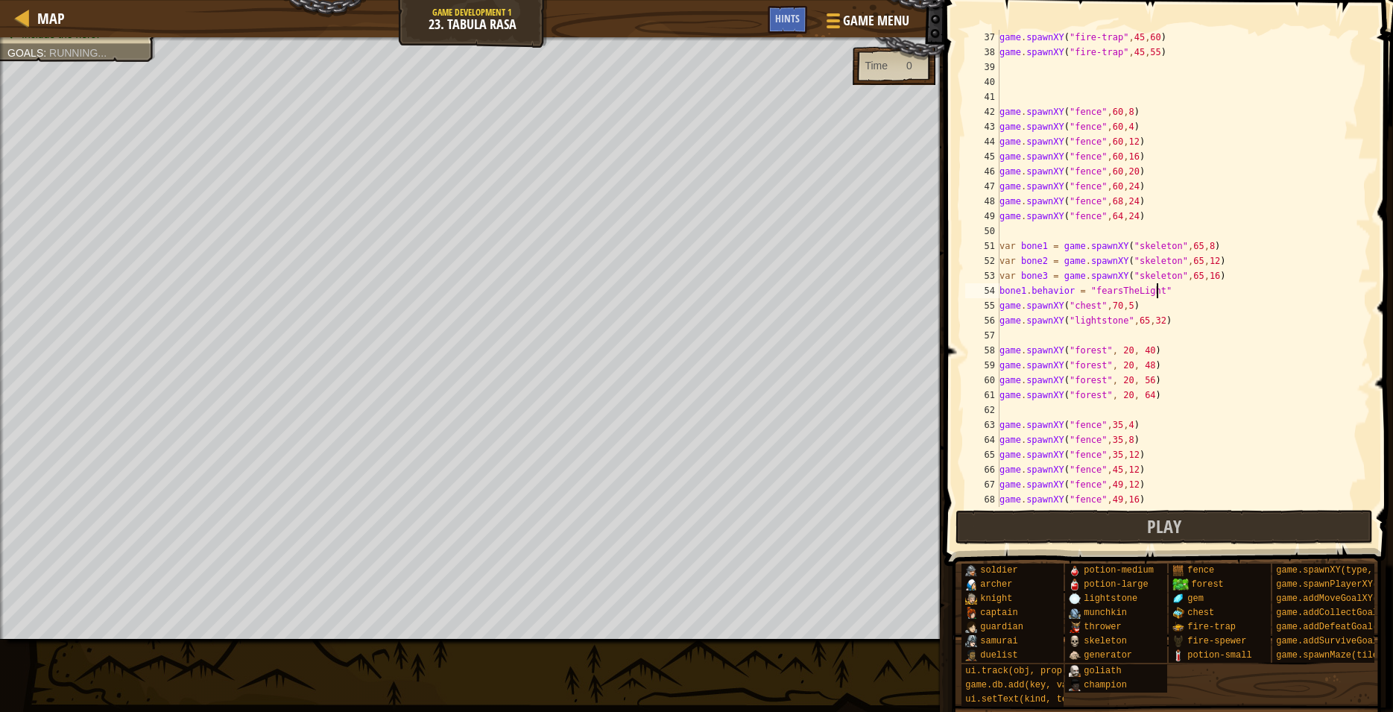
scroll to position [7, 13]
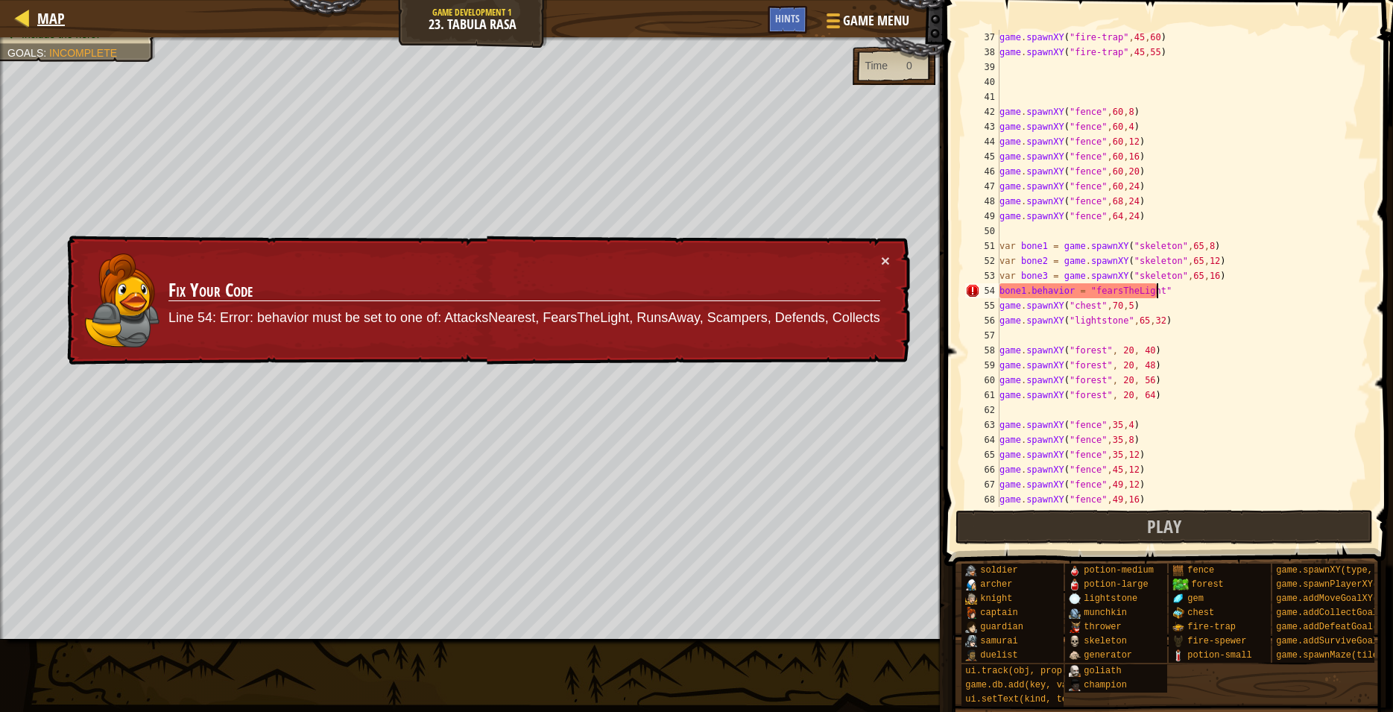
type textarea "bone1.behavior = "fearsTheLight""
click at [46, 16] on span "Map" at bounding box center [51, 18] width 28 height 20
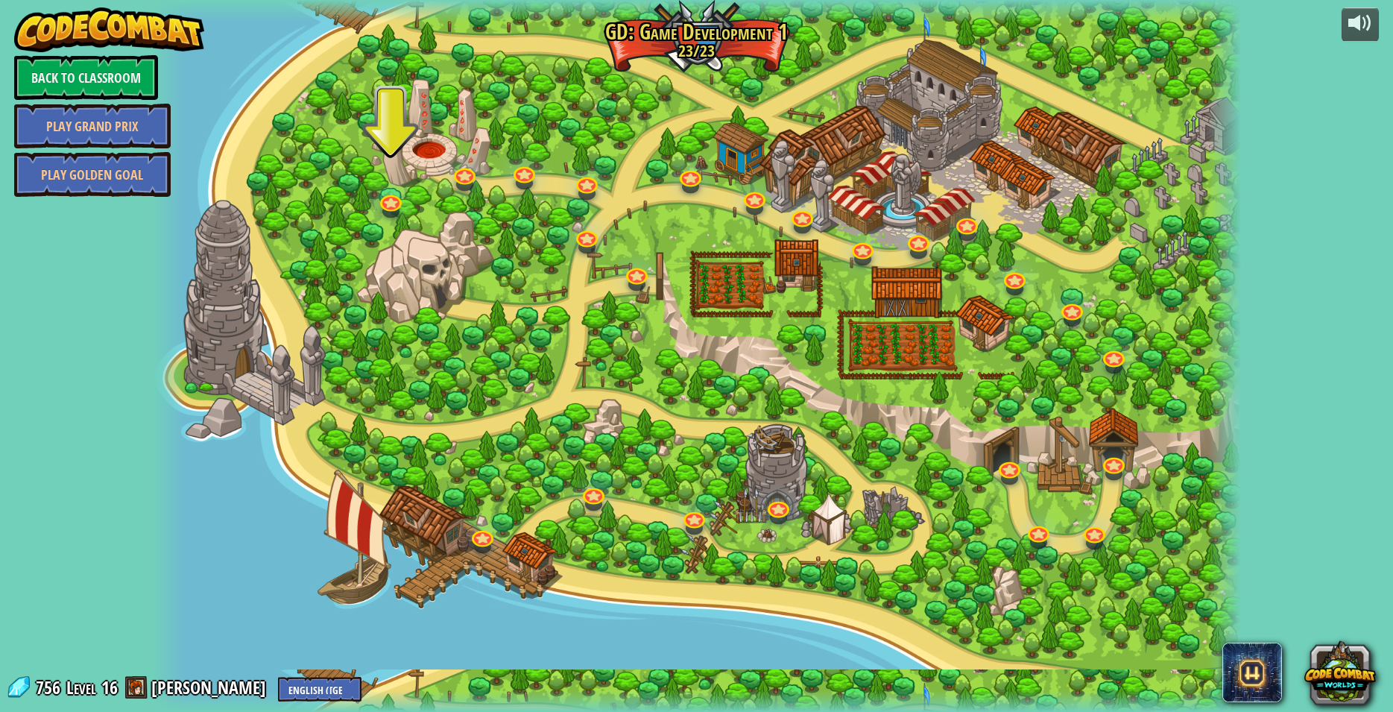
click at [1107, 556] on div at bounding box center [696, 356] width 1089 height 712
click at [1104, 541] on link at bounding box center [1094, 529] width 30 height 30
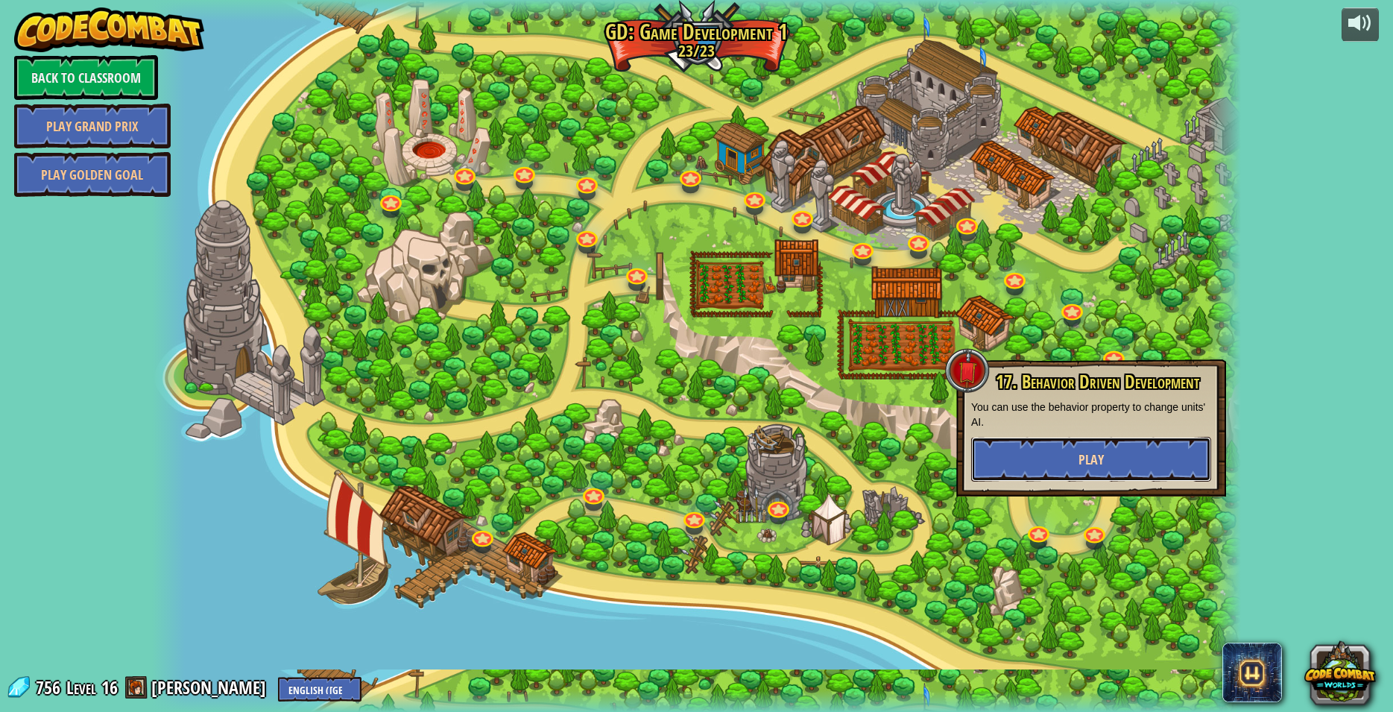
click at [1056, 447] on button "Play" at bounding box center [1091, 459] width 240 height 45
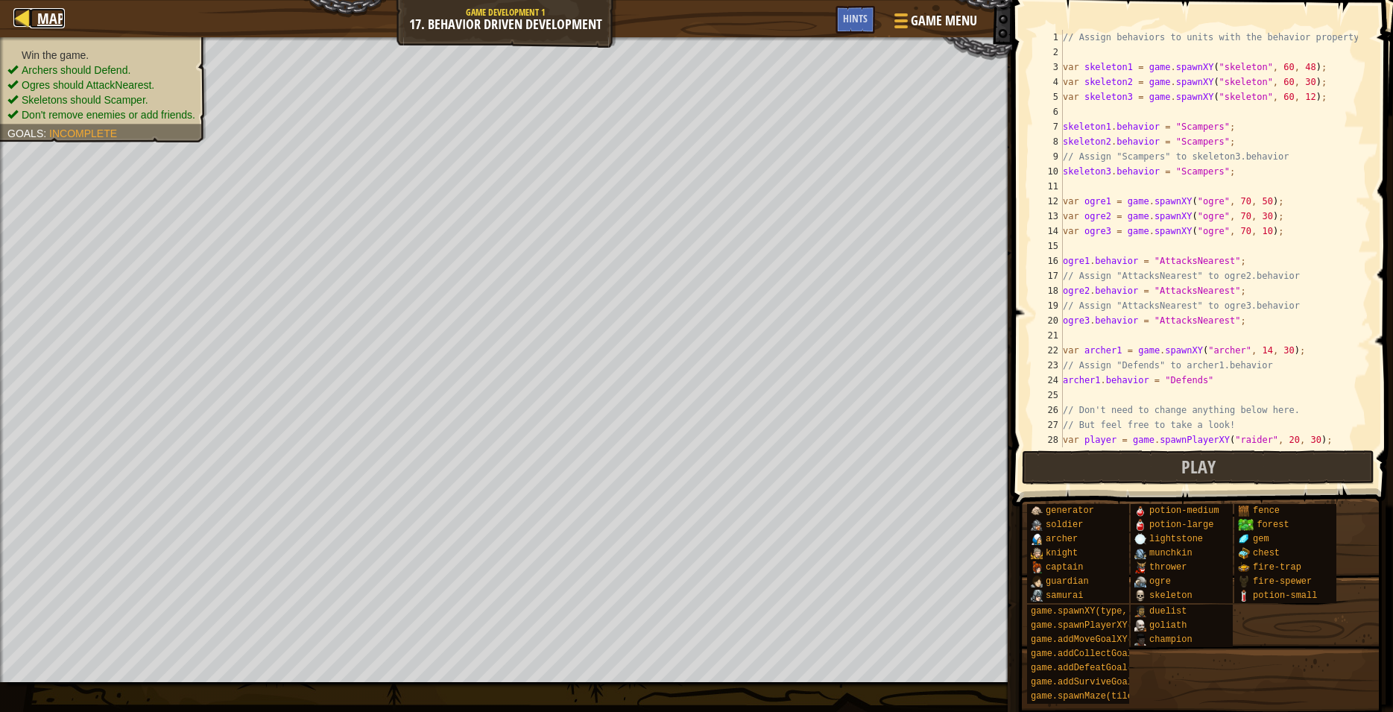
click at [45, 24] on span "Map" at bounding box center [51, 18] width 28 height 20
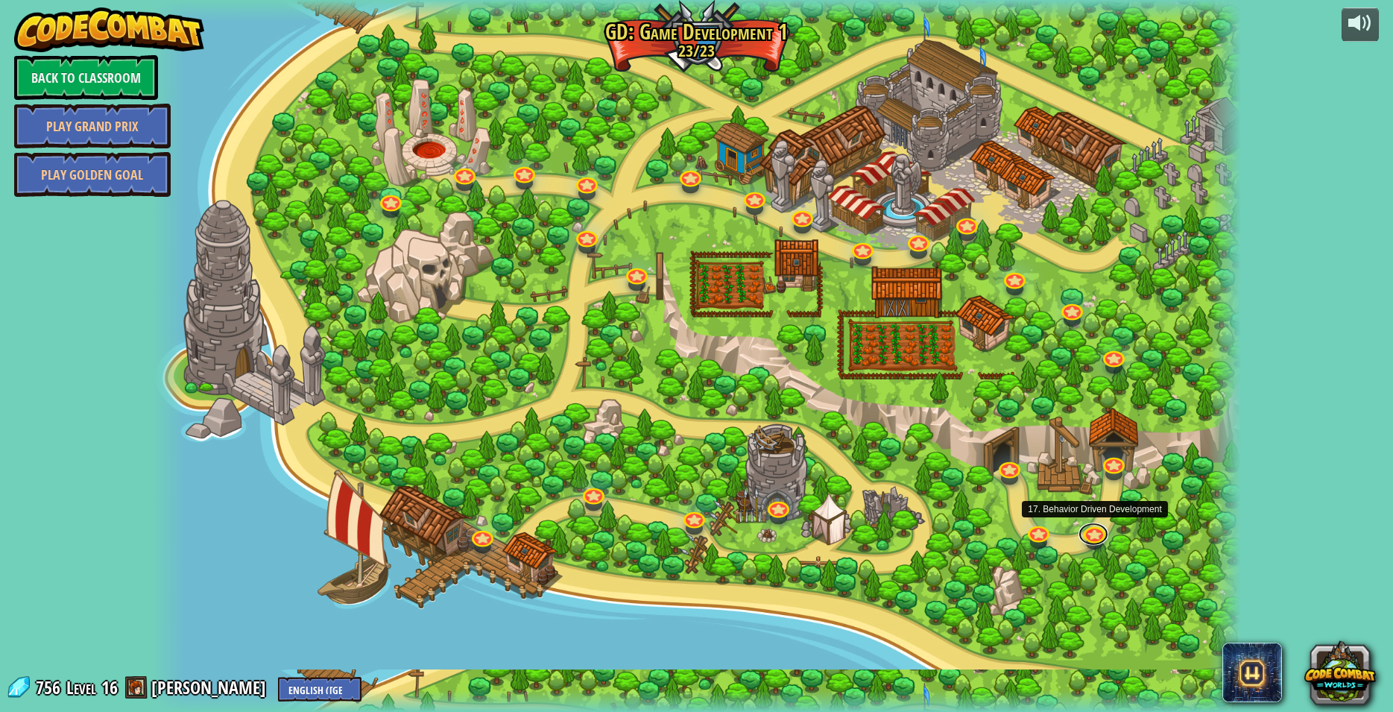
click at [1097, 538] on link at bounding box center [1094, 534] width 30 height 22
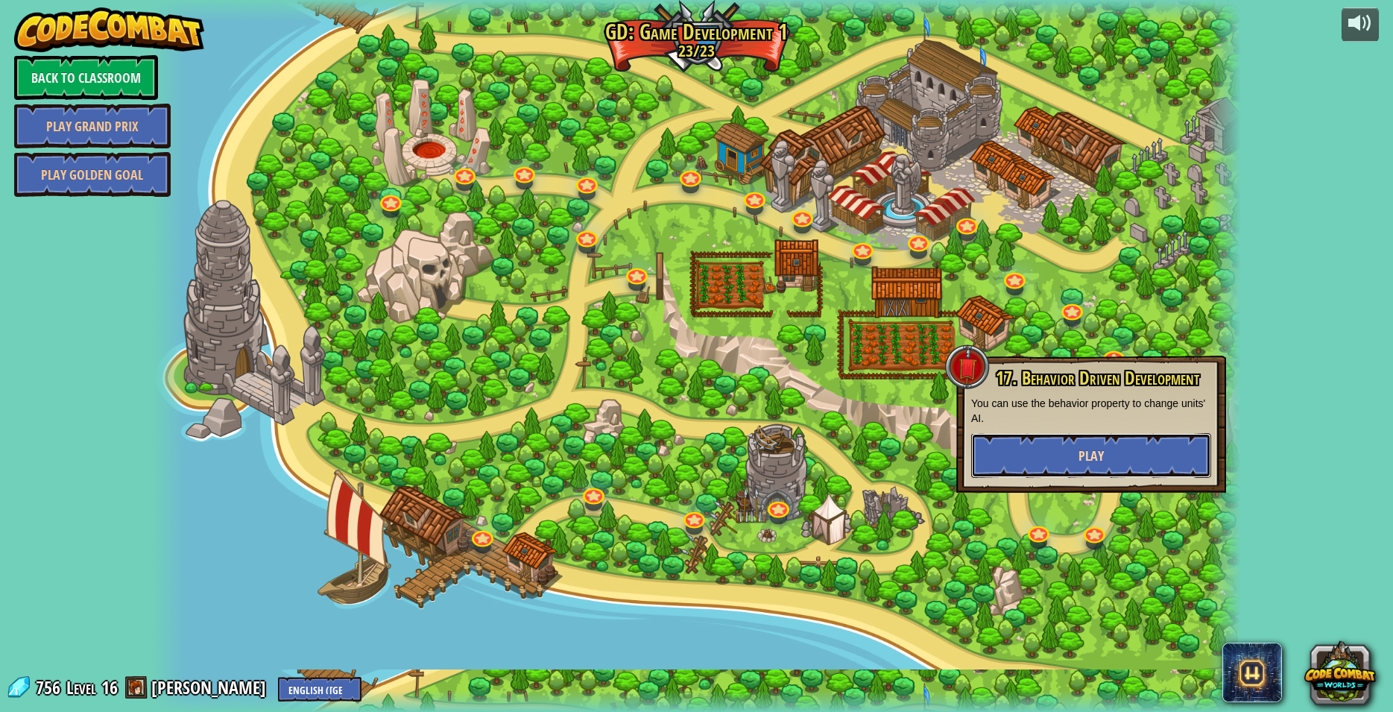
click at [1074, 459] on button "Play" at bounding box center [1091, 455] width 240 height 45
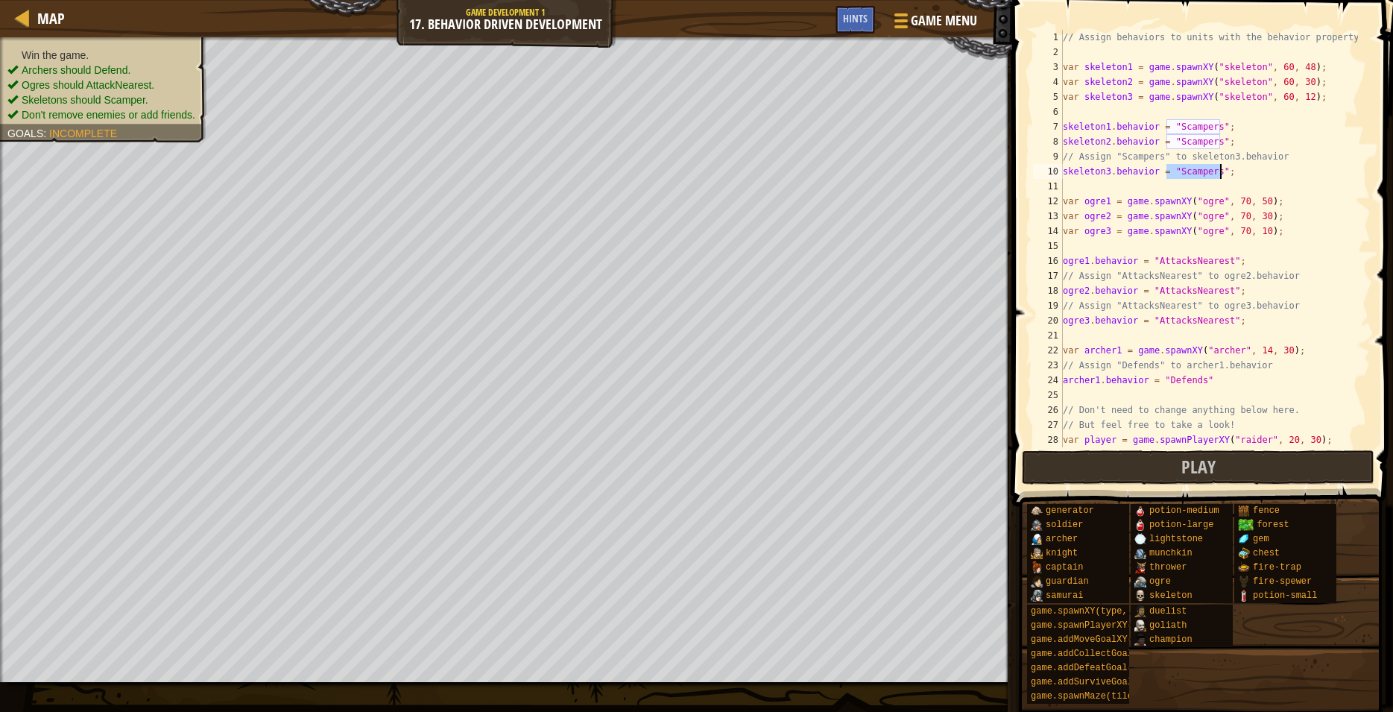
drag, startPoint x: 1166, startPoint y: 173, endPoint x: 1220, endPoint y: 171, distance: 54.5
click at [1220, 171] on div "// Assign behaviors to units with the behavior property. var skeleton1 = game .…" at bounding box center [1209, 253] width 298 height 447
type textarea "skeleton3.behavior = "Scampers";"
click at [21, 25] on div at bounding box center [22, 17] width 19 height 19
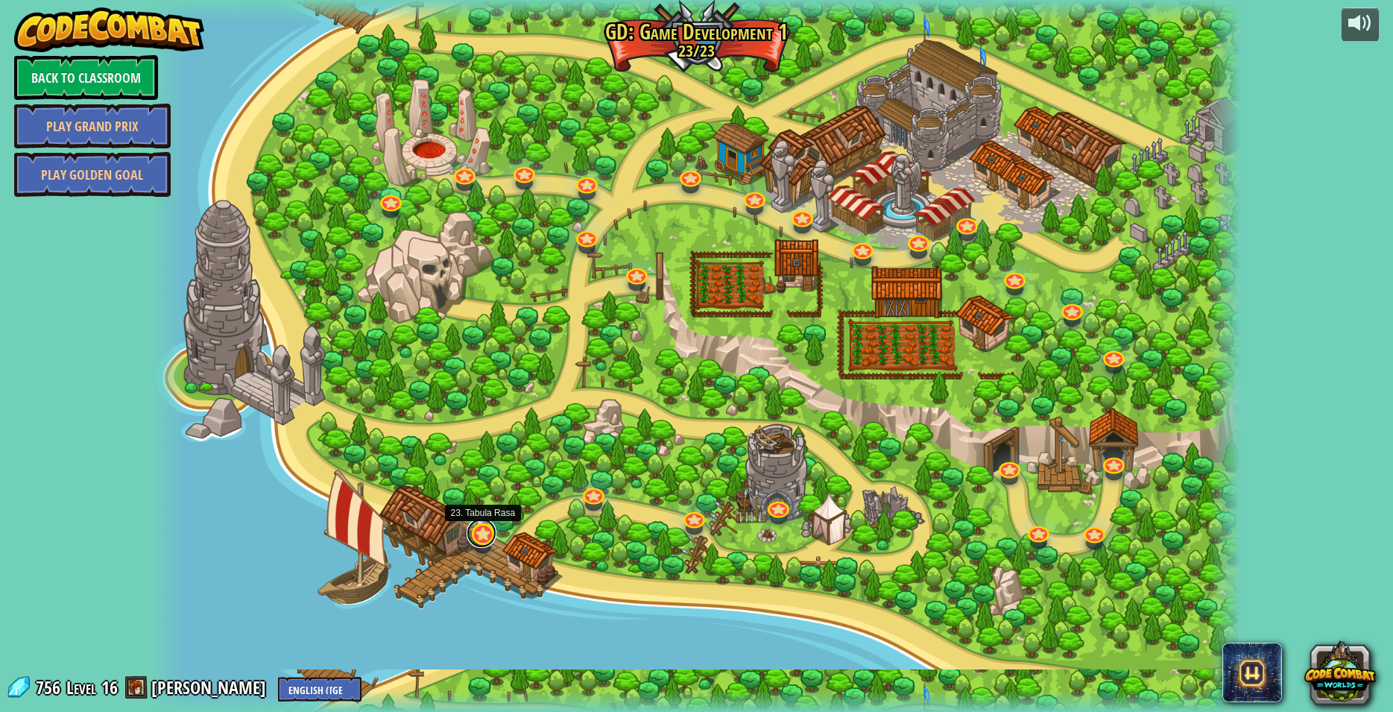
click at [479, 540] on link at bounding box center [482, 533] width 30 height 30
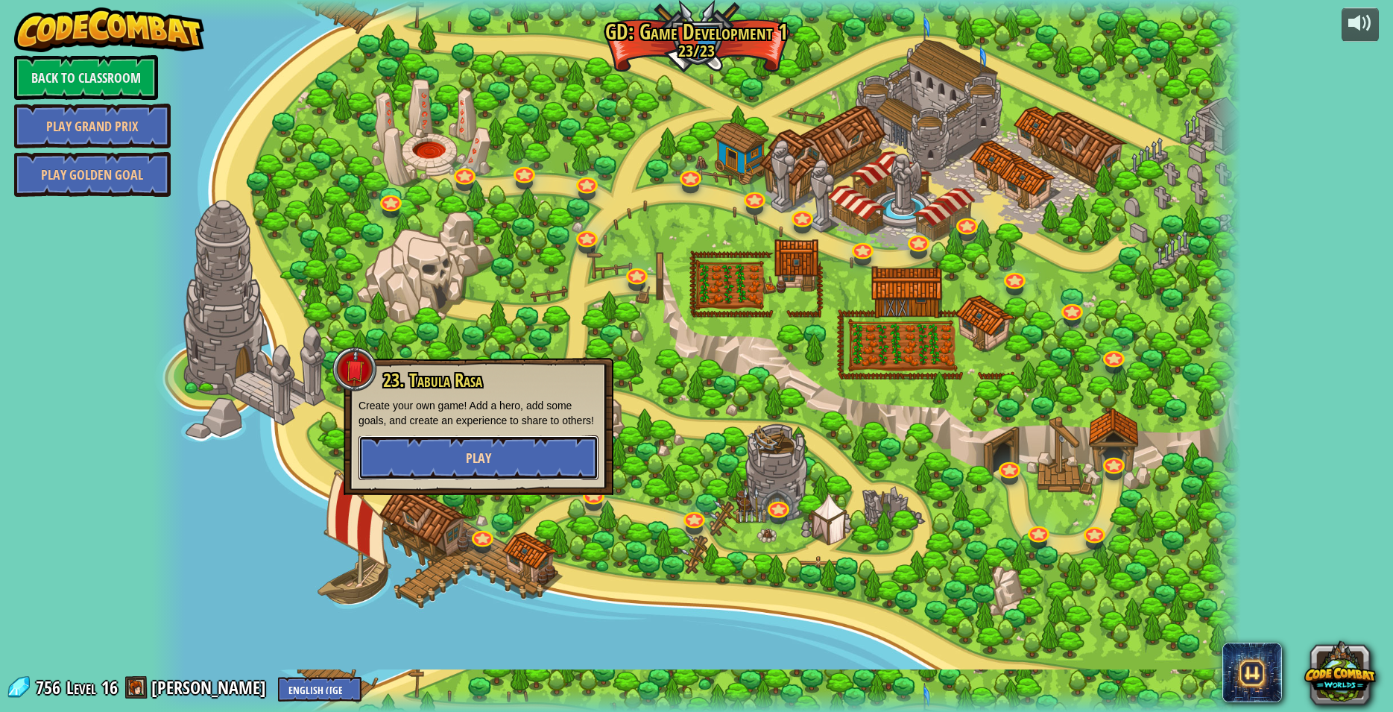
click at [510, 463] on button "Play" at bounding box center [479, 457] width 240 height 45
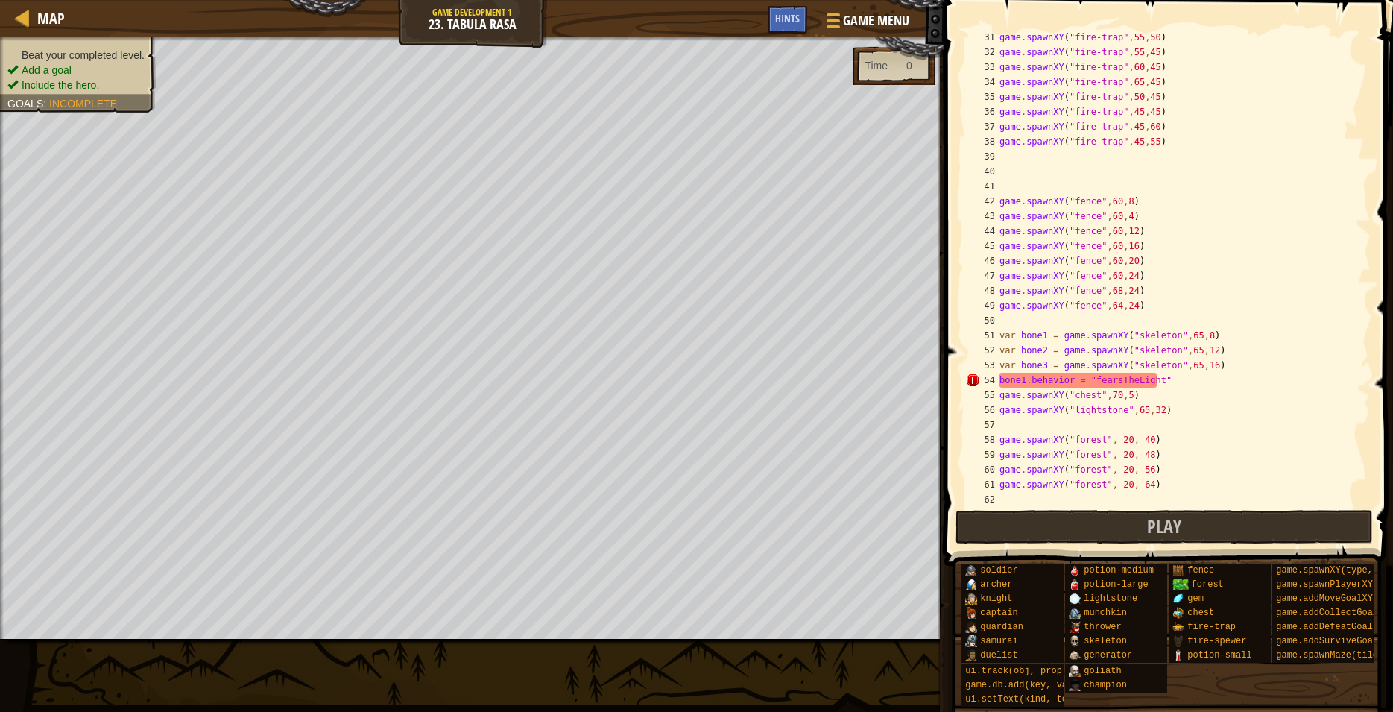
scroll to position [626, 0]
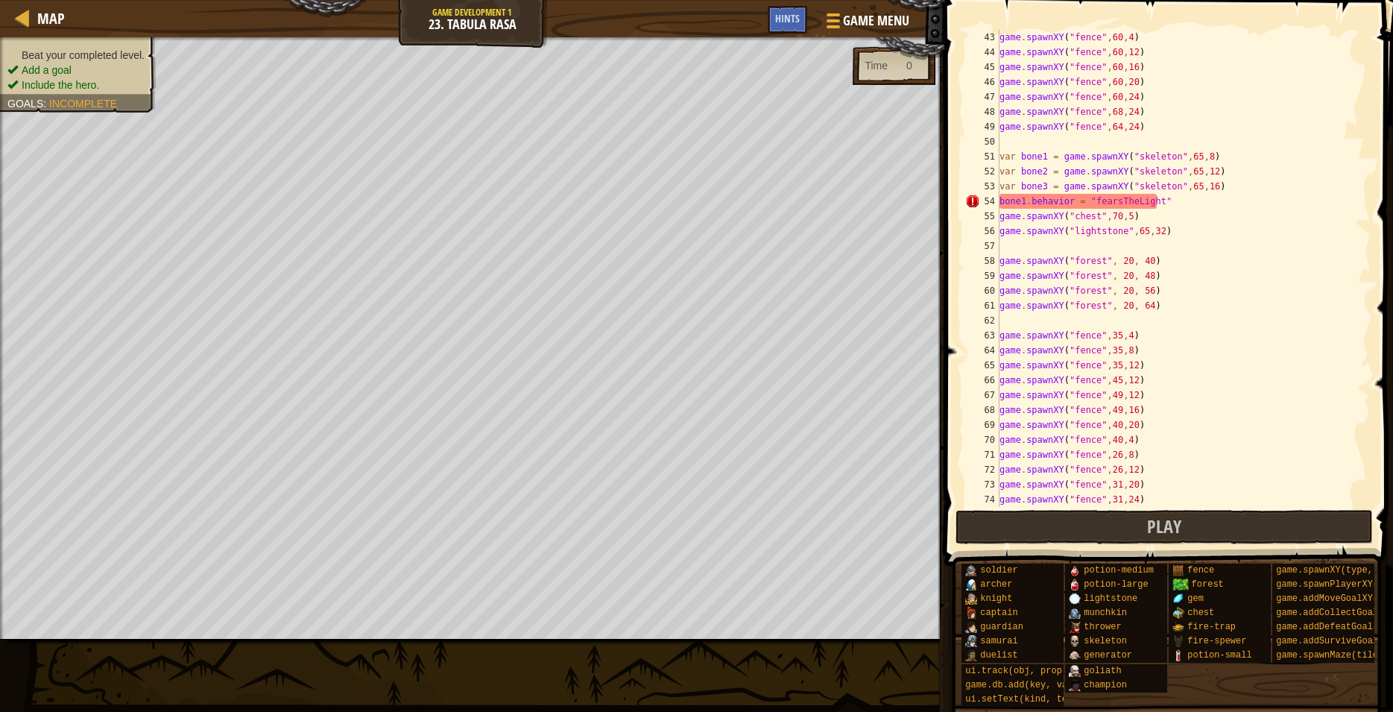
click at [1108, 203] on div "game . spawnXY ( "fence" , 60 , 4 ) game . spawnXY ( "fence" , 60 , 12 ) game .…" at bounding box center [1178, 283] width 362 height 507
paste textarea ""Scampers";"
click at [1088, 201] on div "game . spawnXY ( "fence" , 60 , 4 ) game . spawnXY ( "fence" , 60 , 12 ) game .…" at bounding box center [1178, 283] width 362 height 507
click at [1153, 195] on div "game . spawnXY ( "fence" , 60 , 4 ) game . spawnXY ( "fence" , 60 , 12 ) game .…" at bounding box center [1178, 283] width 362 height 507
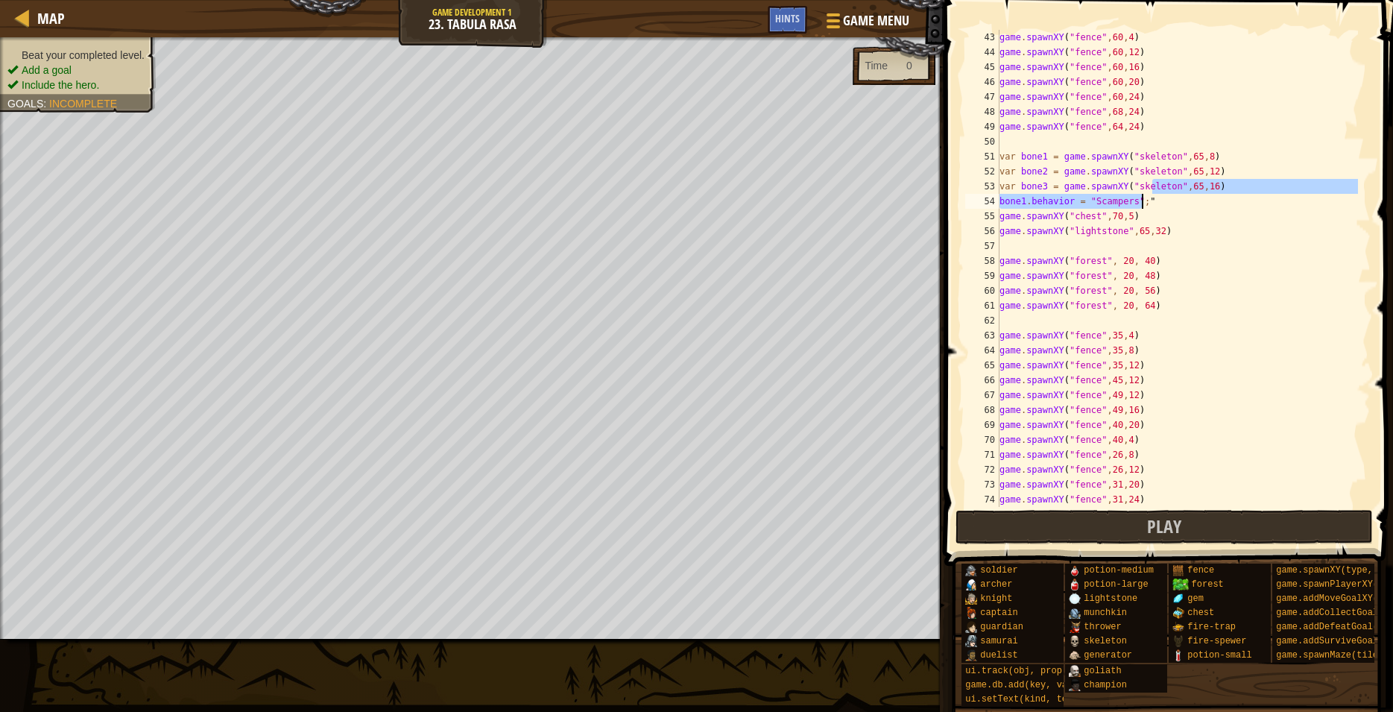
click at [1151, 203] on div "game . spawnXY ( "fence" , 60 , 4 ) game . spawnXY ( "fence" , 60 , 12 ) game .…" at bounding box center [1178, 268] width 362 height 477
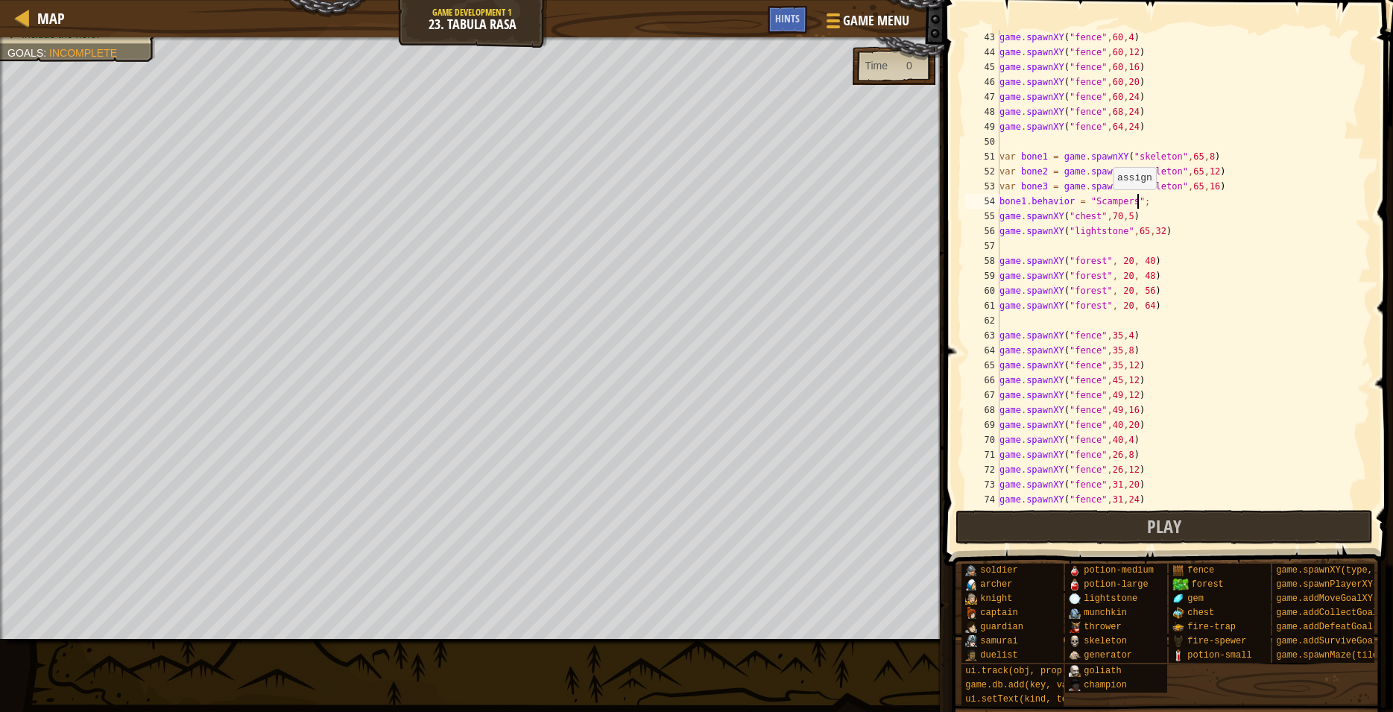
click at [1110, 204] on div "game . spawnXY ( "fence" , 60 , 4 ) game . spawnXY ( "fence" , 60 , 12 ) game .…" at bounding box center [1178, 283] width 362 height 507
click at [1109, 204] on div "game . spawnXY ( "fence" , 60 , 4 ) game . spawnXY ( "fence" , 60 , 12 ) game .…" at bounding box center [1178, 283] width 362 height 507
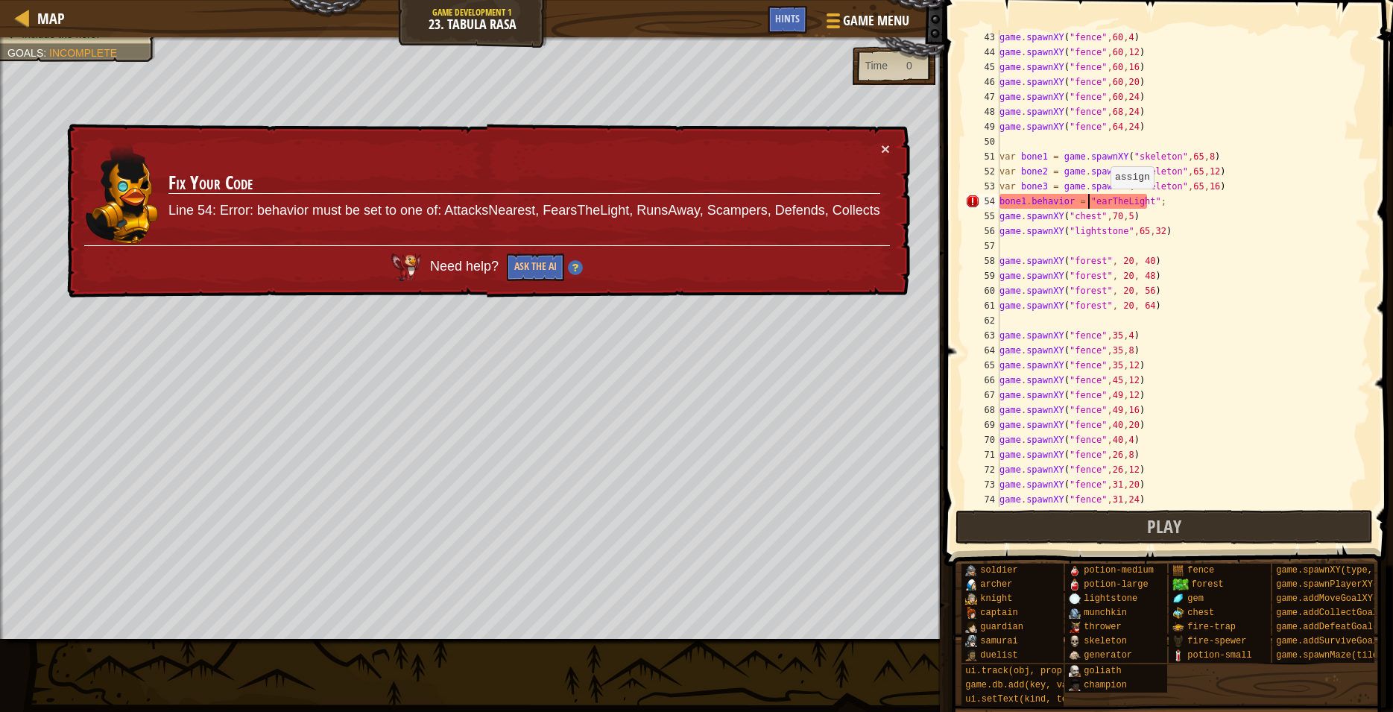
scroll to position [7, 8]
click at [1110, 209] on div "game . spawnXY ( "fence" , 60 , 4 ) game . spawnXY ( "fence" , 60 , 12 ) game .…" at bounding box center [1178, 283] width 362 height 507
click at [1109, 195] on div "game . spawnXY ( "fence" , 60 , 4 ) game . spawnXY ( "fence" , 60 , 12 ) game .…" at bounding box center [1178, 283] width 362 height 507
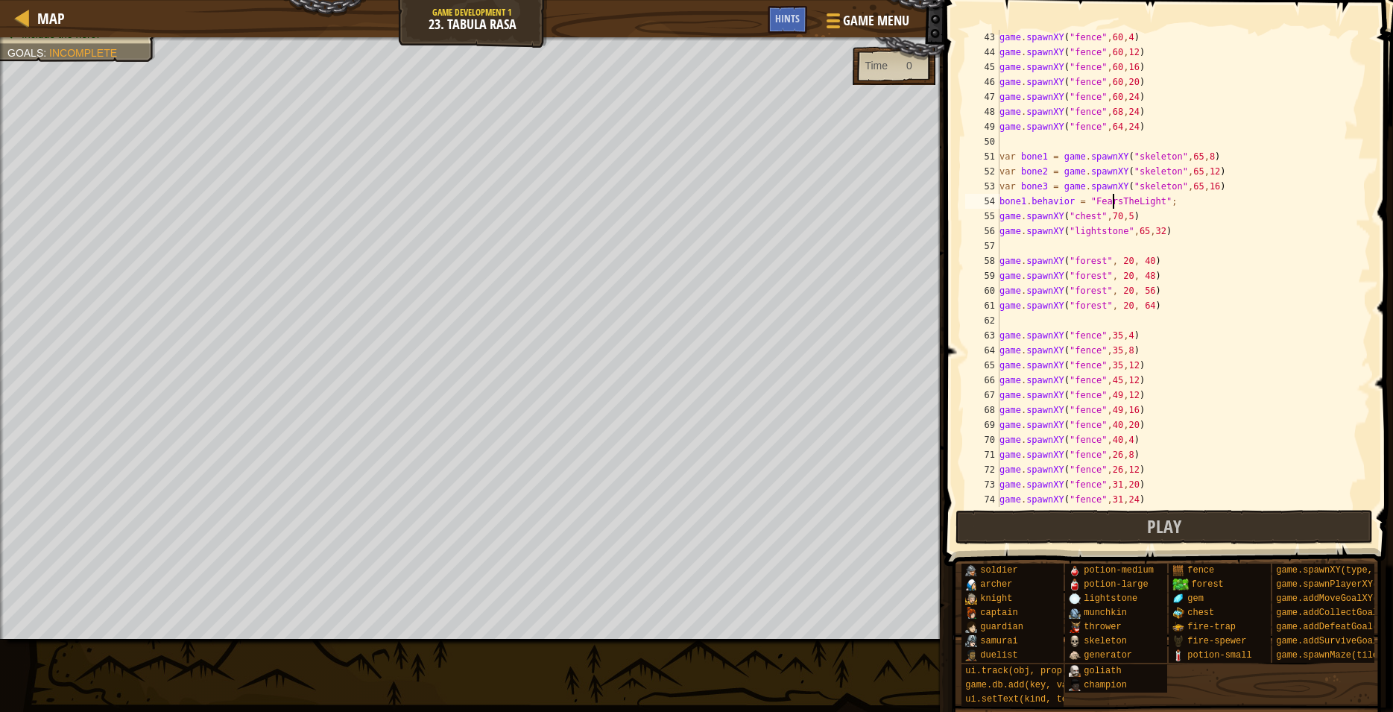
click at [999, 215] on div "55" at bounding box center [982, 216] width 34 height 15
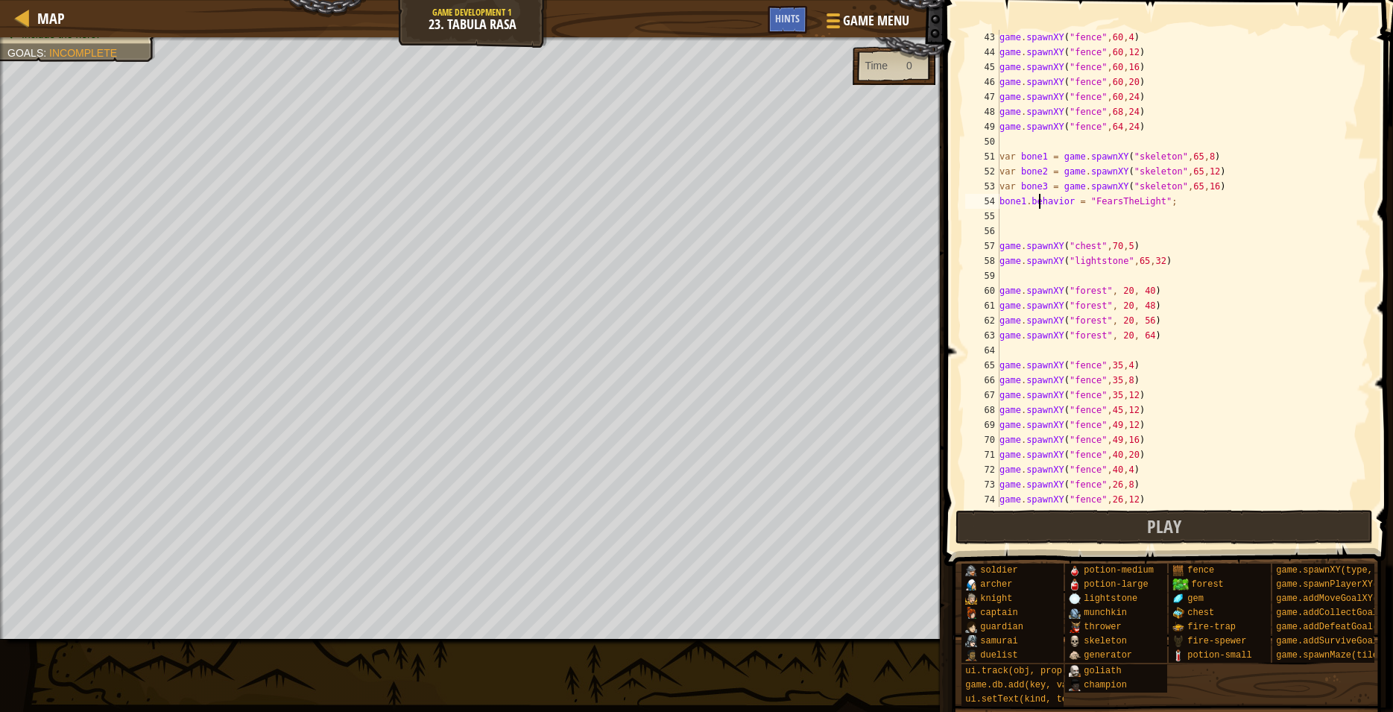
click at [1040, 196] on div "game . spawnXY ( "fence" , 60 , 4 ) game . spawnXY ( "fence" , 60 , 12 ) game .…" at bounding box center [1178, 283] width 362 height 507
click at [1040, 198] on div "game . spawnXY ( "fence" , 60 , 4 ) game . spawnXY ( "fence" , 60 , 12 ) game .…" at bounding box center [1178, 283] width 362 height 507
click at [1040, 199] on div "game . spawnXY ( "fence" , 60 , 4 ) game . spawnXY ( "fence" , 60 , 12 ) game .…" at bounding box center [1178, 283] width 362 height 507
paste textarea ""Scampers";"
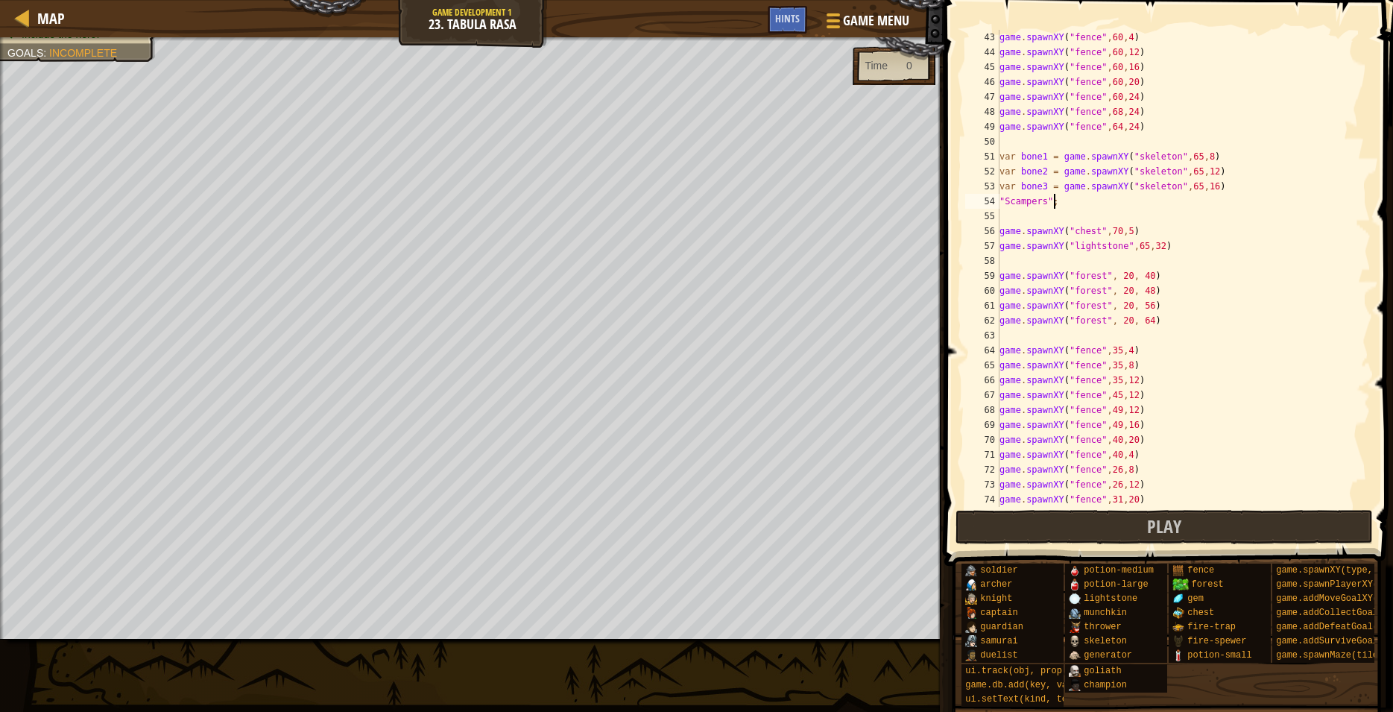
click at [998, 201] on div "54" at bounding box center [982, 201] width 34 height 15
click at [1111, 196] on div "game . spawnXY ( "fence" , 60 , 4 ) game . spawnXY ( "fence" , 60 , 12 ) game .…" at bounding box center [1178, 283] width 362 height 507
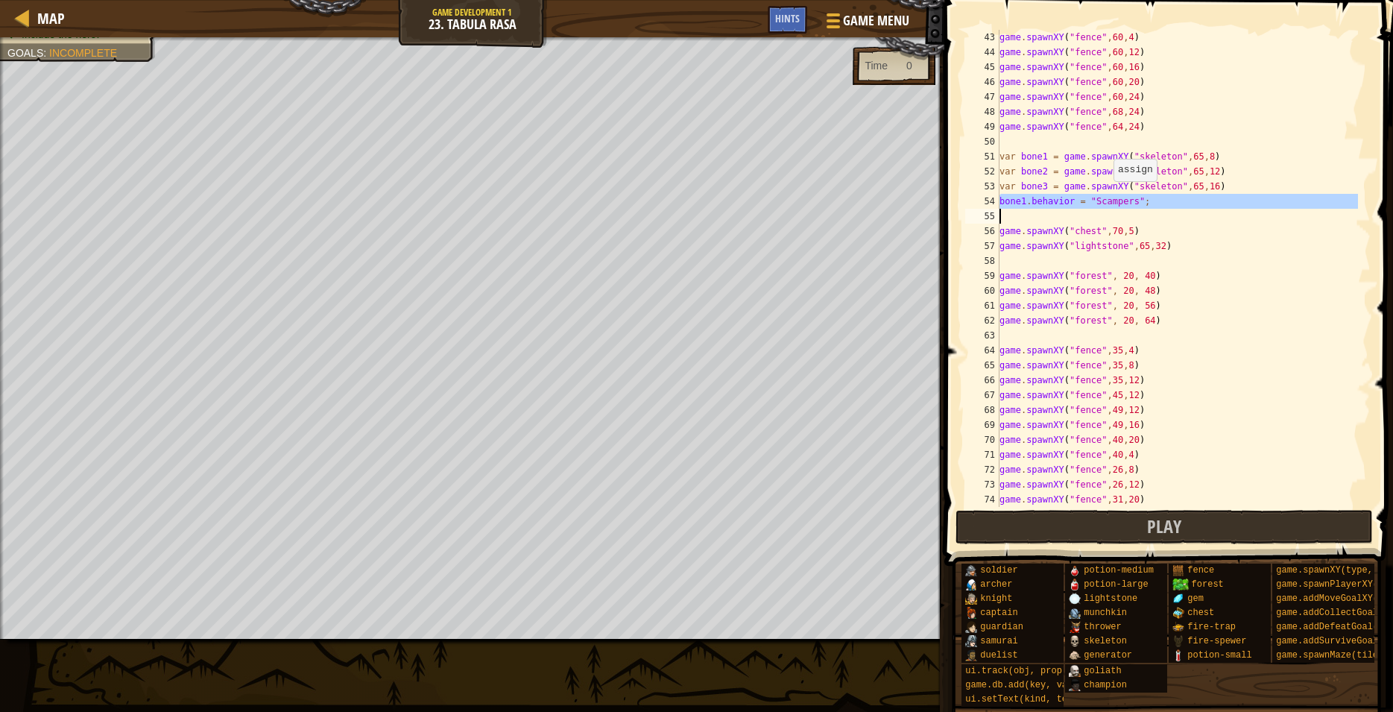
type textarea "bone1.behavior = "Scampers";"
click at [1122, 213] on div "game . spawnXY ( "fence" , 60 , 4 ) game . spawnXY ( "fence" , 60 , 12 ) game .…" at bounding box center [1178, 268] width 362 height 477
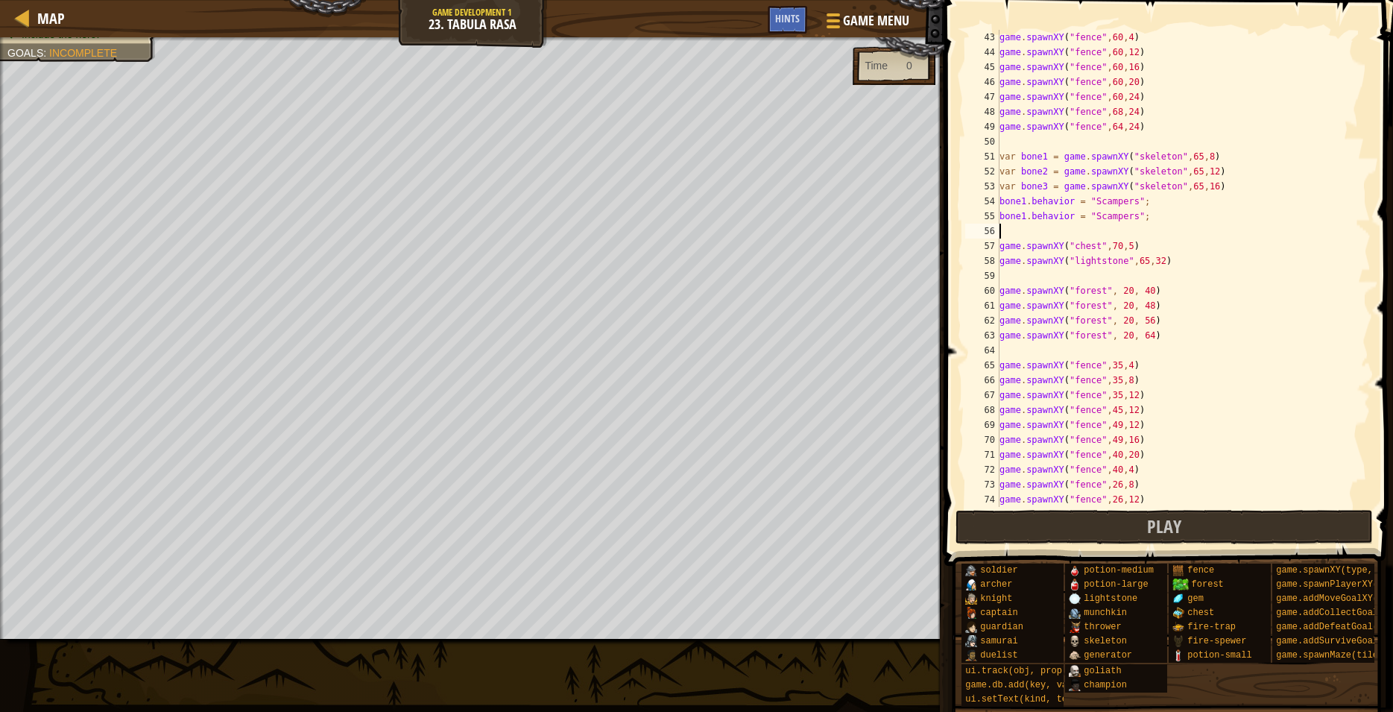
paste textarea "bone1.behavior = "Scampers";"
click at [1024, 216] on div "game . spawnXY ( "fence" , 60 , 4 ) game . spawnXY ( "fence" , 60 , 12 ) game .…" at bounding box center [1178, 283] width 362 height 507
click at [1112, 198] on div "game . spawnXY ( "fence" , 60 , 4 ) game . spawnXY ( "fence" , 60 , 12 ) game .…" at bounding box center [1178, 283] width 362 height 507
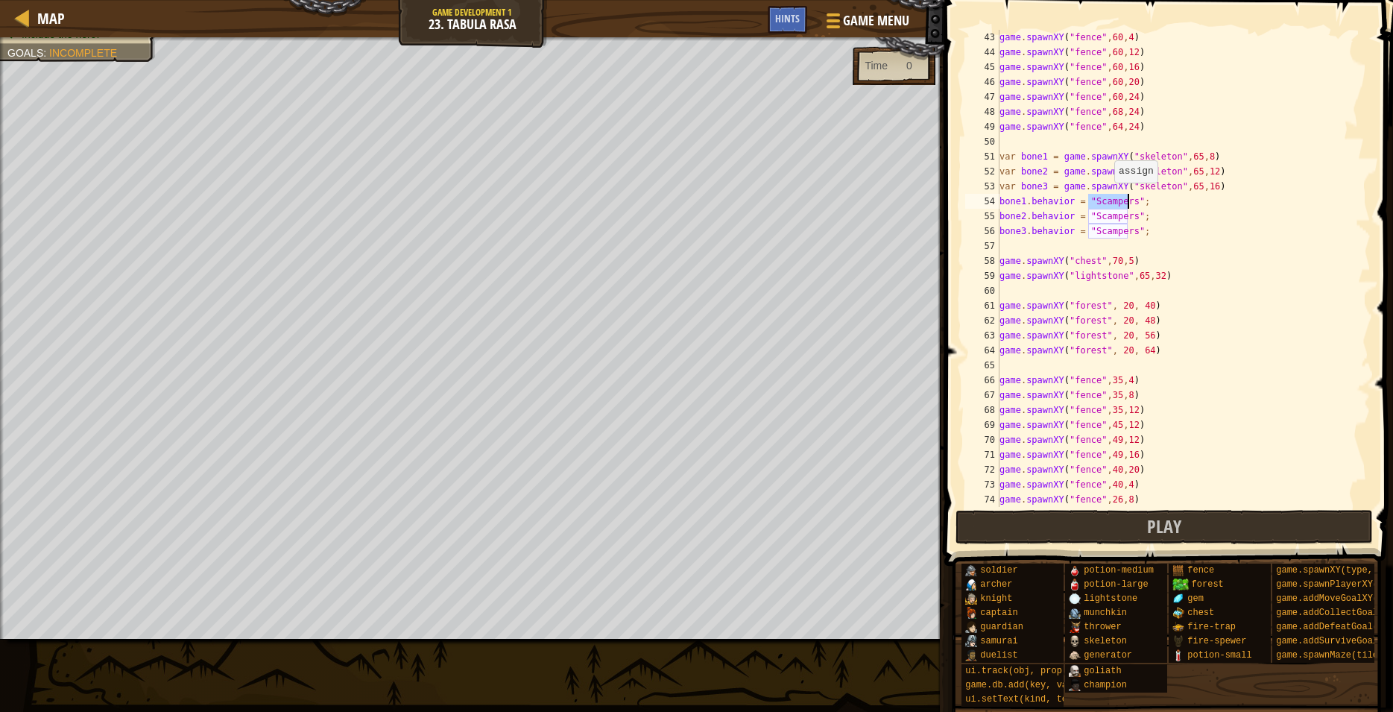
click at [1112, 198] on div "game . spawnXY ( "fence" , 60 , 4 ) game . spawnXY ( "fence" , 60 , 12 ) game .…" at bounding box center [1178, 283] width 362 height 507
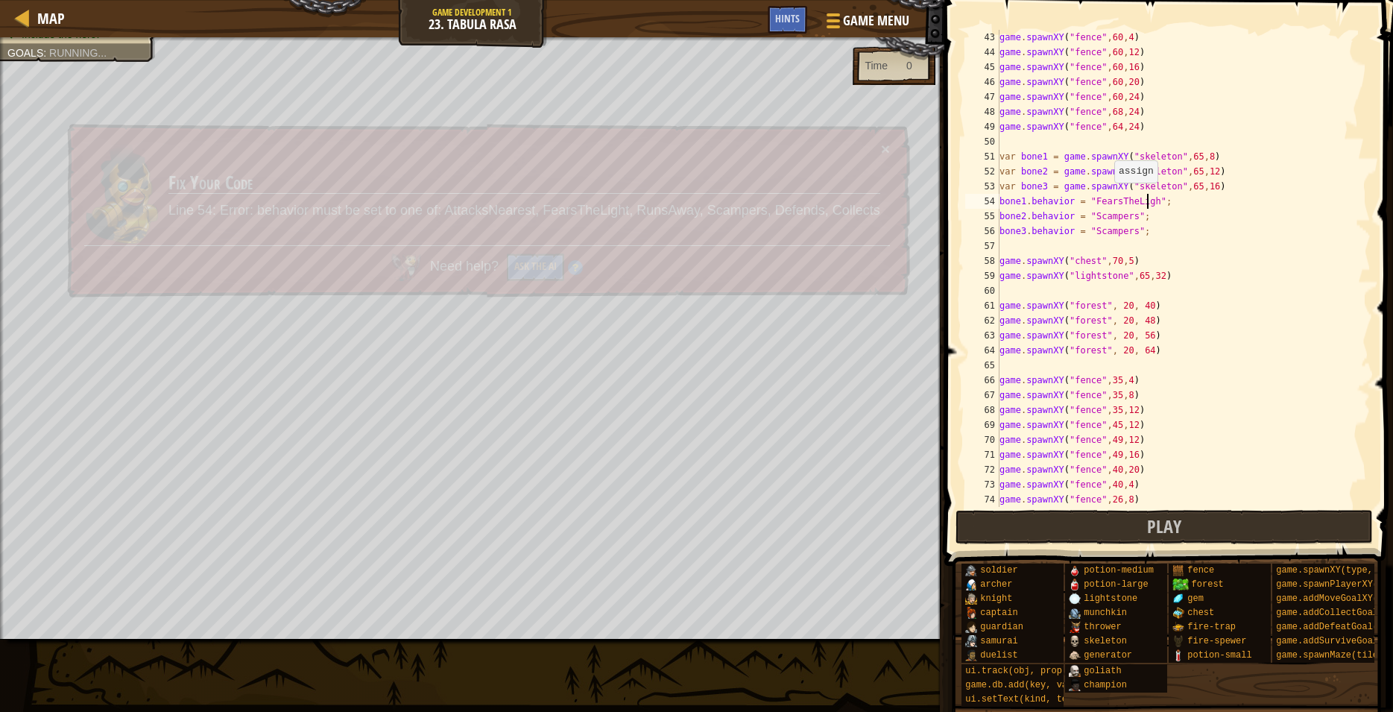
scroll to position [7, 13]
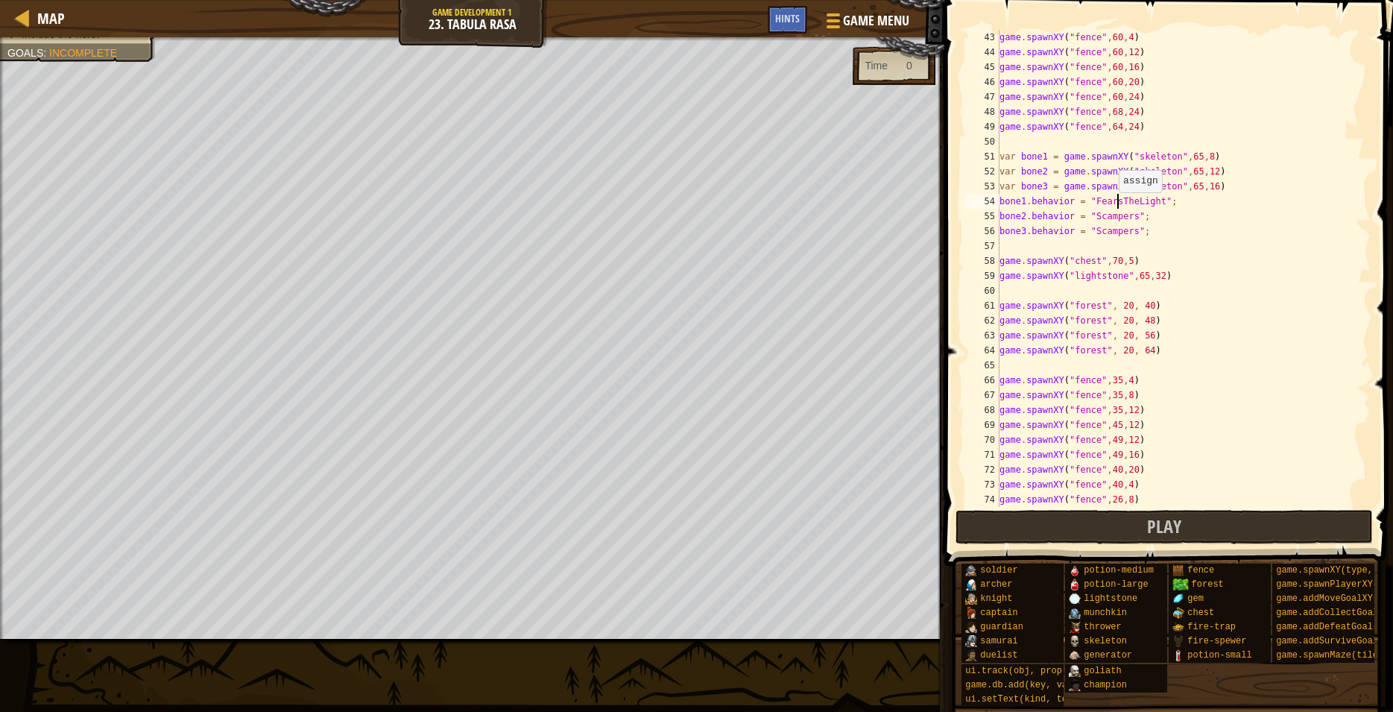
click at [1120, 205] on div "game . spawnXY ( "fence" , 60 , 4 ) game . spawnXY ( "fence" , 60 , 12 ) game .…" at bounding box center [1178, 283] width 362 height 507
click at [1121, 204] on div "game . spawnXY ( "fence" , 60 , 4 ) game . spawnXY ( "fence" , 60 , 12 ) game .…" at bounding box center [1178, 283] width 362 height 507
click at [1109, 216] on div "game . spawnXY ( "fence" , 60 , 4 ) game . spawnXY ( "fence" , 60 , 12 ) game .…" at bounding box center [1178, 283] width 362 height 507
click at [1109, 215] on div "game . spawnXY ( "fence" , 60 , 4 ) game . spawnXY ( "fence" , 60 , 12 ) game .…" at bounding box center [1178, 283] width 362 height 507
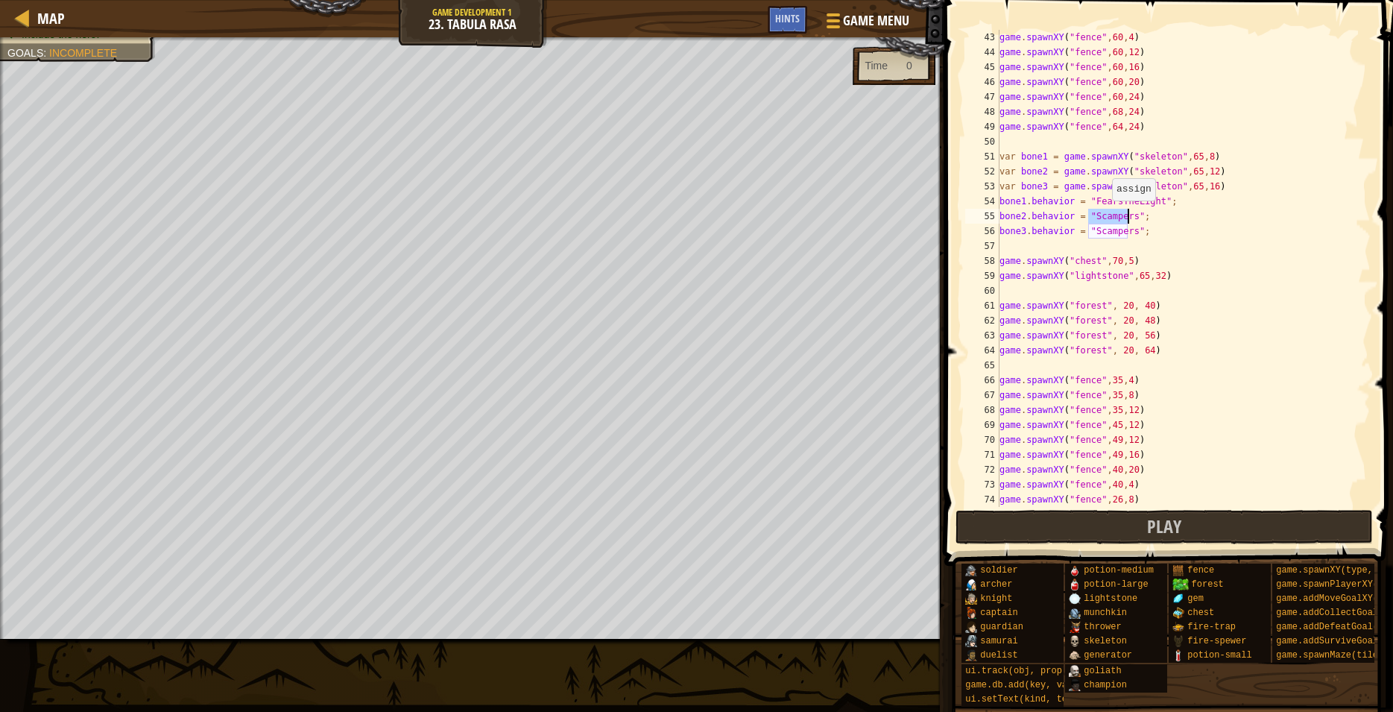
paste textarea "FearsTheLight"
click at [1109, 232] on div "game . spawnXY ( "fence" , 60 , 4 ) game . spawnXY ( "fence" , 60 , 12 ) game .…" at bounding box center [1178, 283] width 362 height 507
paste textarea "FearsTheLight"
type textarea "bone3.behavior = "FearsTheLight";"
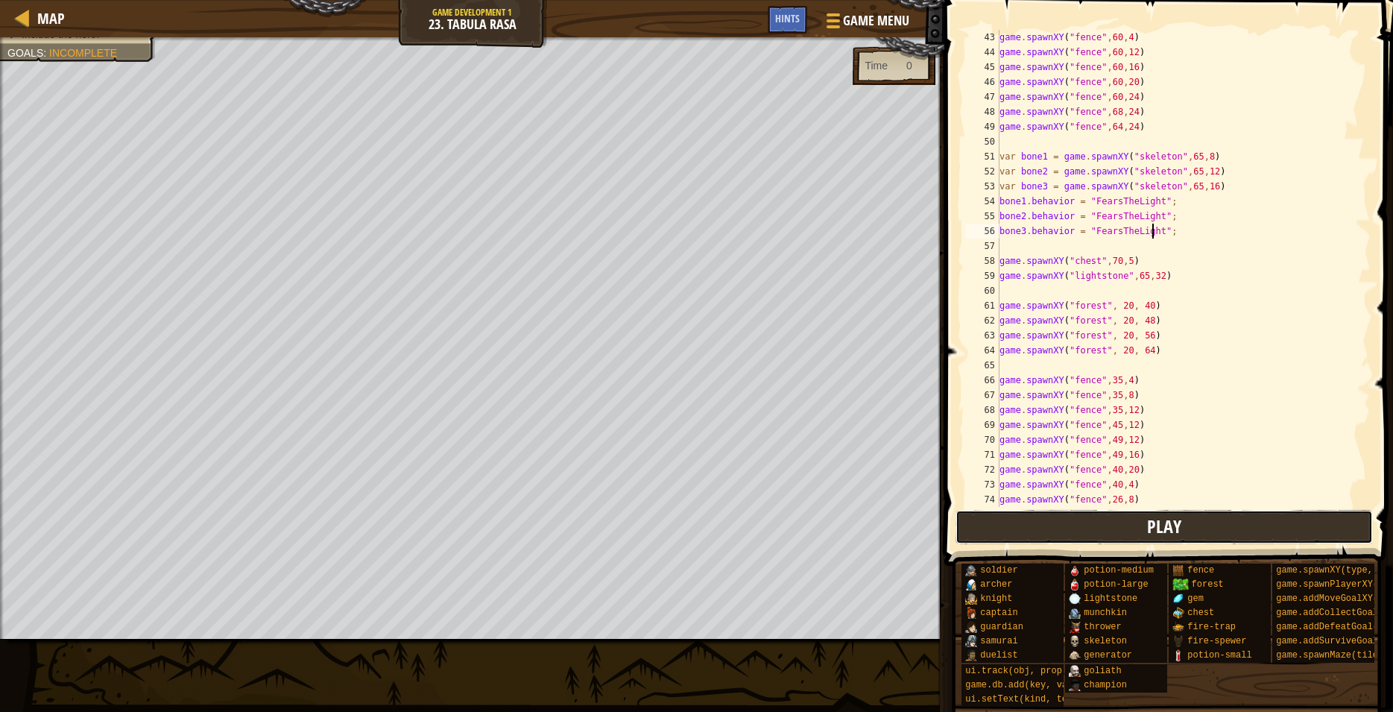
click at [1154, 521] on span "Play" at bounding box center [1164, 526] width 34 height 24
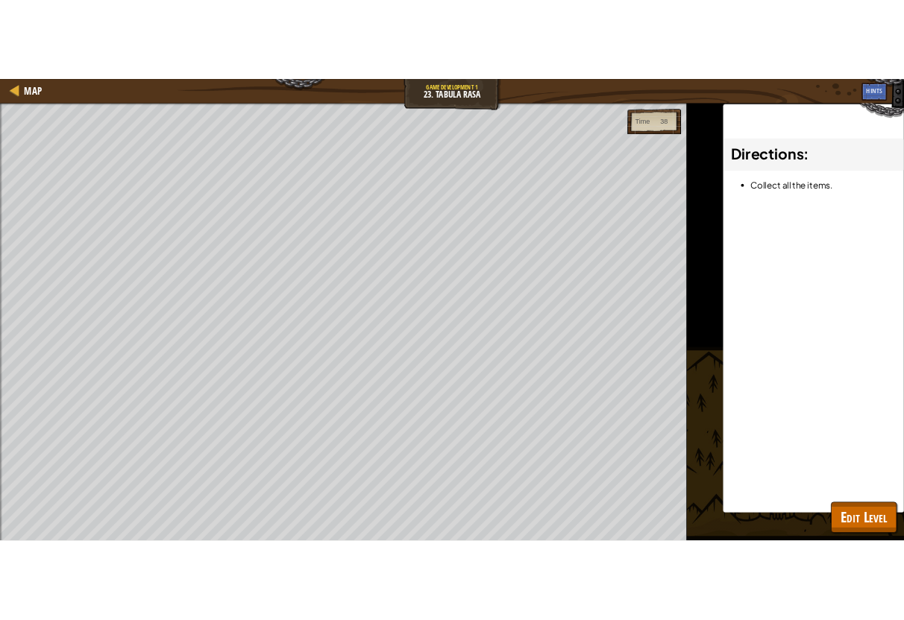
scroll to position [626, 0]
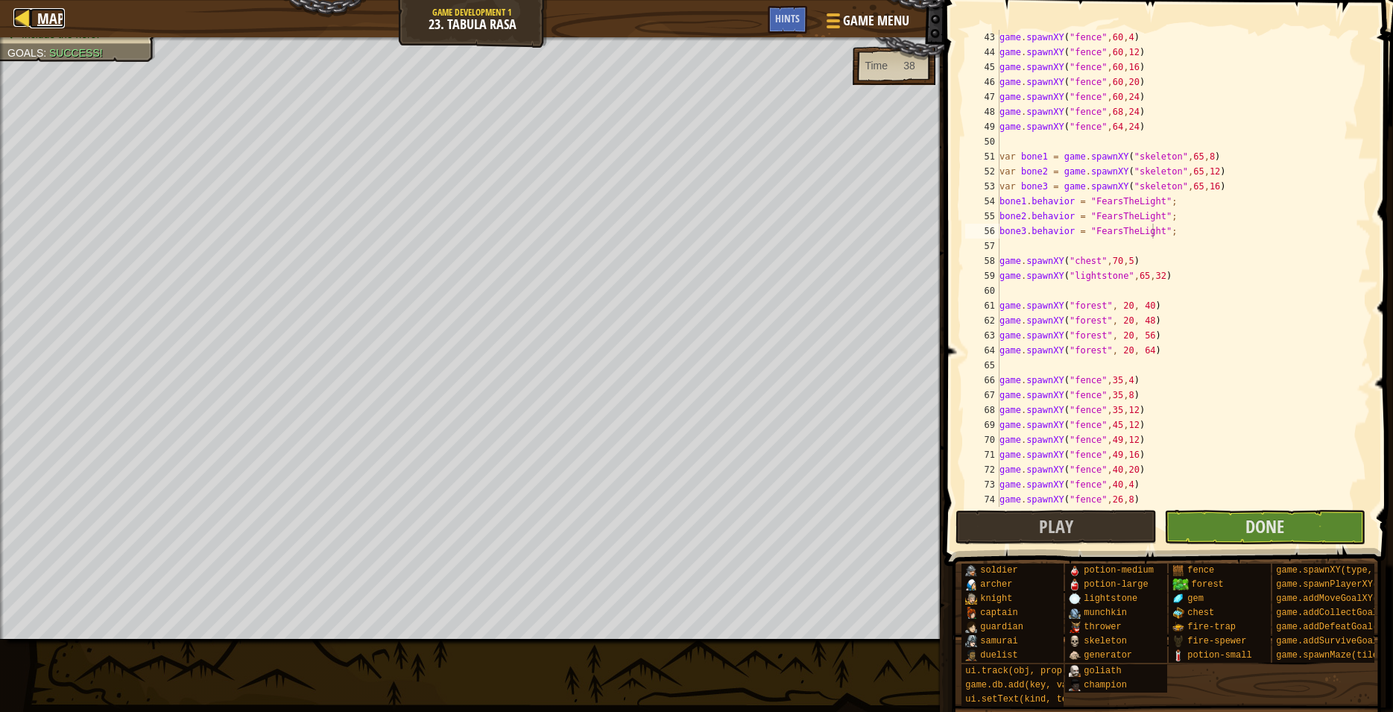
click at [30, 8] on div at bounding box center [22, 17] width 19 height 19
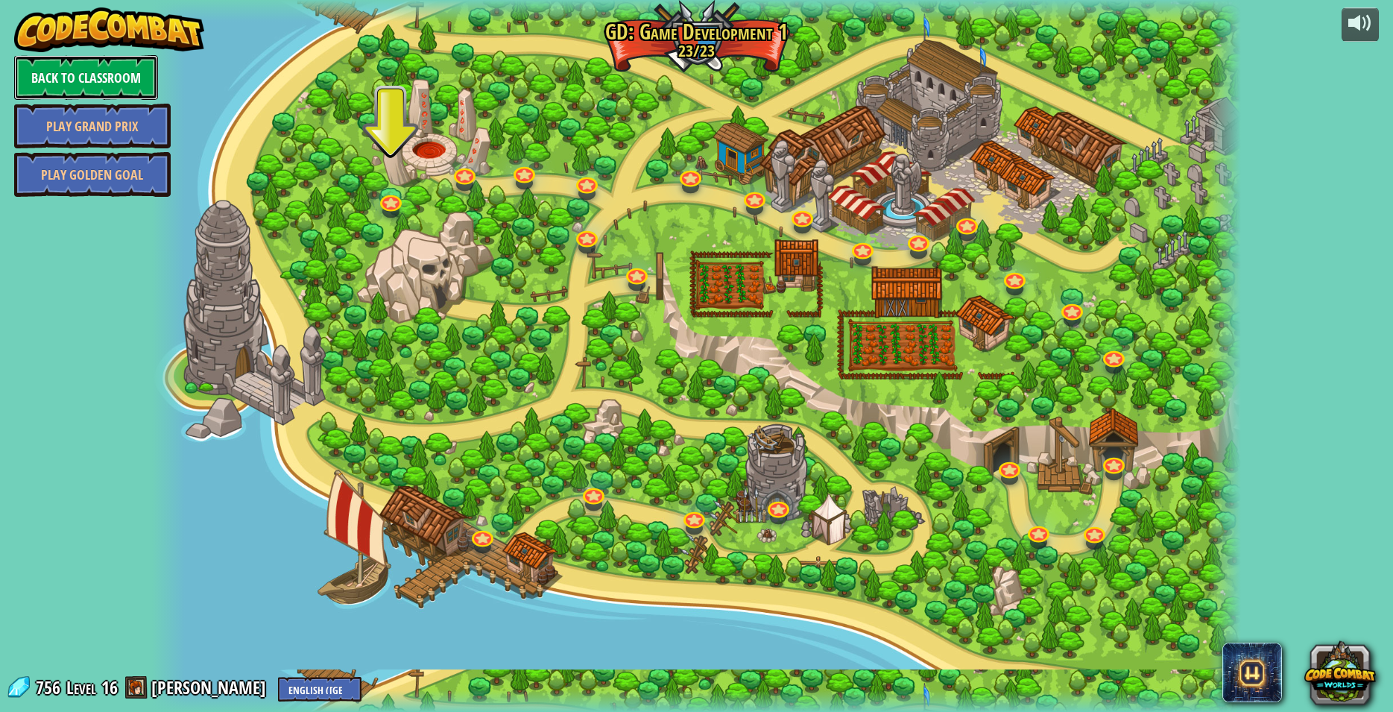
click at [49, 70] on link "Back to Classroom" at bounding box center [86, 77] width 144 height 45
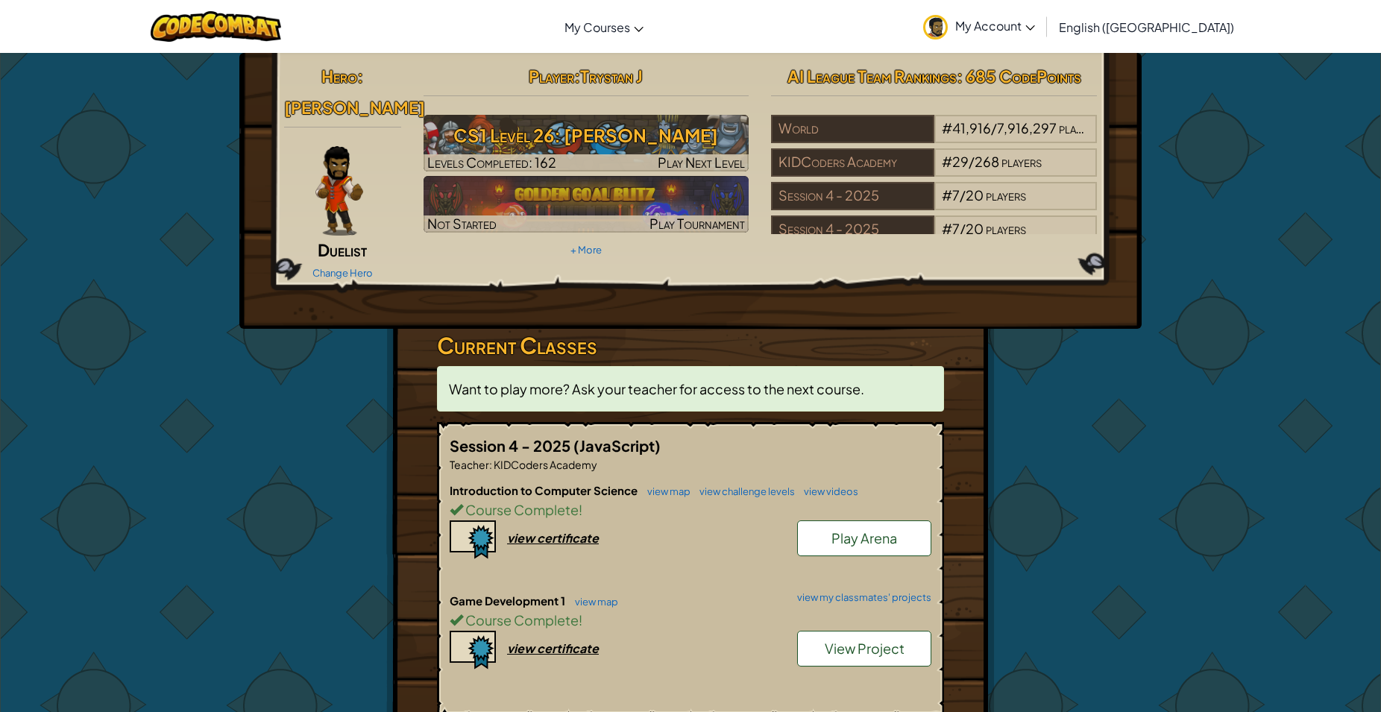
click at [365, 279] on div "Change Hero" at bounding box center [342, 272] width 117 height 24
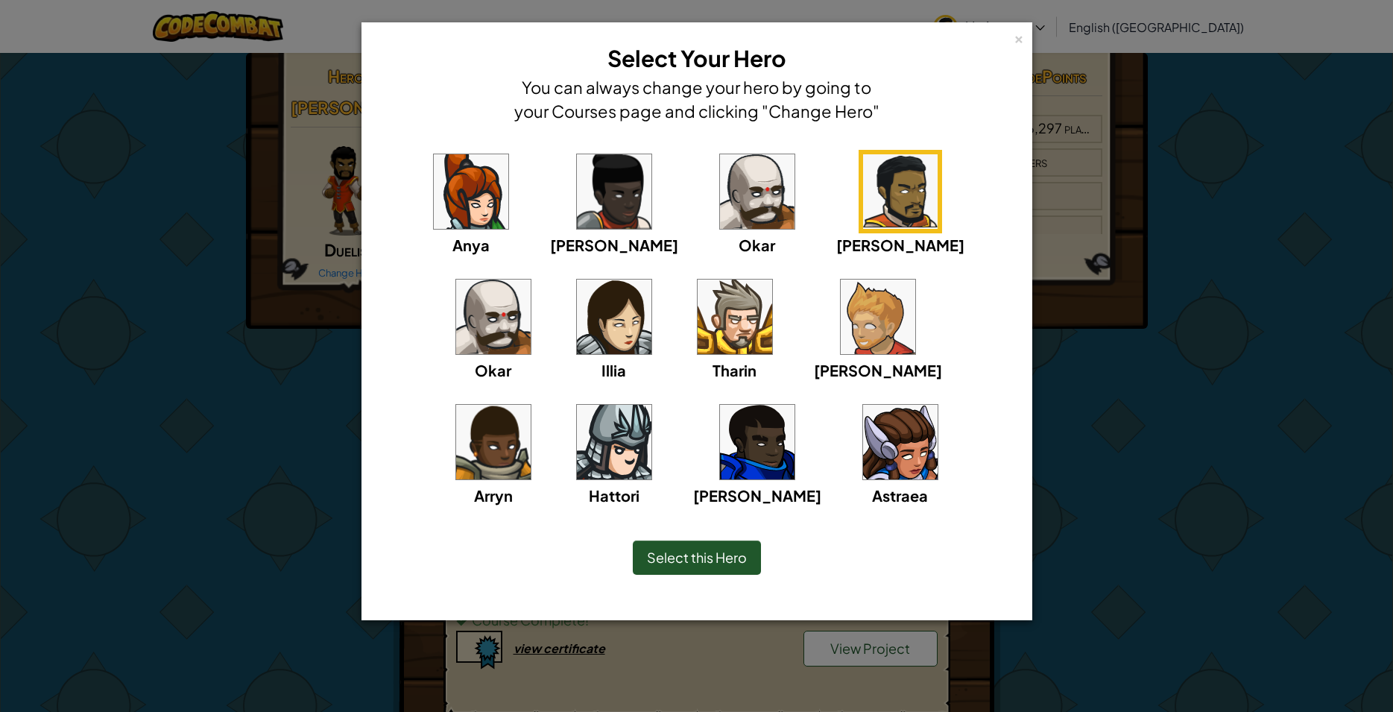
click at [841, 336] on img at bounding box center [878, 317] width 75 height 75
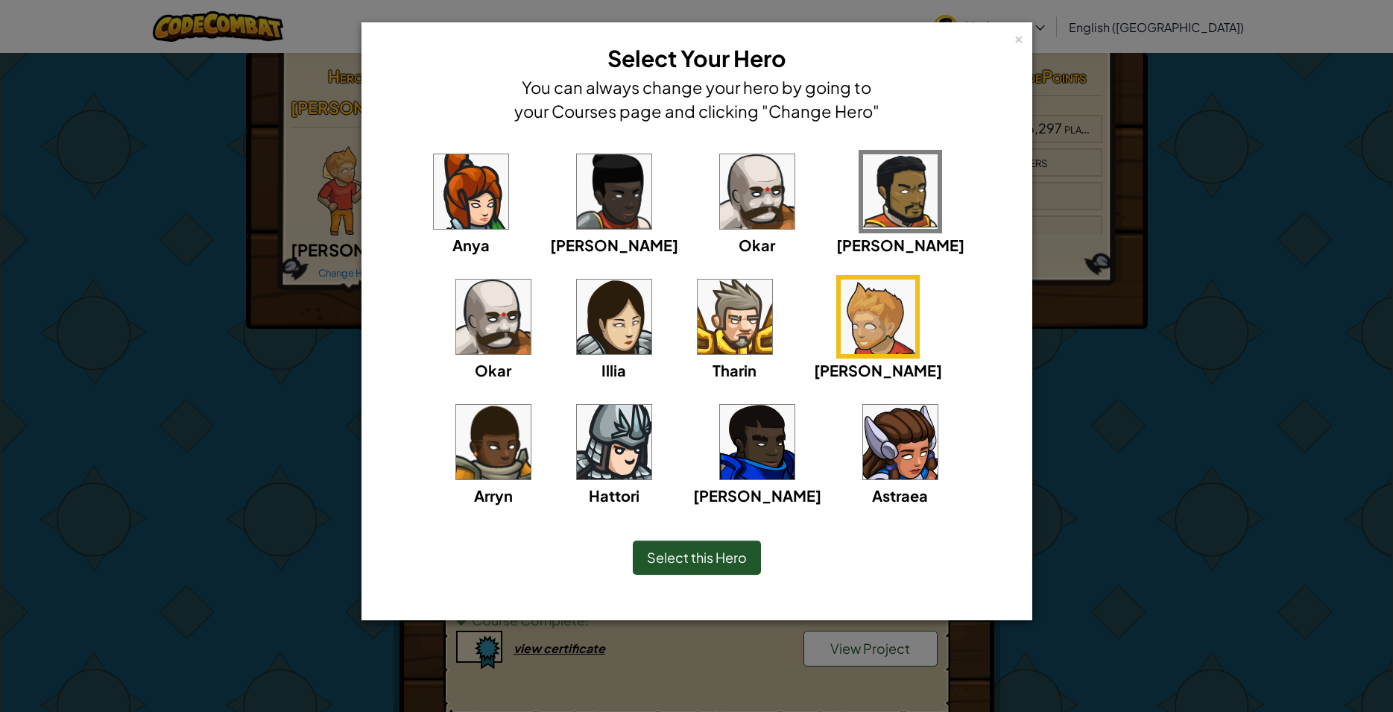
drag, startPoint x: 195, startPoint y: 554, endPoint x: 204, endPoint y: 540, distance: 16.8
click at [195, 553] on div "× Select Your Hero You can always change your hero by going to your Courses pag…" at bounding box center [696, 356] width 1393 height 712
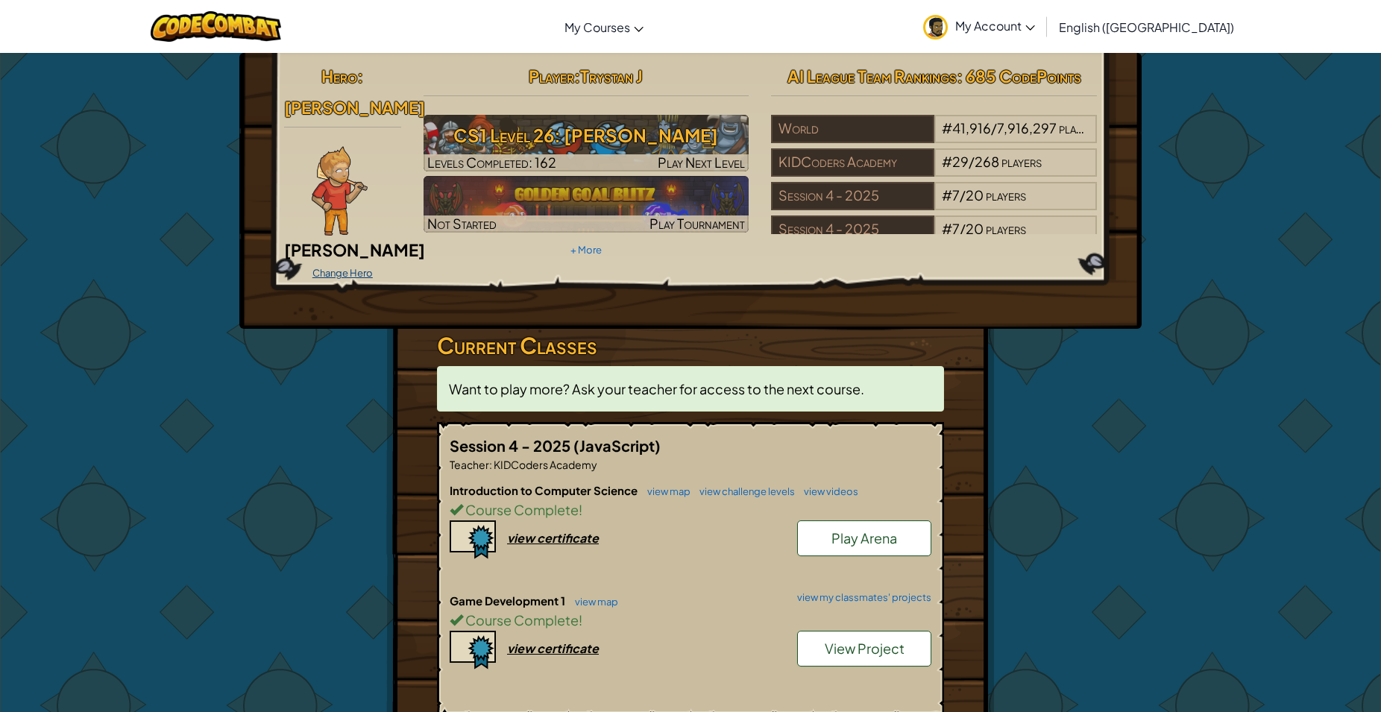
click at [326, 267] on link "Change Hero" at bounding box center [342, 273] width 60 height 12
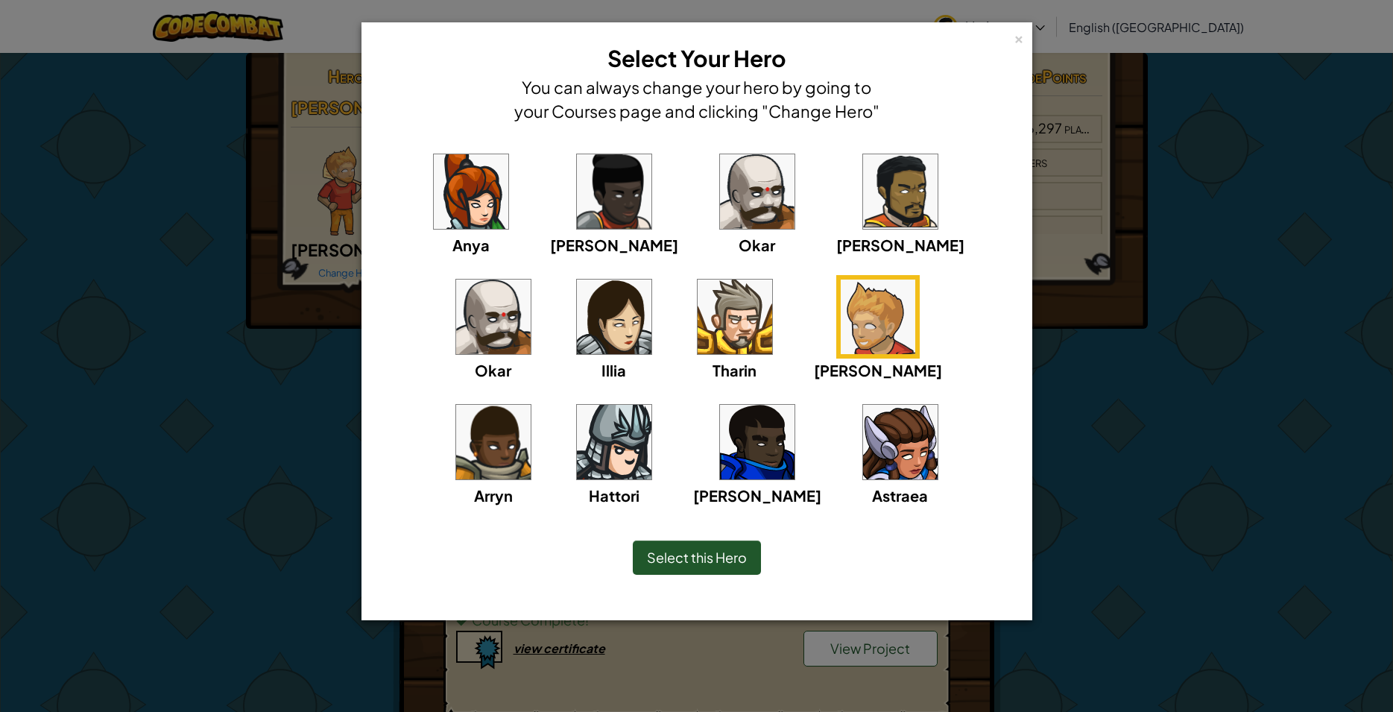
click at [863, 210] on img at bounding box center [900, 191] width 75 height 75
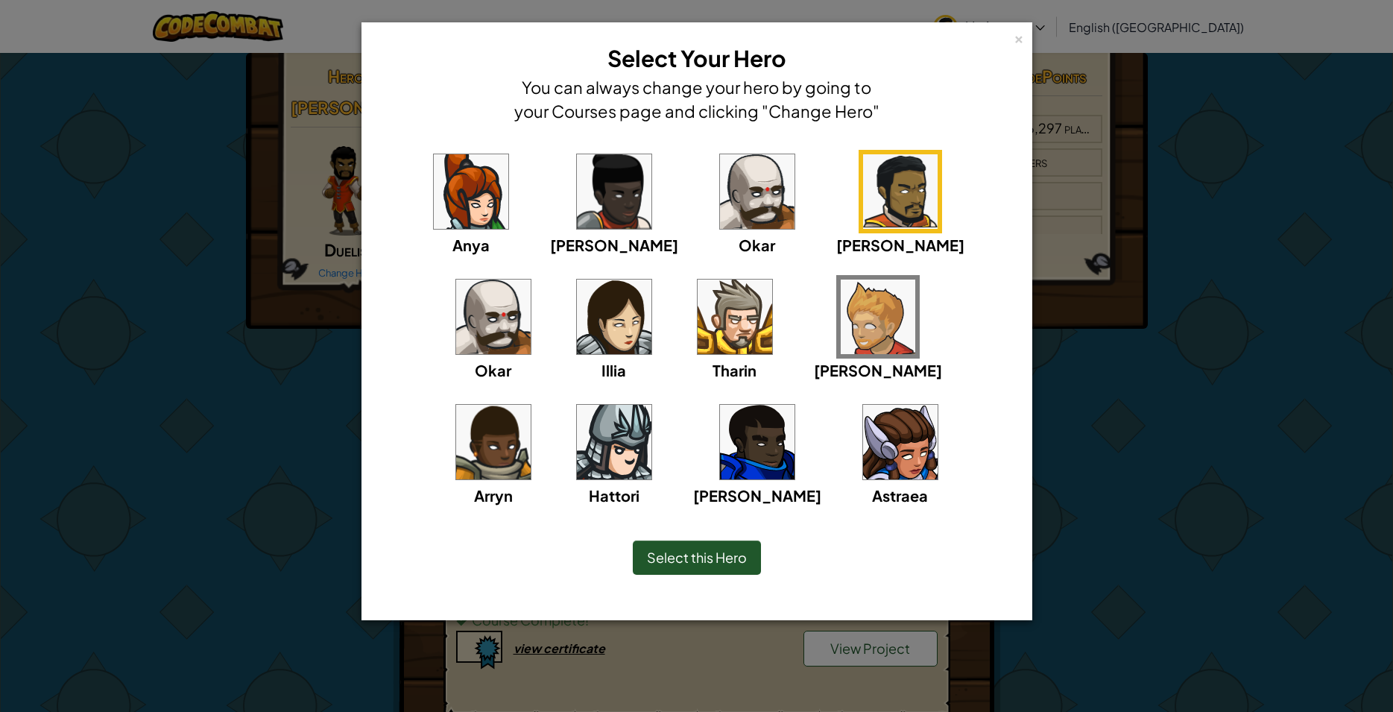
click at [531, 280] on img at bounding box center [493, 317] width 75 height 75
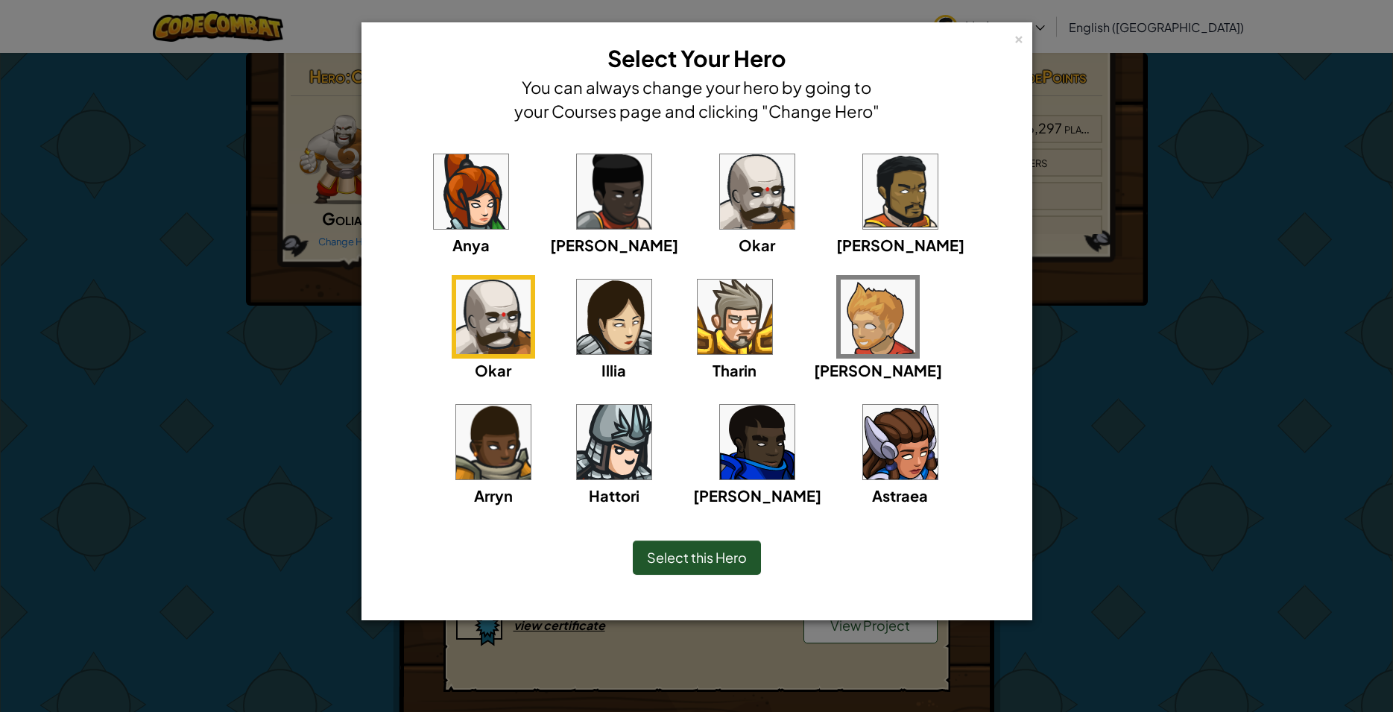
click at [720, 224] on img at bounding box center [757, 191] width 75 height 75
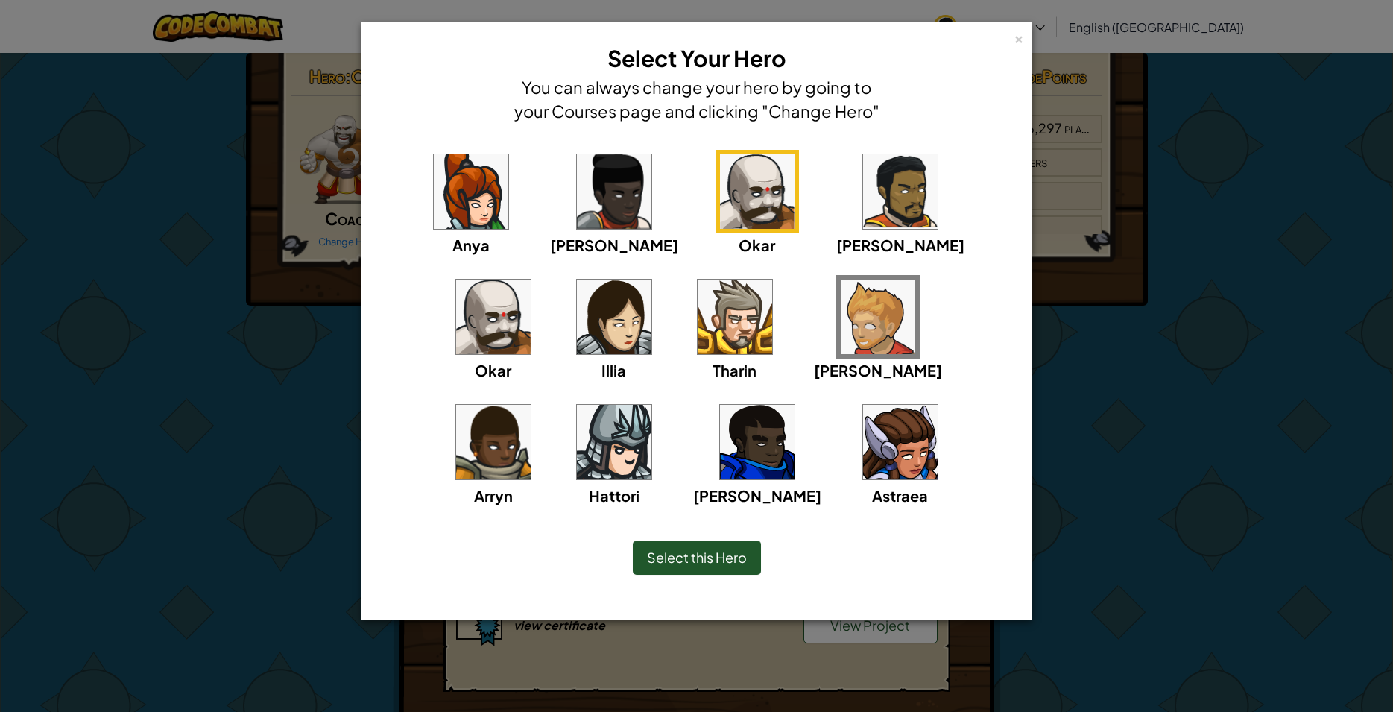
click at [679, 551] on span "Select this Hero" at bounding box center [697, 557] width 100 height 17
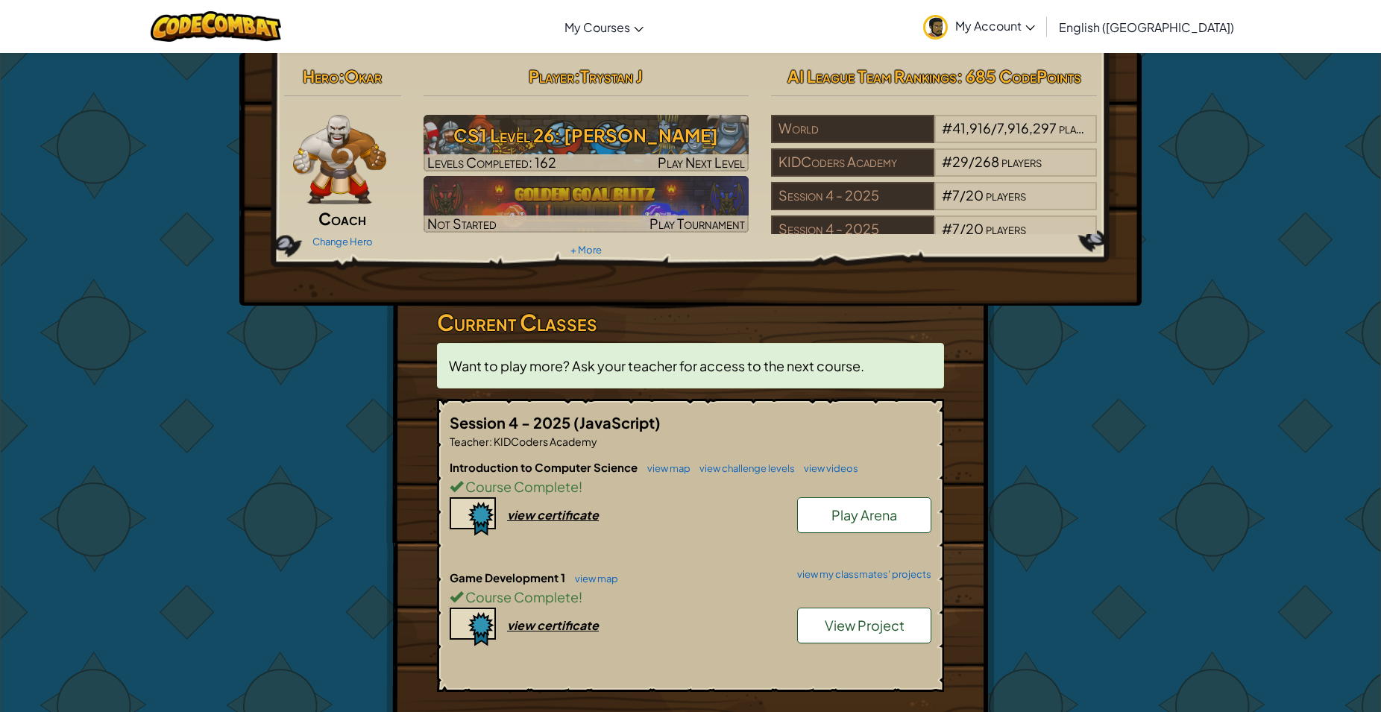
click at [345, 185] on img at bounding box center [339, 159] width 93 height 89
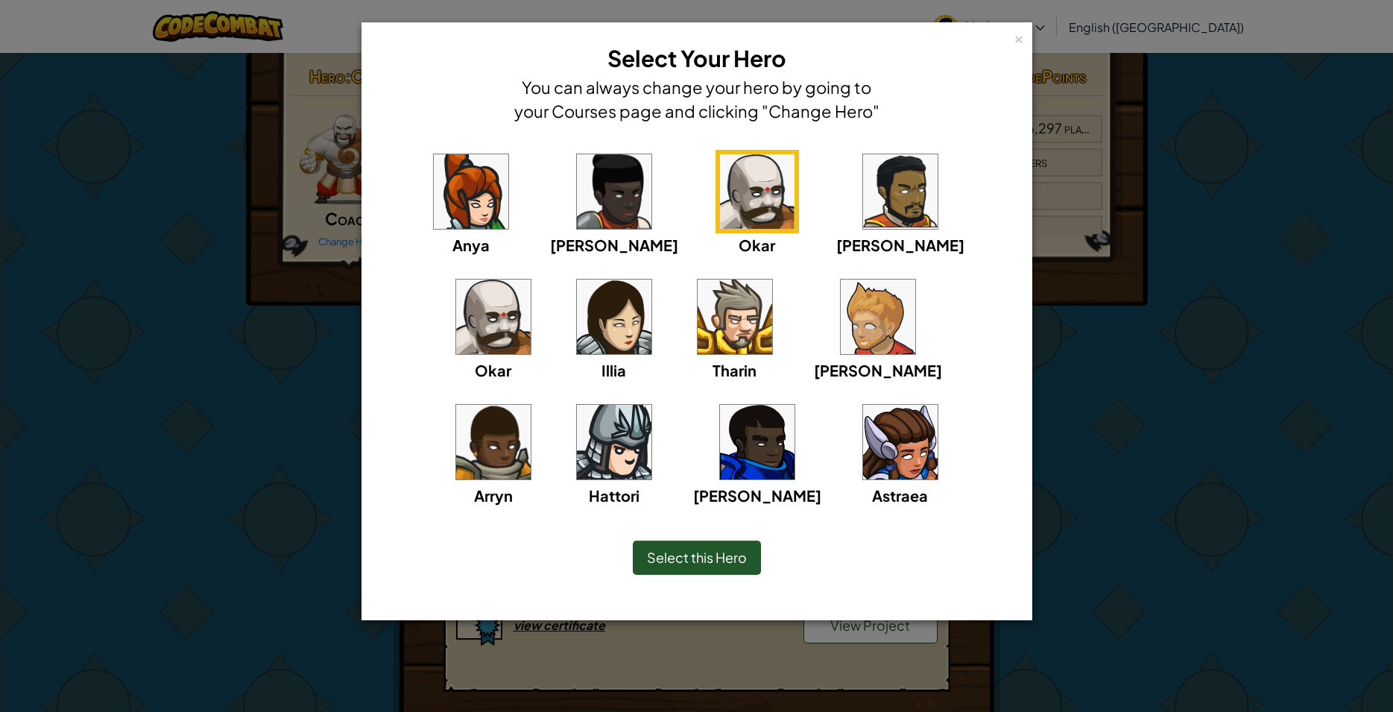
click at [483, 195] on img at bounding box center [471, 191] width 75 height 75
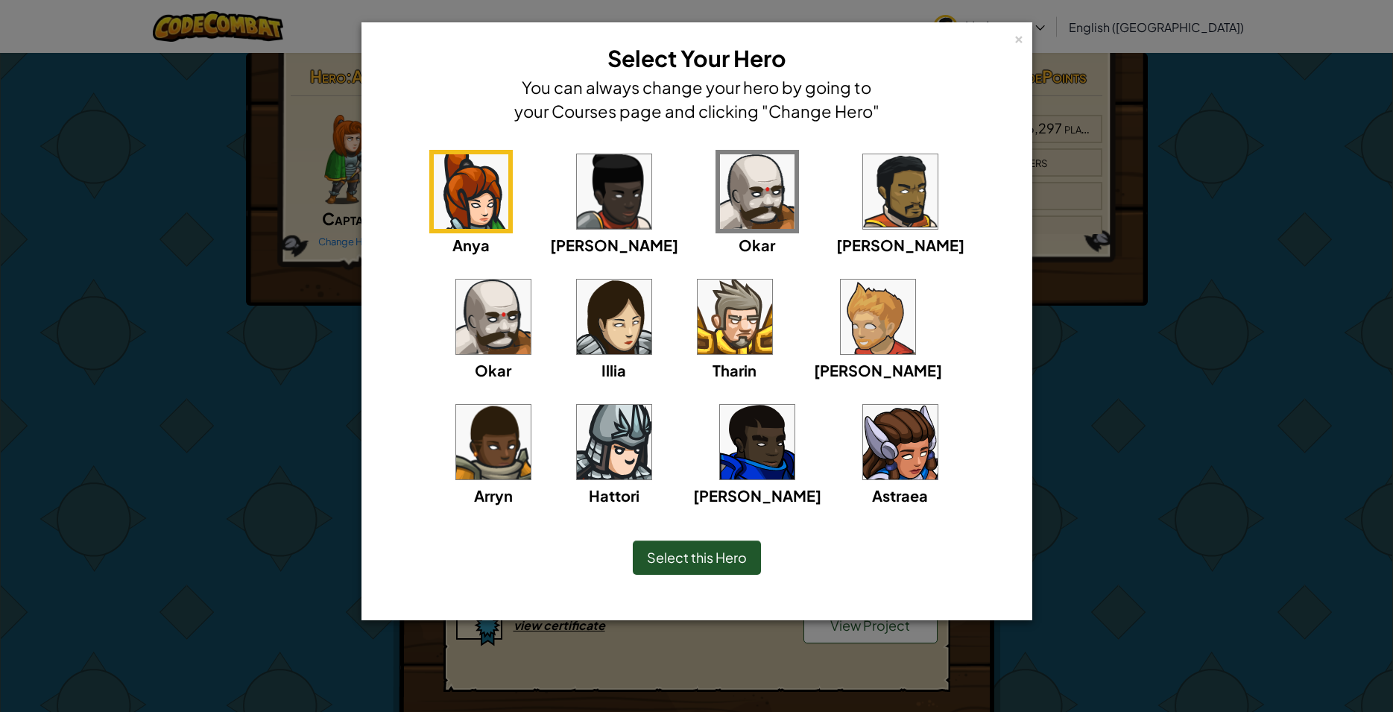
click at [577, 192] on img at bounding box center [614, 191] width 75 height 75
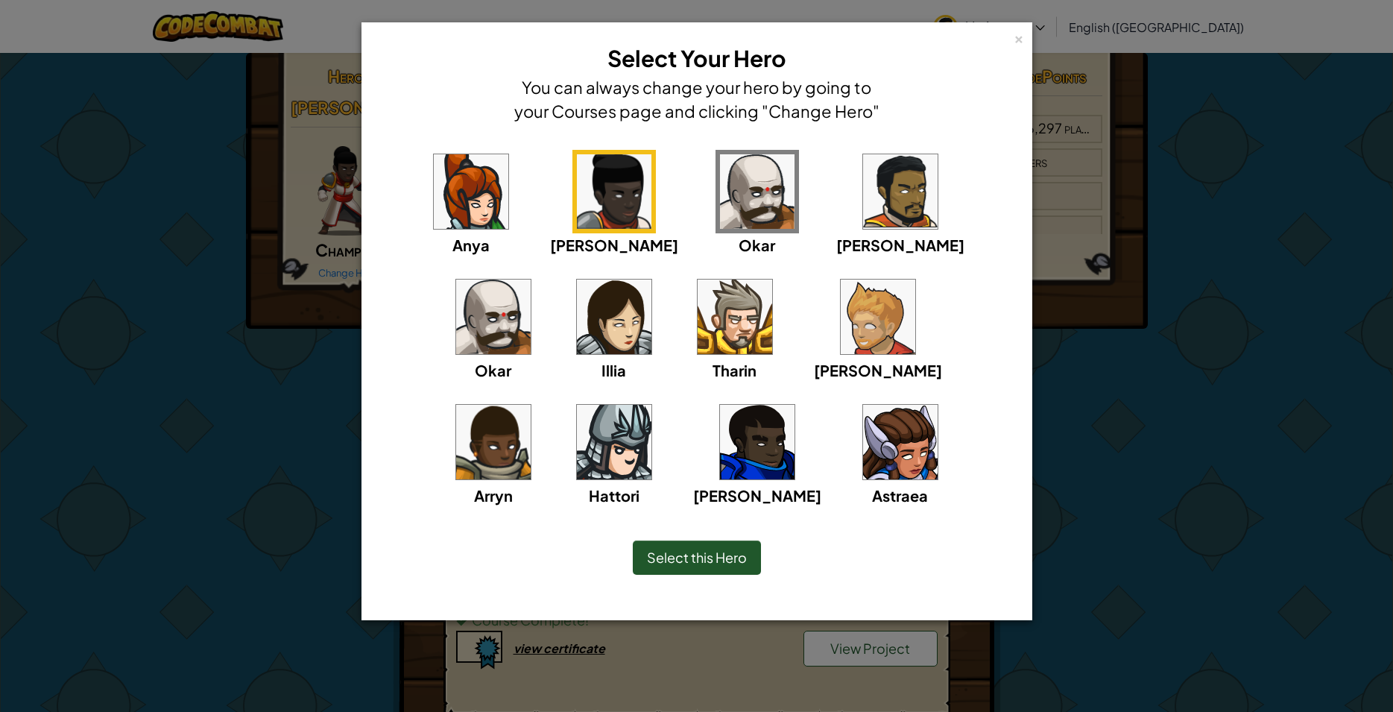
click at [577, 315] on img at bounding box center [614, 317] width 75 height 75
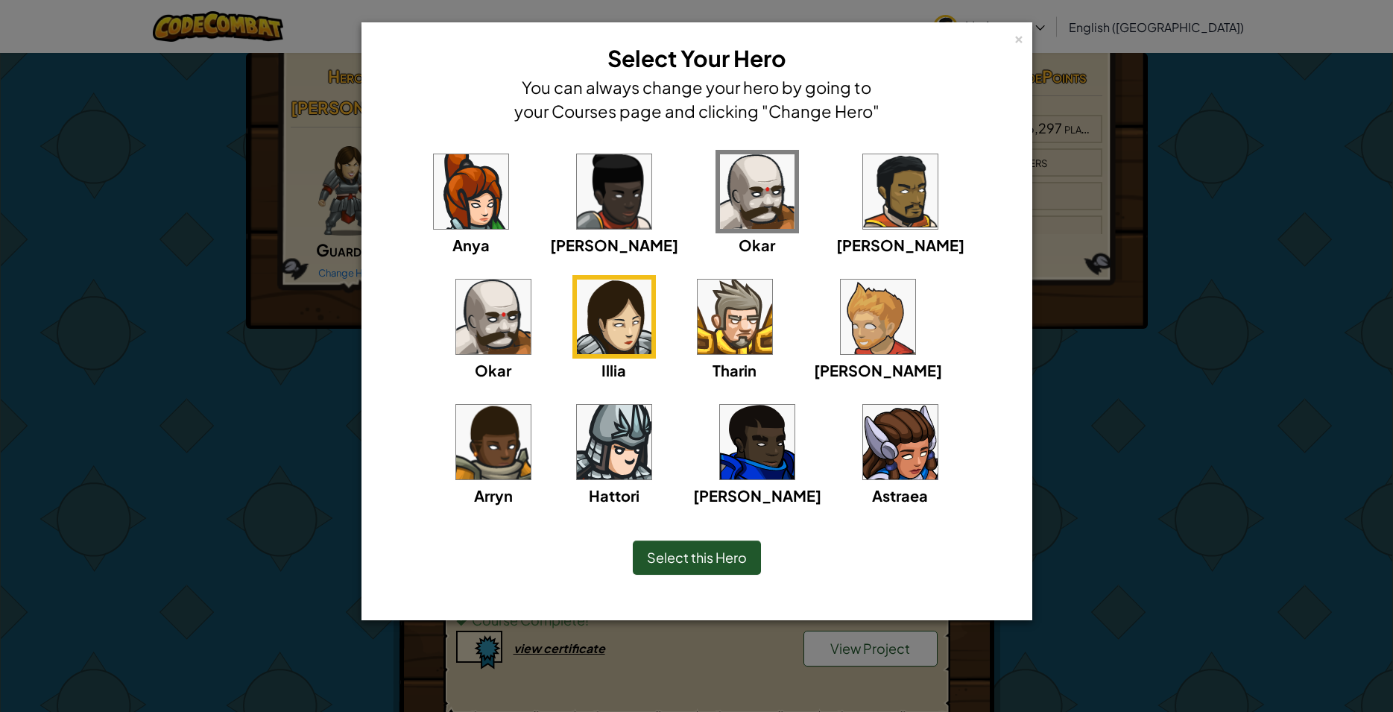
click at [698, 299] on img at bounding box center [735, 317] width 75 height 75
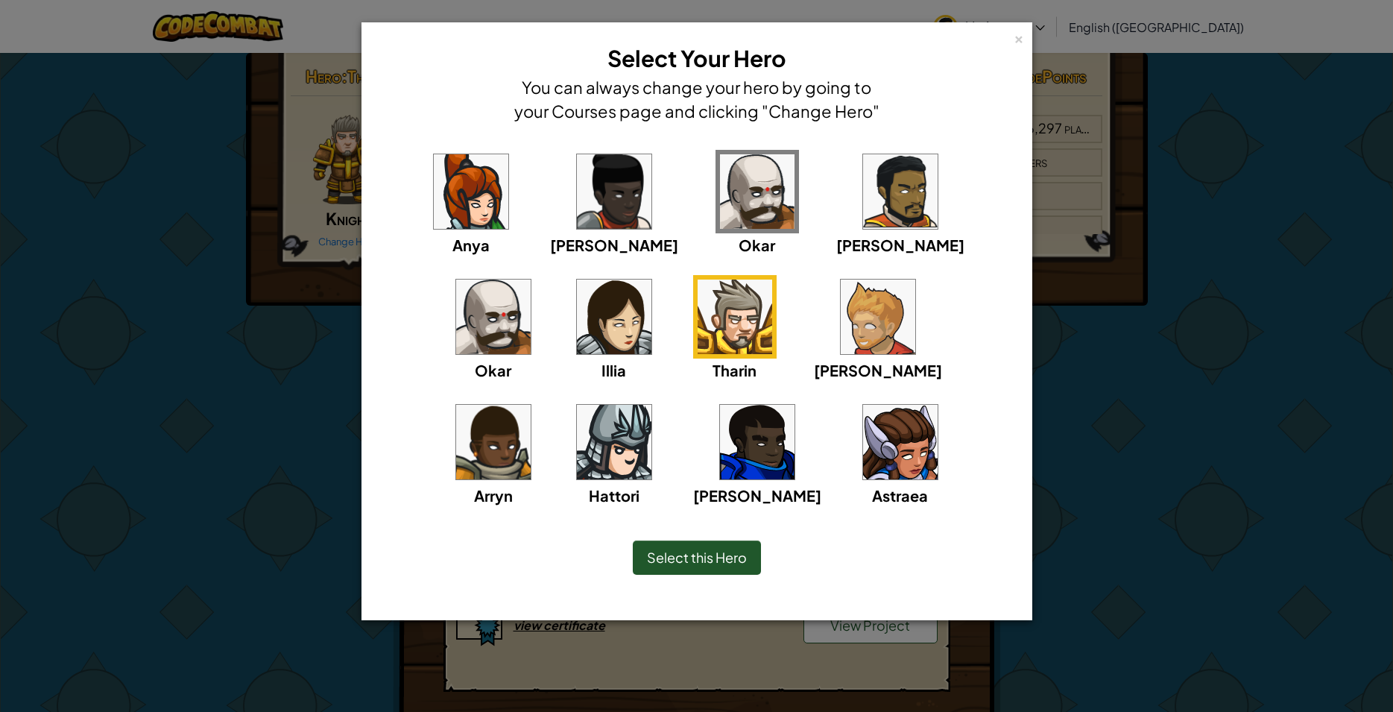
click at [652, 405] on img at bounding box center [614, 442] width 75 height 75
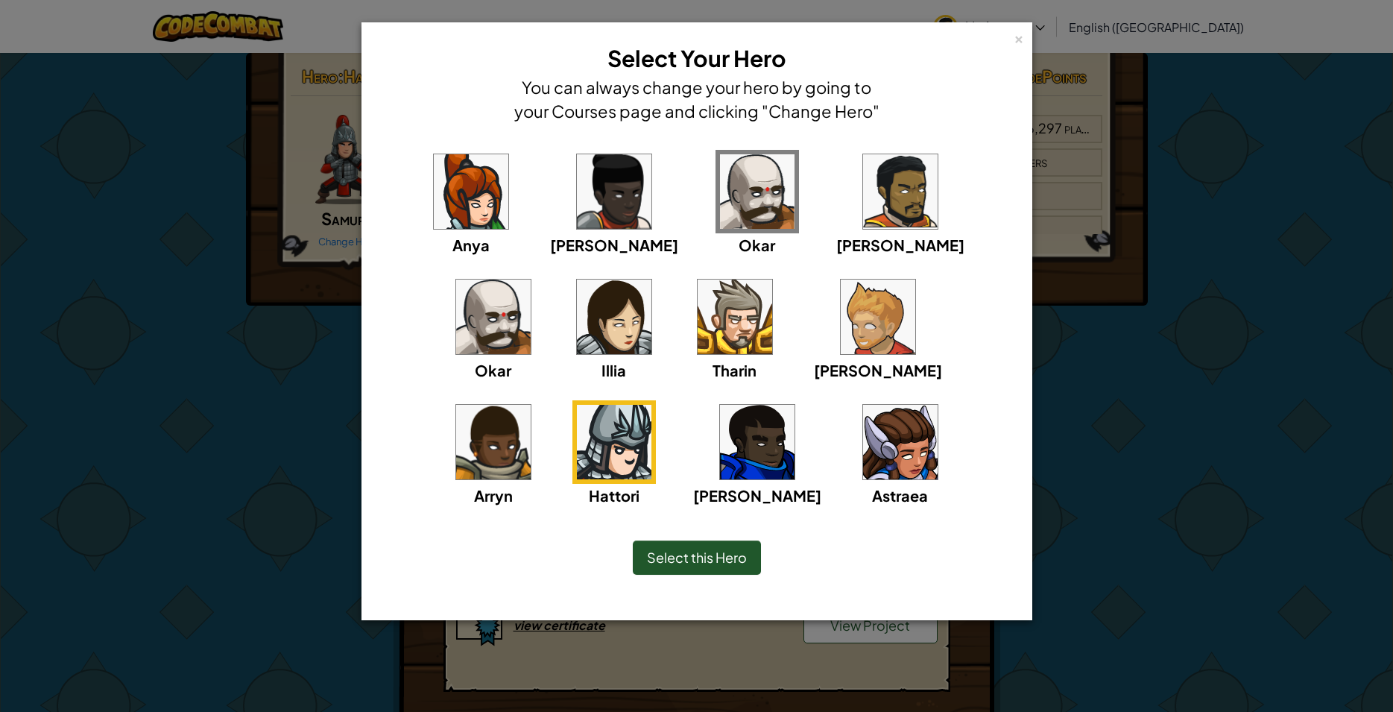
click at [859, 467] on div "Astraea" at bounding box center [900, 453] width 83 height 107
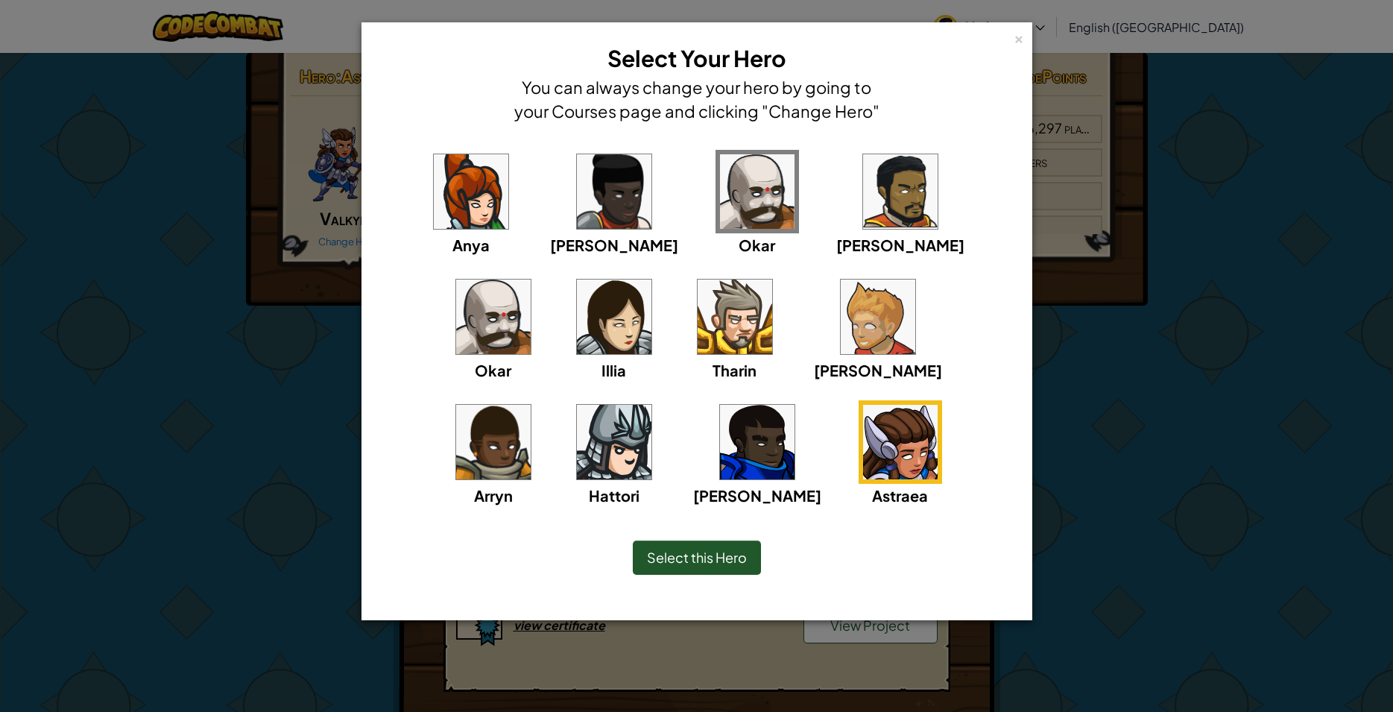
click at [720, 466] on img at bounding box center [757, 442] width 75 height 75
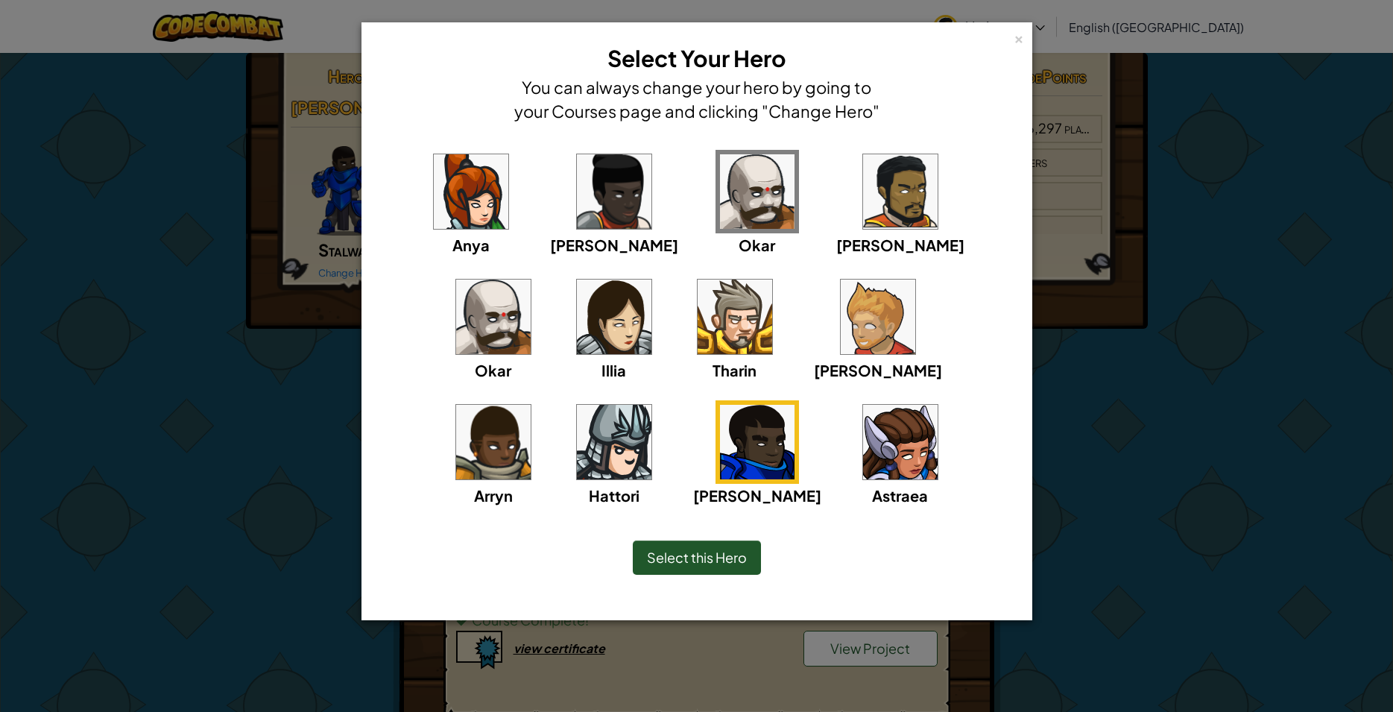
click at [670, 558] on span "Select this Hero" at bounding box center [697, 557] width 100 height 17
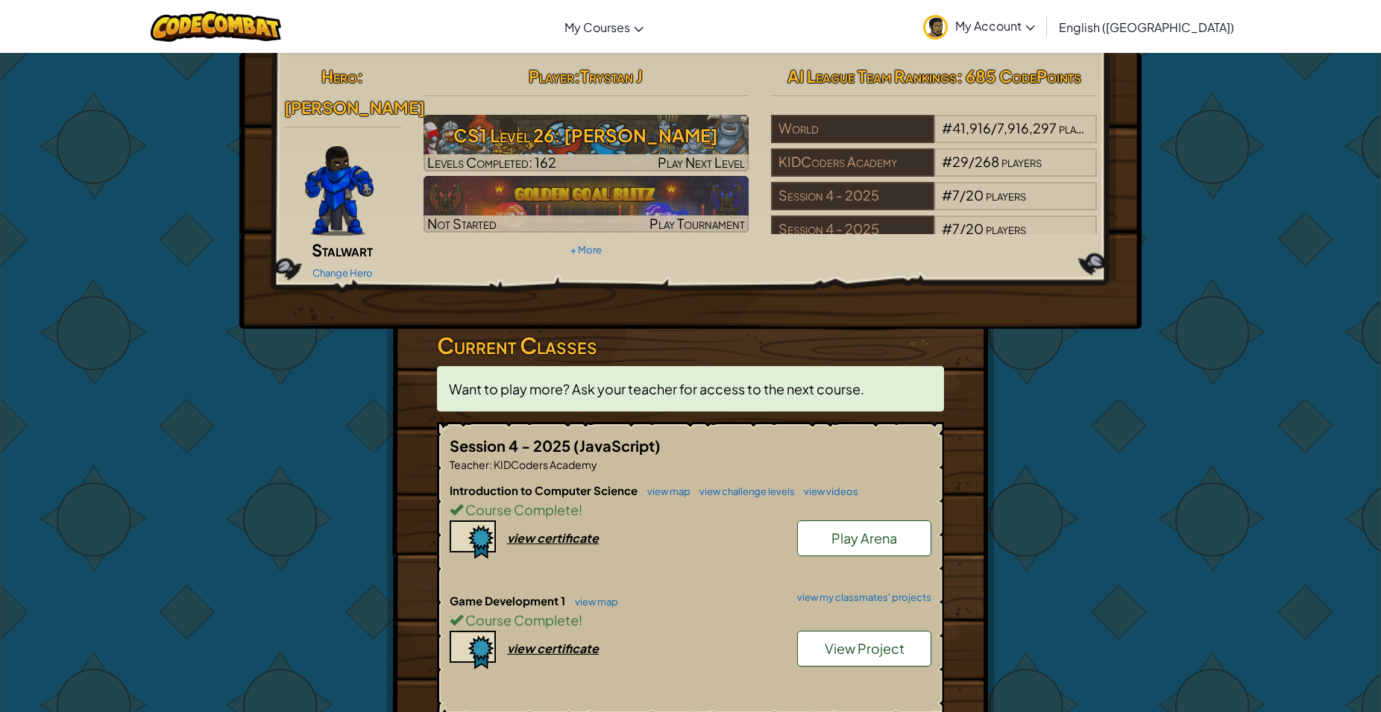
click at [821, 520] on link "Play Arena" at bounding box center [864, 538] width 134 height 36
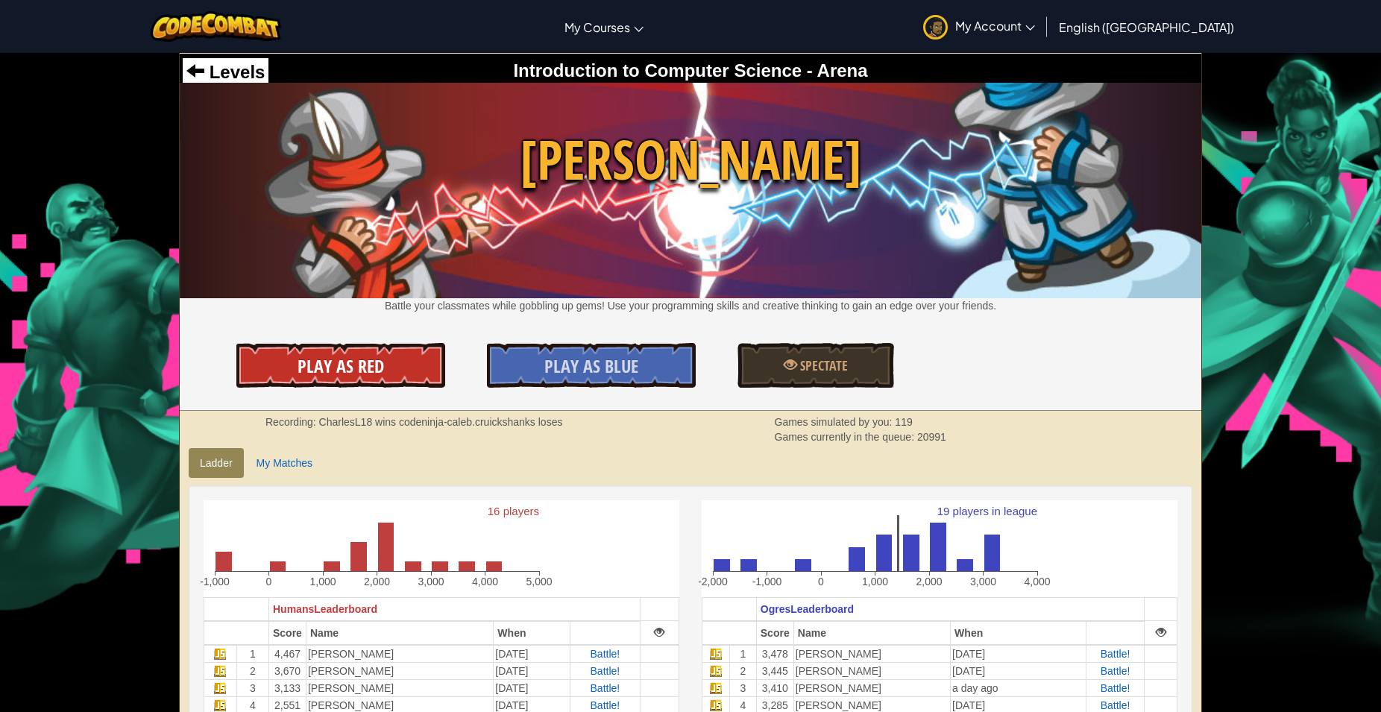
click at [281, 375] on link "Play As Red" at bounding box center [340, 365] width 209 height 45
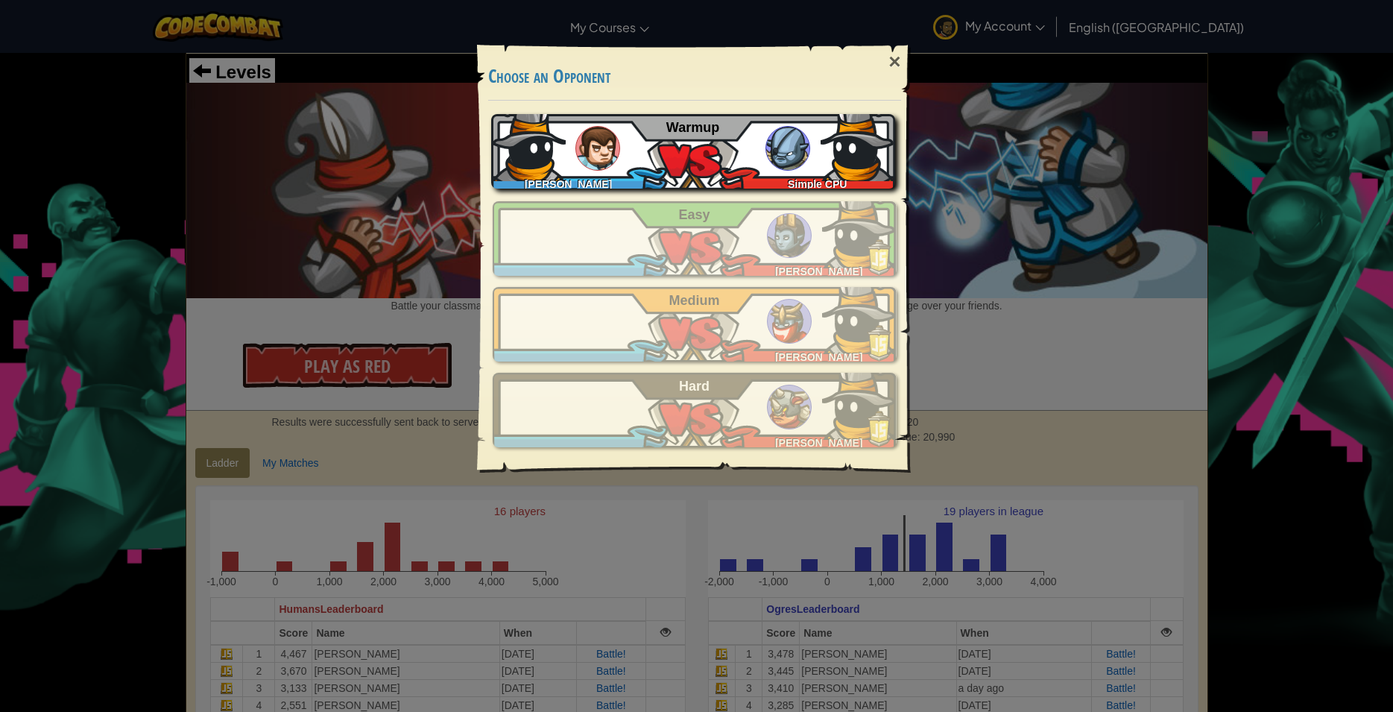
click at [718, 154] on div "Trystan [PERSON_NAME] Simple CPU Warmup" at bounding box center [693, 151] width 404 height 75
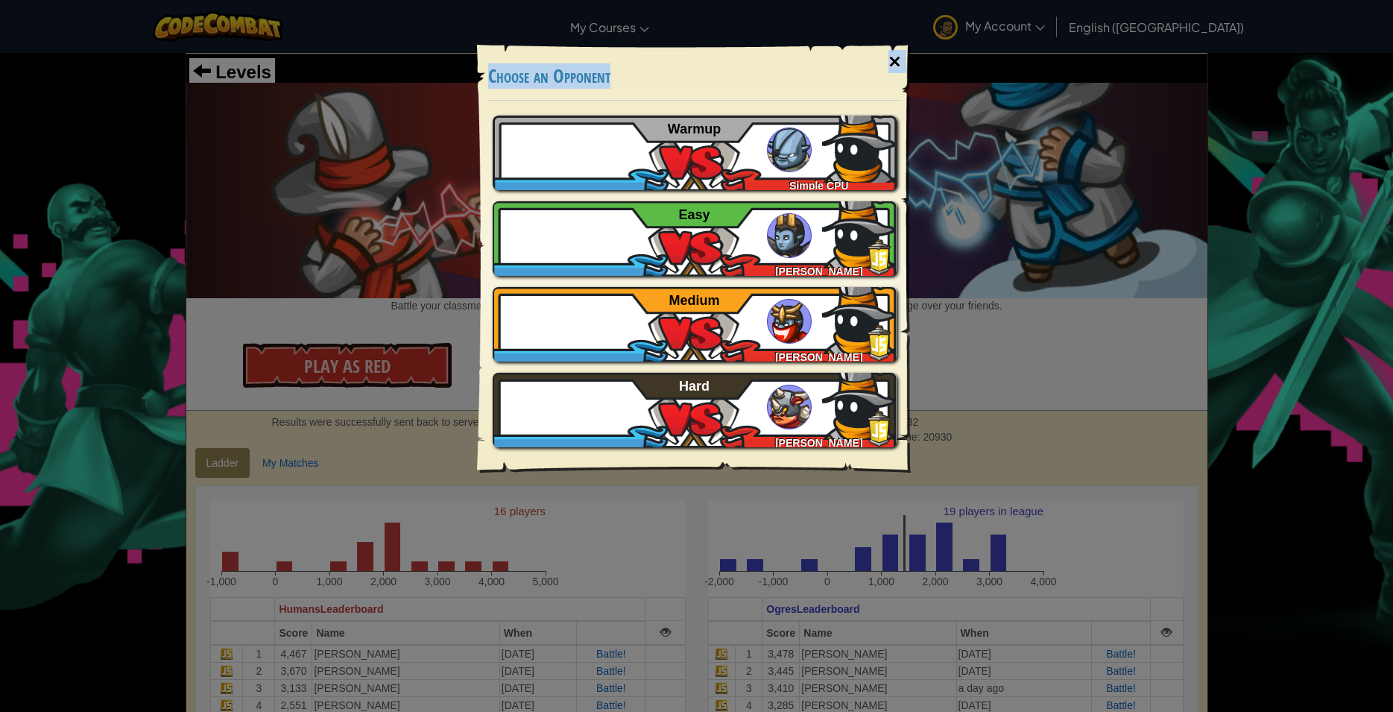
click at [894, 61] on div "×" at bounding box center [894, 61] width 34 height 43
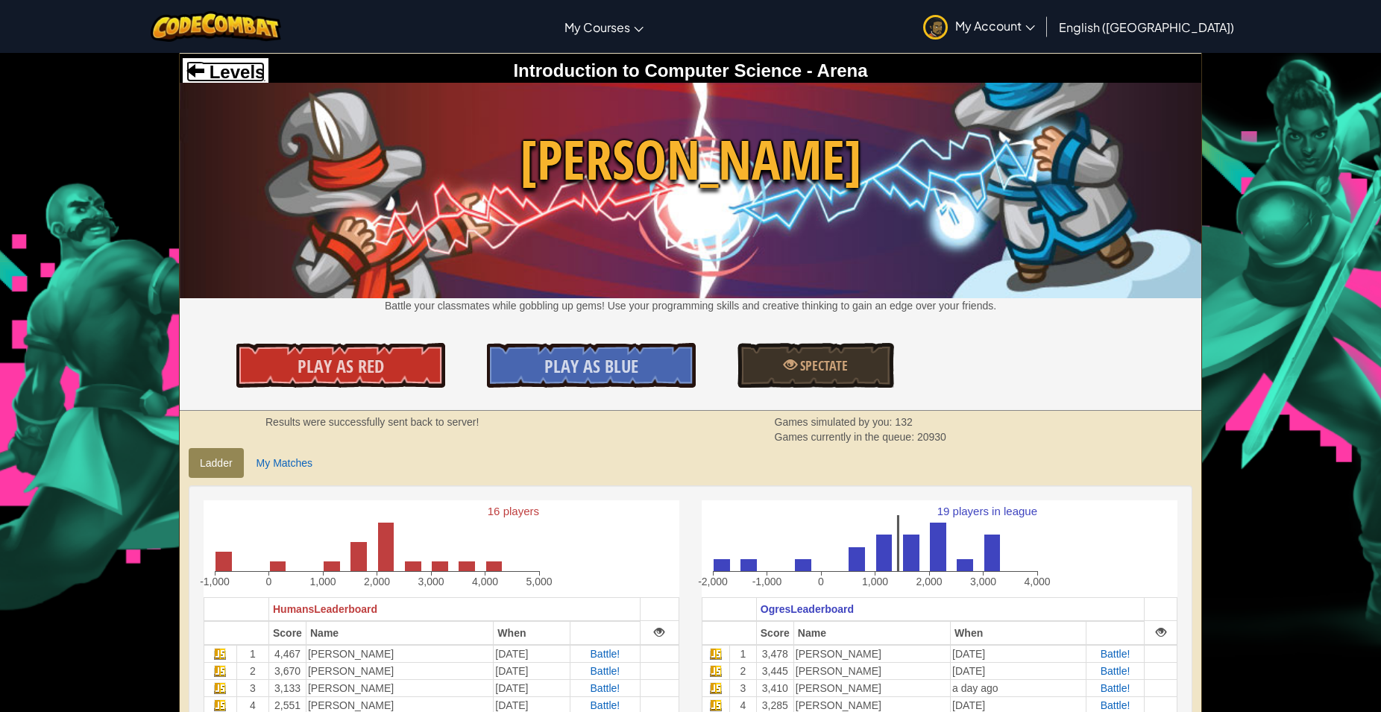
click at [238, 67] on span "Levels" at bounding box center [234, 72] width 60 height 20
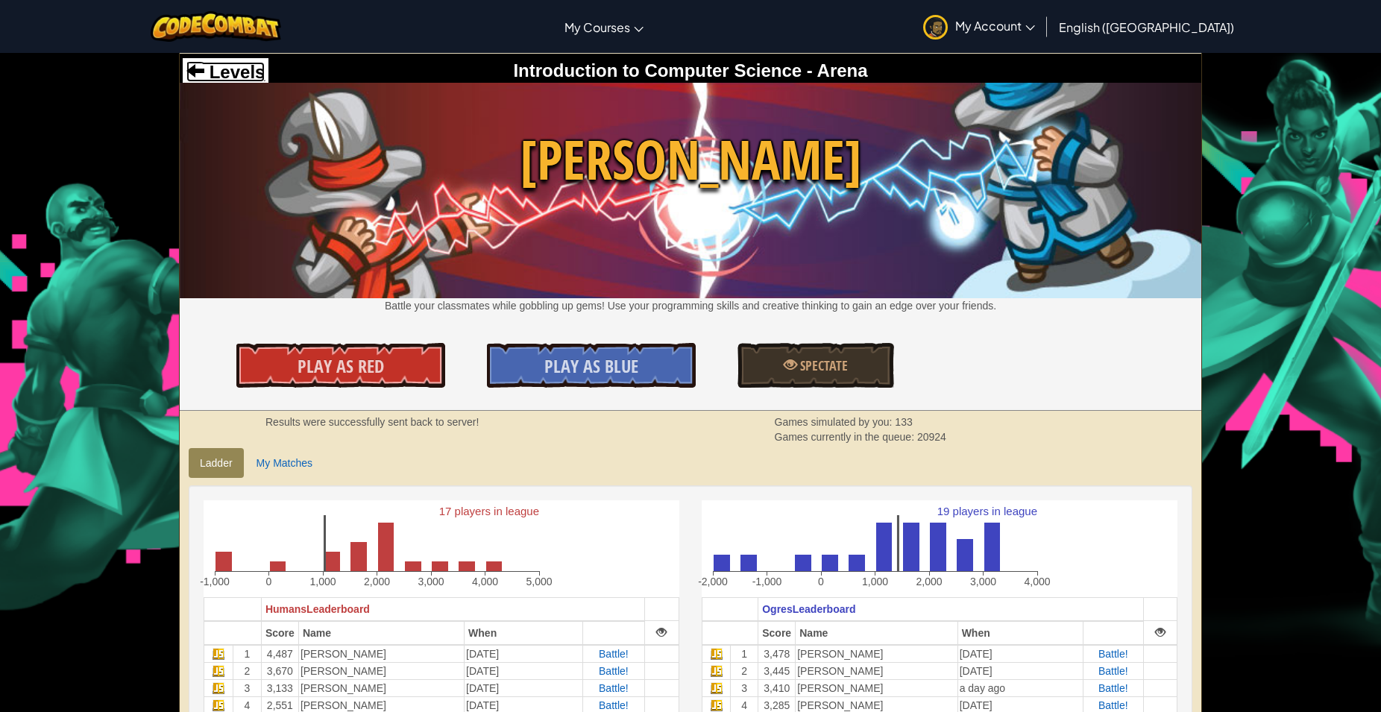
click at [218, 66] on span "Levels" at bounding box center [234, 72] width 60 height 20
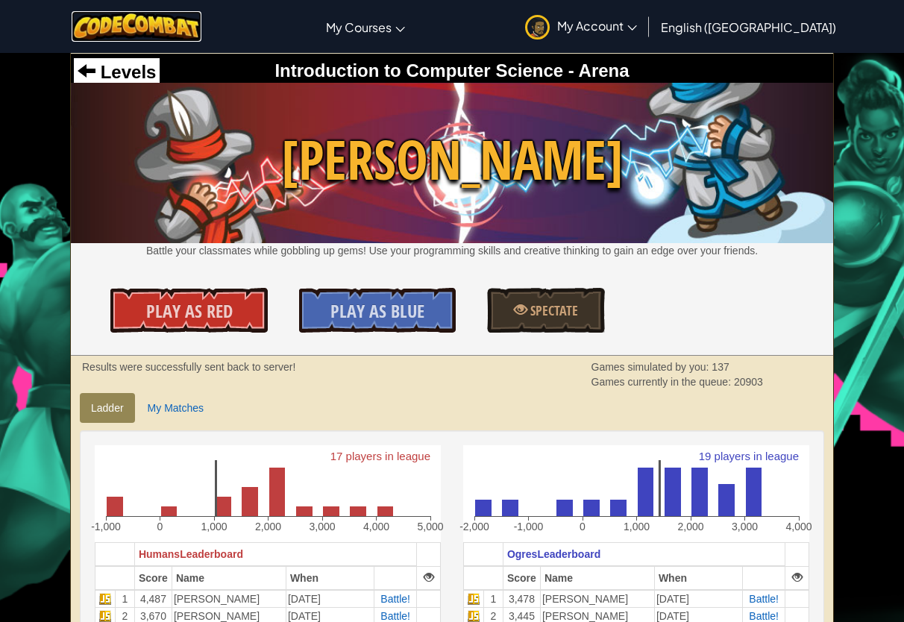
click at [139, 28] on img at bounding box center [137, 26] width 130 height 31
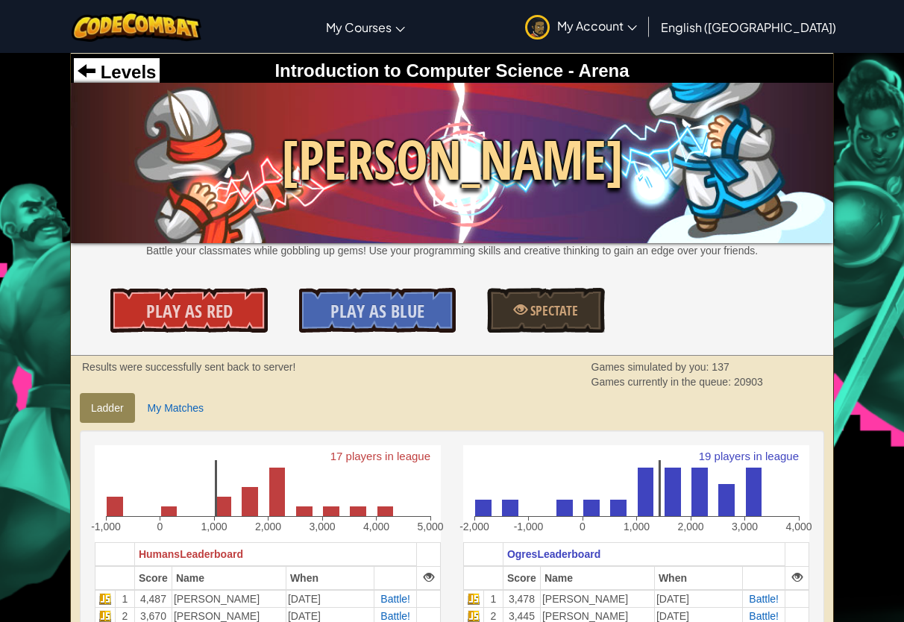
click at [129, 83] on img at bounding box center [452, 163] width 762 height 160
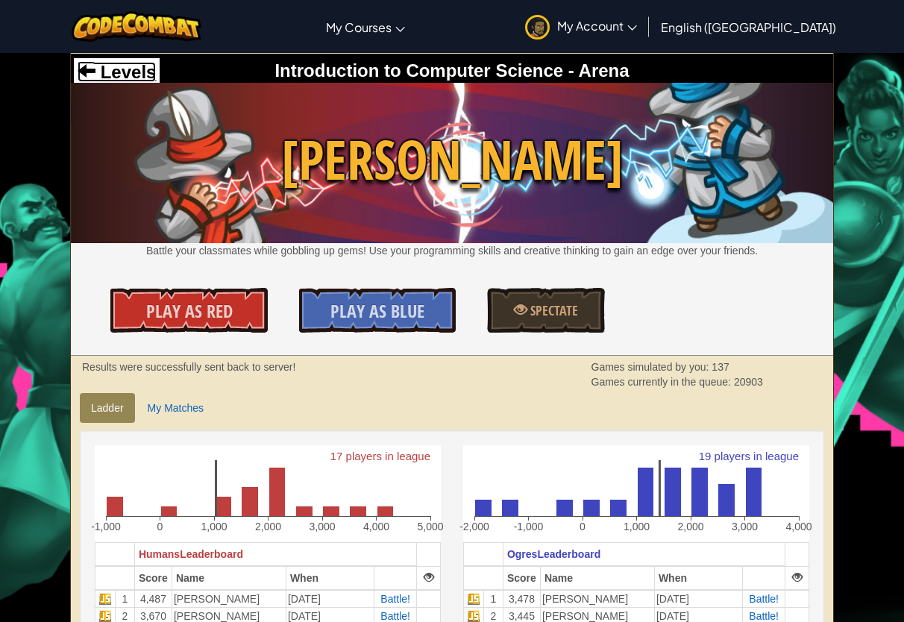
click at [129, 74] on span "Levels" at bounding box center [125, 72] width 60 height 20
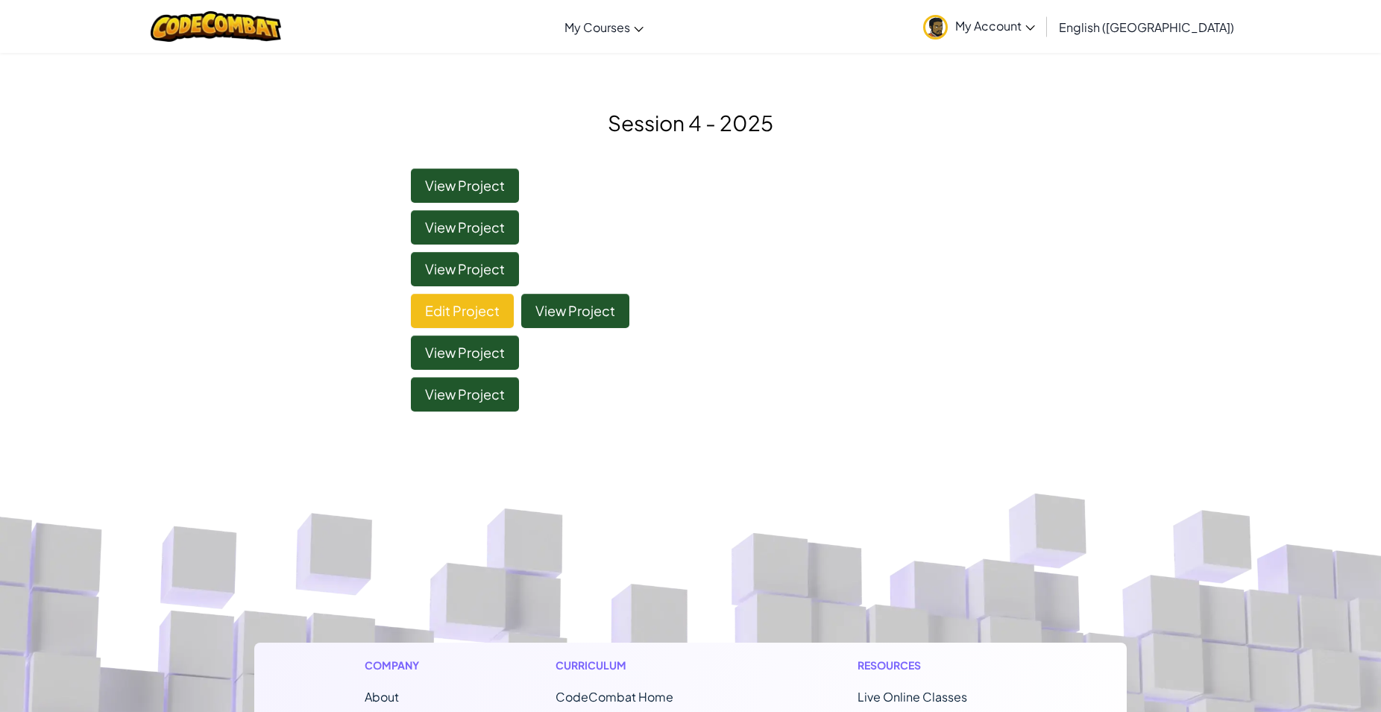
click at [242, 10] on div at bounding box center [215, 26] width 153 height 53
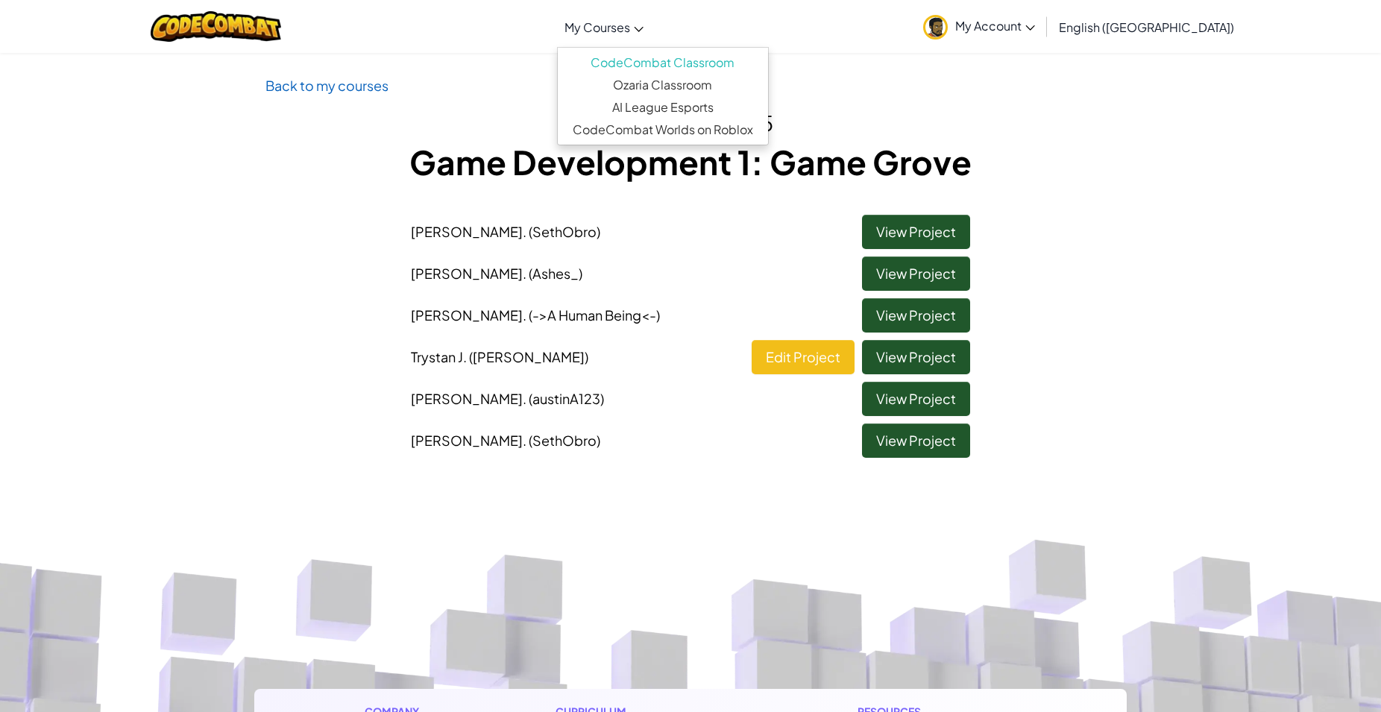
click at [630, 33] on span "My Courses" at bounding box center [597, 27] width 66 height 16
click at [704, 79] on link "Ozaria Classroom" at bounding box center [663, 85] width 210 height 22
